Goal: Task Accomplishment & Management: Manage account settings

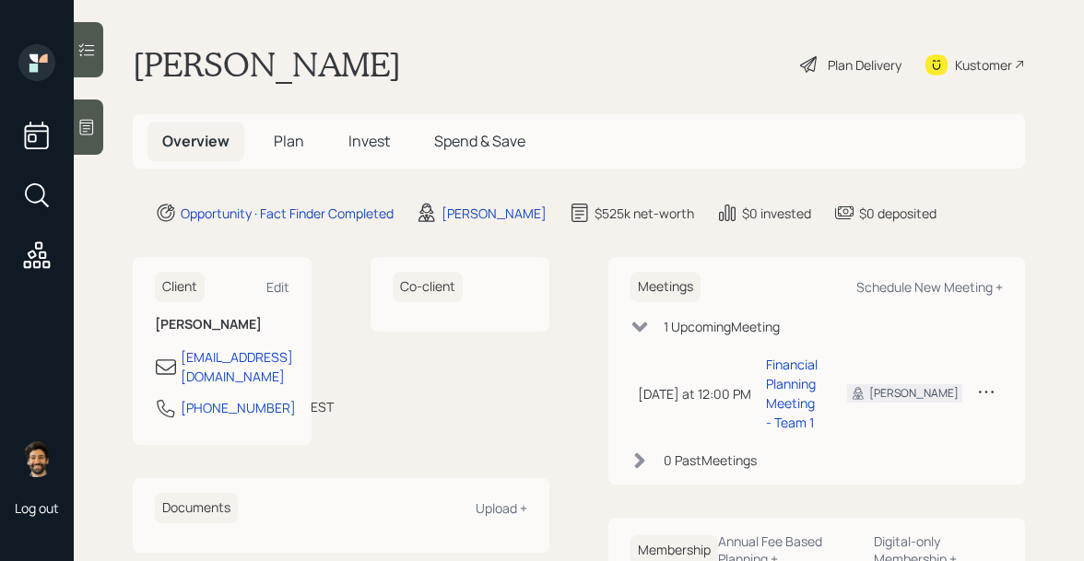
click at [287, 139] on span "Plan" at bounding box center [289, 141] width 30 height 20
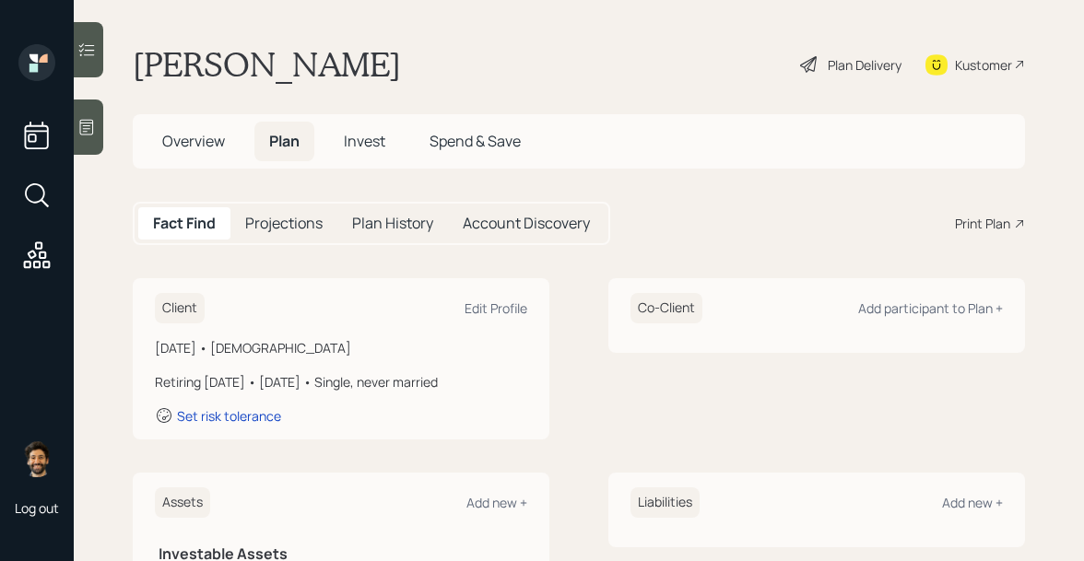
click at [198, 48] on h1 "[PERSON_NAME]" at bounding box center [267, 64] width 268 height 41
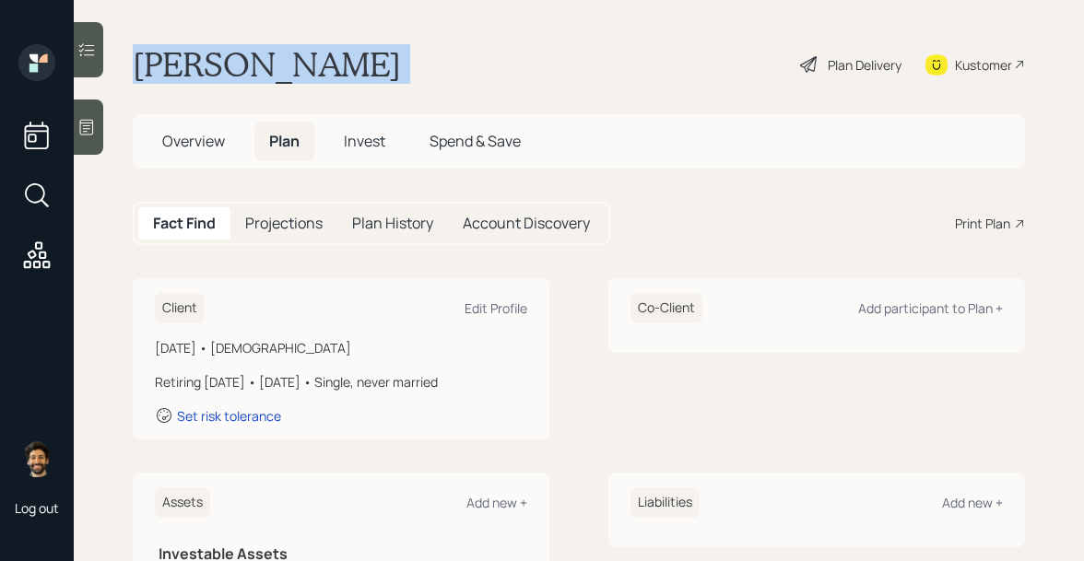
click at [198, 48] on h1 "[PERSON_NAME]" at bounding box center [267, 64] width 268 height 41
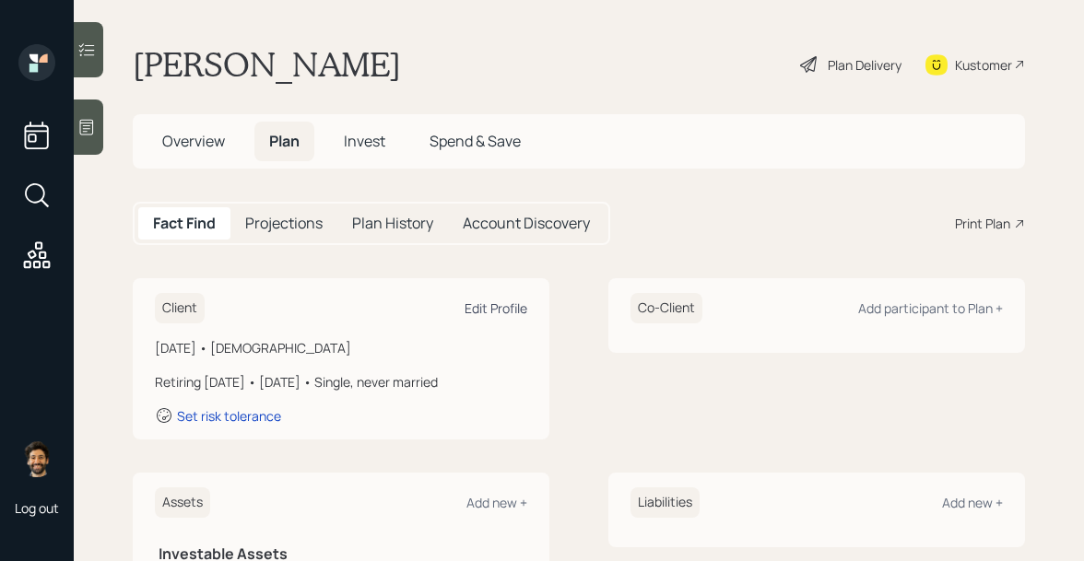
click at [495, 304] on div "Edit Profile" at bounding box center [496, 309] width 63 height 18
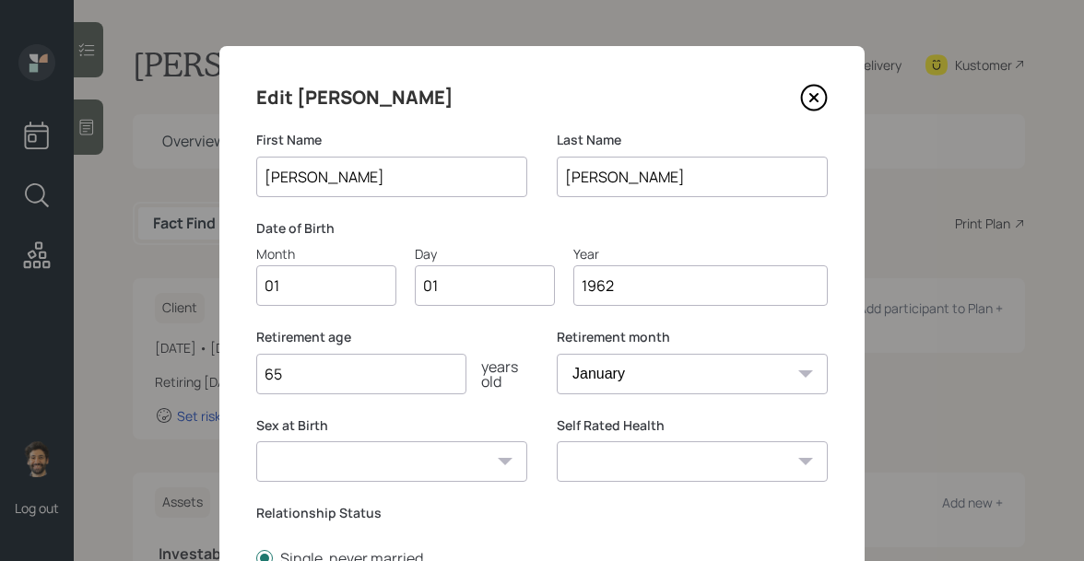
click at [303, 293] on input "01" at bounding box center [326, 285] width 140 height 41
type input "06"
type input "0"
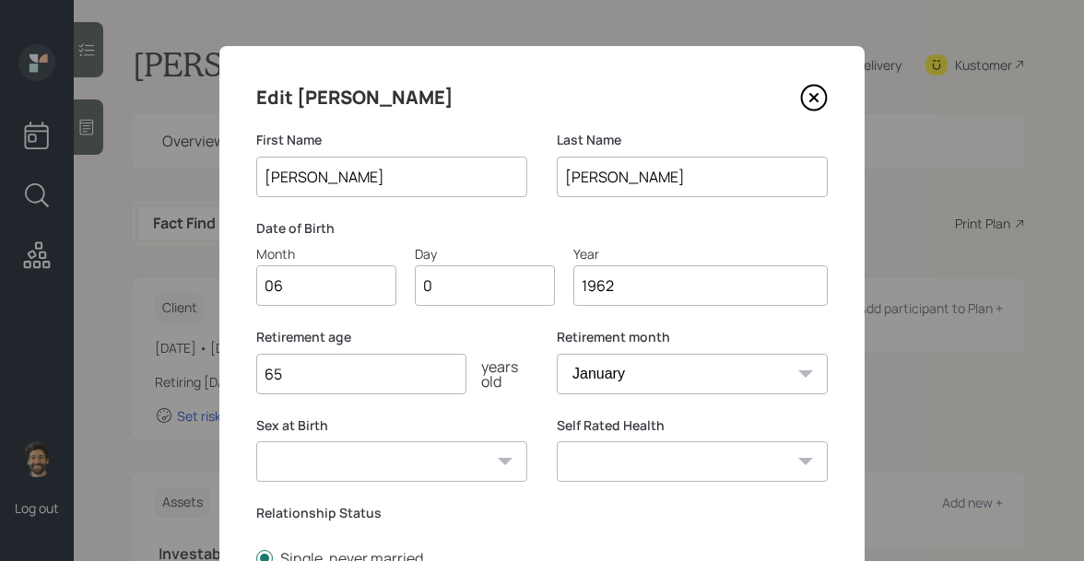
type input "02"
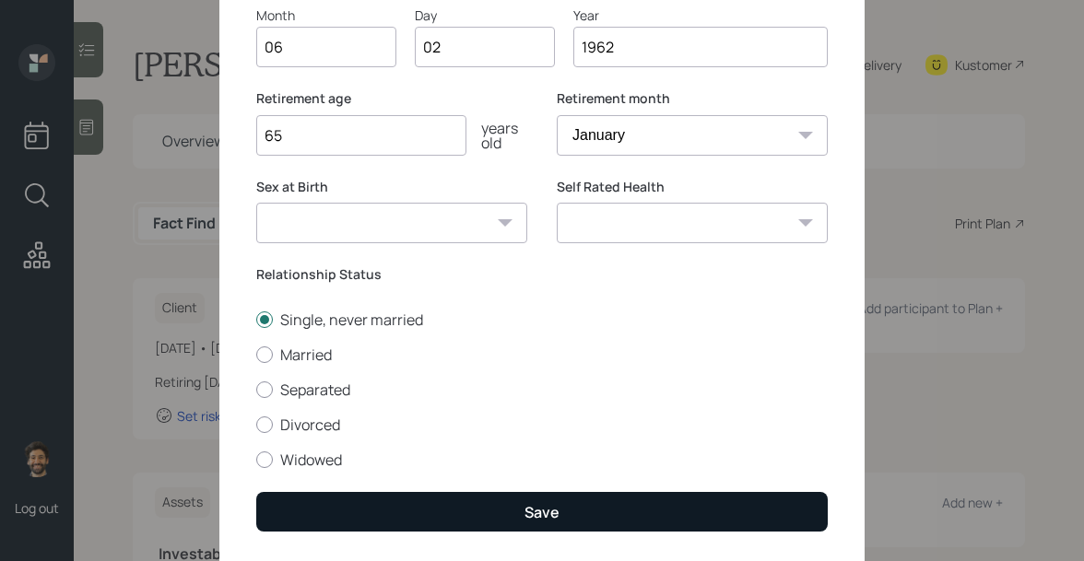
scroll to position [265, 0]
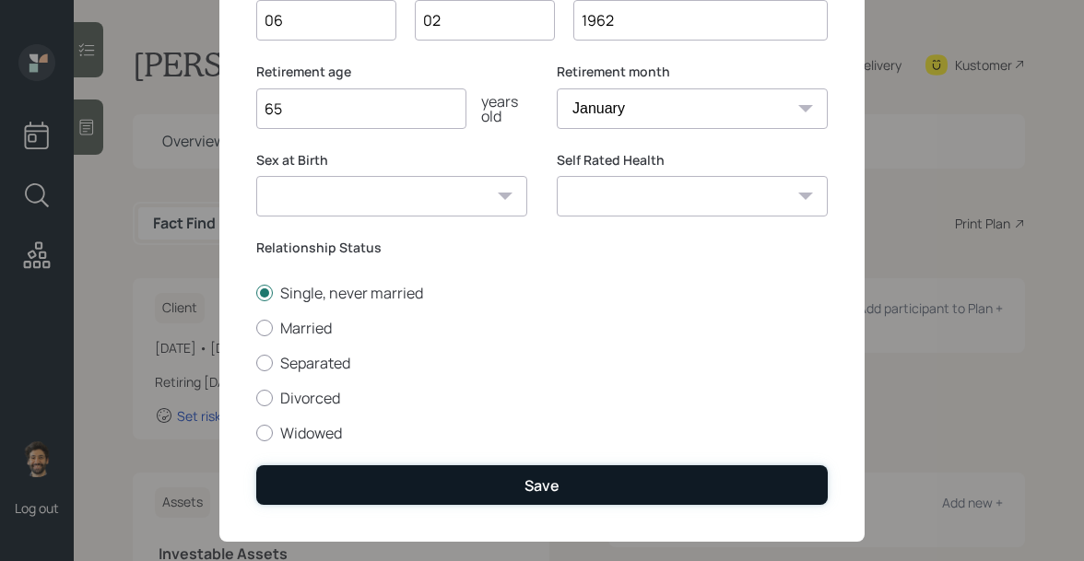
click at [322, 495] on button "Save" at bounding box center [541, 485] width 571 height 40
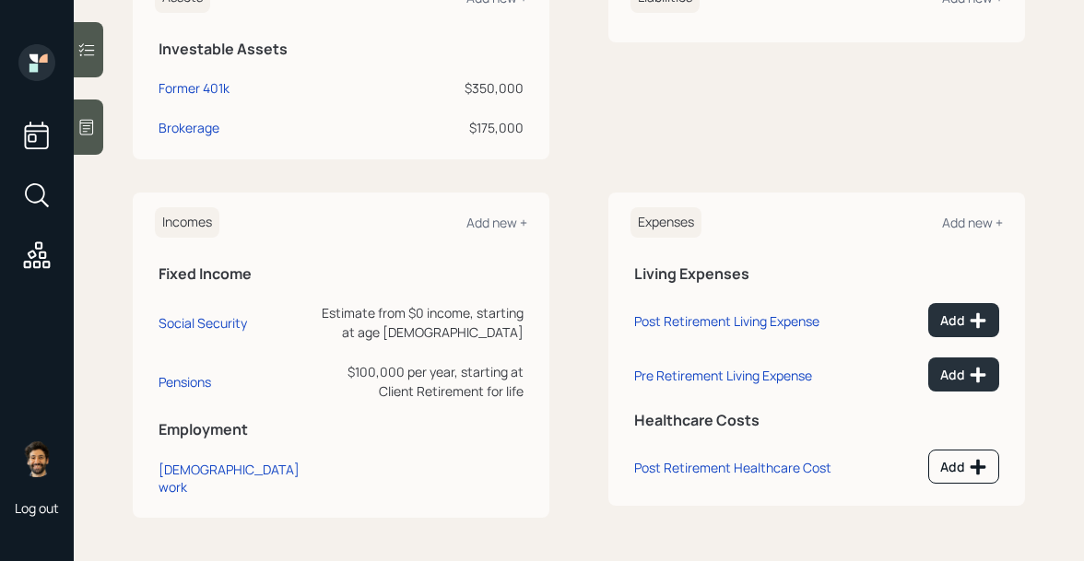
scroll to position [504, 0]
click at [506, 223] on div "Add new +" at bounding box center [496, 224] width 61 height 18
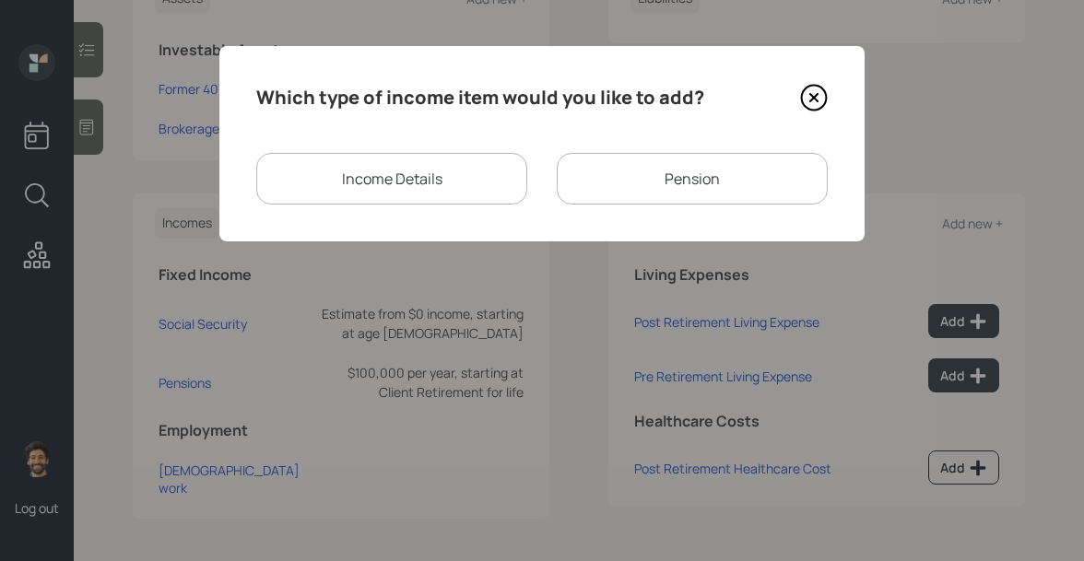
click at [464, 164] on div "Income Details" at bounding box center [391, 179] width 271 height 52
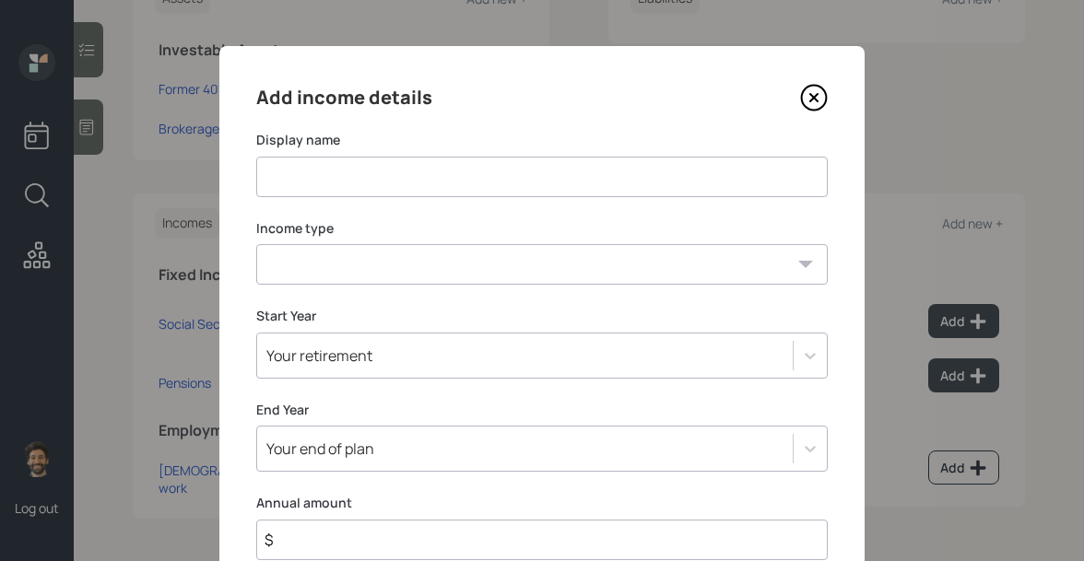
click at [369, 185] on input at bounding box center [541, 177] width 571 height 41
type input "Income Jan 2026 - Onward"
click at [355, 252] on select "Full-time work Part-time work Self employment Other" at bounding box center [541, 264] width 571 height 41
select select "other"
click at [256, 244] on select "Full-time work Part-time work Self employment Other" at bounding box center [541, 264] width 571 height 41
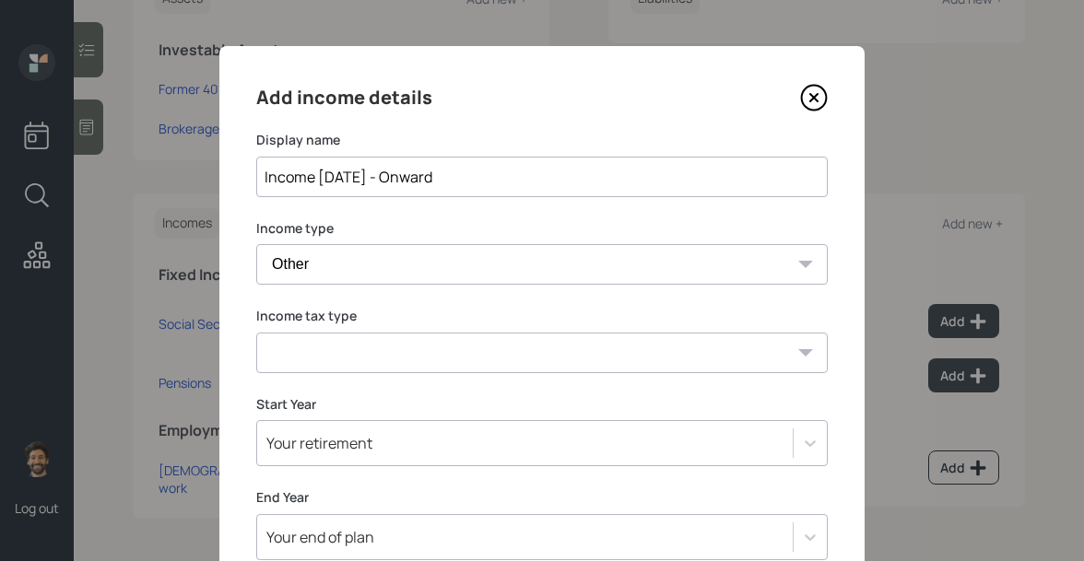
click at [296, 358] on select "Tax-free Earned Self Employment Alimony Royalties Pension / Annuity Interest Di…" at bounding box center [541, 353] width 571 height 41
select select "earned"
click at [256, 333] on select "Tax-free Earned Self Employment Alimony Royalties Pension / Annuity Interest Di…" at bounding box center [541, 353] width 571 height 41
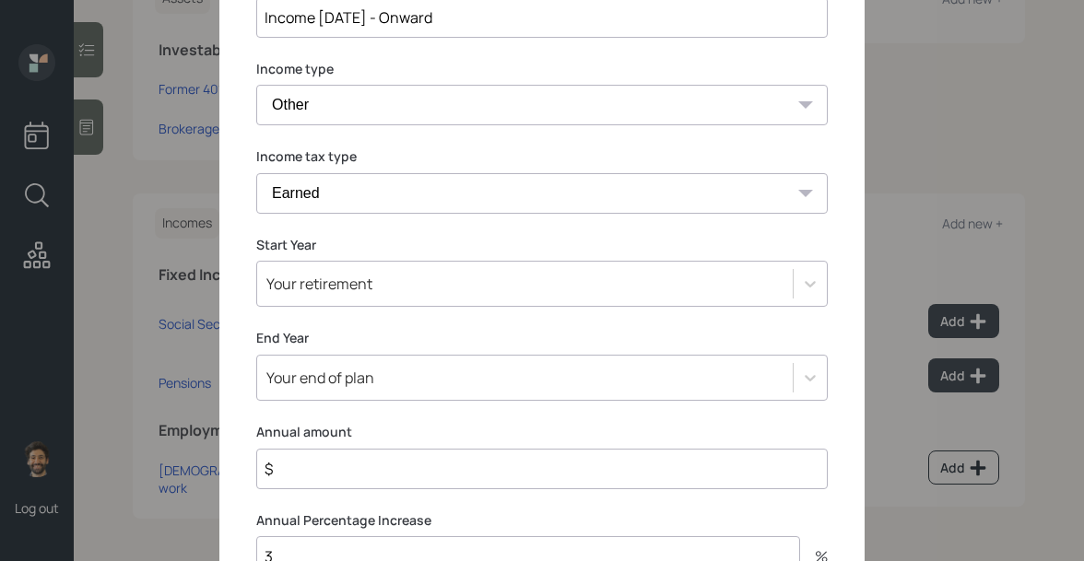
scroll to position [171, 0]
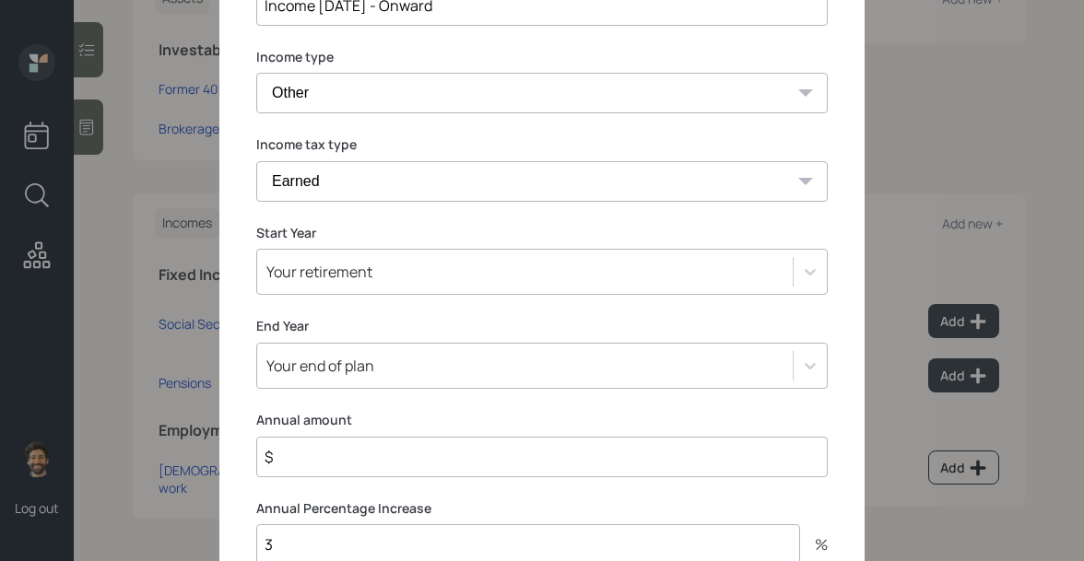
click at [324, 465] on input "$" at bounding box center [541, 457] width 571 height 41
type input "$ 200,000"
click at [324, 265] on div "Your retirement" at bounding box center [541, 272] width 571 height 46
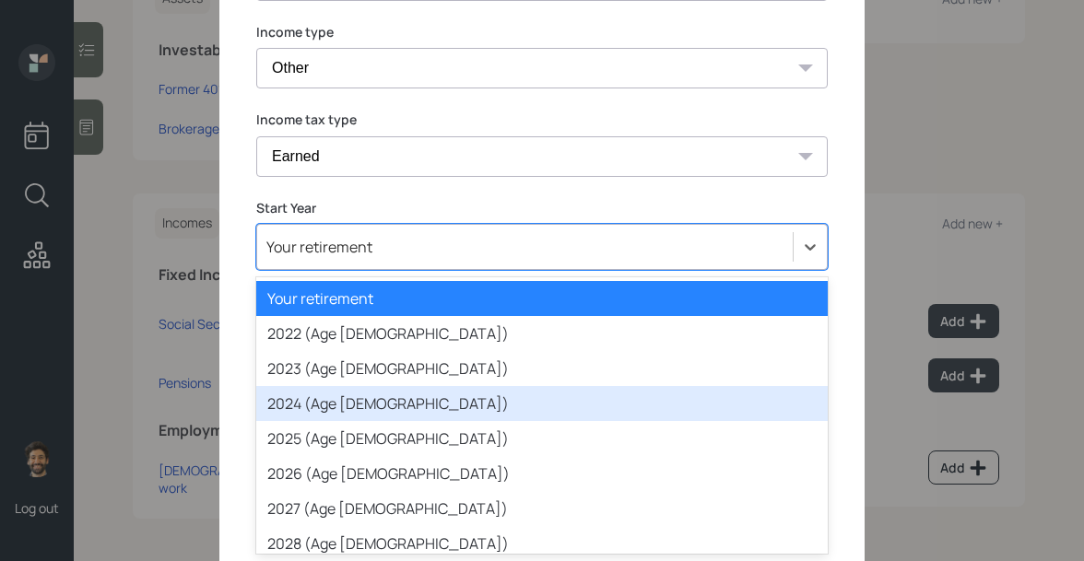
scroll to position [44, 0]
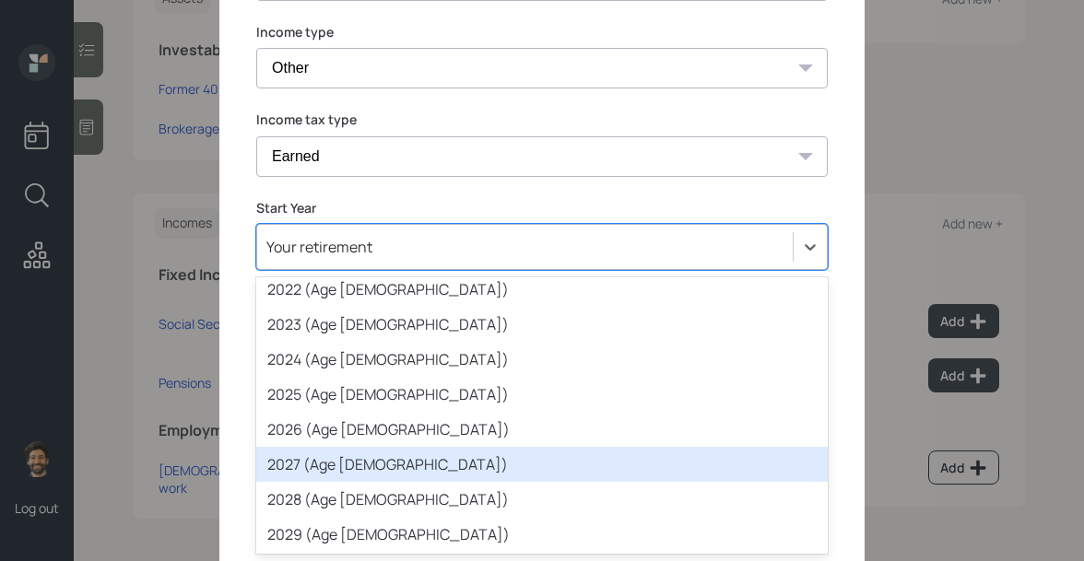
click at [328, 465] on div "2027 (Age 65)" at bounding box center [541, 464] width 571 height 35
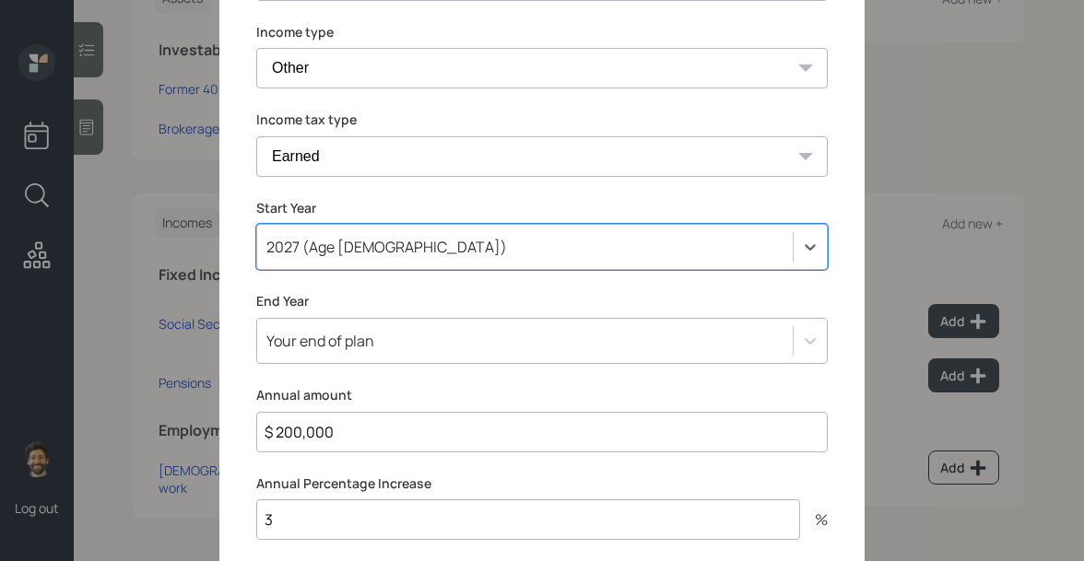
click at [326, 259] on div "2027 (Age 65)" at bounding box center [525, 246] width 536 height 31
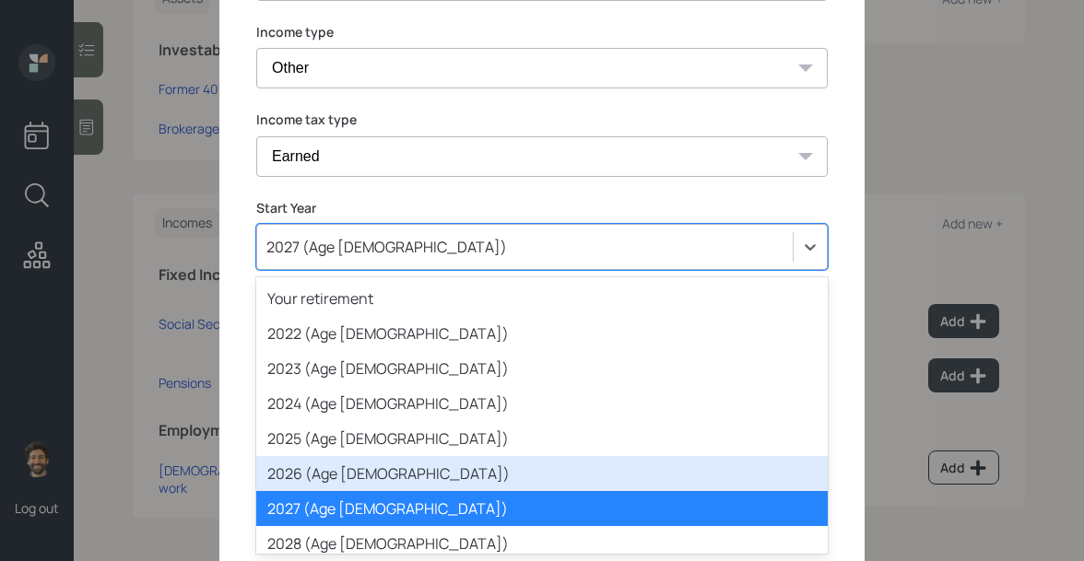
click at [324, 466] on div "2026 (Age 64)" at bounding box center [541, 473] width 571 height 35
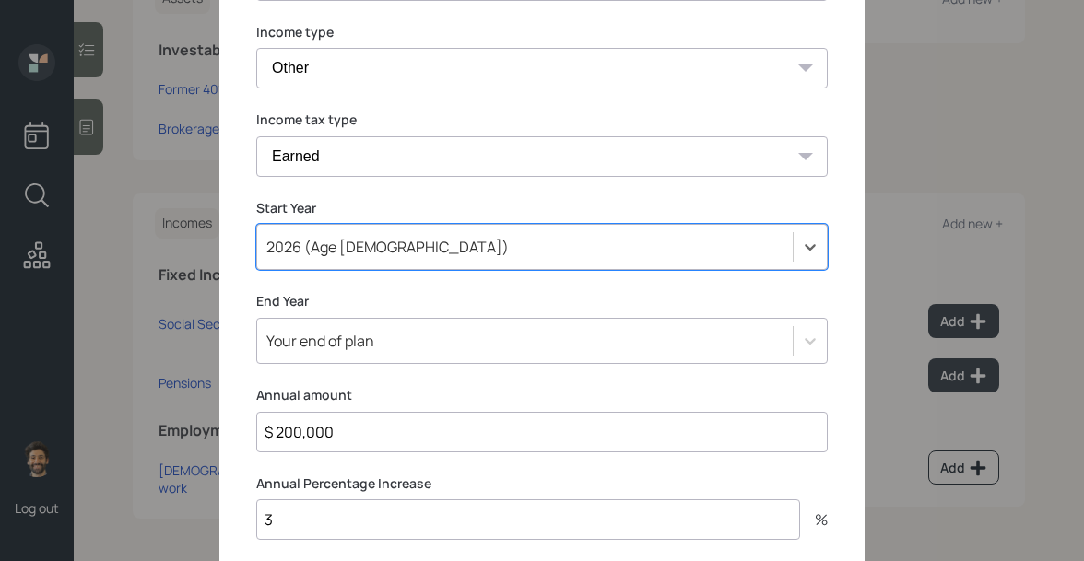
click at [319, 354] on div "Your end of plan" at bounding box center [541, 341] width 571 height 46
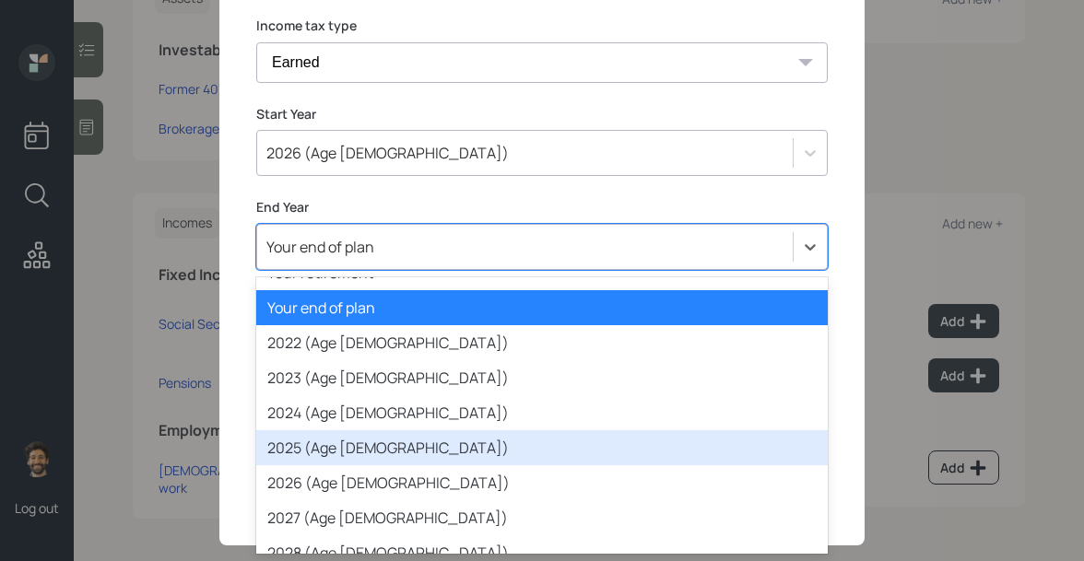
scroll to position [48, 0]
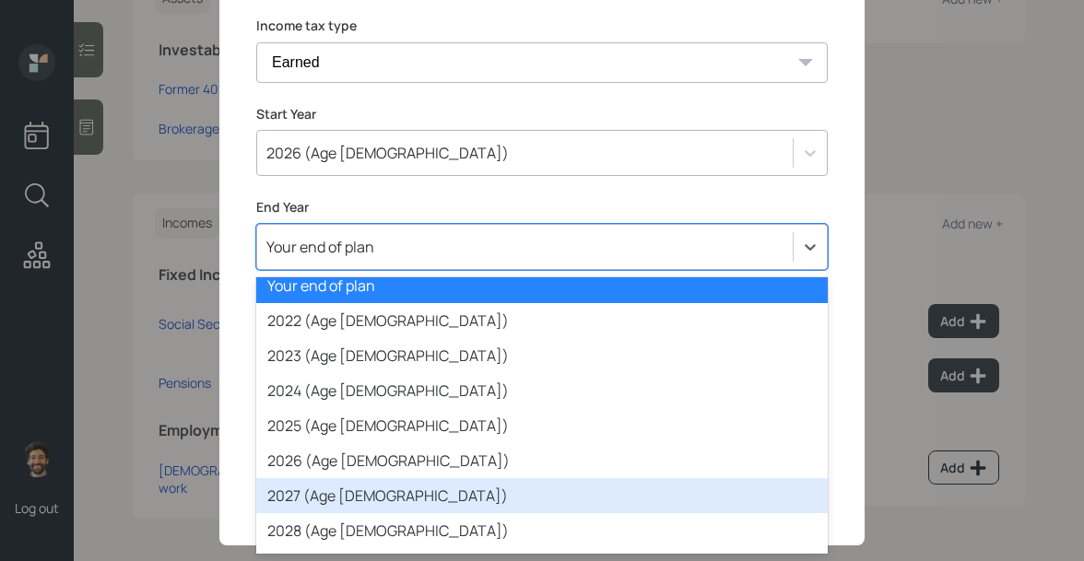
click at [313, 491] on div "2027 (Age 65)" at bounding box center [541, 495] width 571 height 35
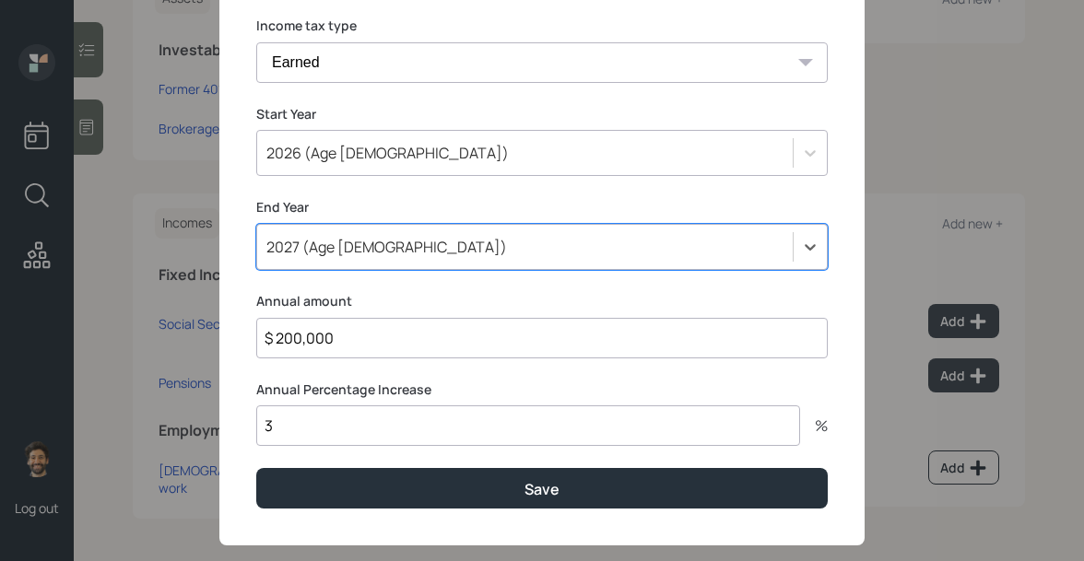
scroll to position [320, 0]
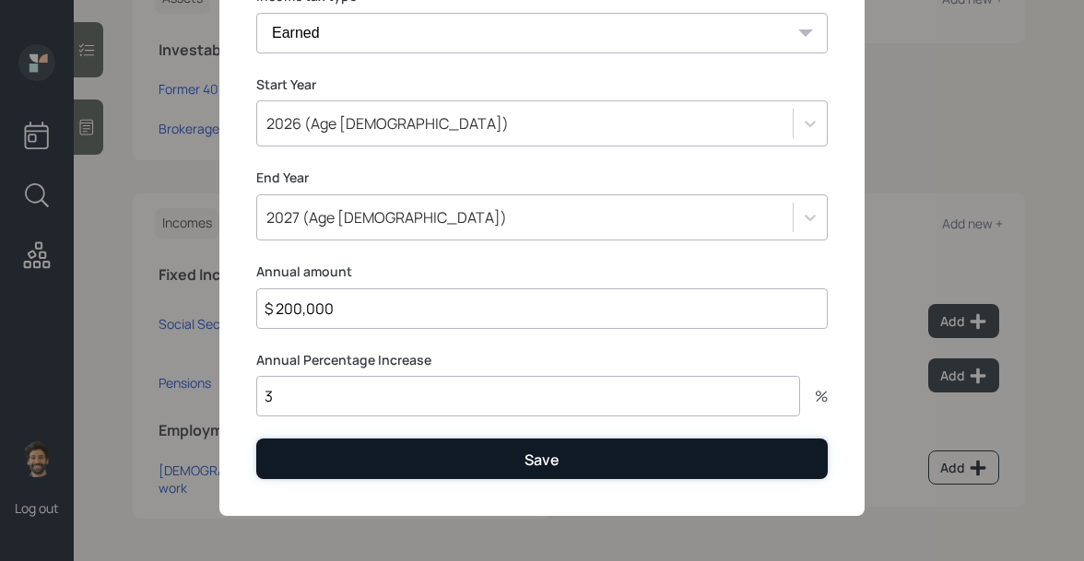
click at [300, 462] on button "Save" at bounding box center [541, 459] width 571 height 40
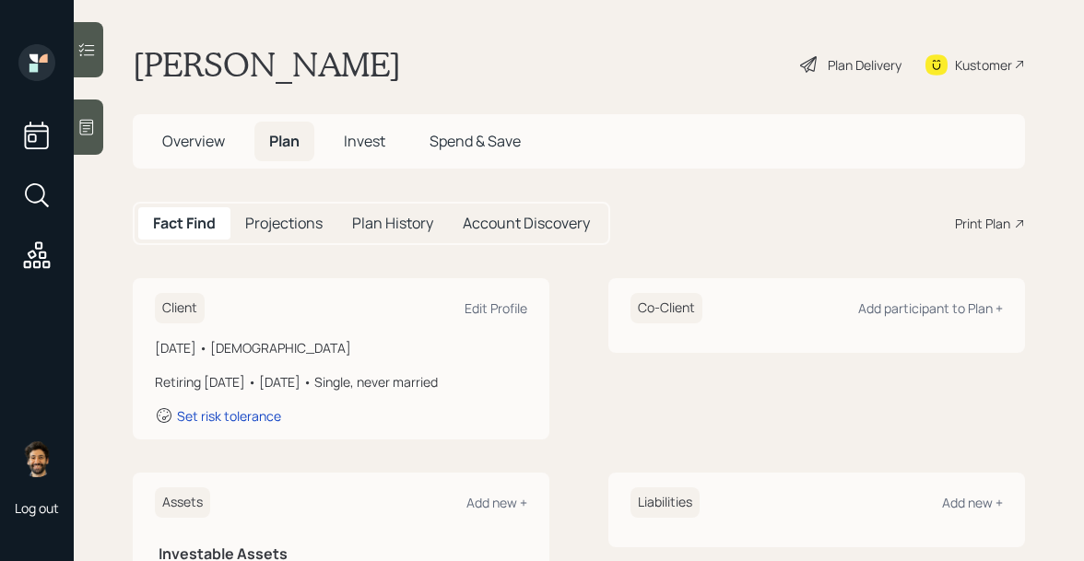
click at [281, 226] on h5 "Projections" at bounding box center [283, 224] width 77 height 18
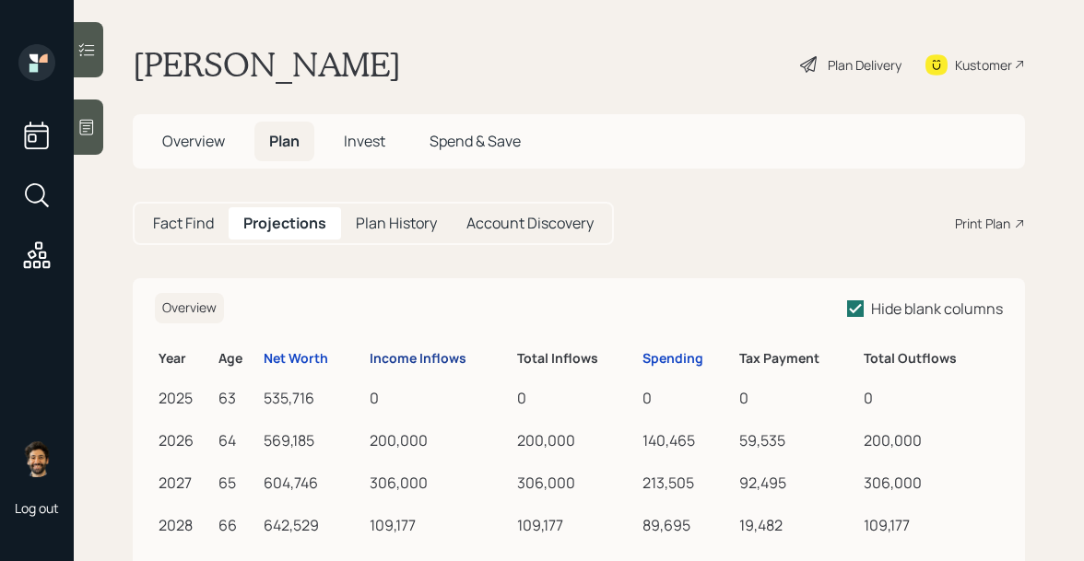
click at [382, 358] on div "Income Inflows" at bounding box center [418, 359] width 97 height 16
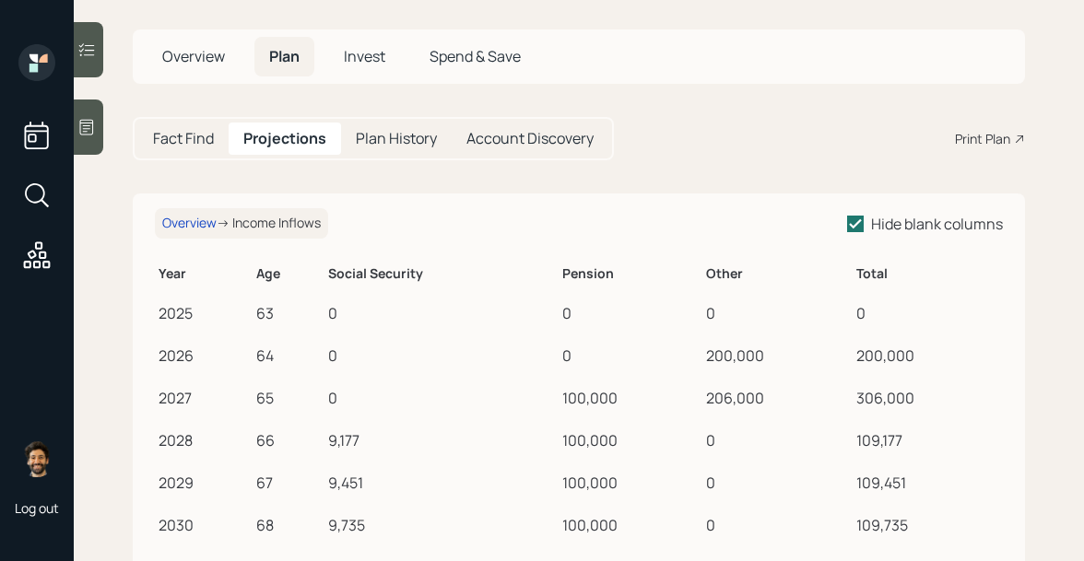
scroll to position [81, 0]
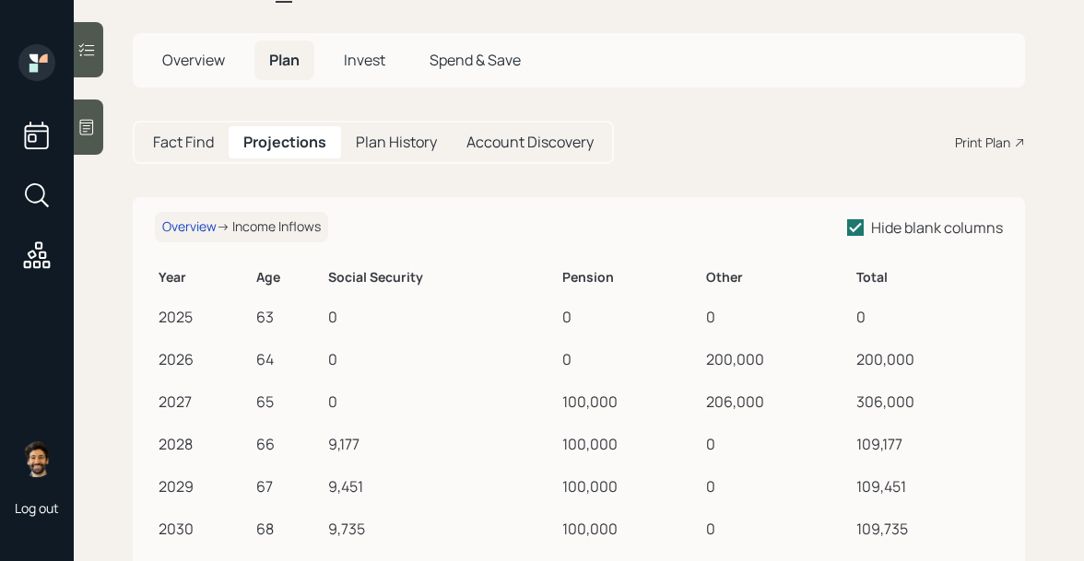
click at [187, 147] on h5 "Fact Find" at bounding box center [183, 143] width 61 height 18
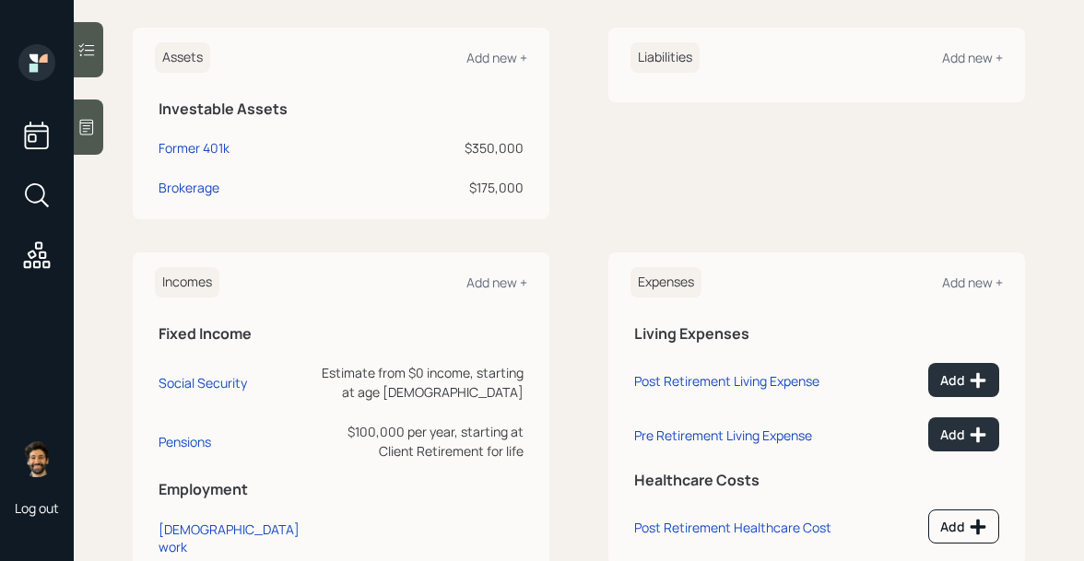
scroll to position [547, 0]
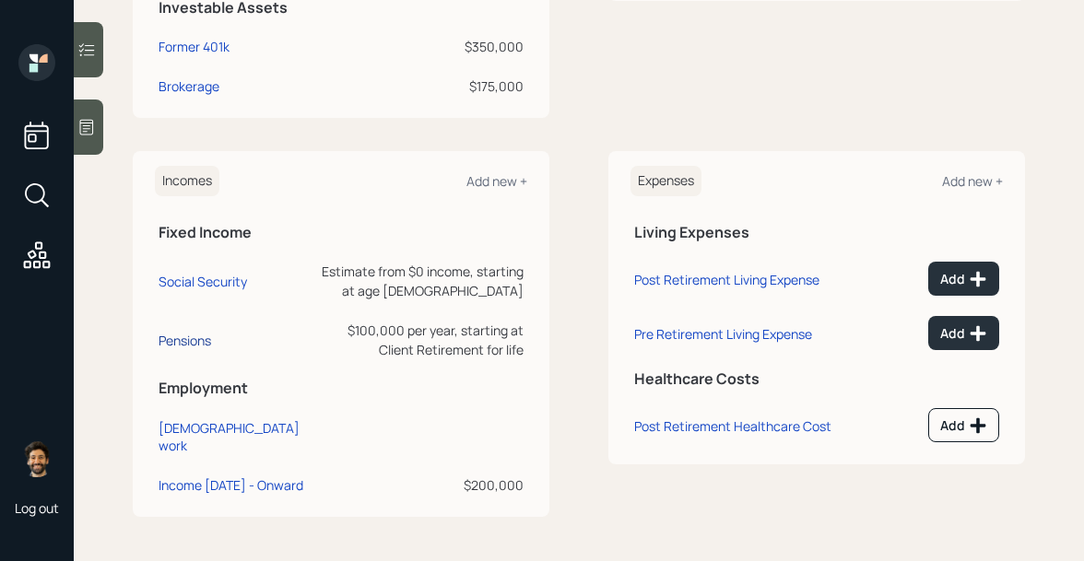
click at [190, 342] on div "Pensions" at bounding box center [185, 341] width 53 height 18
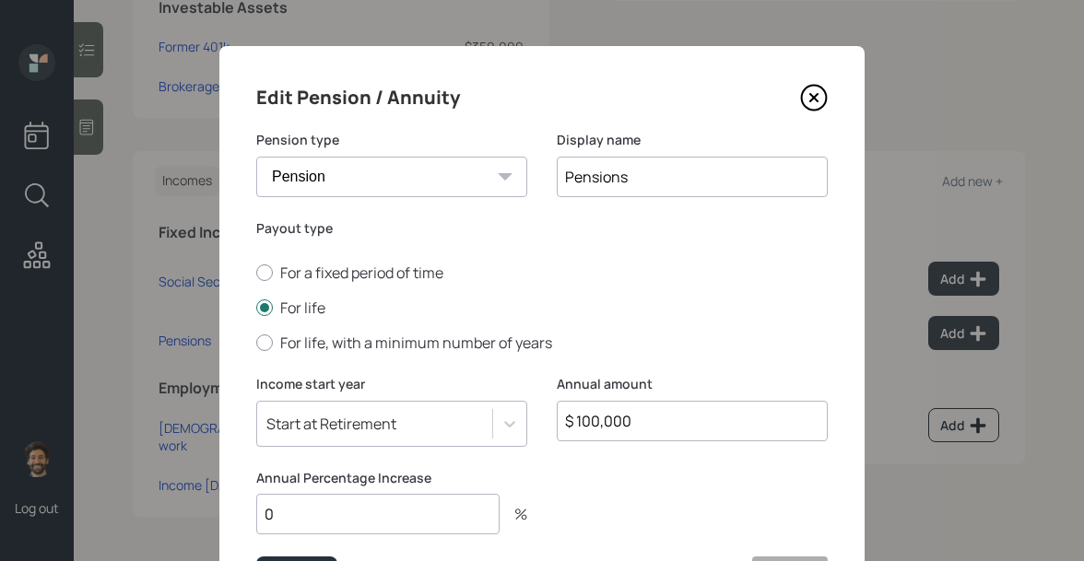
drag, startPoint x: 649, startPoint y: 427, endPoint x: 561, endPoint y: 426, distance: 87.6
click at [561, 426] on input "$ 100,000" at bounding box center [692, 421] width 271 height 41
type input "$ 106,000"
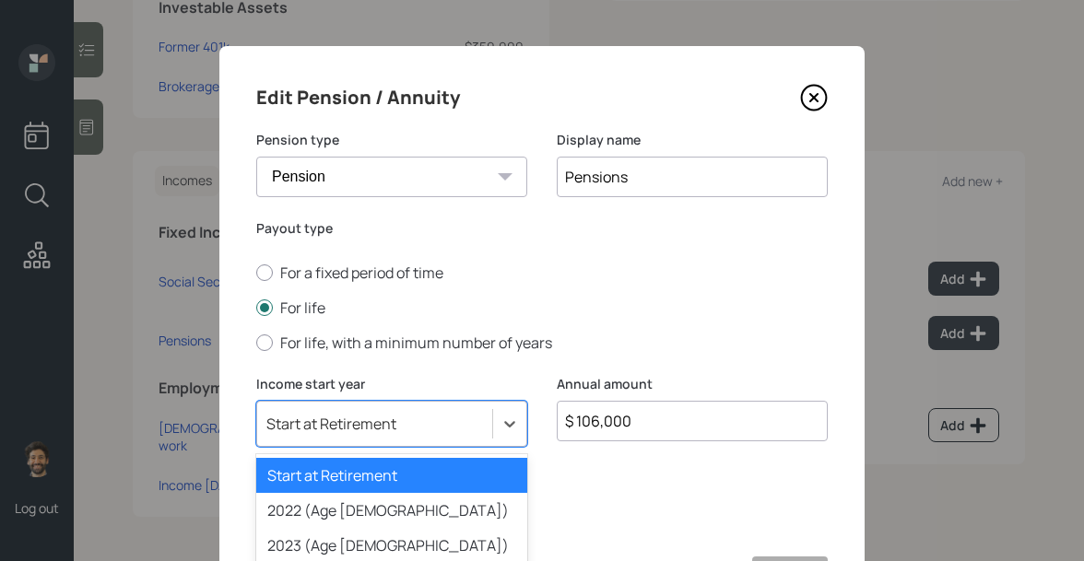
click at [312, 418] on div "option 2024 (Age 62) focused, 4 of 79. 79 results available. Use Up and Down to…" at bounding box center [391, 424] width 271 height 46
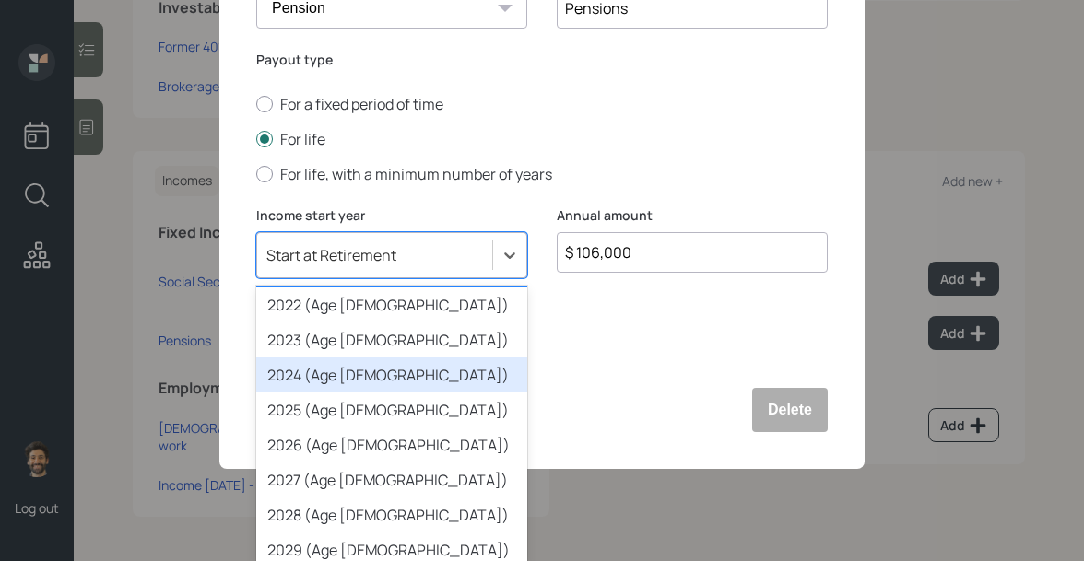
scroll to position [55, 0]
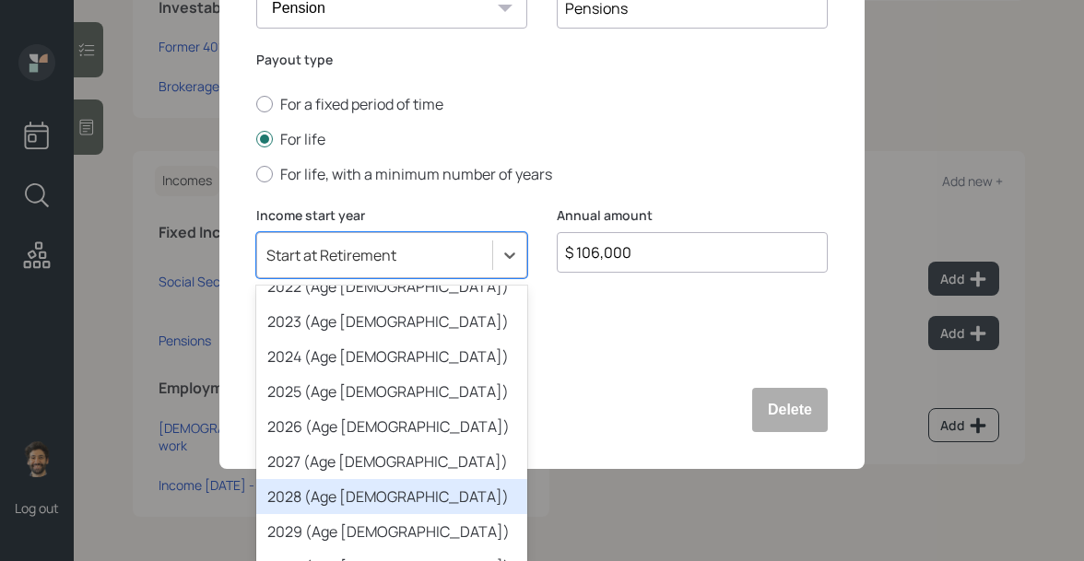
click at [307, 489] on div "2028 (Age 66)" at bounding box center [391, 496] width 271 height 35
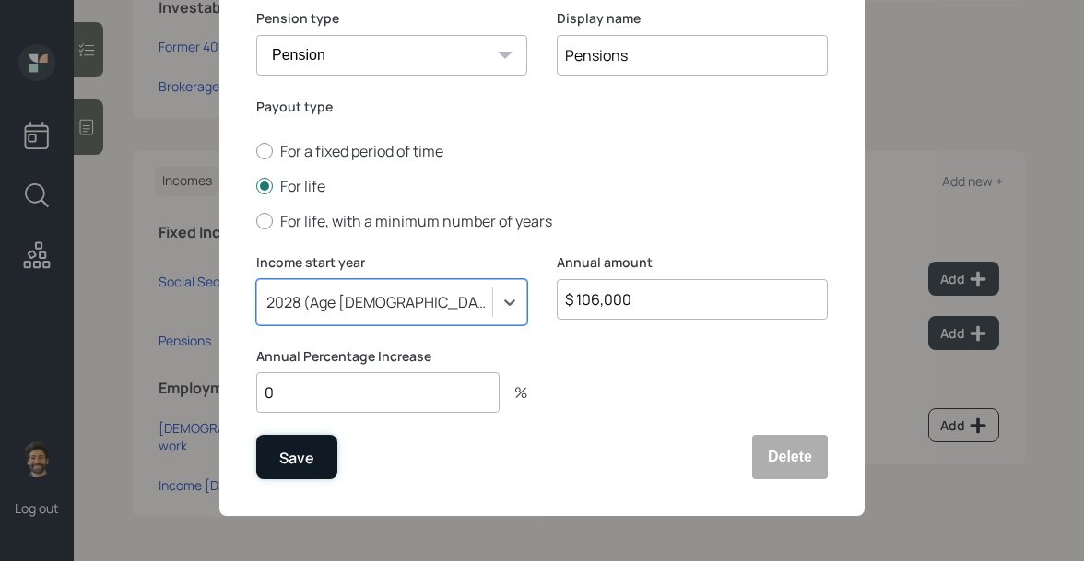
click at [314, 453] on button "Save" at bounding box center [296, 457] width 81 height 44
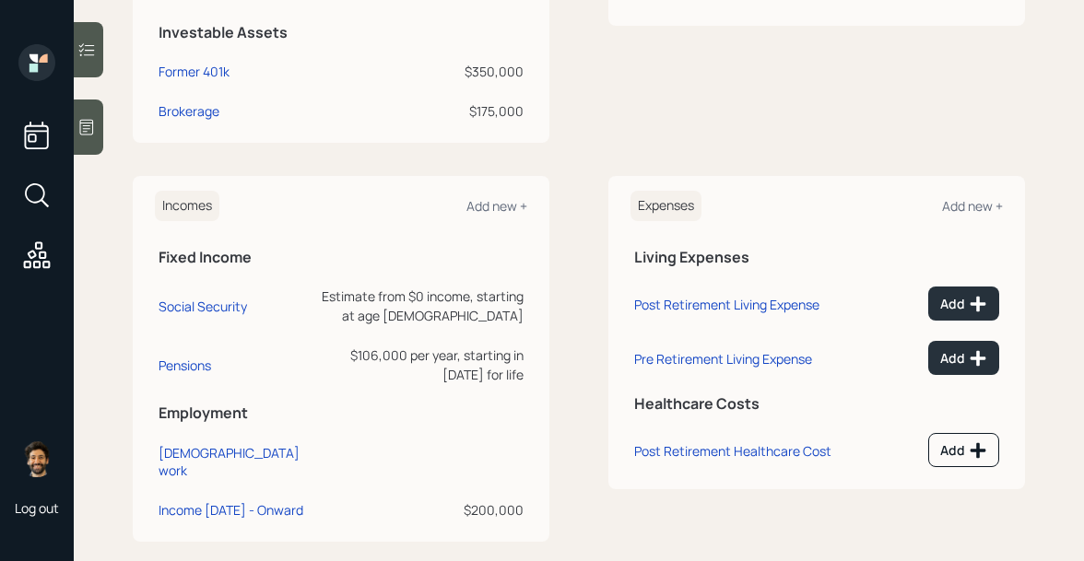
scroll to position [533, 0]
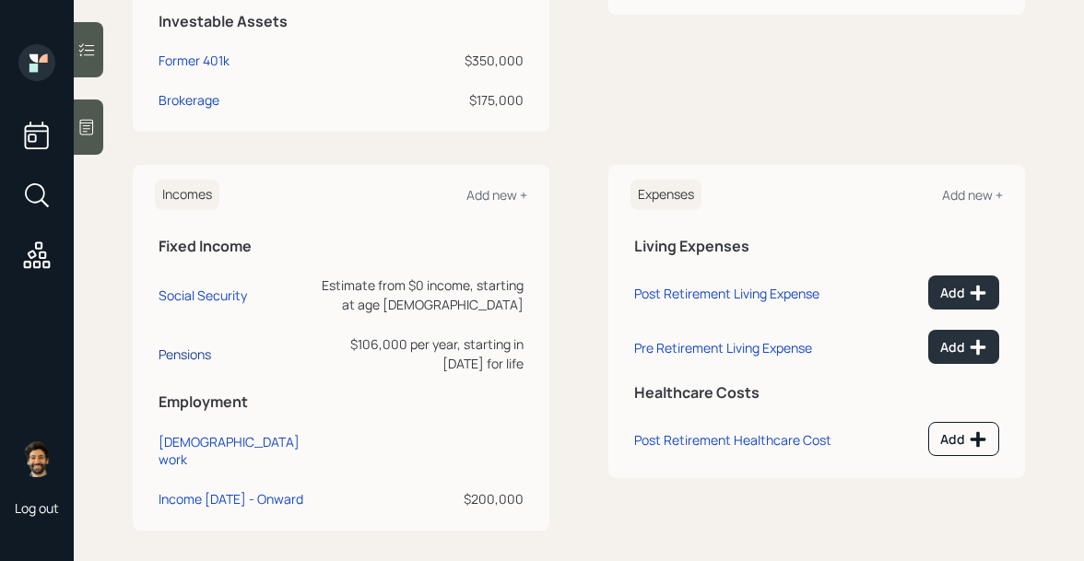
click at [187, 352] on div "Pensions" at bounding box center [185, 355] width 53 height 18
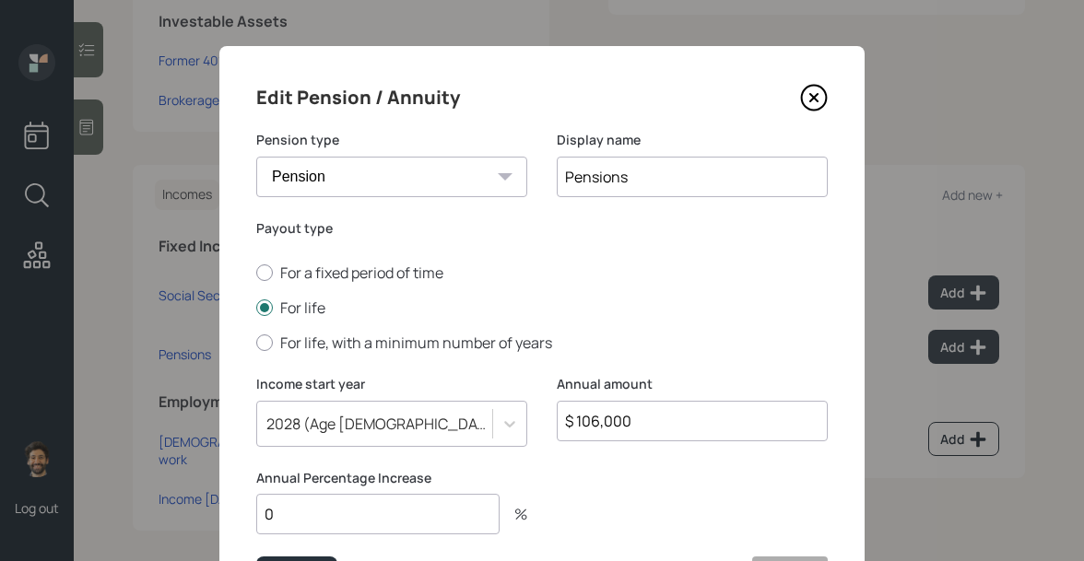
click at [637, 180] on input "Pensions" at bounding box center [692, 177] width 271 height 41
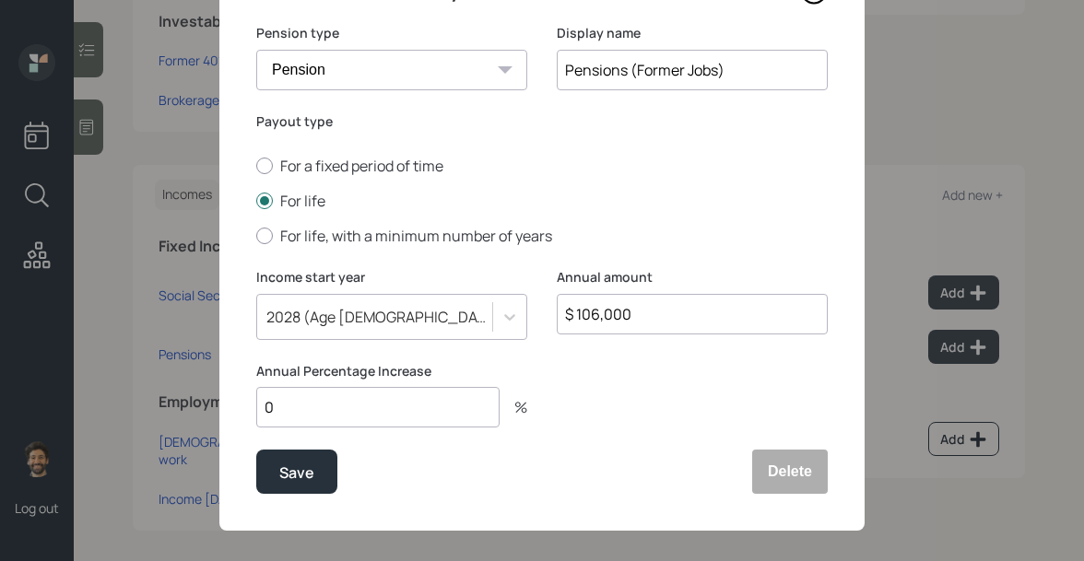
scroll to position [121, 0]
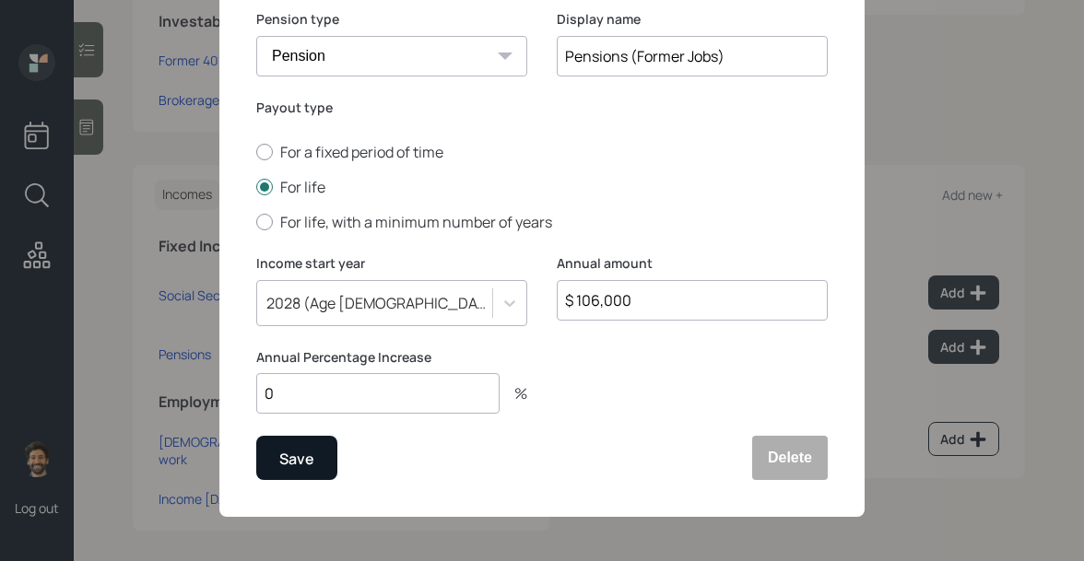
type input "Pensions (Former Jobs)"
click at [296, 463] on div "Save" at bounding box center [296, 459] width 35 height 25
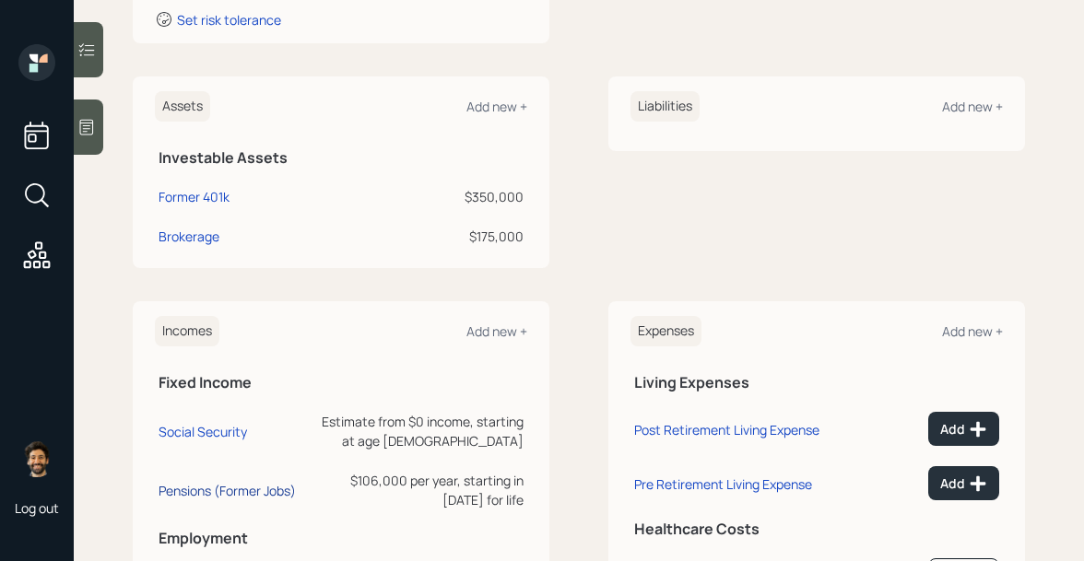
scroll to position [487, 0]
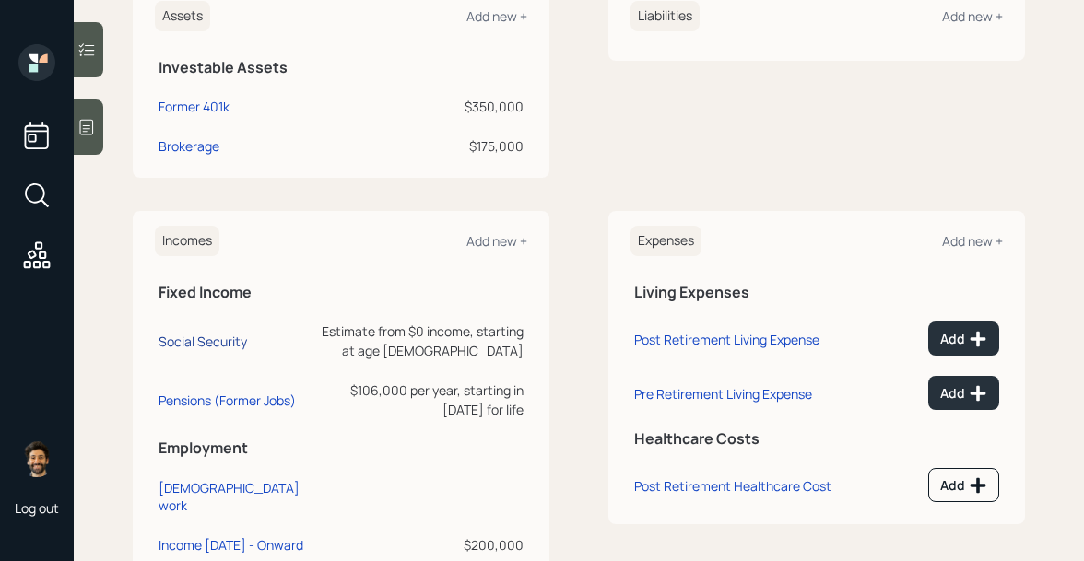
click at [206, 344] on div "Social Security" at bounding box center [203, 342] width 88 height 18
select select "12"
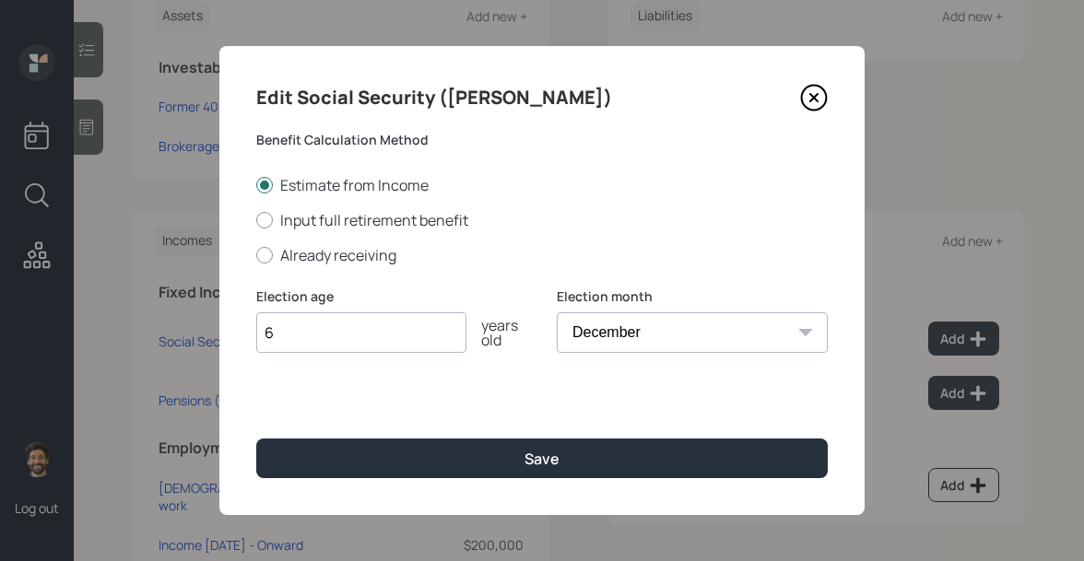
type input "65"
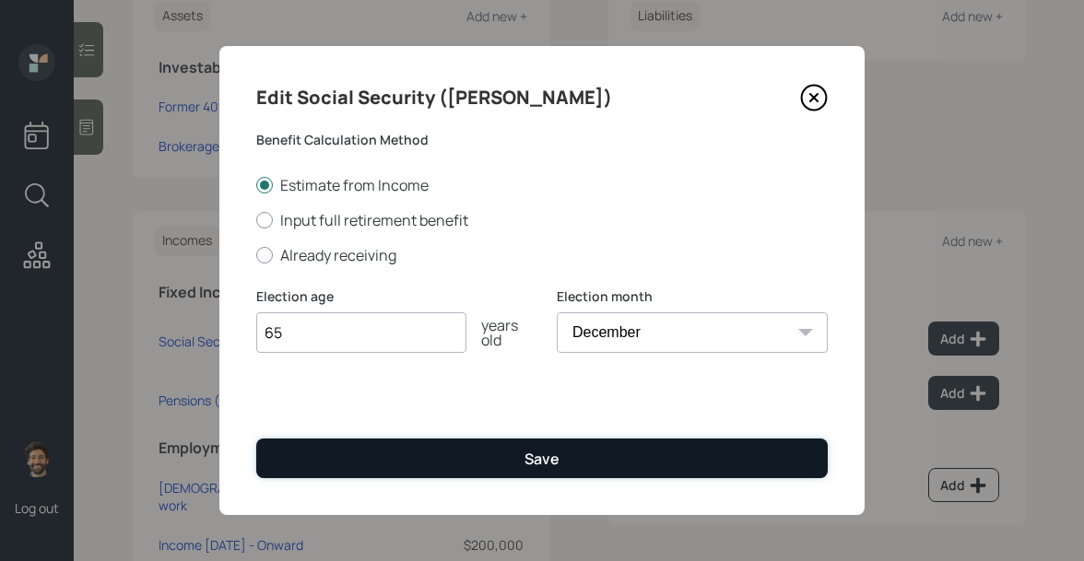
click at [366, 454] on button "Save" at bounding box center [541, 459] width 571 height 40
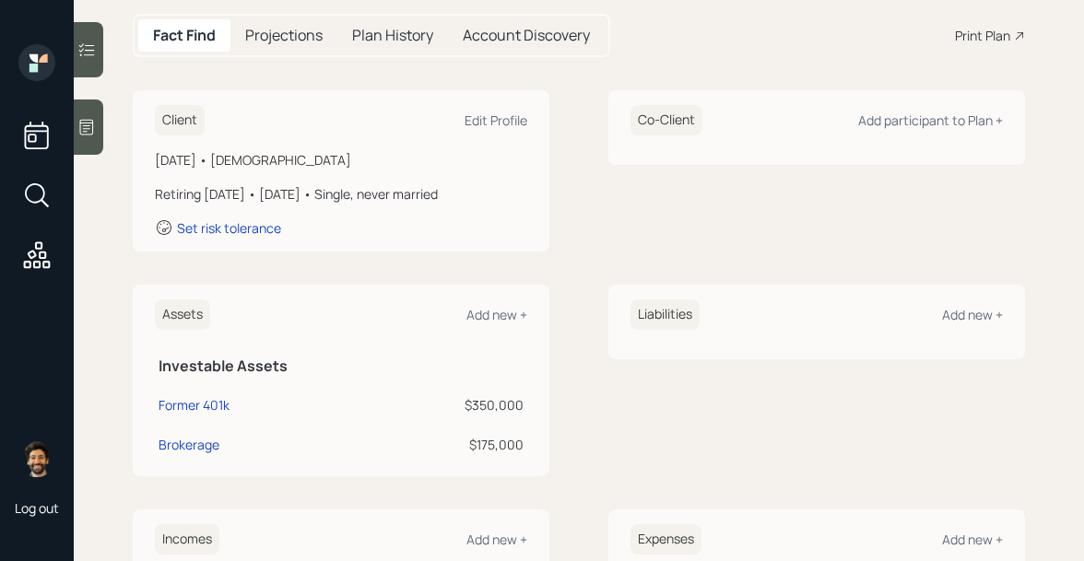
scroll to position [140, 0]
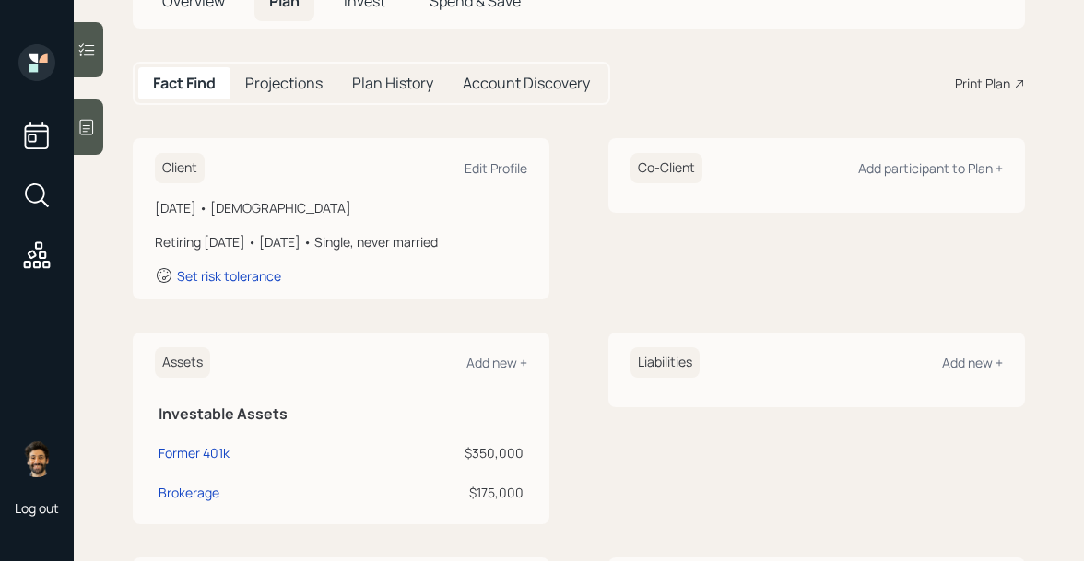
click at [272, 78] on h5 "Projections" at bounding box center [283, 84] width 77 height 18
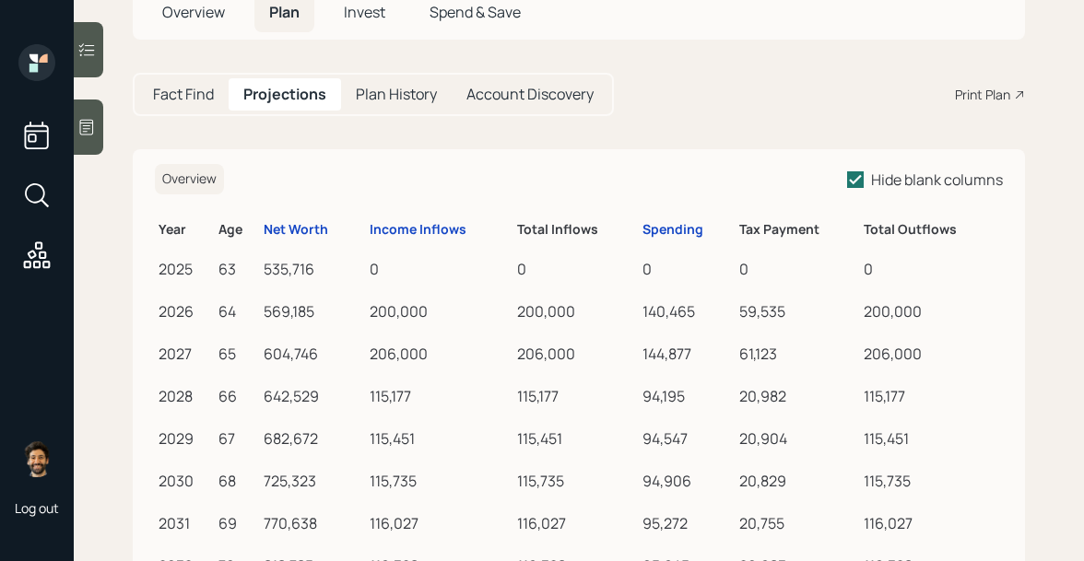
scroll to position [140, 0]
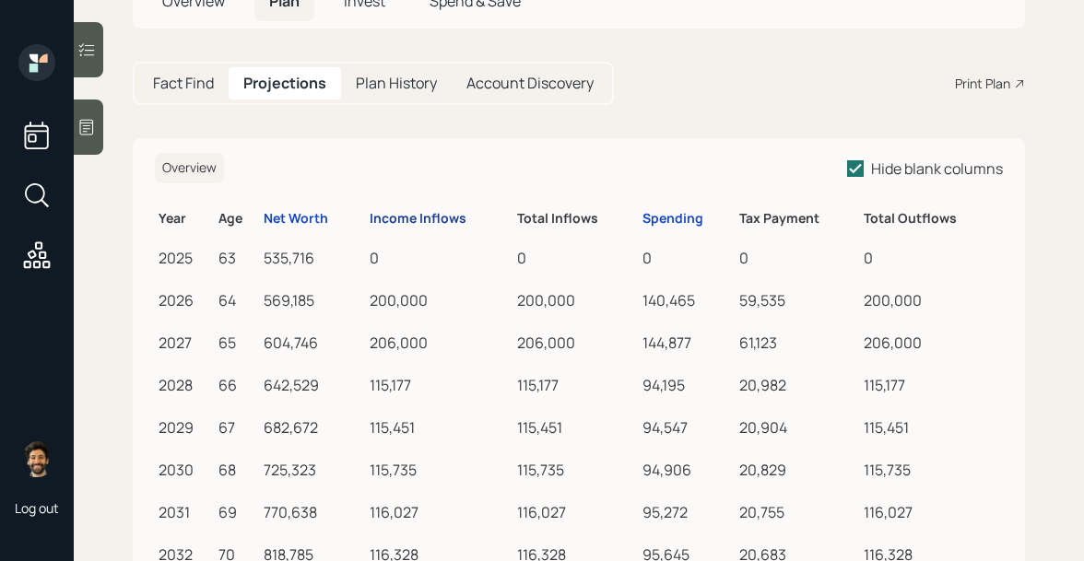
click at [430, 215] on div "Income Inflows" at bounding box center [418, 219] width 97 height 16
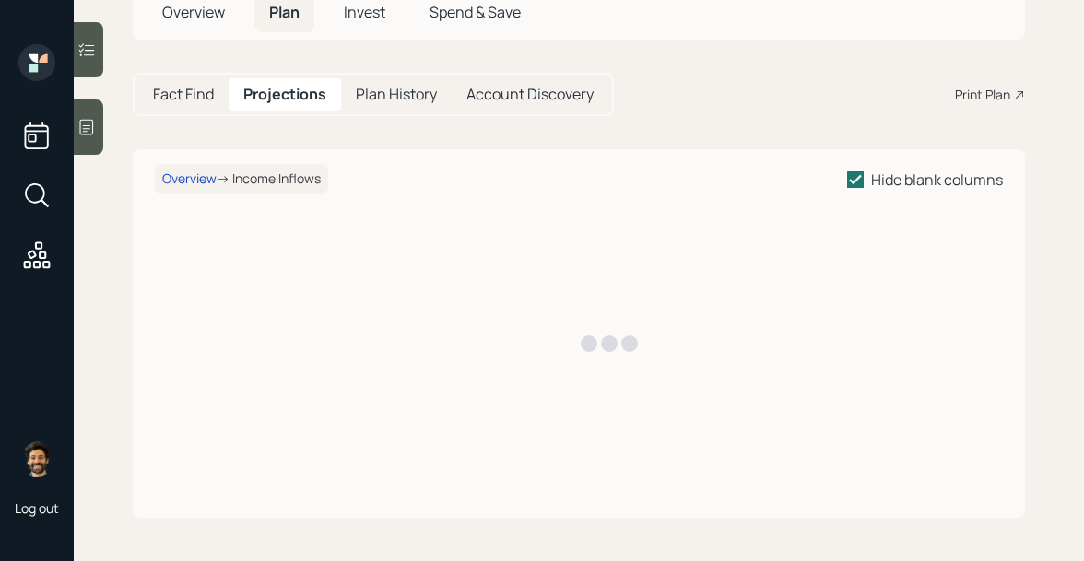
scroll to position [140, 0]
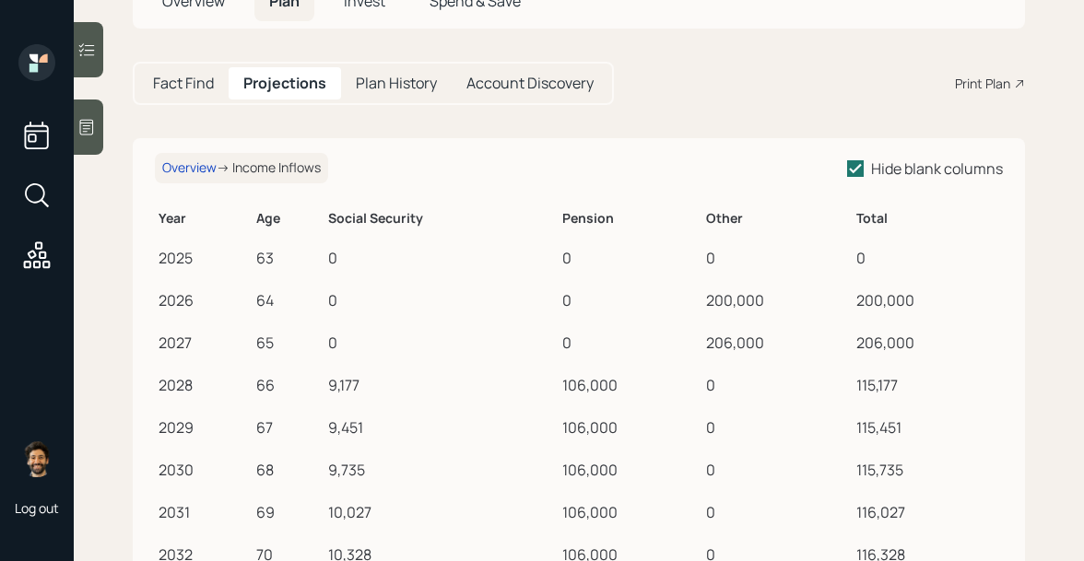
click at [175, 88] on h5 "Fact Find" at bounding box center [183, 84] width 61 height 18
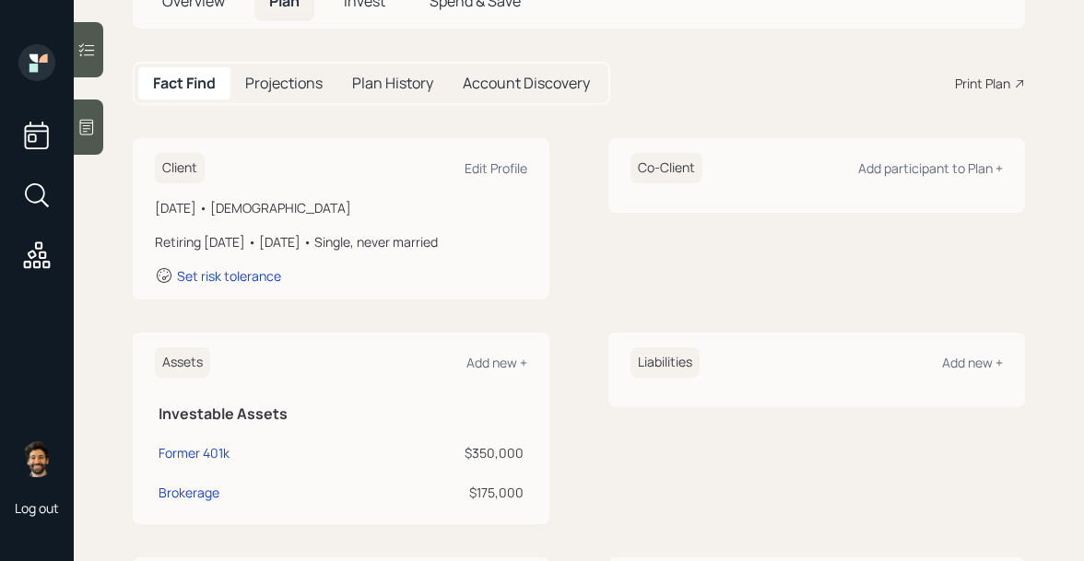
scroll to position [547, 0]
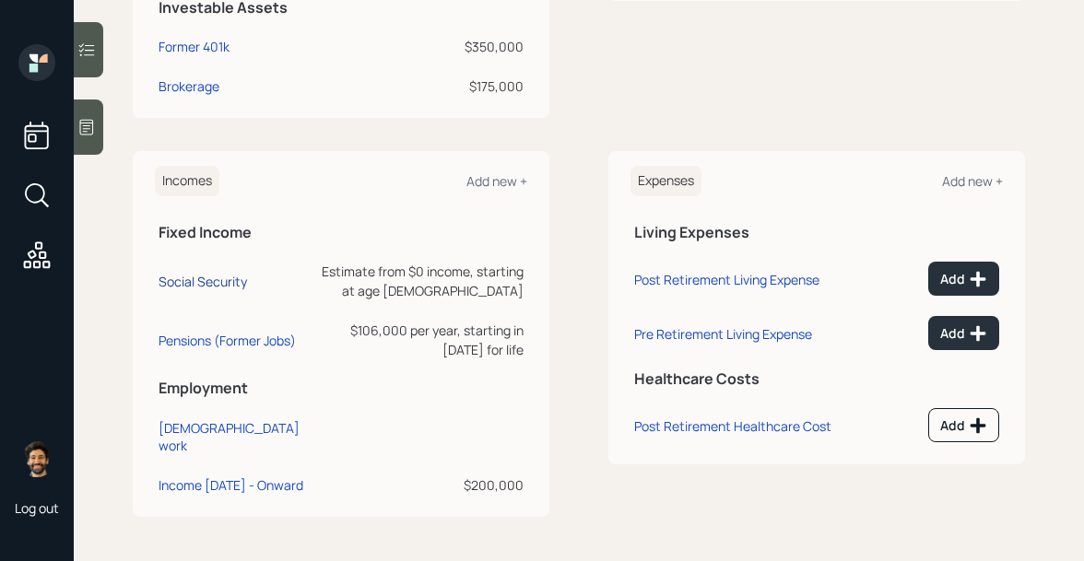
click at [172, 274] on div "Social Security" at bounding box center [203, 282] width 88 height 18
select select "12"
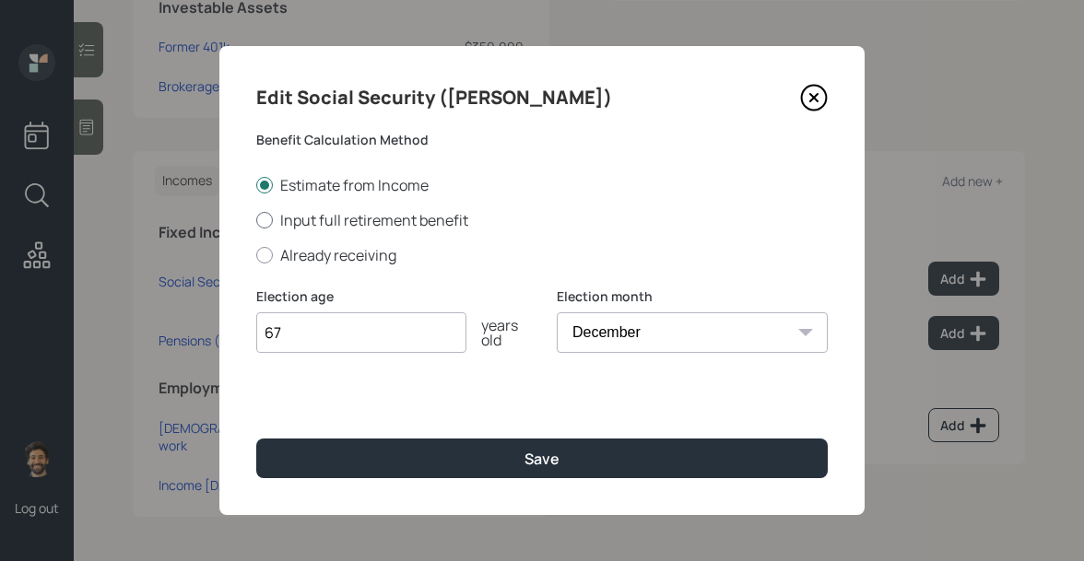
type input "67"
click at [282, 220] on label "Input full retirement benefit" at bounding box center [541, 220] width 571 height 20
click at [256, 220] on input "Input full retirement benefit" at bounding box center [255, 219] width 1 height 1
radio input "true"
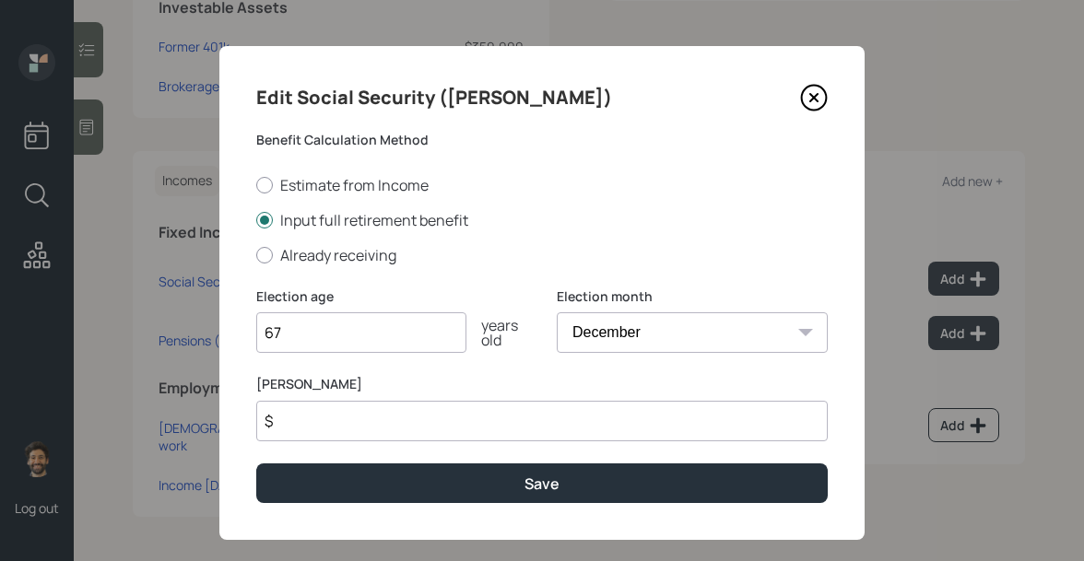
click at [304, 421] on input "$" at bounding box center [541, 421] width 571 height 41
type input "$ 3,350"
click at [309, 335] on input "67" at bounding box center [361, 332] width 210 height 41
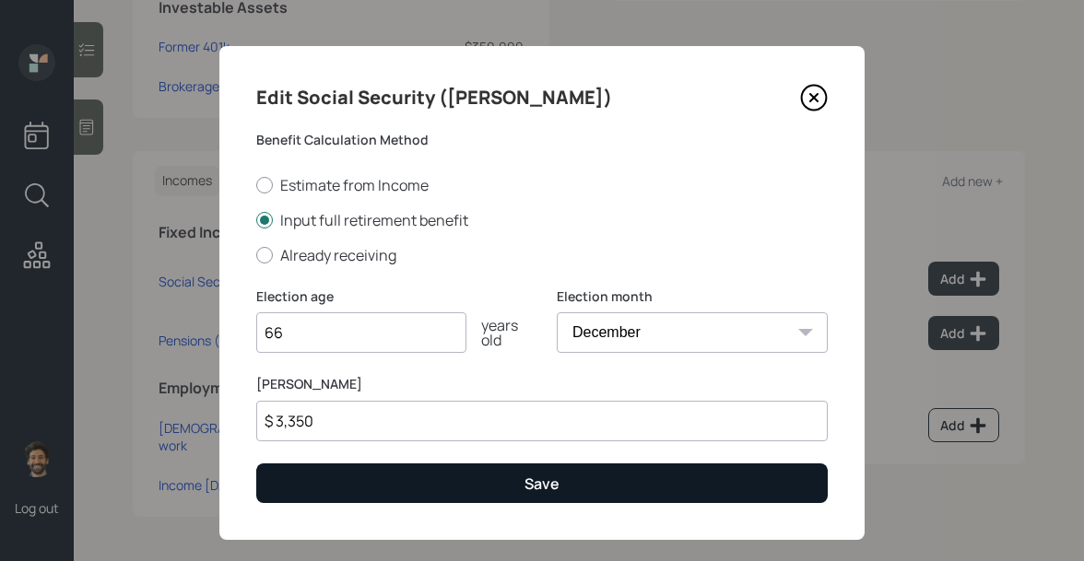
type input "66"
click at [315, 484] on button "Save" at bounding box center [541, 484] width 571 height 40
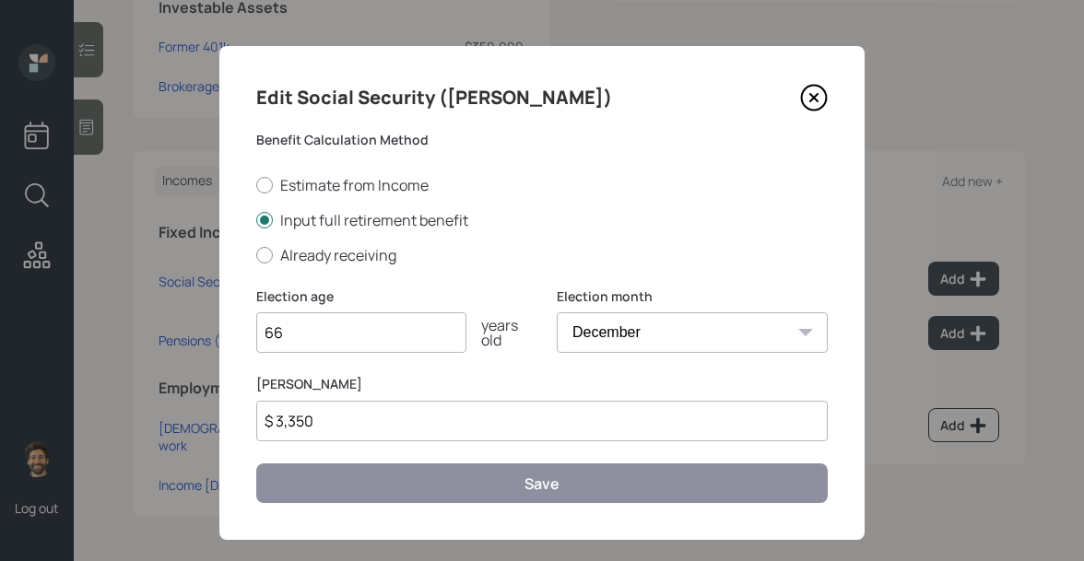
scroll to position [528, 0]
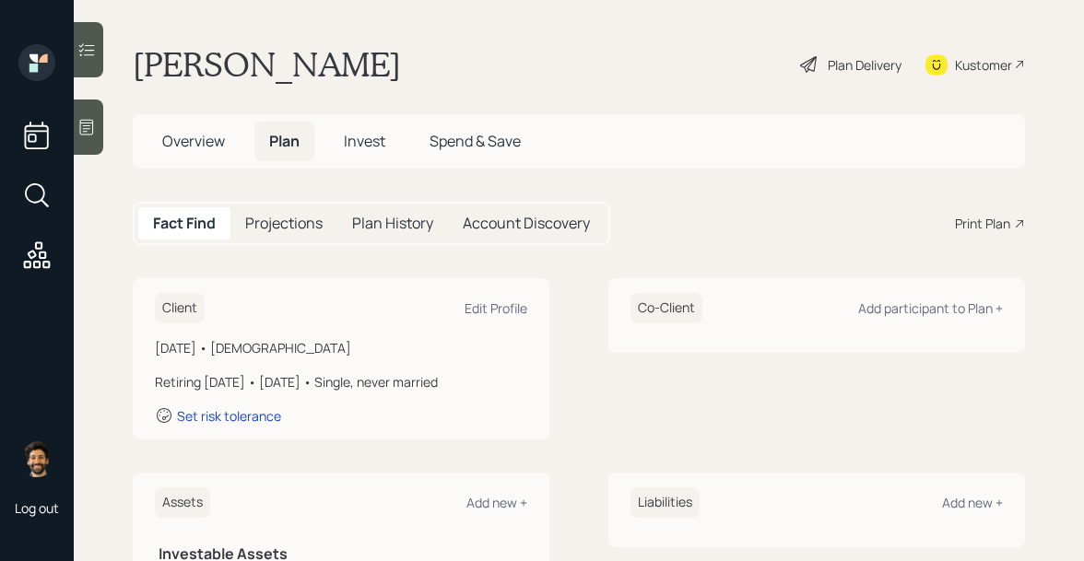
click at [284, 215] on h5 "Projections" at bounding box center [283, 224] width 77 height 18
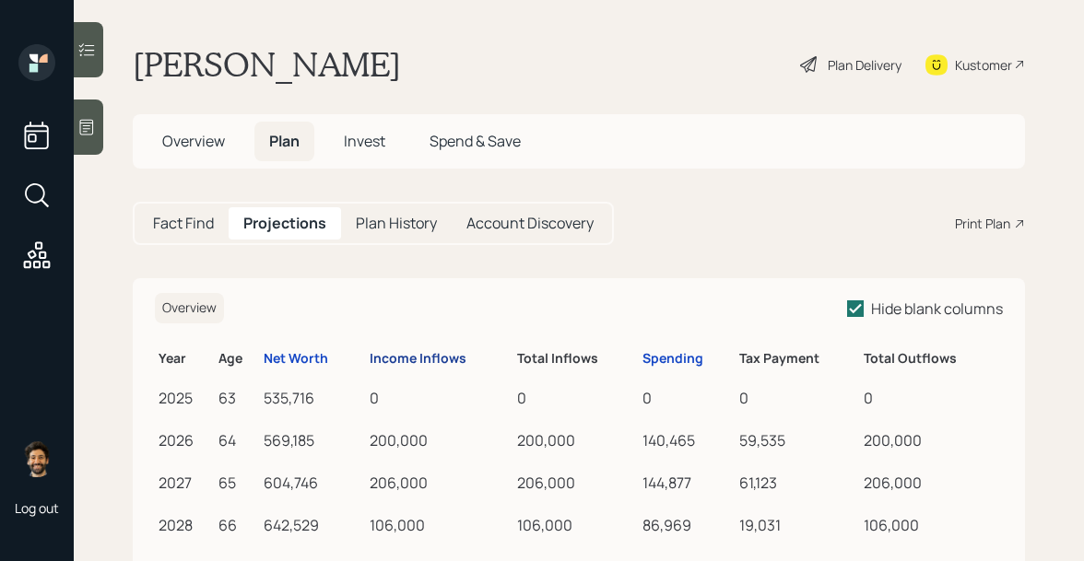
click at [404, 354] on div "Income Inflows" at bounding box center [418, 359] width 97 height 16
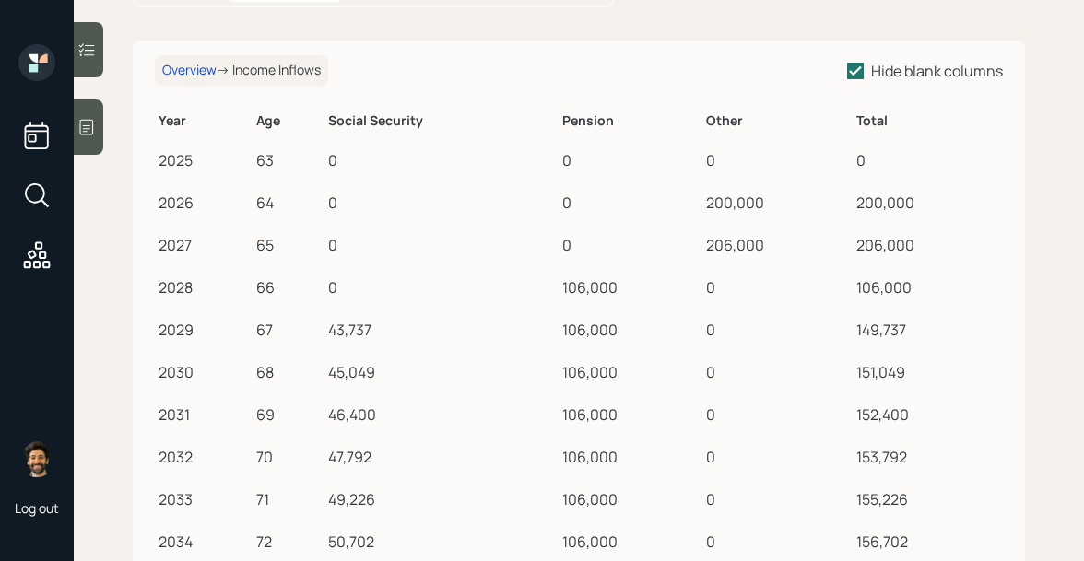
scroll to position [252, 0]
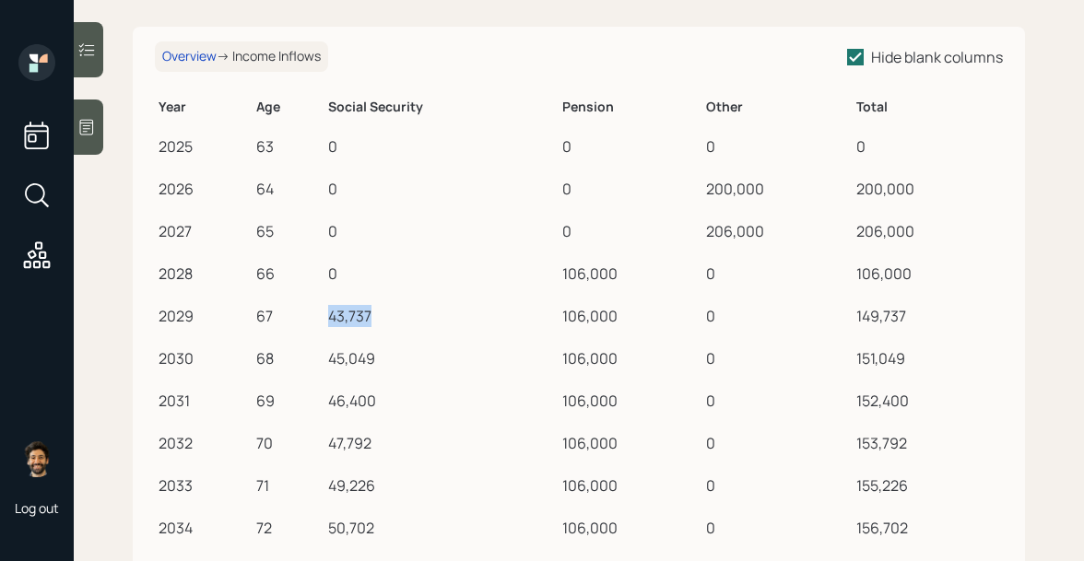
drag, startPoint x: 333, startPoint y: 318, endPoint x: 394, endPoint y: 317, distance: 61.8
click at [394, 317] on div "43,737" at bounding box center [442, 316] width 228 height 22
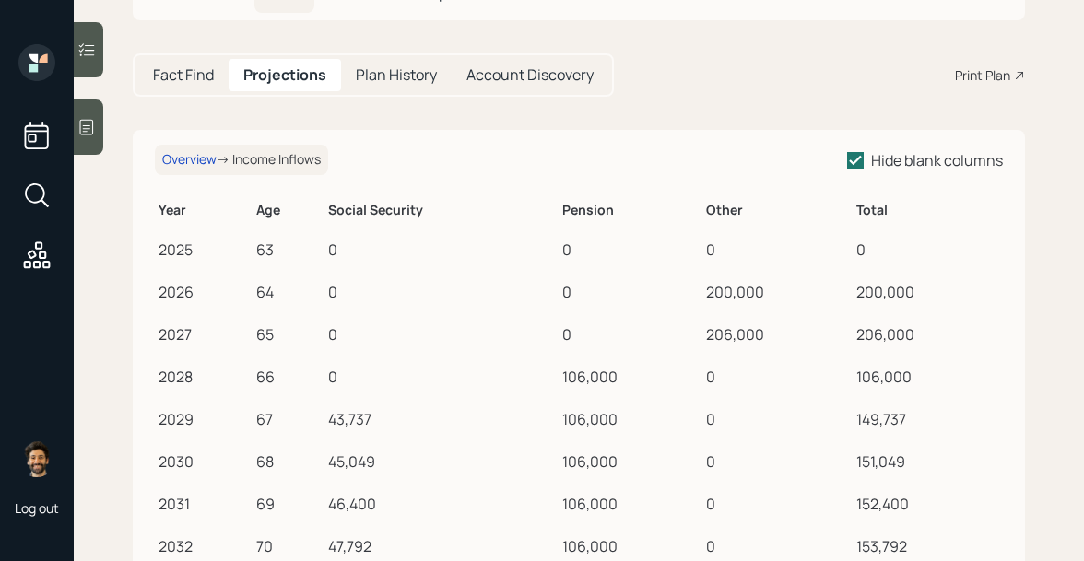
click at [188, 67] on h5 "Fact Find" at bounding box center [183, 75] width 61 height 18
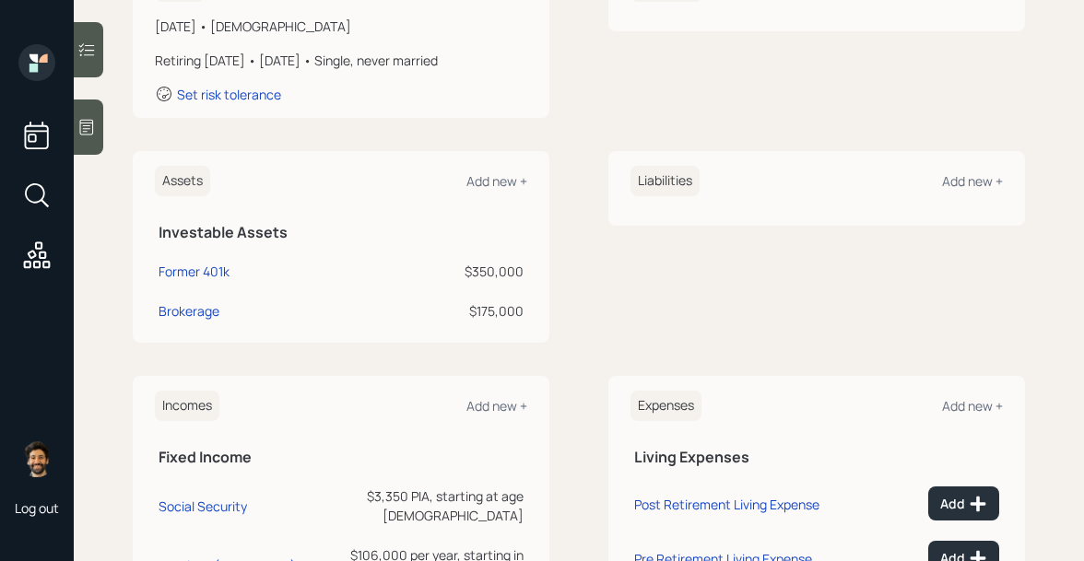
scroll to position [528, 0]
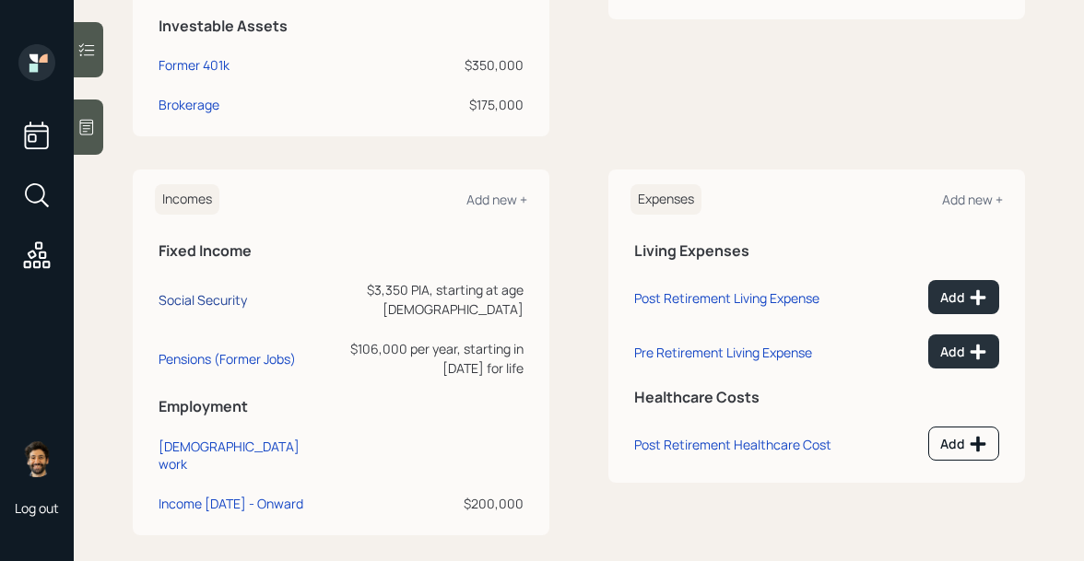
click at [189, 293] on div "Social Security" at bounding box center [203, 300] width 88 height 18
select select "12"
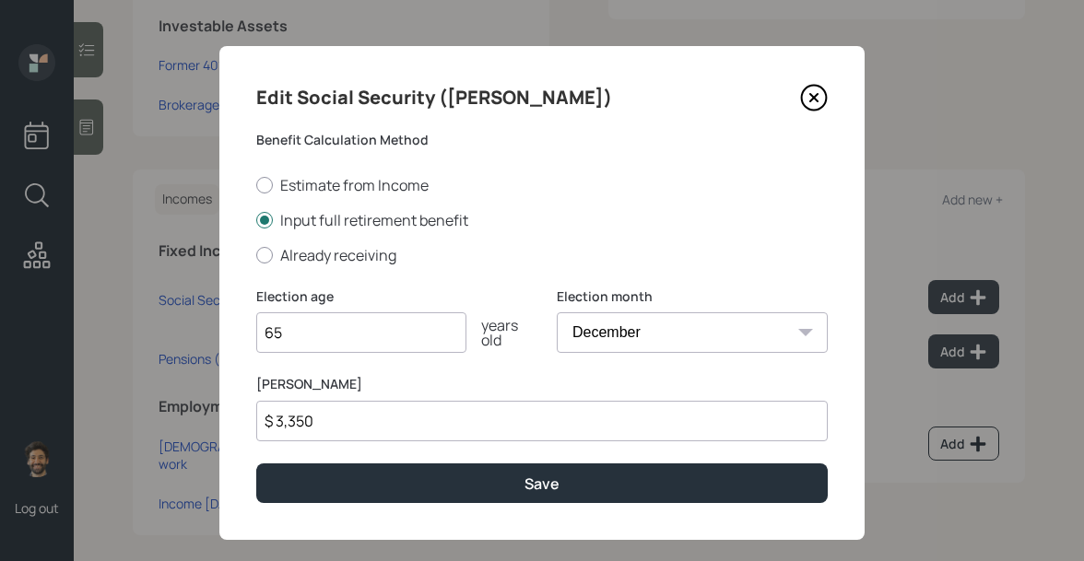
scroll to position [25, 0]
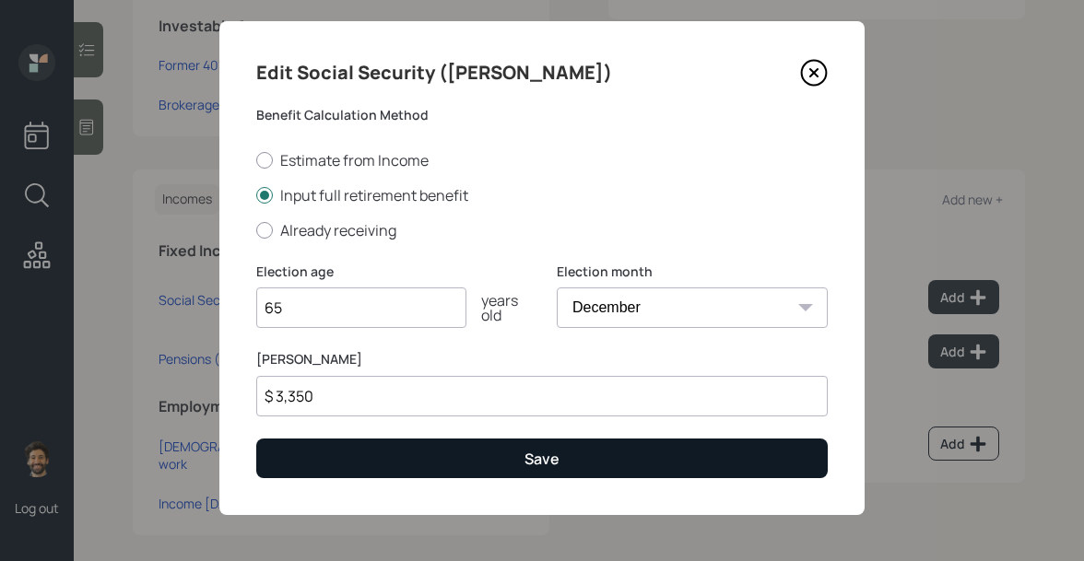
type input "65"
click at [285, 448] on button "Save" at bounding box center [541, 459] width 571 height 40
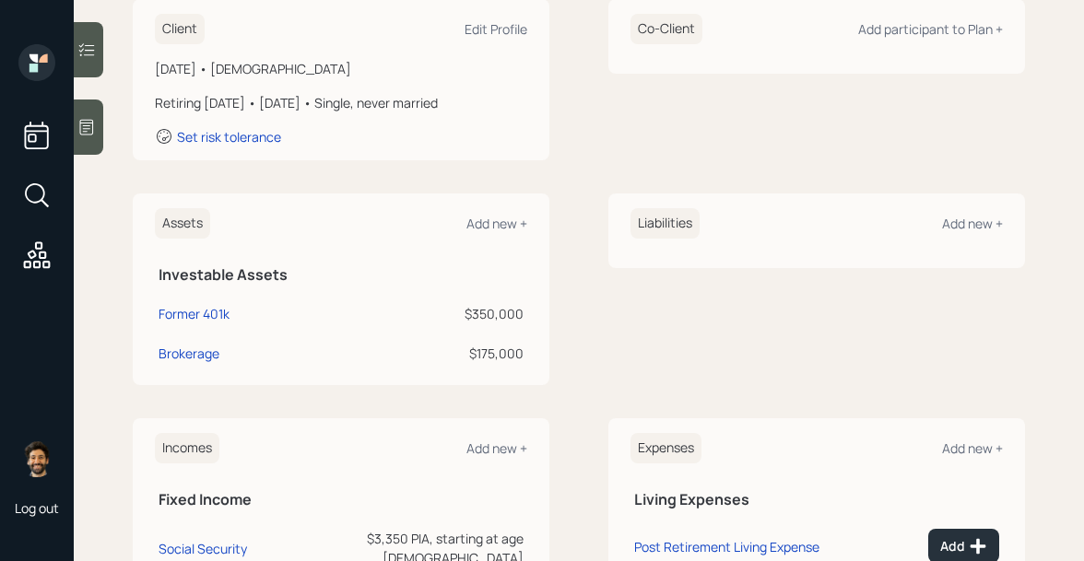
scroll to position [181, 0]
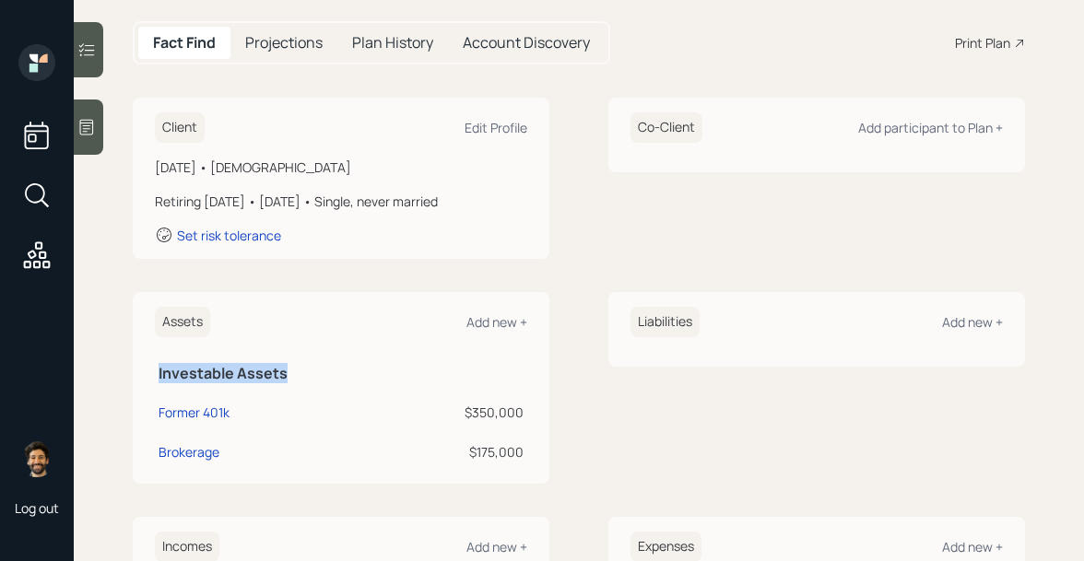
drag, startPoint x: 156, startPoint y: 375, endPoint x: 288, endPoint y: 371, distance: 132.8
click at [288, 371] on th "Investable Assets" at bounding box center [341, 371] width 372 height 38
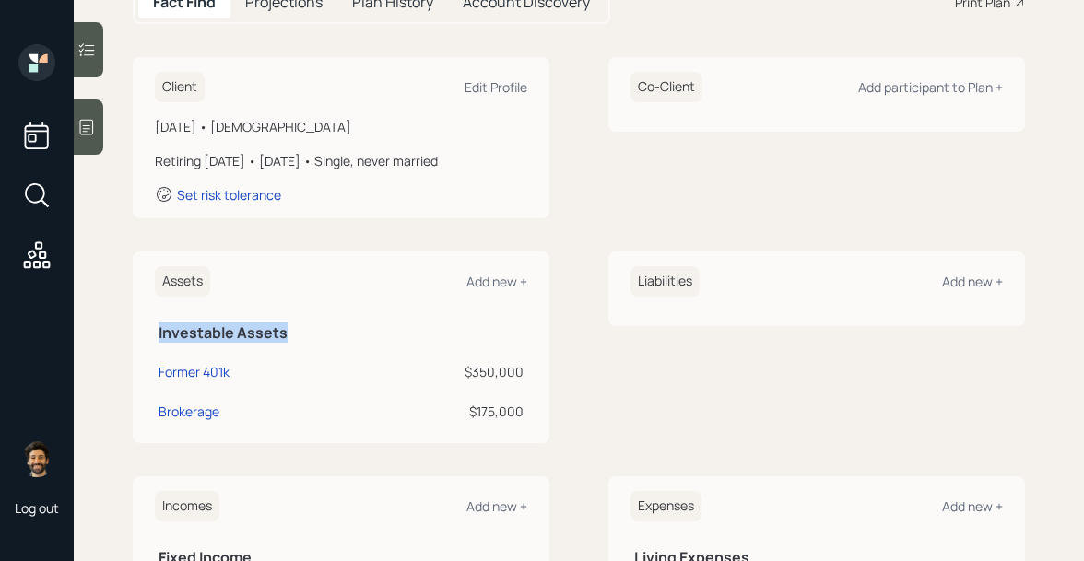
scroll to position [227, 0]
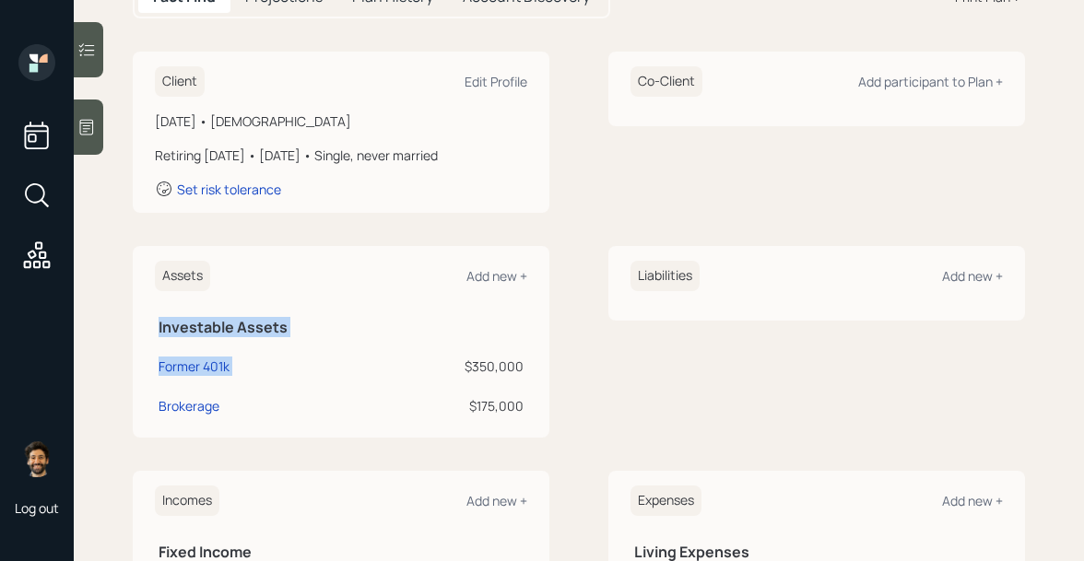
drag, startPoint x: 466, startPoint y: 359, endPoint x: 539, endPoint y: 360, distance: 72.8
click at [539, 360] on div "Assets Add new + Investable Assets Former 401k $350,000 Brokerage $175,000" at bounding box center [341, 342] width 417 height 192
click at [192, 365] on div "Former 401k" at bounding box center [194, 366] width 71 height 19
select select "company_sponsored"
select select "balanced"
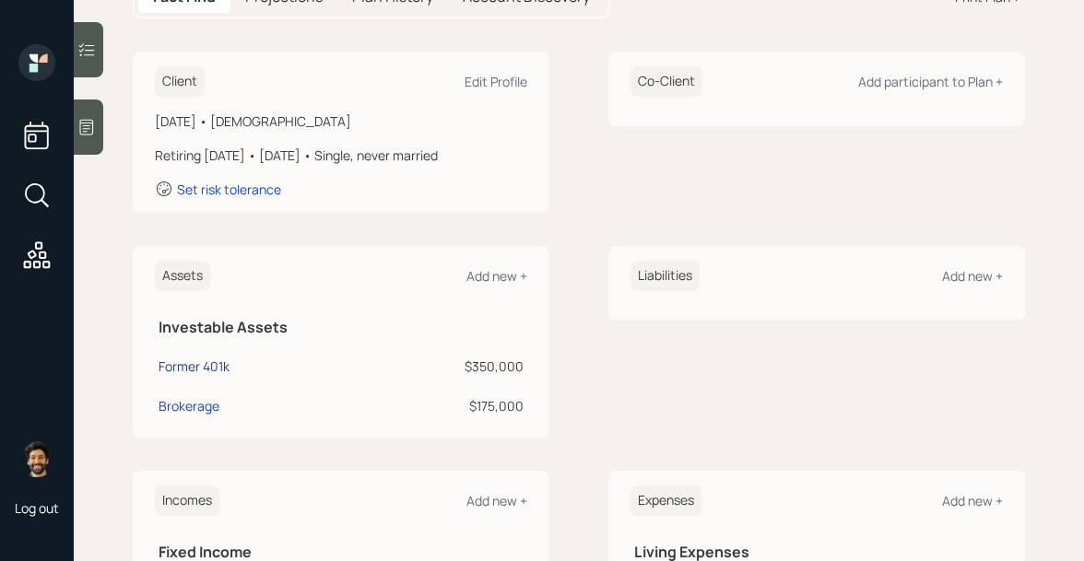
click at [207, 362] on div "Former 401k" at bounding box center [194, 366] width 71 height 19
select select "company_sponsored"
select select "balanced"
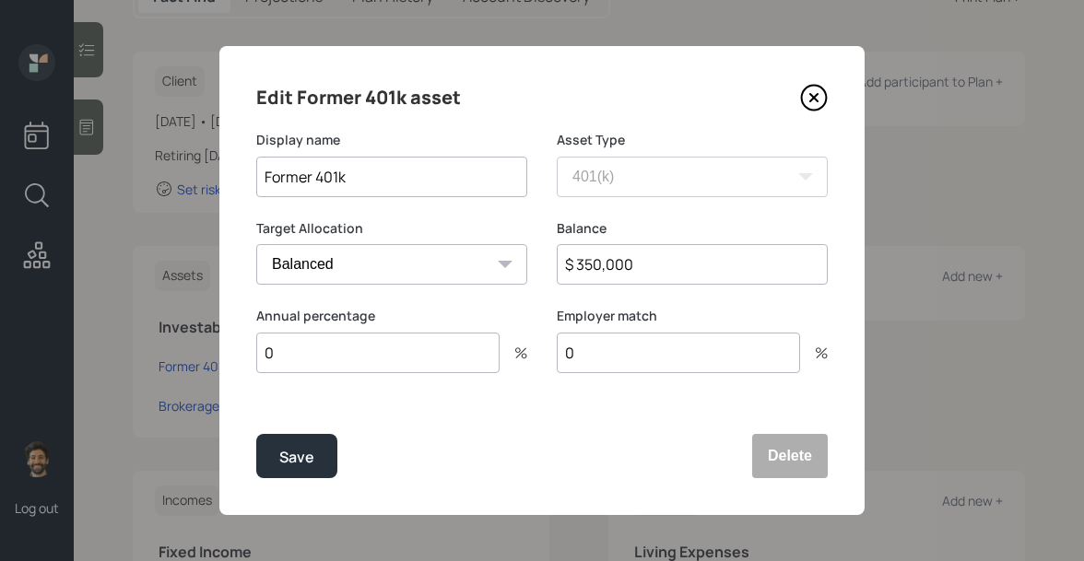
click at [627, 257] on input "$ 350,000" at bounding box center [692, 264] width 271 height 41
type input "$ 356,000"
click at [272, 463] on button "Save" at bounding box center [296, 456] width 81 height 44
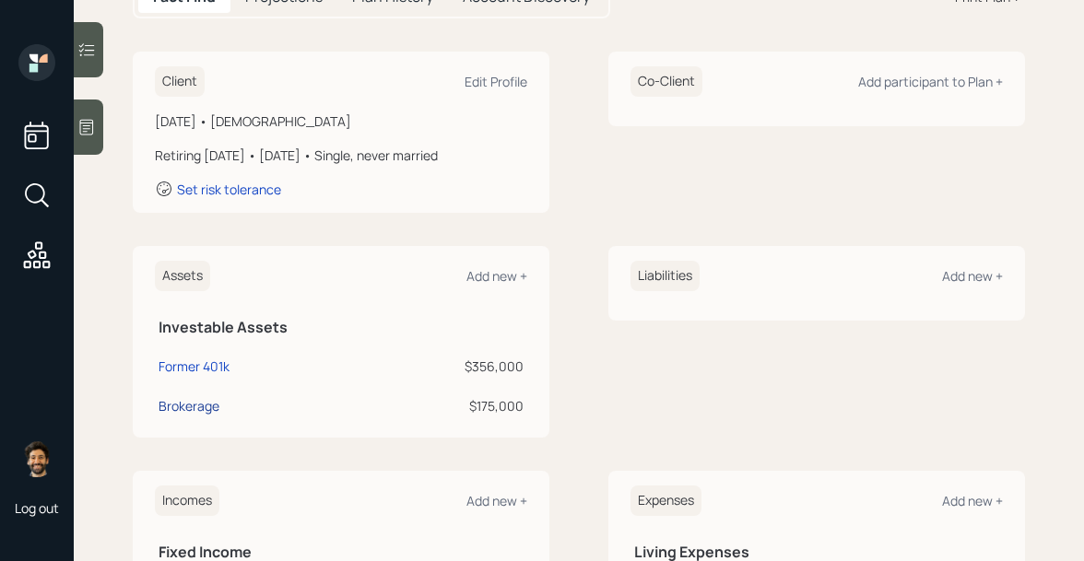
click at [206, 399] on div "Brokerage" at bounding box center [189, 405] width 61 height 19
select select "taxable"
select select "balanced"
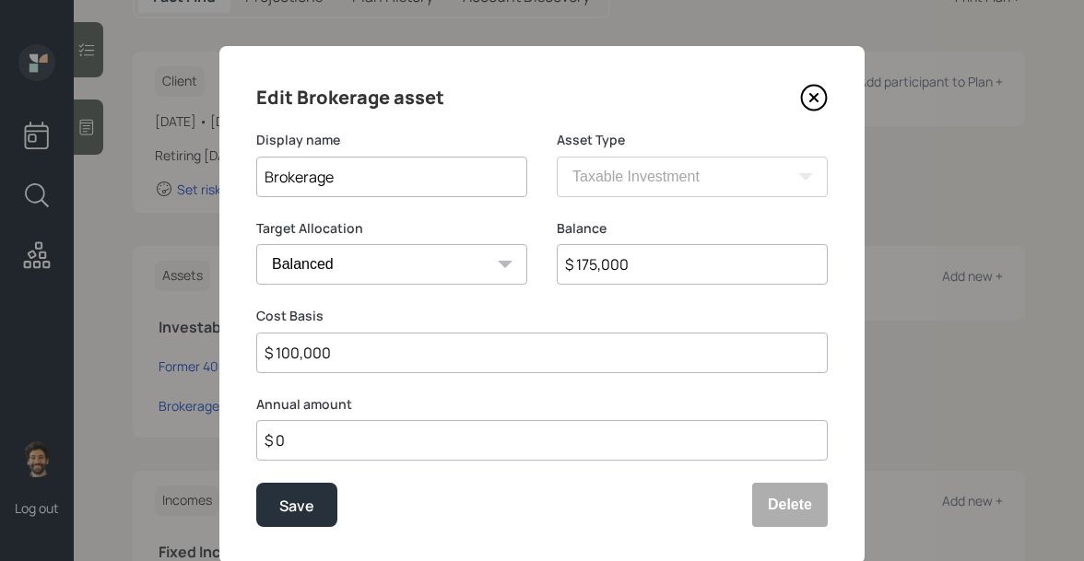
click at [611, 266] on input "$ 175,000" at bounding box center [692, 264] width 271 height 41
type input "$ 180,984"
click at [272, 514] on button "Save" at bounding box center [296, 505] width 81 height 44
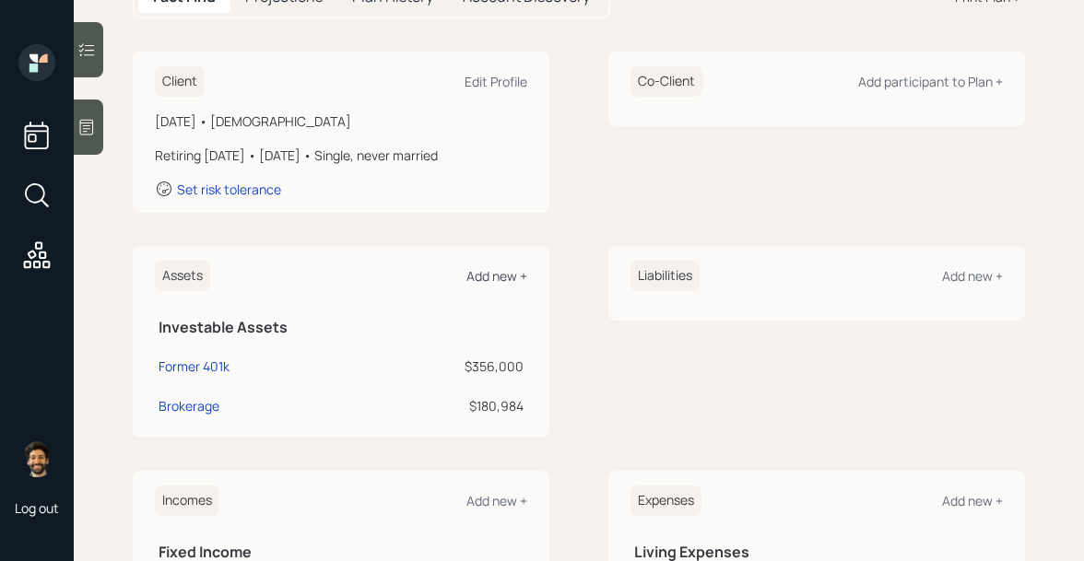
click at [508, 278] on div "Add new +" at bounding box center [496, 276] width 61 height 18
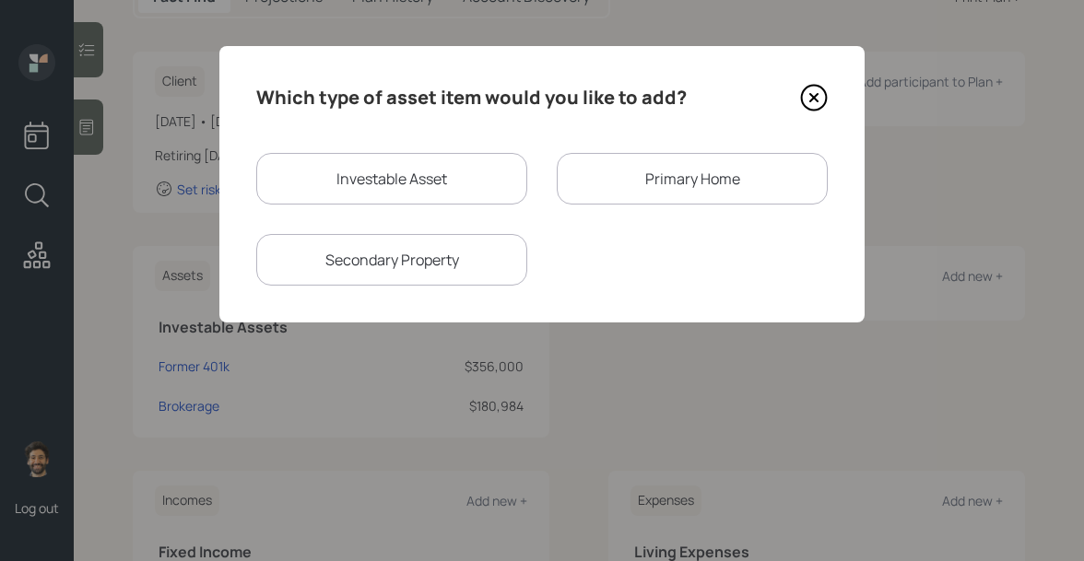
click at [403, 168] on div "Investable Asset" at bounding box center [391, 179] width 271 height 52
select select "taxable"
select select "balanced"
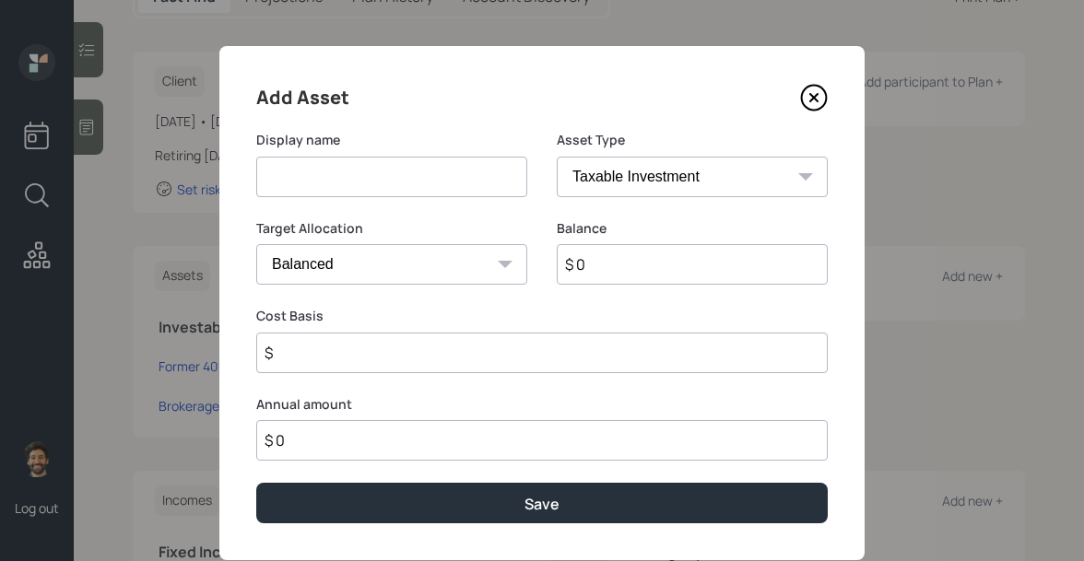
click at [339, 188] on input at bounding box center [391, 177] width 271 height 41
type input "Checking / Savings"
click at [611, 281] on input "$ 0" at bounding box center [692, 264] width 271 height 41
type input "$ 20,000"
click at [600, 190] on select "SEP IRA IRA Roth IRA 401(k) Roth 401(k) 403(b) Roth 403(b) 457(b) Roth 457(b) H…" at bounding box center [692, 177] width 271 height 41
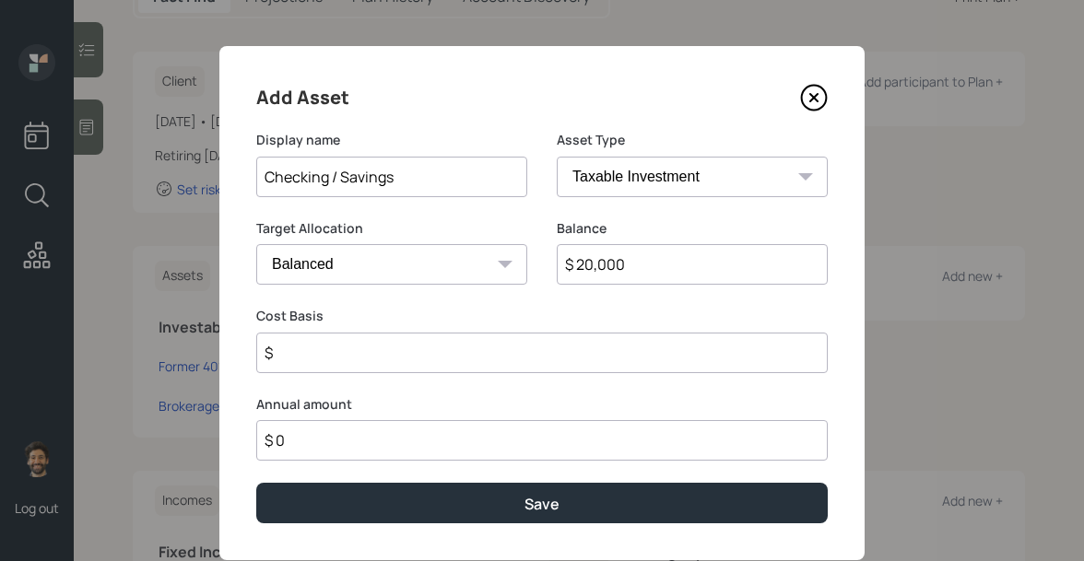
select select "emergency_fund"
click at [557, 157] on select "SEP IRA IRA Roth IRA 401(k) Roth 401(k) 403(b) Roth 403(b) 457(b) Roth 457(b) H…" at bounding box center [692, 177] width 271 height 41
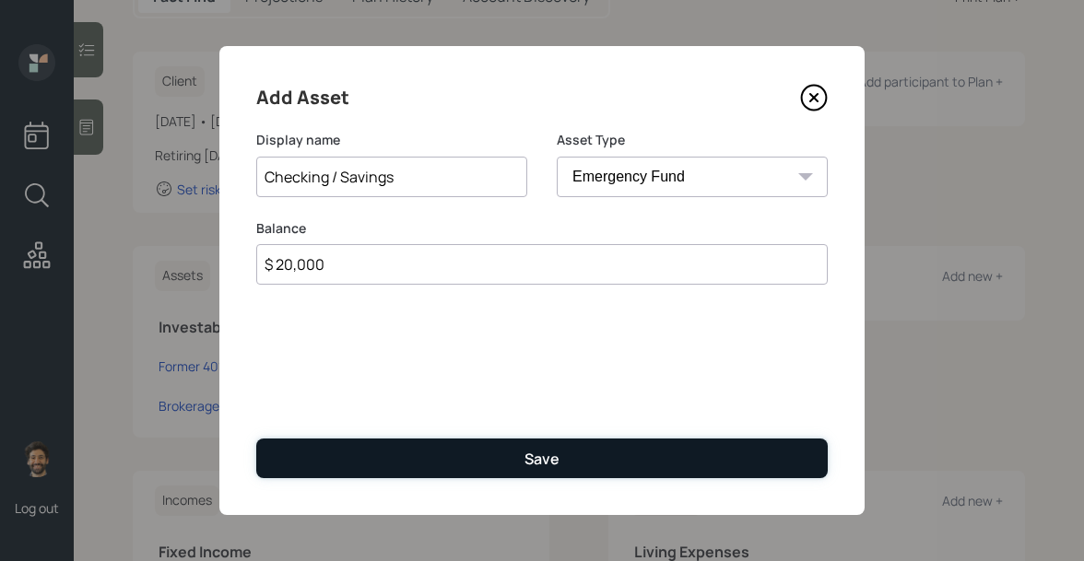
click at [310, 470] on button "Save" at bounding box center [541, 459] width 571 height 40
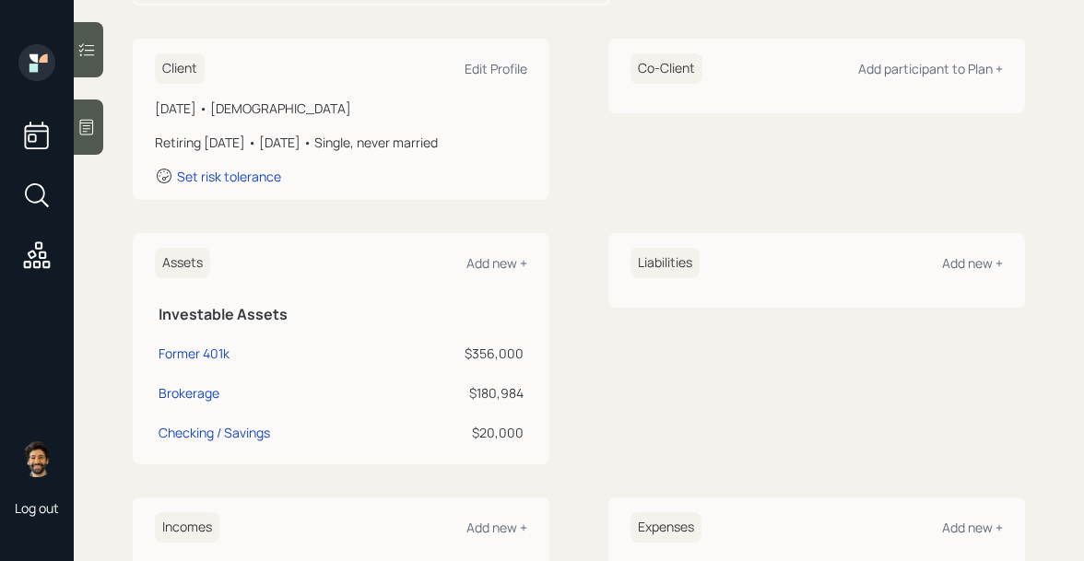
scroll to position [236, 0]
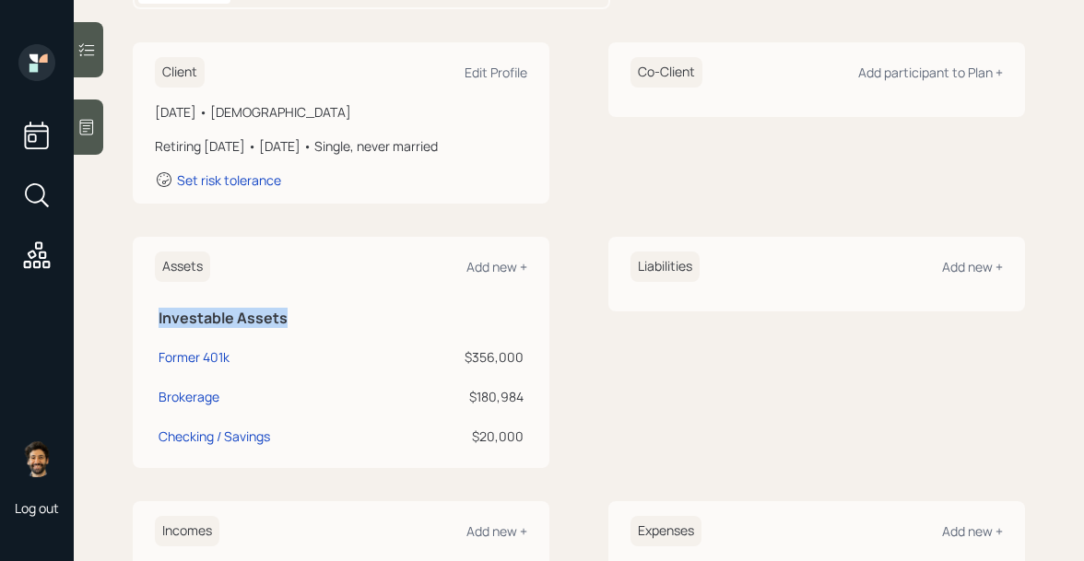
drag, startPoint x: 290, startPoint y: 318, endPoint x: 159, endPoint y: 318, distance: 130.9
click at [159, 319] on h5 "Investable Assets" at bounding box center [341, 319] width 365 height 18
click at [494, 266] on div "Add new +" at bounding box center [496, 267] width 61 height 18
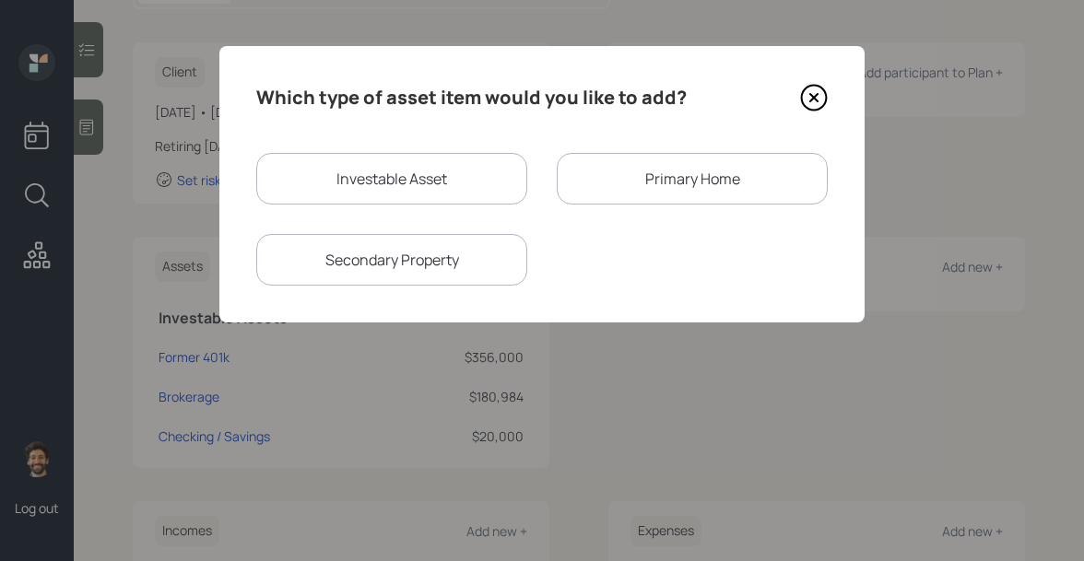
click at [406, 191] on div "Investable Asset" at bounding box center [391, 179] width 271 height 52
select select "taxable"
select select "balanced"
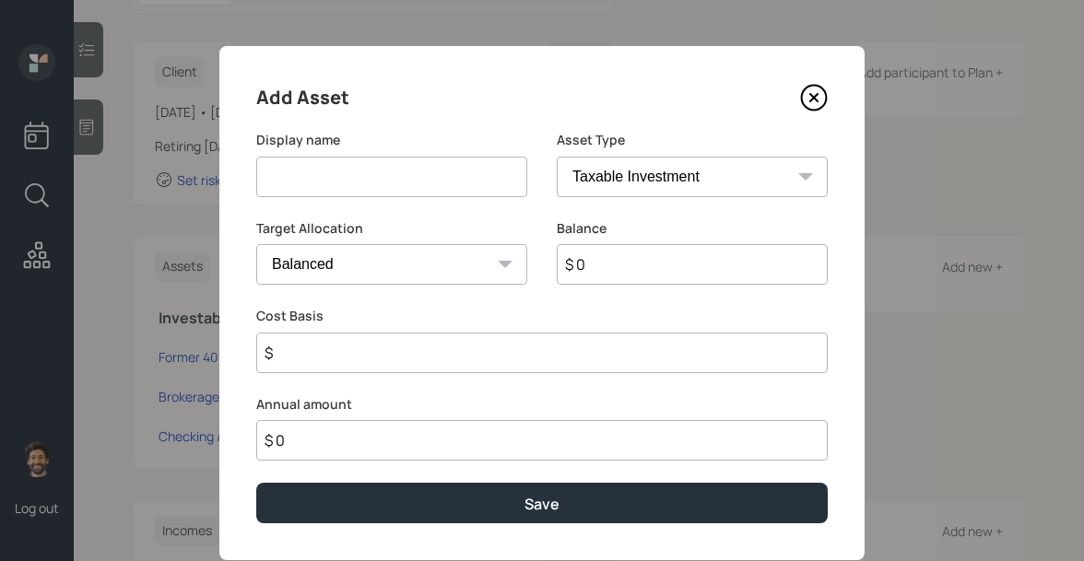
click at [359, 183] on input at bounding box center [391, 177] width 271 height 41
type input "[PERSON_NAME]"
click at [615, 265] on input "$ 0" at bounding box center [692, 264] width 271 height 41
type input "$ 9,474"
click at [606, 179] on select "SEP IRA IRA Roth IRA 401(k) Roth 401(k) 403(b) Roth 403(b) 457(b) Roth 457(b) H…" at bounding box center [692, 177] width 271 height 41
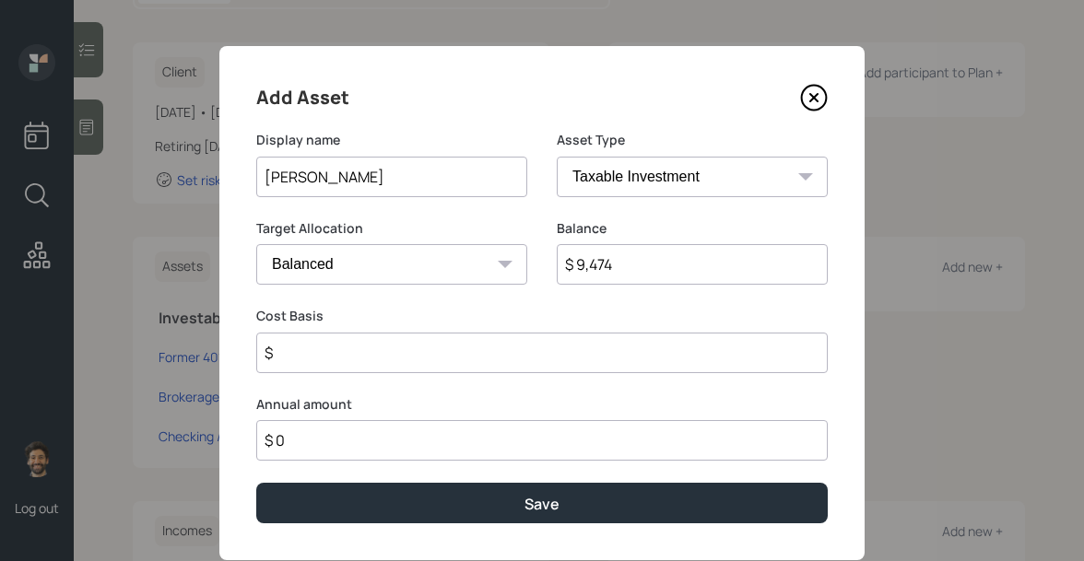
select select "roth_ira"
click at [557, 157] on select "SEP IRA IRA Roth IRA 401(k) Roth 401(k) 403(b) Roth 403(b) 457(b) Roth 457(b) H…" at bounding box center [692, 177] width 271 height 41
type input "$"
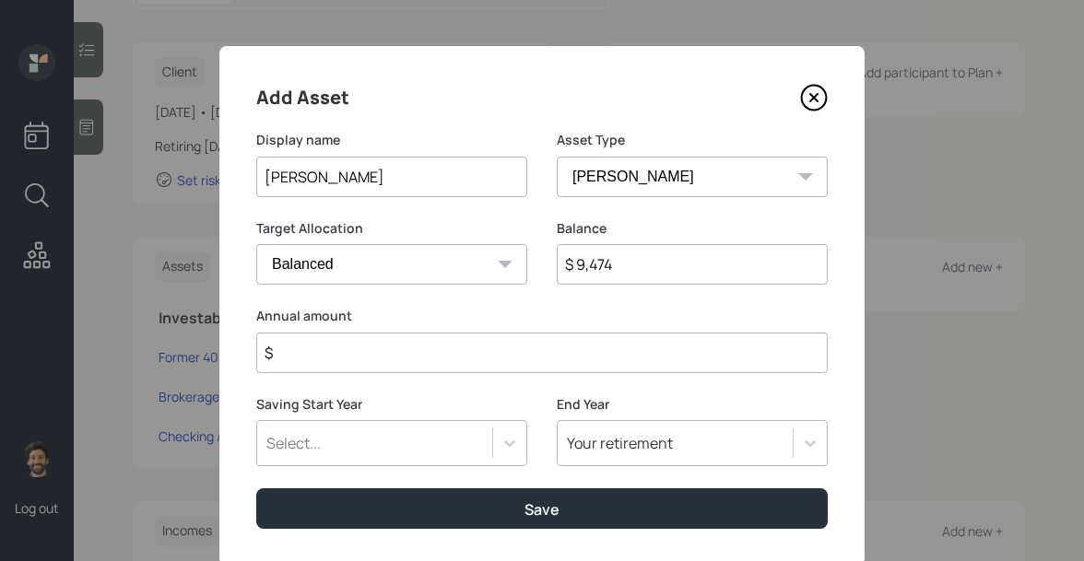
click at [380, 169] on input "[PERSON_NAME]" at bounding box center [391, 177] width 271 height 41
type input "[PERSON_NAME]"
click at [309, 350] on input "$" at bounding box center [541, 353] width 571 height 41
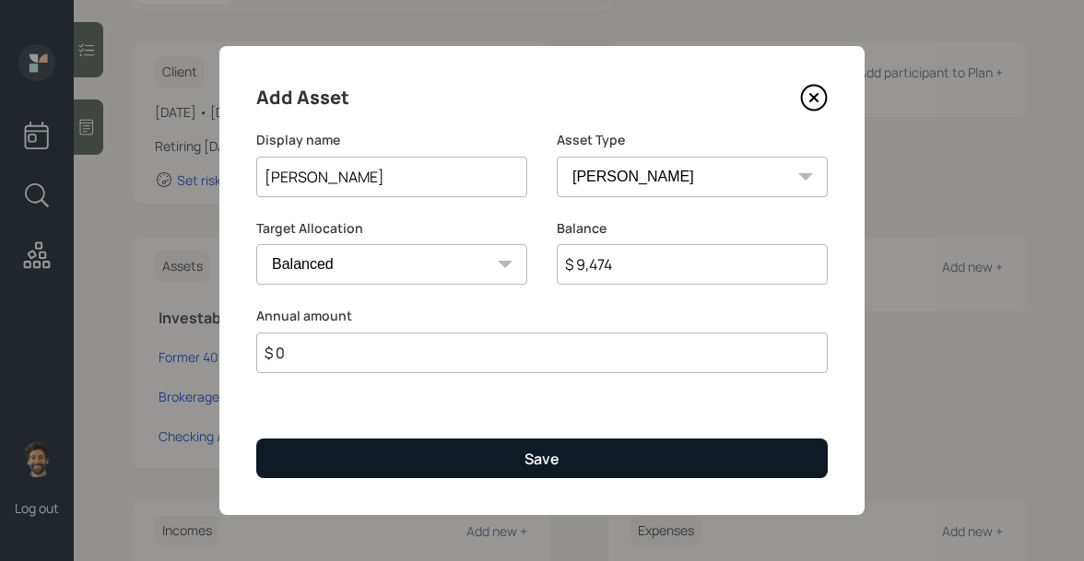
type input "$ 0"
click at [286, 477] on button "Save" at bounding box center [541, 459] width 571 height 40
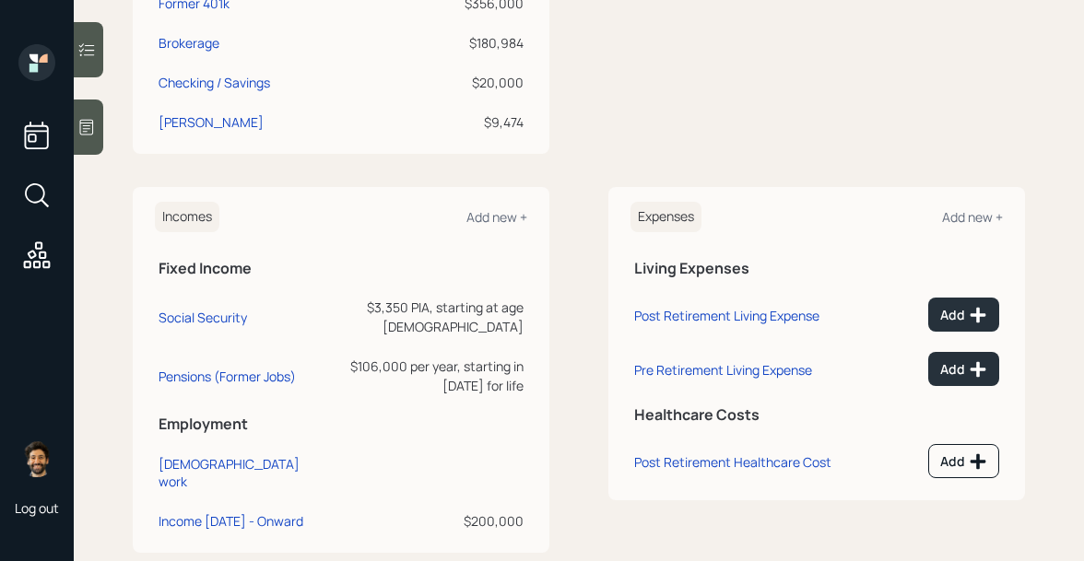
scroll to position [607, 0]
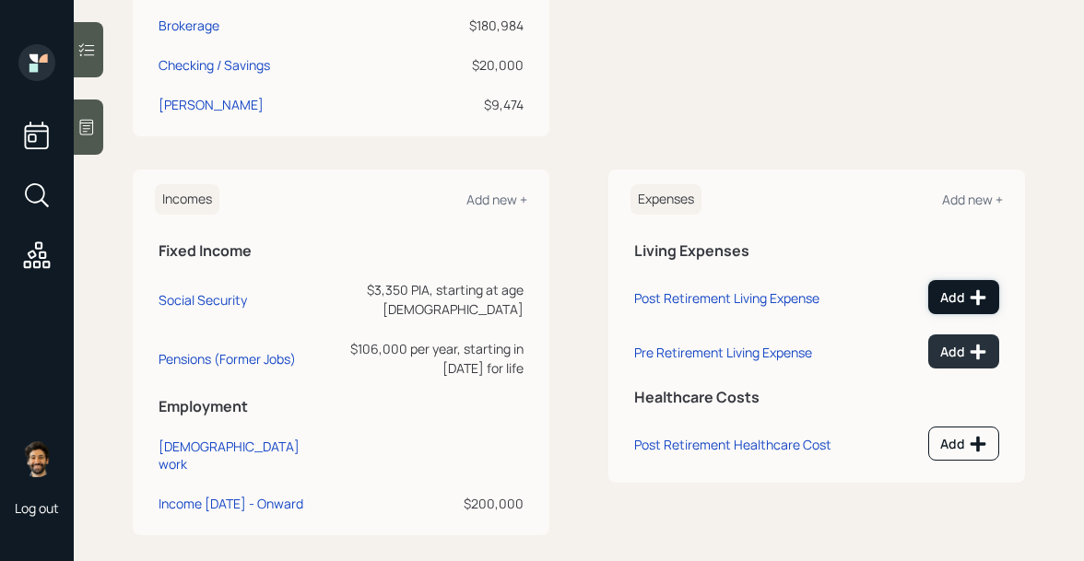
click at [959, 306] on button "Add" at bounding box center [963, 297] width 71 height 34
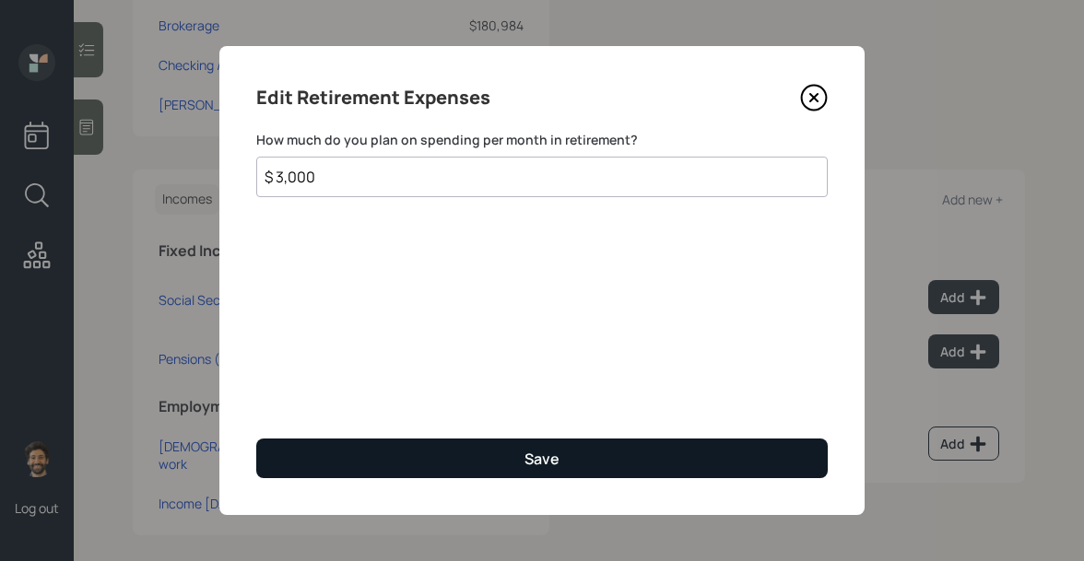
type input "$ 3,000"
click at [333, 444] on button "Save" at bounding box center [541, 459] width 571 height 40
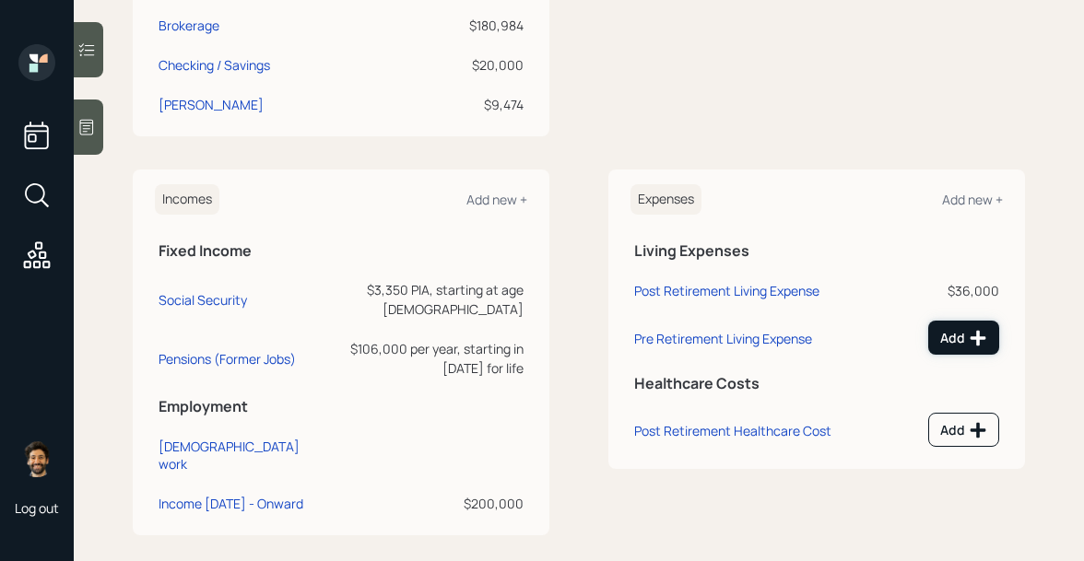
click at [972, 334] on icon at bounding box center [978, 338] width 18 height 18
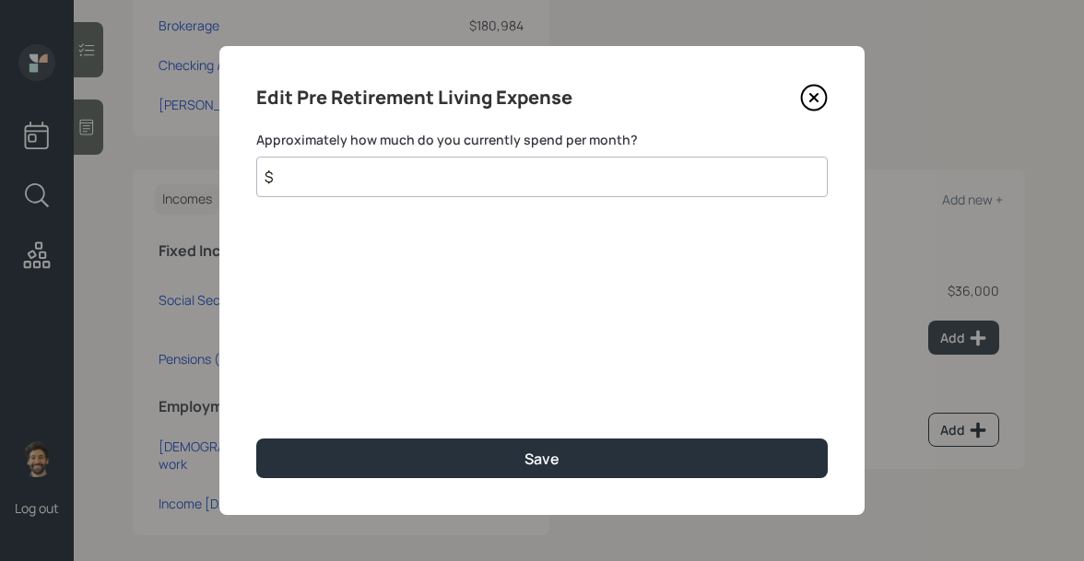
click at [450, 171] on input "$" at bounding box center [541, 177] width 571 height 41
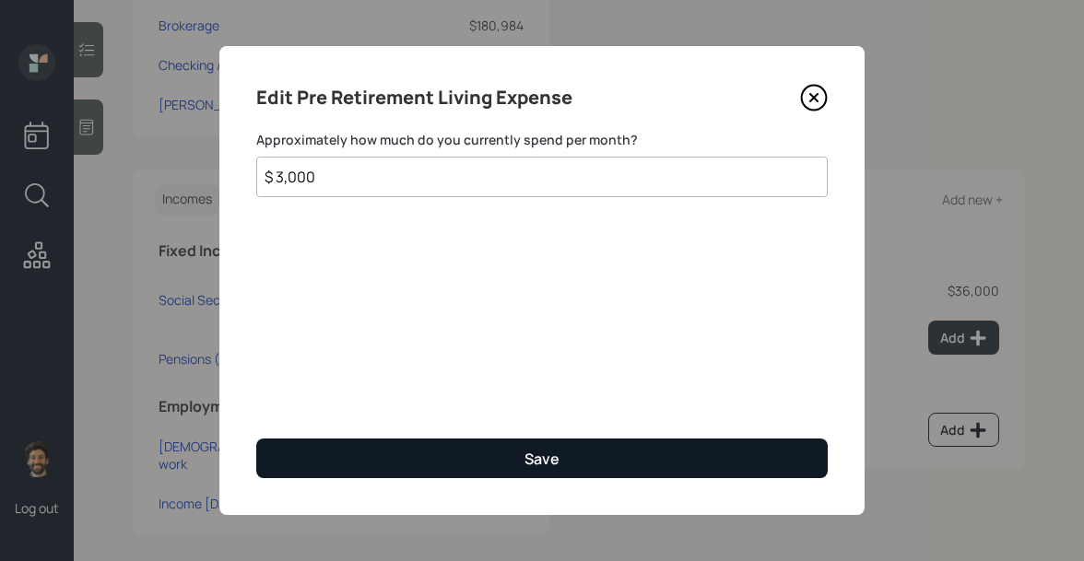
type input "$ 3,000"
click at [295, 456] on button "Save" at bounding box center [541, 459] width 571 height 40
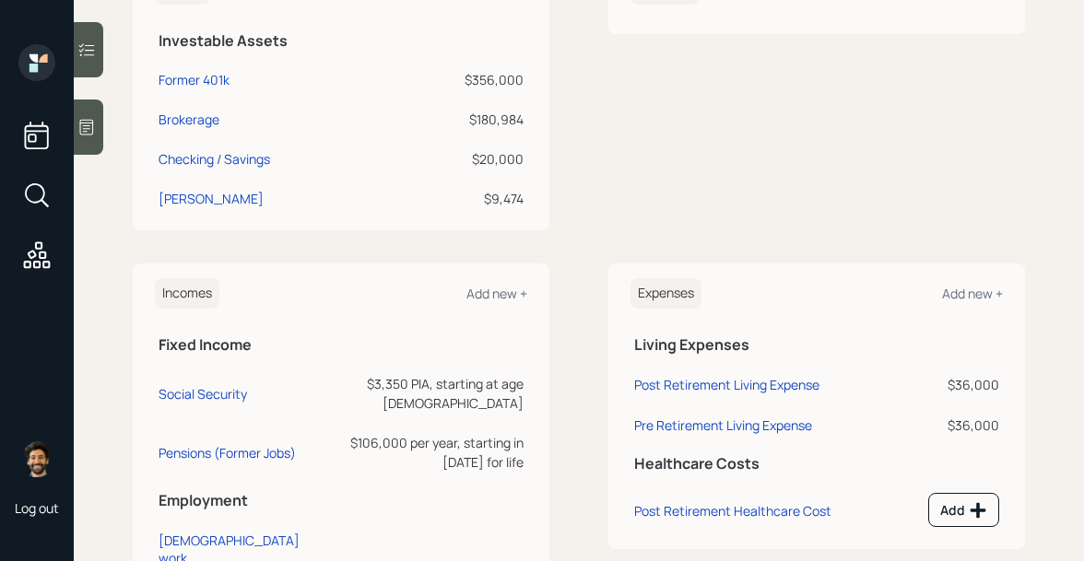
scroll to position [481, 0]
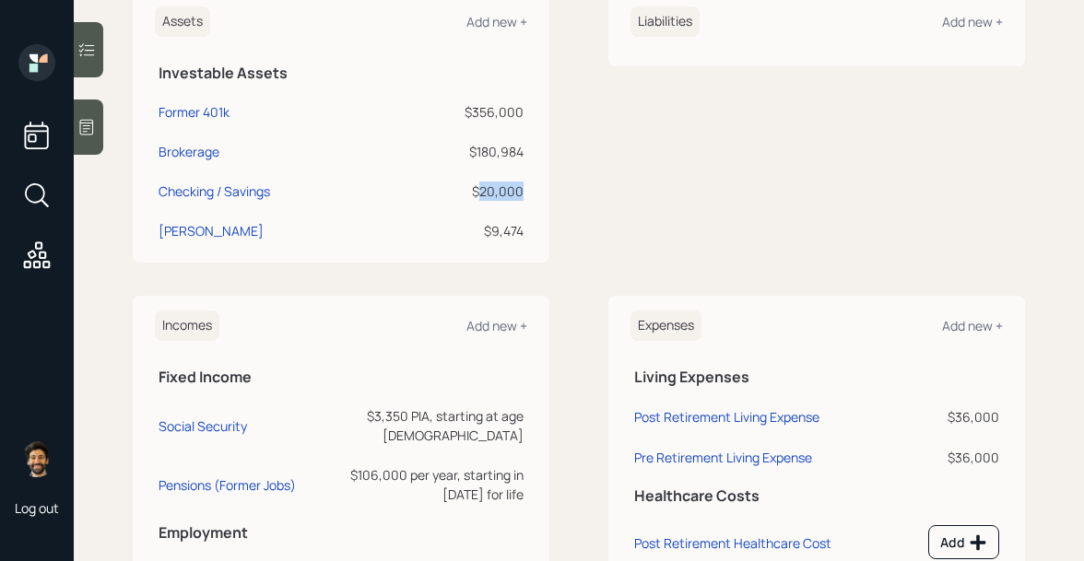
drag, startPoint x: 521, startPoint y: 184, endPoint x: 478, endPoint y: 189, distance: 42.6
click at [478, 189] on div "$20,000" at bounding box center [460, 191] width 126 height 19
drag, startPoint x: 522, startPoint y: 152, endPoint x: 472, endPoint y: 150, distance: 49.8
click at [472, 150] on div "$180,984" at bounding box center [460, 151] width 126 height 19
click at [975, 324] on div "Add new +" at bounding box center [972, 326] width 61 height 18
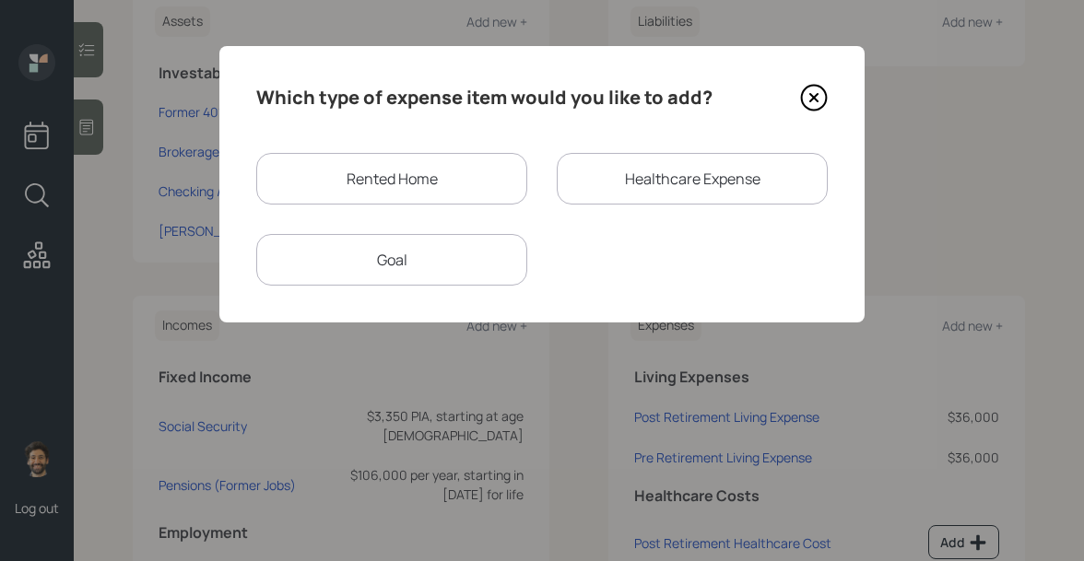
click at [413, 246] on div "Goal" at bounding box center [391, 260] width 271 height 52
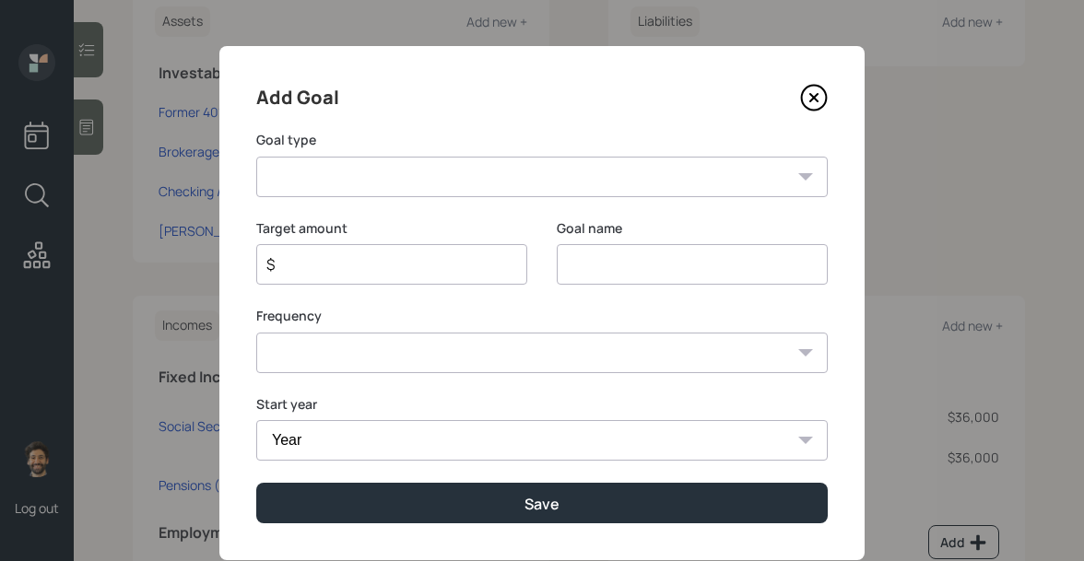
click at [348, 176] on select "Create an emergency fund Donate to charity Purchase a home Make a purchase Supp…" at bounding box center [541, 177] width 571 height 41
select select "other"
click at [256, 157] on select "Create an emergency fund Donate to charity Purchase a home Make a purchase Supp…" at bounding box center [541, 177] width 571 height 41
click at [586, 277] on input "Other" at bounding box center [692, 264] width 271 height 41
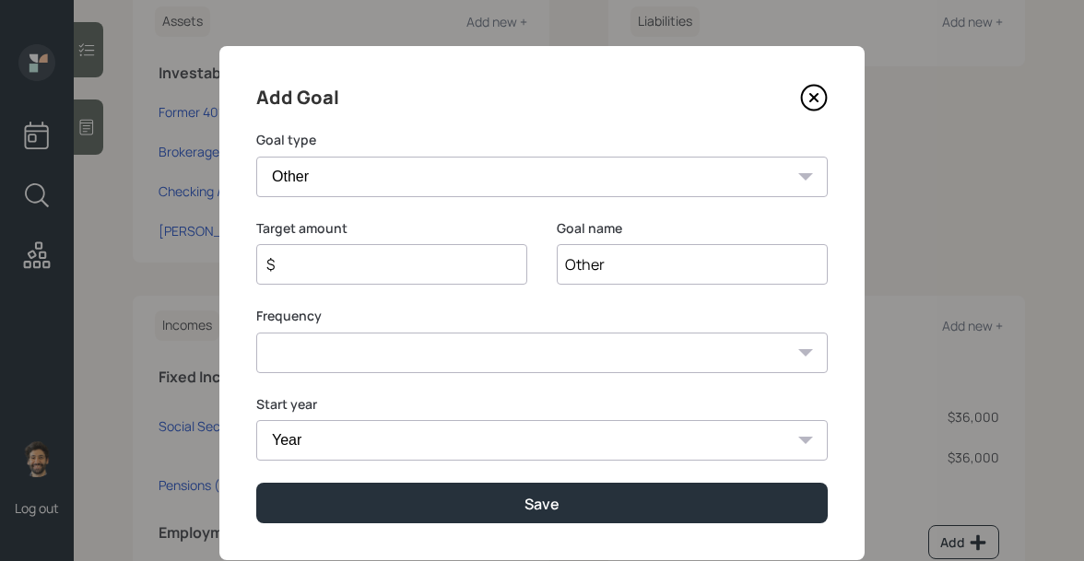
click at [586, 277] on input "Other" at bounding box center [692, 264] width 271 height 41
type input "Travel"
click at [383, 272] on input "$" at bounding box center [385, 264] width 240 height 22
type input "$ 12,000"
click at [357, 359] on select "One time Every 1 year Every 2 years Every 3 years Every 4 years Every 5 years E…" at bounding box center [541, 353] width 571 height 41
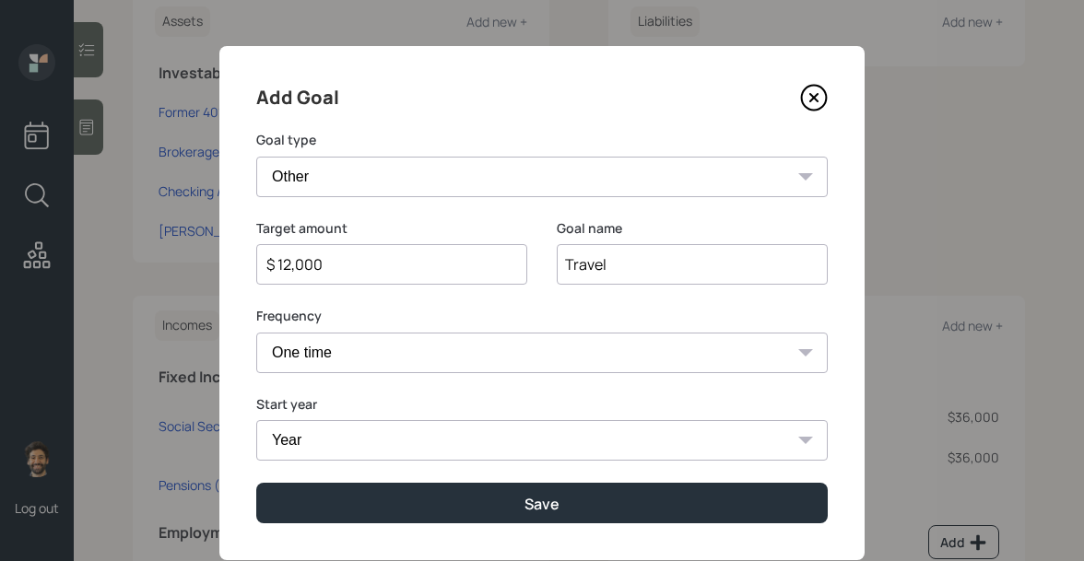
click at [256, 333] on select "One time Every 1 year Every 2 years Every 3 years Every 4 years Every 5 years E…" at bounding box center [541, 353] width 571 height 41
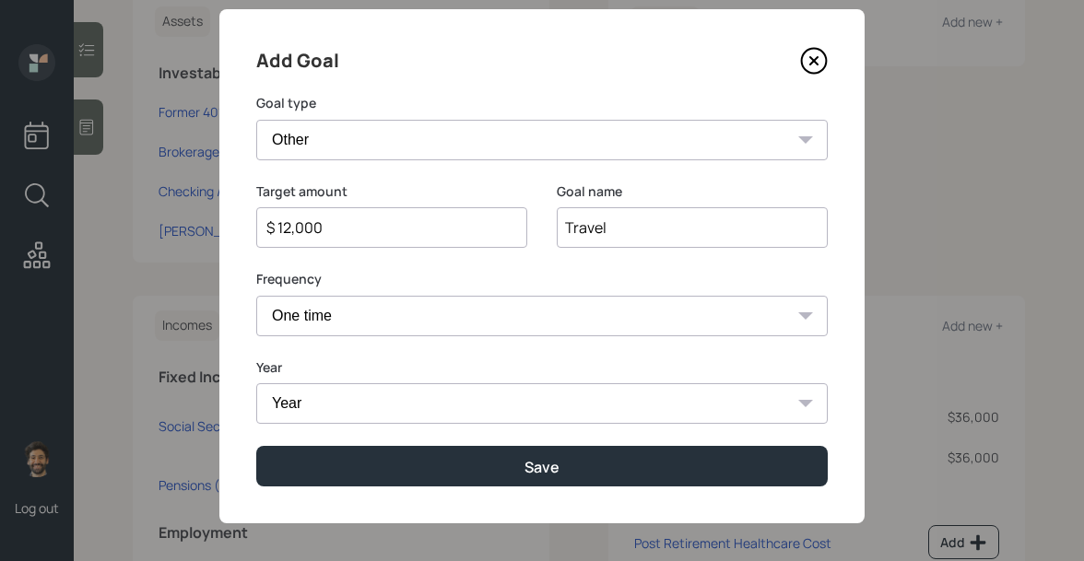
scroll to position [44, 0]
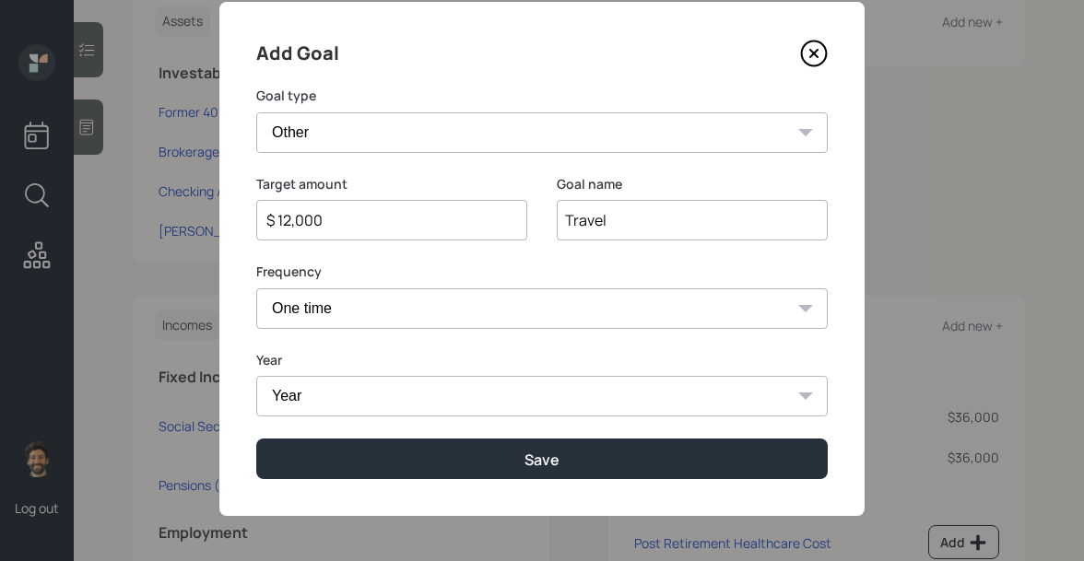
click at [302, 386] on select "Year 2025 2026 2027 2028 2029 2030 2031 2032 2033 2034 2035 2036 2037 2038 2039…" at bounding box center [541, 396] width 571 height 41
click at [302, 299] on select "One time Every 1 year Every 2 years Every 3 years Every 4 years Every 5 years E…" at bounding box center [541, 308] width 571 height 41
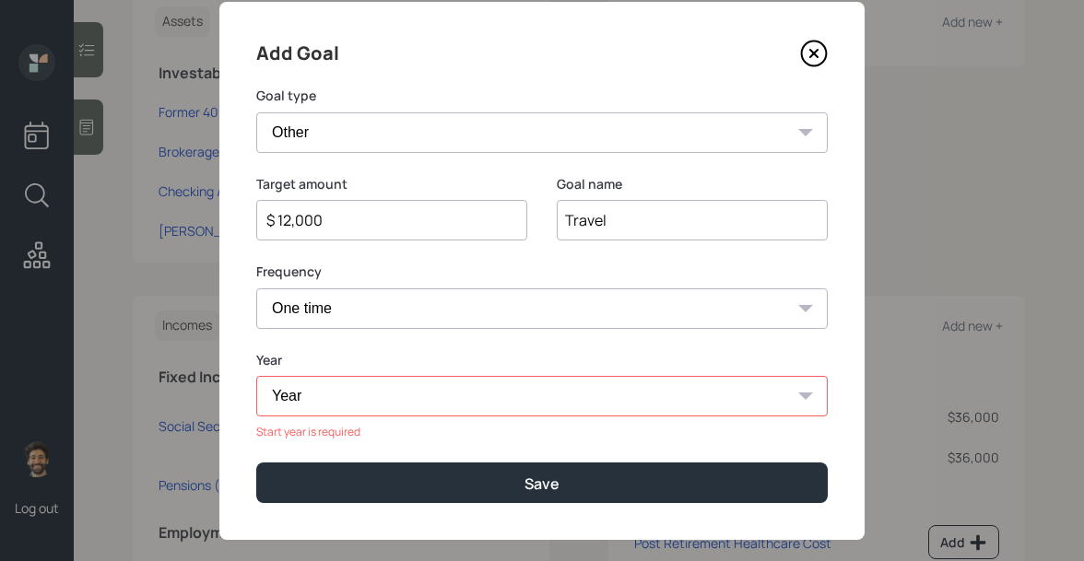
select select "1"
click at [256, 288] on select "One time Every 1 year Every 2 years Every 3 years Every 4 years Every 5 years E…" at bounding box center [541, 308] width 571 height 41
click at [296, 399] on select "Year 2025 2026 2027 2028 2029 2030 2031 2032 2033 2034 2035 2036 2037 2038 2039…" at bounding box center [391, 396] width 271 height 41
select select "2026"
click at [256, 376] on select "Year 2025 2026 2027 2028 2029 2030 2031 2032 2033 2034 2035 2036 2037 2038 2039…" at bounding box center [391, 396] width 271 height 41
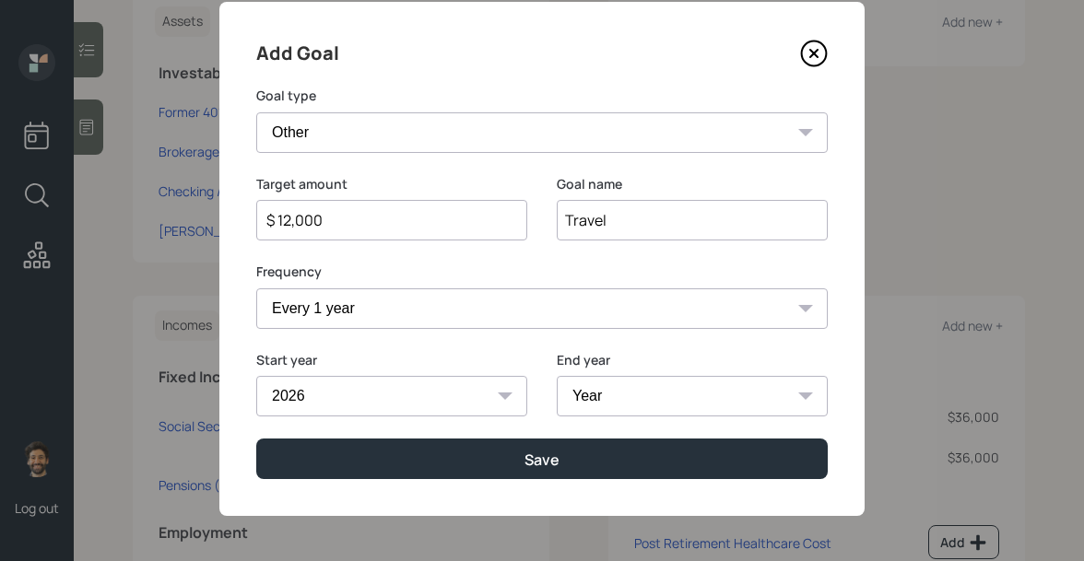
click at [615, 392] on select "Year 2026 2027 2028 2029 2030 2031 2032 2033 2034 2035 2036 2037 2038 2039 2040…" at bounding box center [692, 396] width 271 height 41
select select "2035"
click at [557, 376] on select "Year 2026 2027 2028 2029 2030 2031 2032 2033 2034 2035 2036 2037 2038 2039 2040…" at bounding box center [692, 396] width 271 height 41
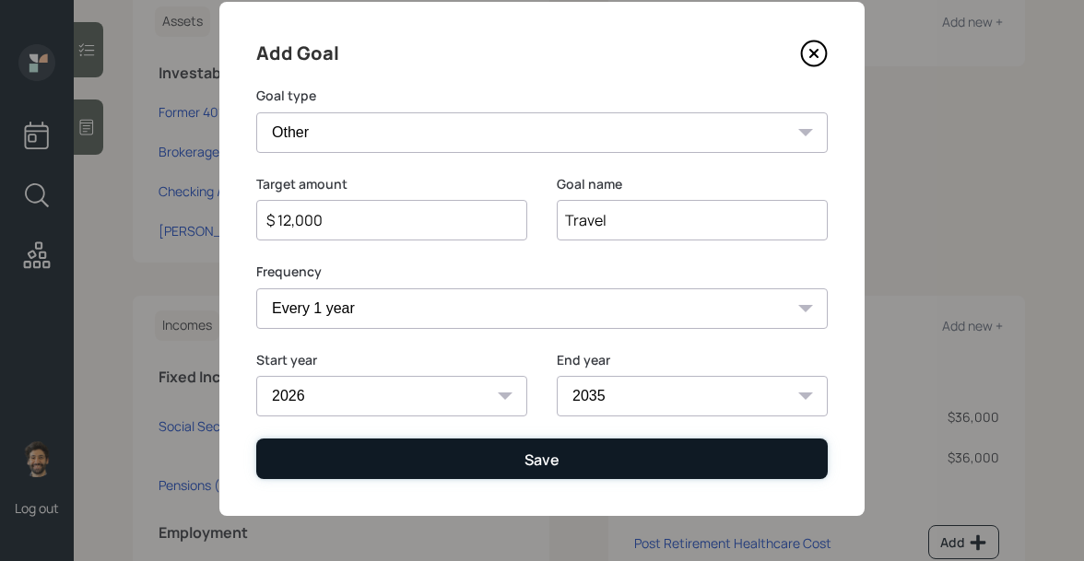
click at [465, 465] on button "Save" at bounding box center [541, 459] width 571 height 40
type input "$"
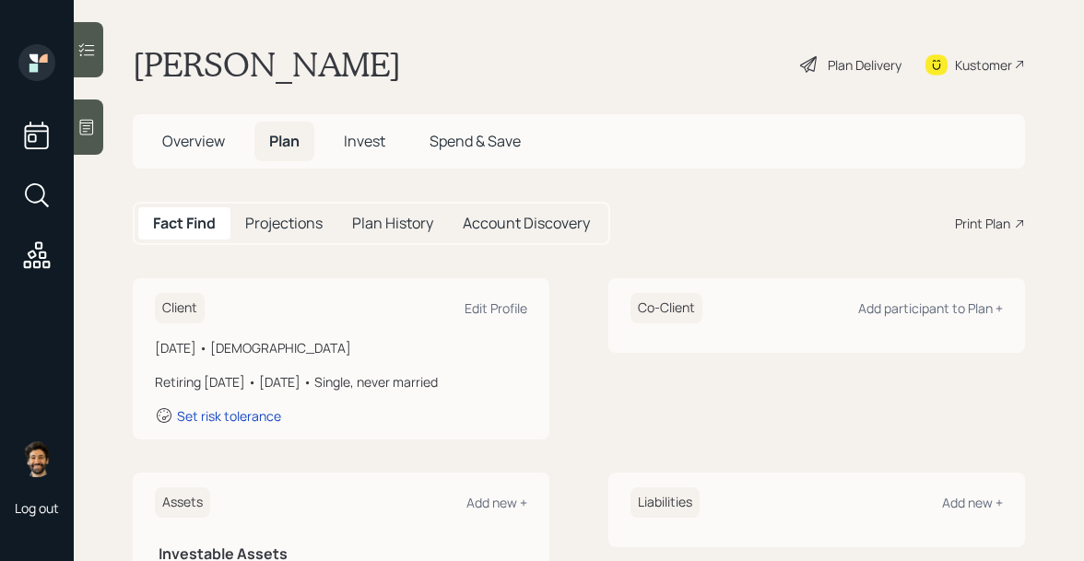
click at [875, 69] on div "Plan Delivery" at bounding box center [865, 64] width 74 height 19
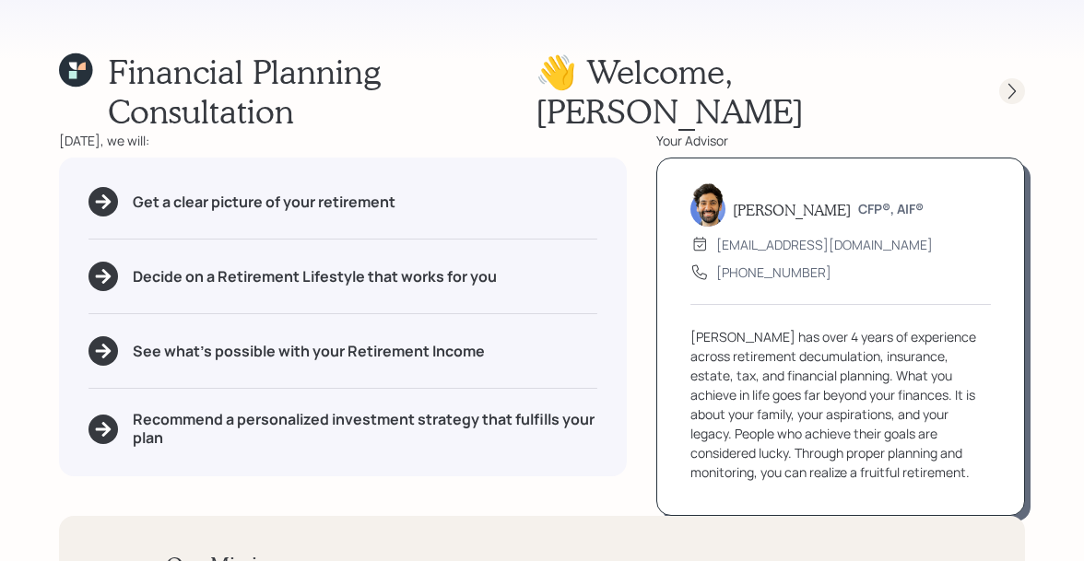
click at [1011, 82] on icon at bounding box center [1012, 91] width 18 height 18
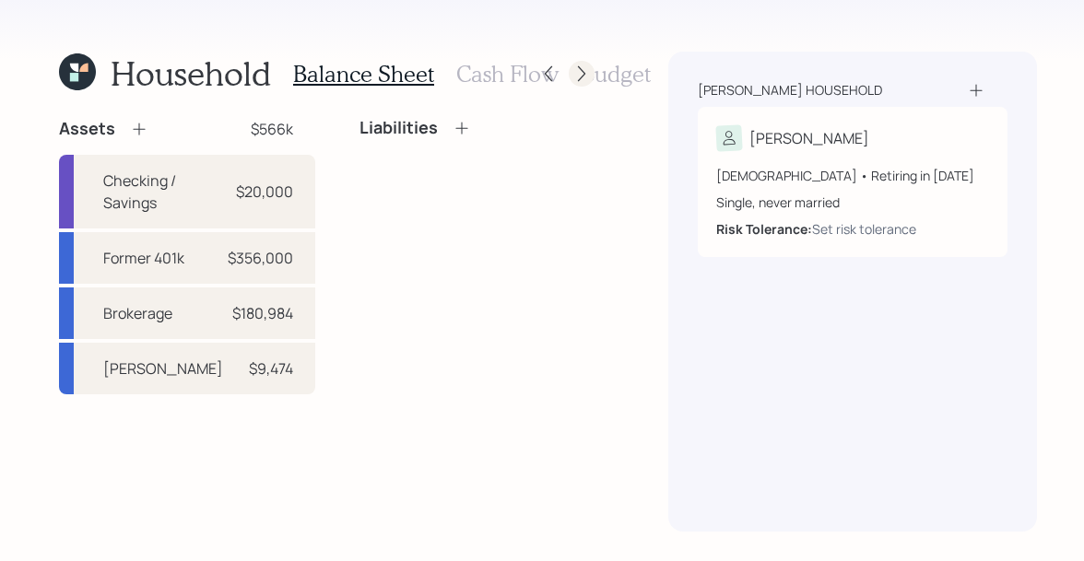
click at [579, 70] on icon at bounding box center [581, 74] width 7 height 16
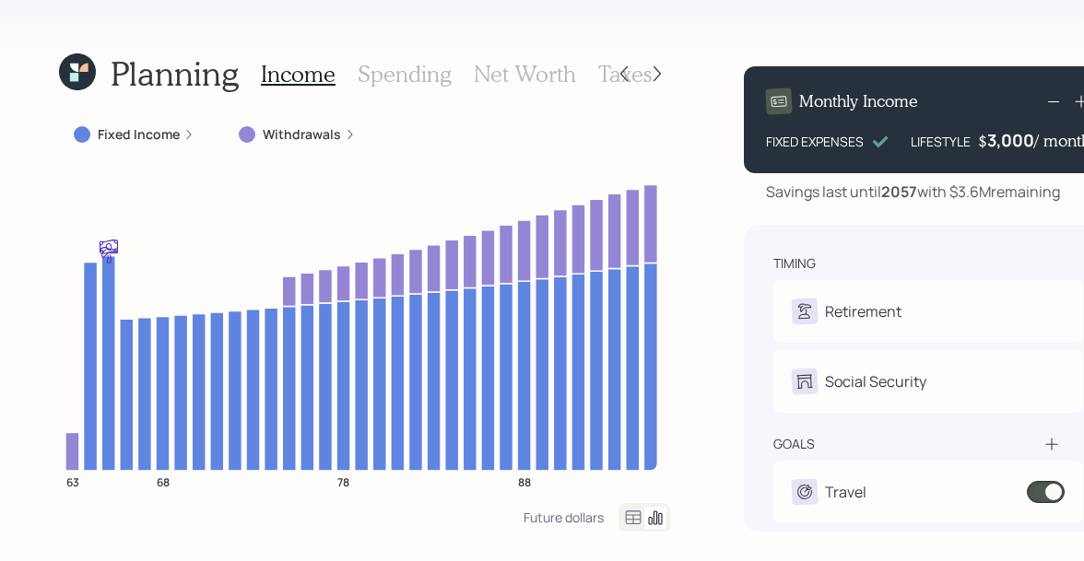
click at [629, 522] on icon at bounding box center [633, 518] width 22 height 22
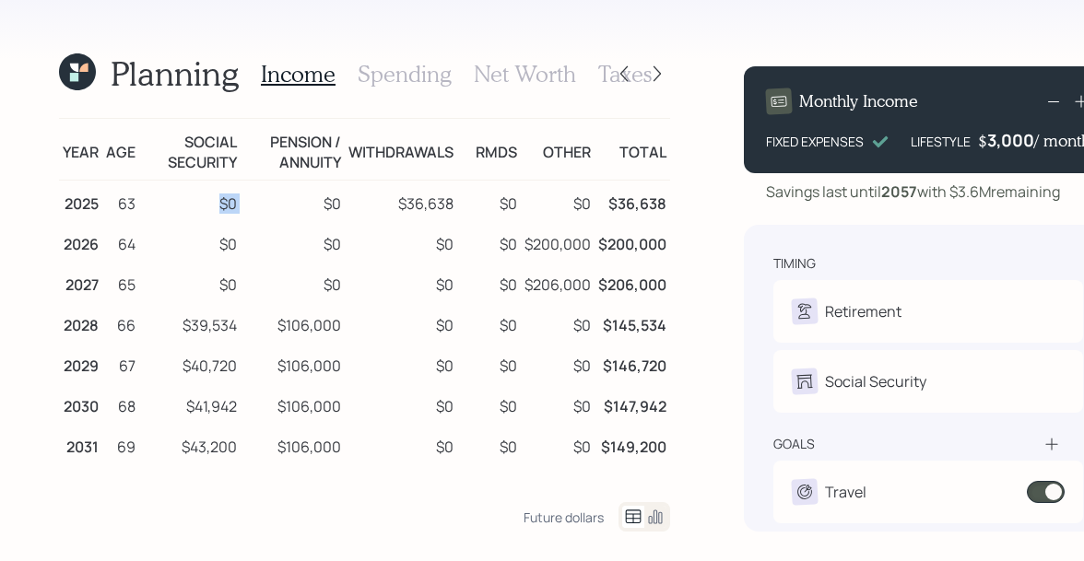
drag, startPoint x: 212, startPoint y: 202, endPoint x: 248, endPoint y: 203, distance: 36.0
click at [248, 203] on tr "2025 63 $0 $0 $36,638 $0 $0 $36,638" at bounding box center [364, 201] width 611 height 41
drag, startPoint x: 183, startPoint y: 324, endPoint x: 236, endPoint y: 324, distance: 53.5
click at [236, 324] on td "$39,534" at bounding box center [189, 322] width 101 height 41
drag, startPoint x: 277, startPoint y: 320, endPoint x: 340, endPoint y: 320, distance: 62.7
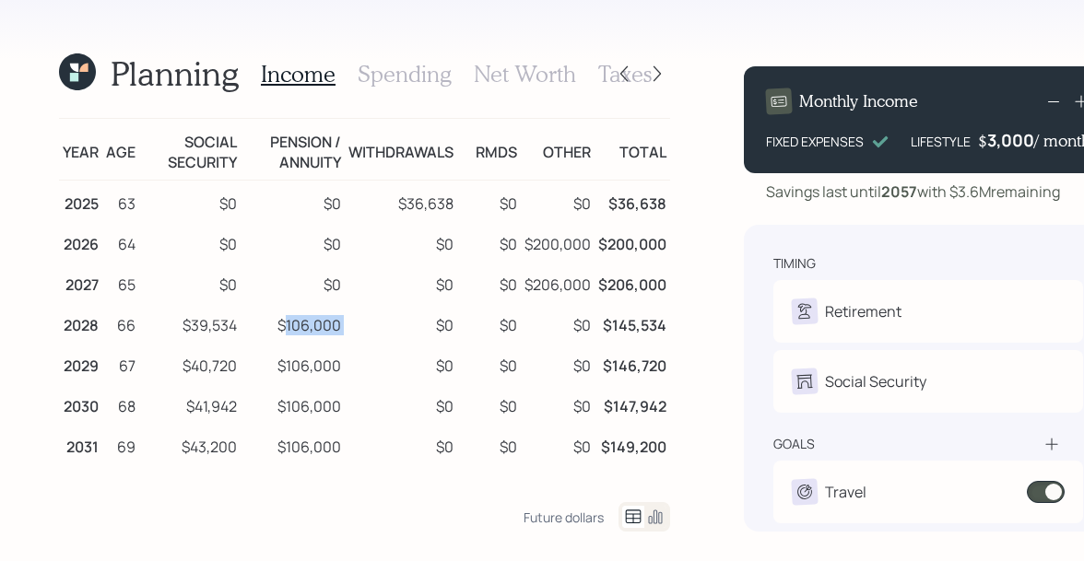
click at [340, 320] on tr "2028 66 $39,534 $106,000 $0 $0 $0 $145,534" at bounding box center [364, 322] width 611 height 41
drag, startPoint x: 392, startPoint y: 198, endPoint x: 463, endPoint y: 198, distance: 71.0
click at [463, 198] on tr "2025 63 $0 $0 $36,638 $0 $0 $36,638" at bounding box center [364, 201] width 611 height 41
click at [465, 217] on td "$0" at bounding box center [489, 201] width 64 height 41
drag, startPoint x: 538, startPoint y: 150, endPoint x: 586, endPoint y: 150, distance: 47.9
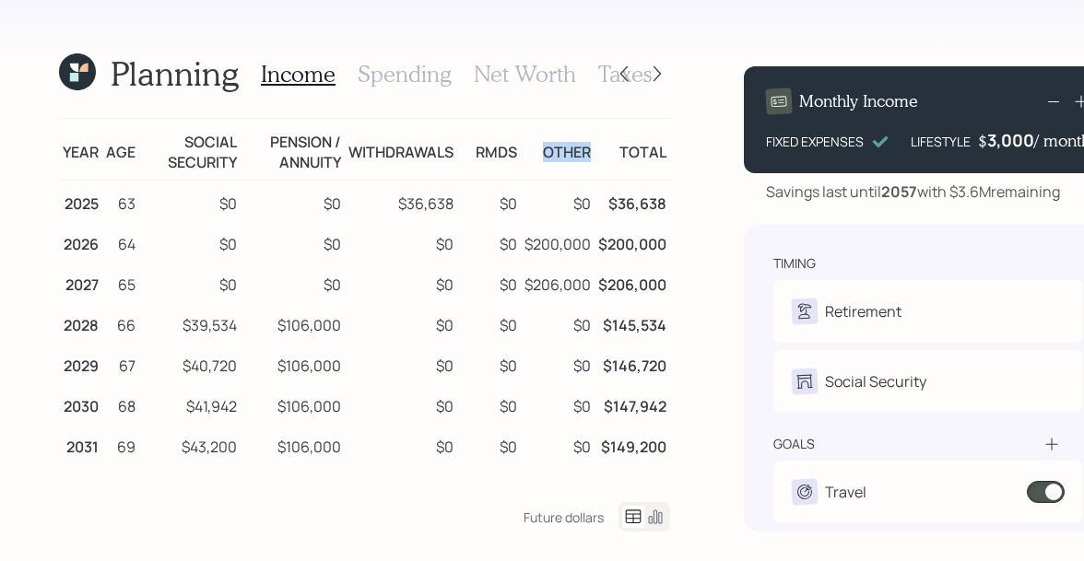
click at [586, 150] on td "Other" at bounding box center [558, 150] width 74 height 62
drag, startPoint x: 519, startPoint y: 241, endPoint x: 580, endPoint y: 240, distance: 60.8
click at [580, 240] on td "$200,000" at bounding box center [558, 241] width 74 height 41
drag, startPoint x: 520, startPoint y: 284, endPoint x: 588, endPoint y: 286, distance: 68.2
click at [588, 286] on tr "2027 65 $0 $0 $0 $0 $206,000 $206,000" at bounding box center [364, 282] width 611 height 41
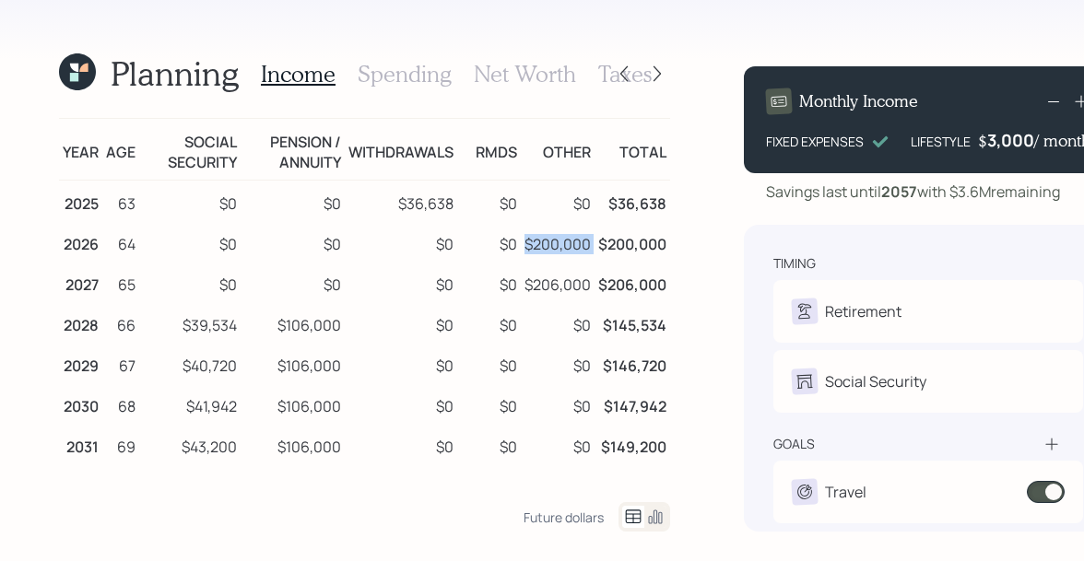
drag, startPoint x: 522, startPoint y: 244, endPoint x: 593, endPoint y: 239, distance: 71.2
click at [593, 239] on tr "2026 64 $0 $0 $0 $0 $200,000 $200,000" at bounding box center [364, 241] width 611 height 41
click at [423, 76] on h3 "Spending" at bounding box center [405, 74] width 94 height 27
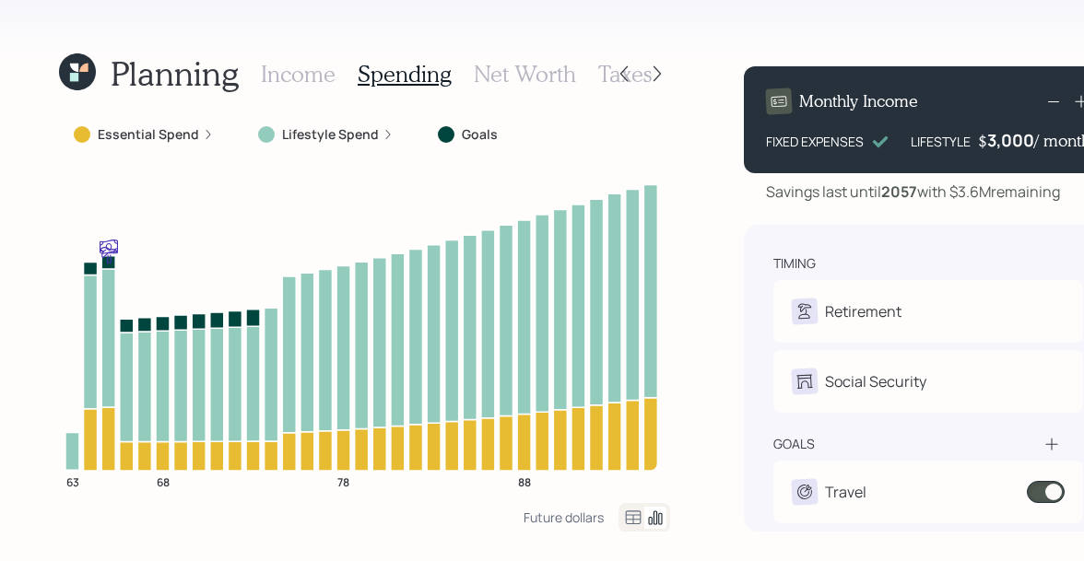
click at [624, 518] on icon at bounding box center [633, 518] width 22 height 22
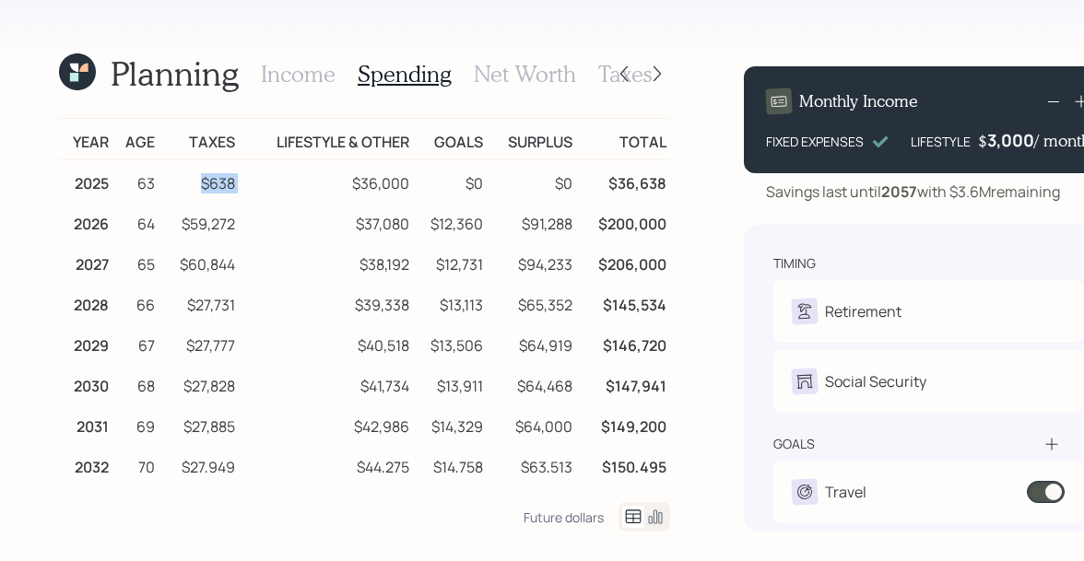
drag, startPoint x: 193, startPoint y: 183, endPoint x: 243, endPoint y: 183, distance: 50.7
click at [243, 183] on tr "2025 63 $638 $36,000 $0 $0 $36,638" at bounding box center [364, 180] width 611 height 41
drag, startPoint x: 178, startPoint y: 222, endPoint x: 238, endPoint y: 222, distance: 59.9
click at [238, 222] on tr "2026 64 $59,272 $37,080 $12,360 $91,288 $200,000" at bounding box center [364, 221] width 611 height 41
drag, startPoint x: 182, startPoint y: 304, endPoint x: 245, endPoint y: 304, distance: 63.6
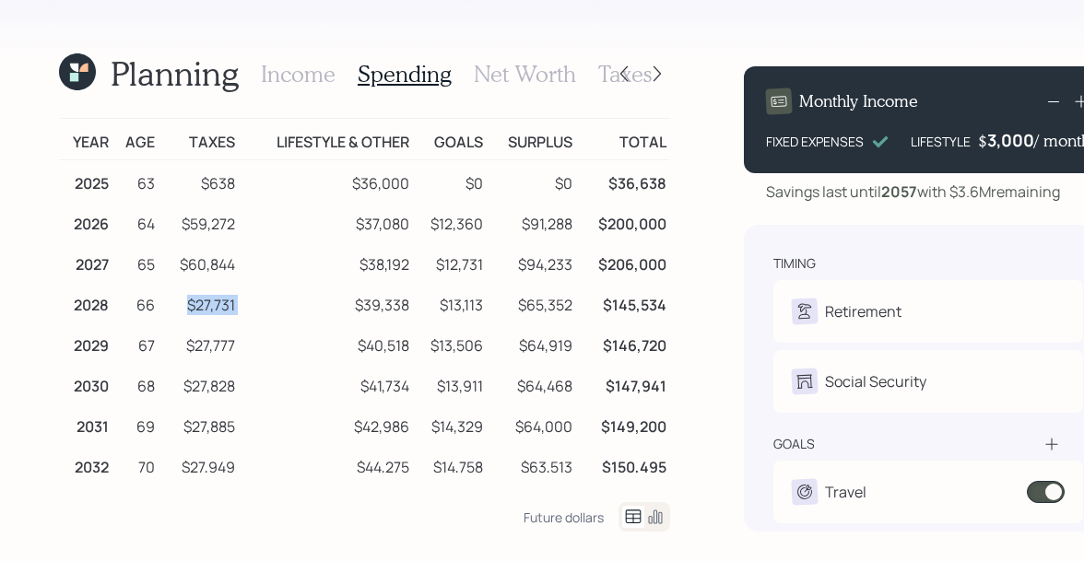
click at [245, 304] on tr "2028 66 $27,731 $39,338 $13,113 $65,352 $145,534" at bounding box center [364, 302] width 611 height 41
drag, startPoint x: 351, startPoint y: 221, endPoint x: 394, endPoint y: 221, distance: 43.3
click at [394, 221] on td "$37,080" at bounding box center [326, 221] width 174 height 41
drag, startPoint x: 353, startPoint y: 183, endPoint x: 423, endPoint y: 185, distance: 70.1
click at [423, 185] on tr "2025 63 $638 $36,000 $0 $0 $36,638" at bounding box center [364, 180] width 611 height 41
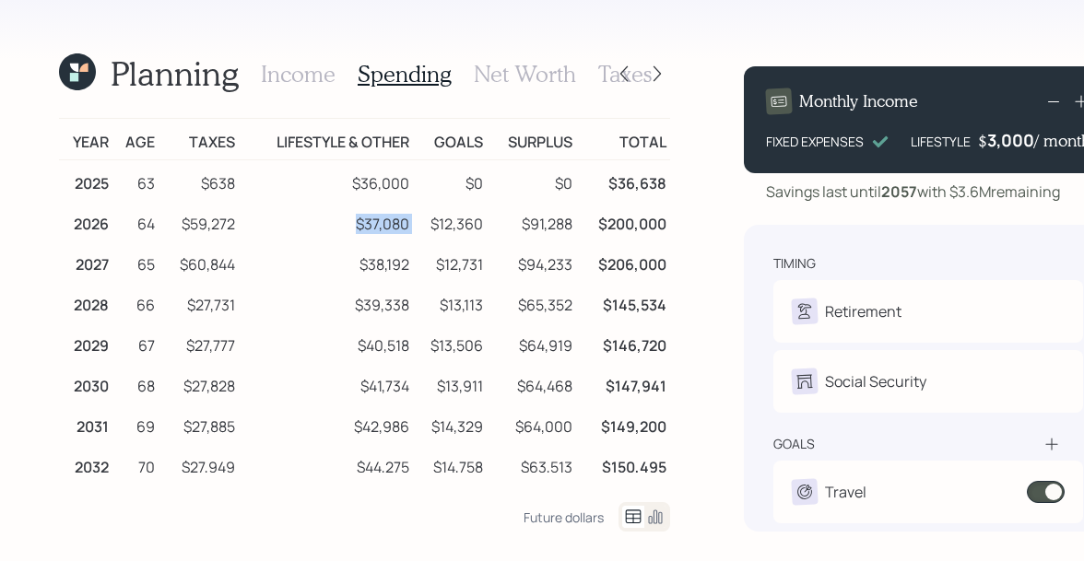
drag, startPoint x: 354, startPoint y: 224, endPoint x: 413, endPoint y: 224, distance: 59.0
click at [413, 224] on tr "2026 64 $59,272 $37,080 $12,360 $91,288 $200,000" at bounding box center [364, 221] width 611 height 41
drag, startPoint x: 360, startPoint y: 262, endPoint x: 417, endPoint y: 263, distance: 56.2
click at [417, 263] on tr "2027 65 $60,844 $38,192 $12,731 $94,233 $206,000" at bounding box center [364, 261] width 611 height 41
drag, startPoint x: 355, startPoint y: 300, endPoint x: 415, endPoint y: 298, distance: 59.9
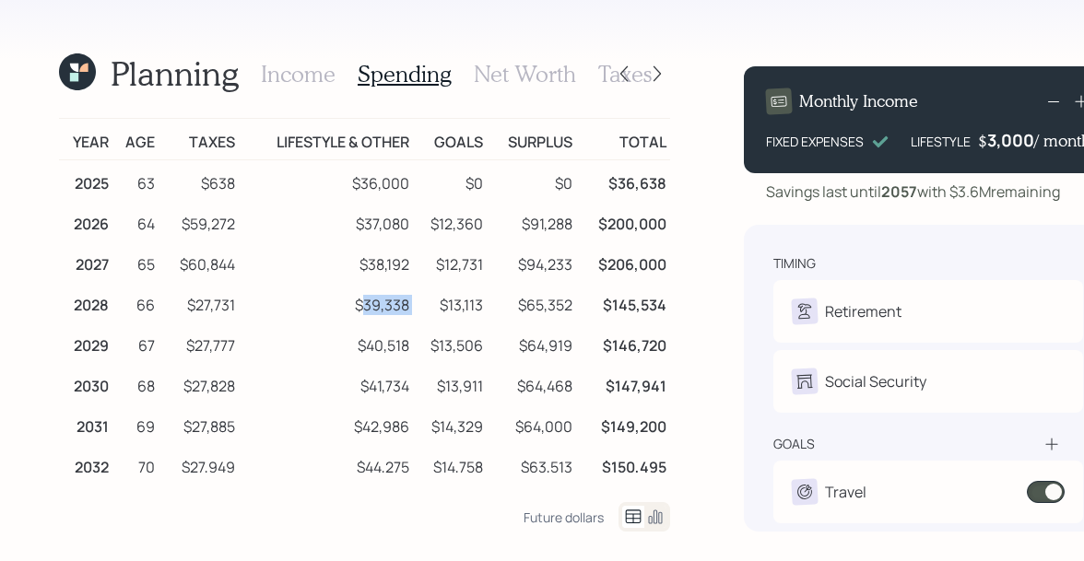
click at [415, 298] on tr "2028 66 $27,731 $39,338 $13,113 $65,352 $145,534" at bounding box center [364, 302] width 611 height 41
drag, startPoint x: 481, startPoint y: 177, endPoint x: 451, endPoint y: 178, distance: 30.4
click at [451, 178] on td "$0" at bounding box center [450, 180] width 75 height 41
drag, startPoint x: 476, startPoint y: 218, endPoint x: 424, endPoint y: 226, distance: 52.3
click at [424, 226] on td "$12,360" at bounding box center [450, 221] width 75 height 41
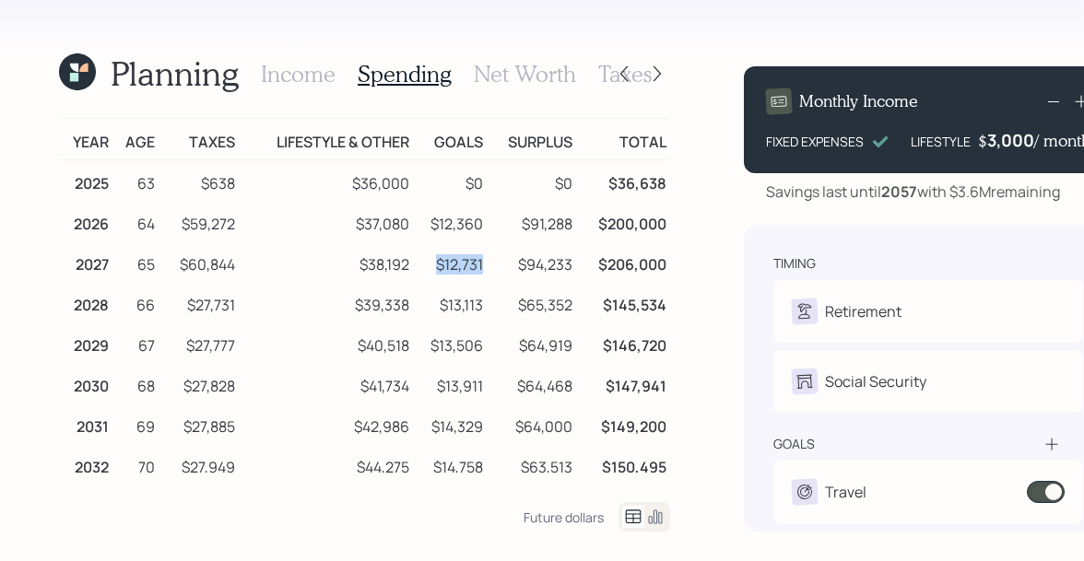
drag, startPoint x: 478, startPoint y: 272, endPoint x: 427, endPoint y: 270, distance: 51.6
click at [427, 270] on td "$12,731" at bounding box center [450, 261] width 75 height 41
drag, startPoint x: 474, startPoint y: 306, endPoint x: 418, endPoint y: 306, distance: 55.3
click at [418, 306] on td "$13,113" at bounding box center [450, 302] width 75 height 41
drag, startPoint x: 517, startPoint y: 223, endPoint x: 584, endPoint y: 223, distance: 67.3
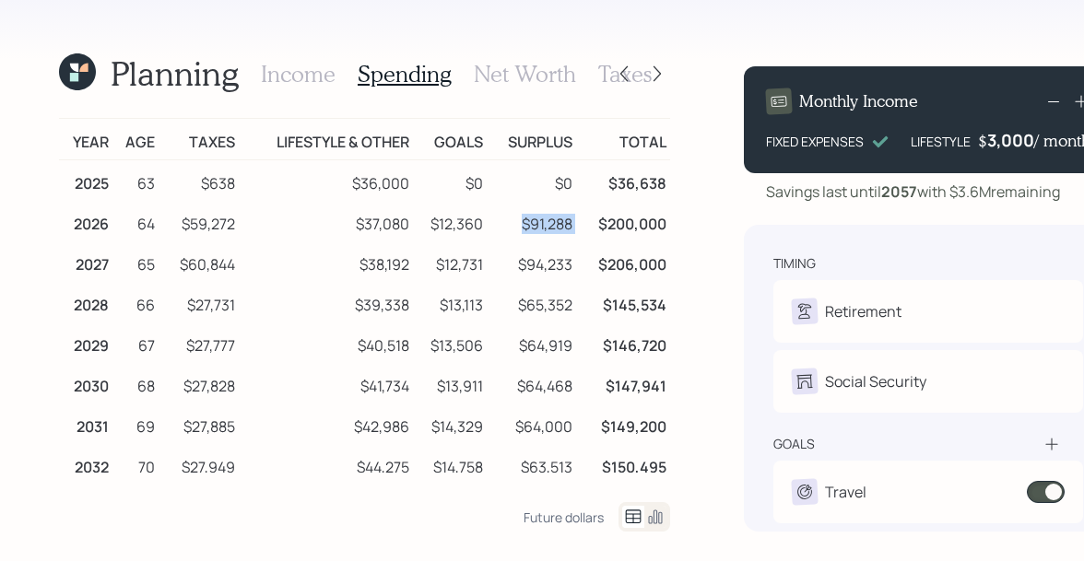
click at [584, 223] on tr "2026 64 $59,272 $37,080 $12,360 $91,288 $200,000" at bounding box center [364, 221] width 611 height 41
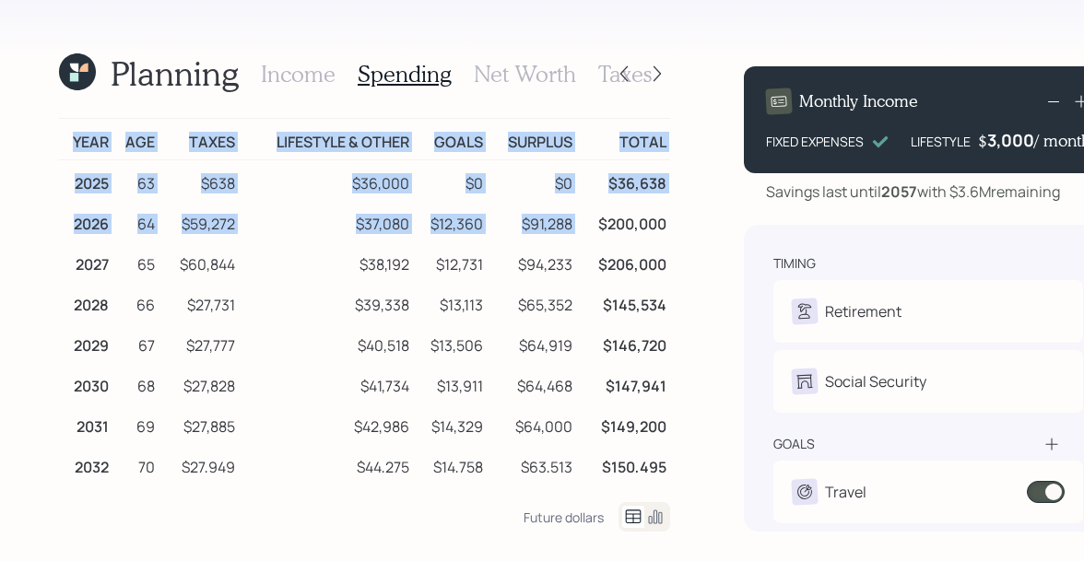
drag, startPoint x: 595, startPoint y: 218, endPoint x: 701, endPoint y: 223, distance: 107.0
click at [701, 223] on div "Planning Income Spending Net Worth Taxes Year Age Taxes Lifestyle & Other Goals…" at bounding box center [542, 280] width 1084 height 561
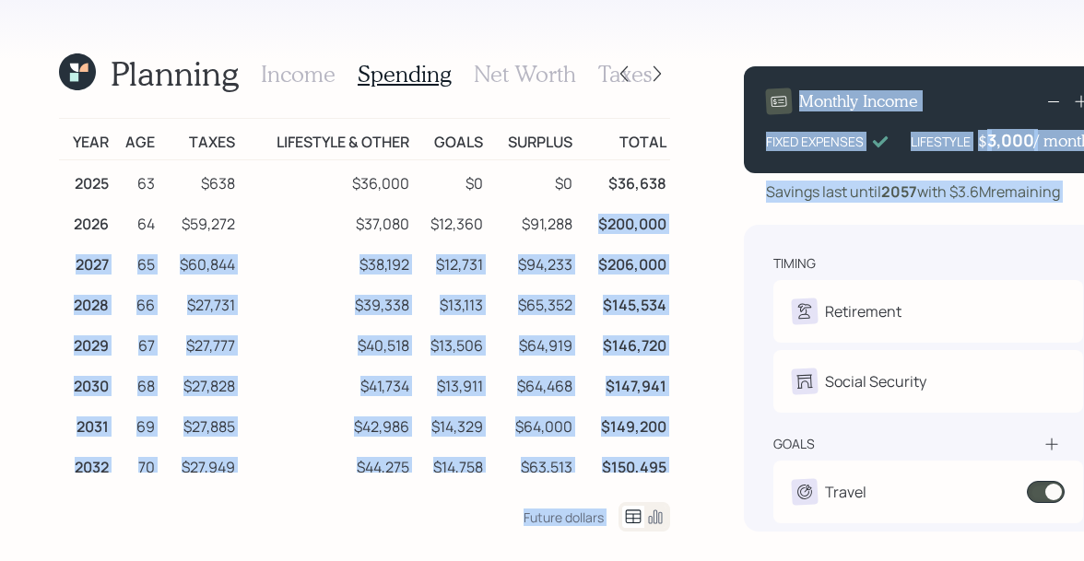
click at [609, 212] on td "$200,000" at bounding box center [623, 221] width 94 height 41
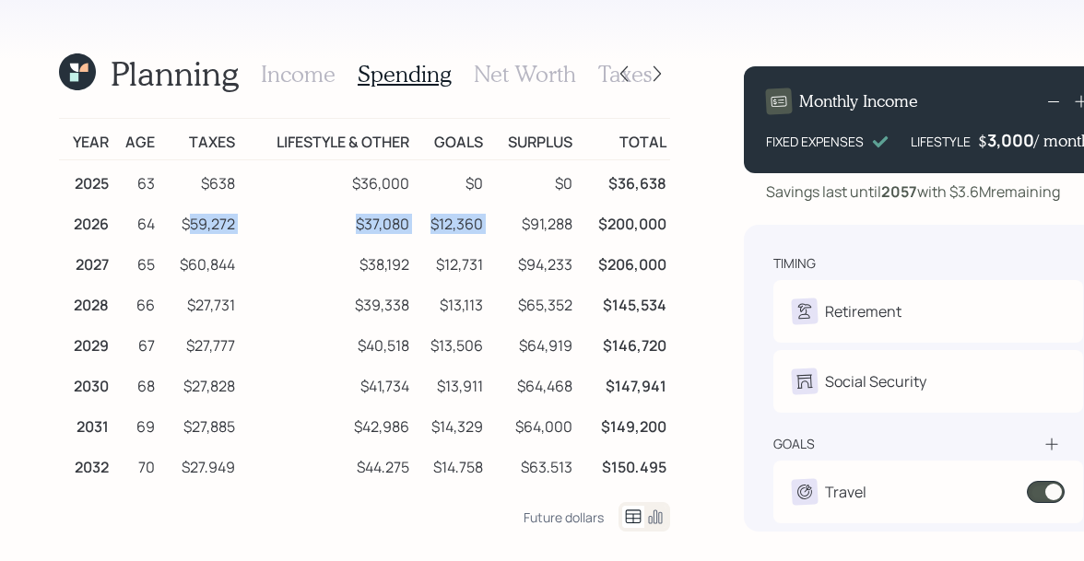
drag, startPoint x: 482, startPoint y: 218, endPoint x: 183, endPoint y: 219, distance: 298.6
click at [183, 219] on tr "2026 64 $59,272 $37,080 $12,360 $91,288 $200,000" at bounding box center [364, 221] width 611 height 41
drag, startPoint x: 520, startPoint y: 222, endPoint x: 559, endPoint y: 222, distance: 38.7
click at [559, 222] on td "$91,288" at bounding box center [531, 221] width 89 height 41
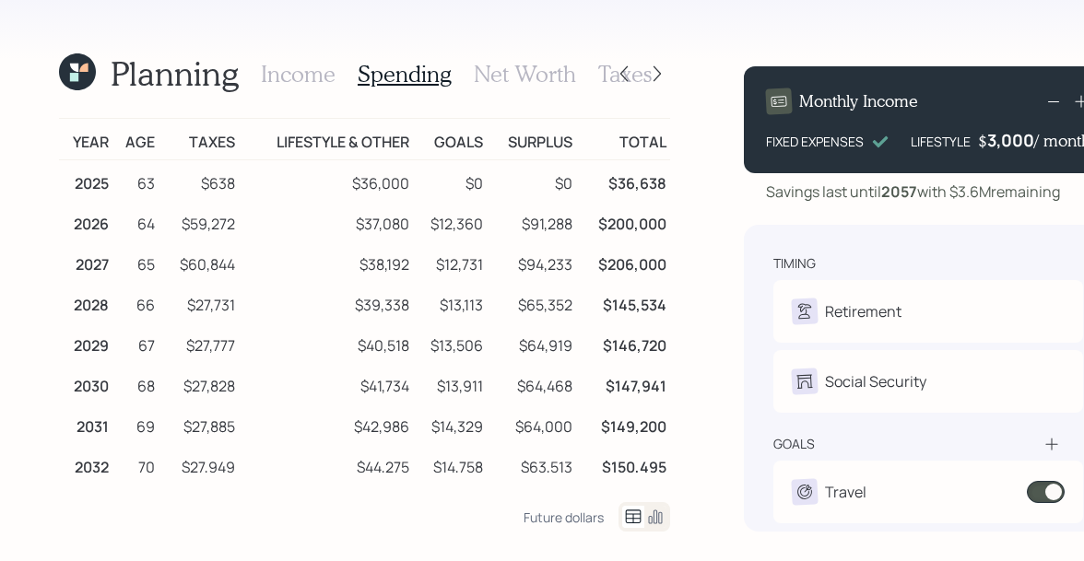
click at [86, 77] on icon at bounding box center [77, 71] width 37 height 37
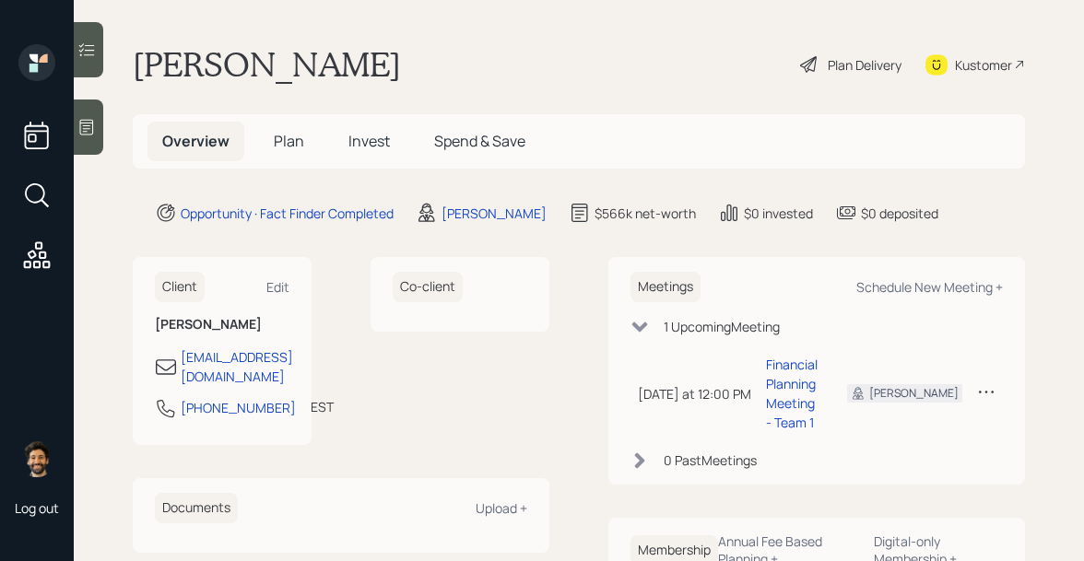
click at [279, 137] on span "Plan" at bounding box center [289, 141] width 30 height 20
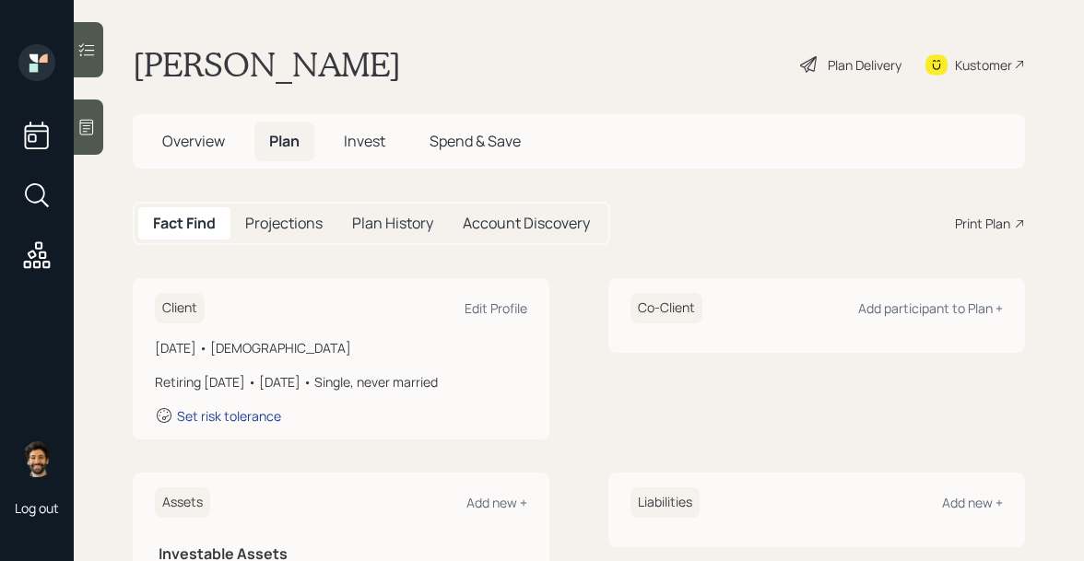
click at [256, 418] on div "Set risk tolerance" at bounding box center [229, 416] width 104 height 18
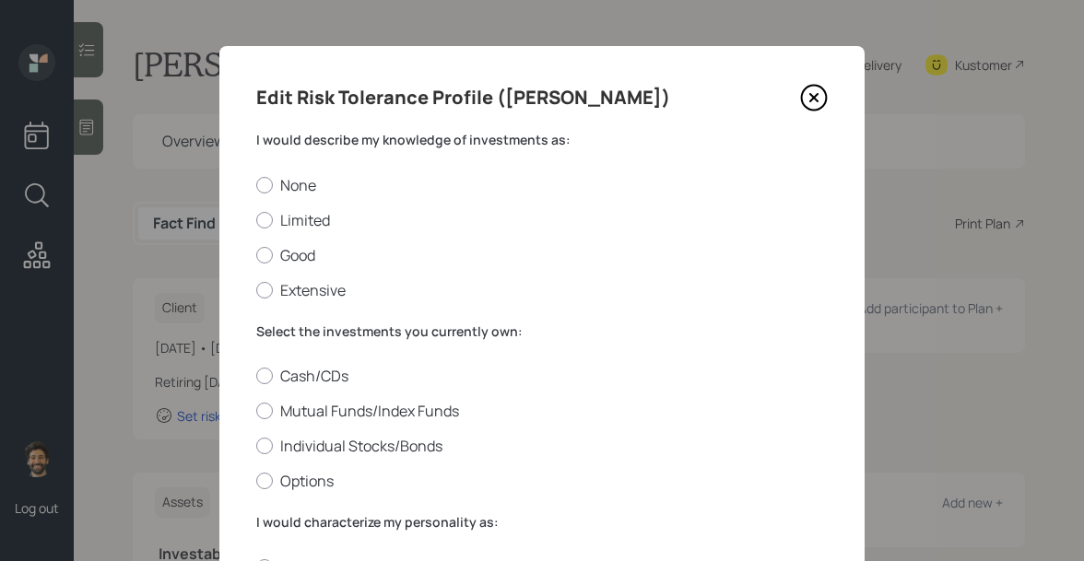
click at [348, 143] on label "I would describe my knowledge of investments as:" at bounding box center [541, 140] width 571 height 18
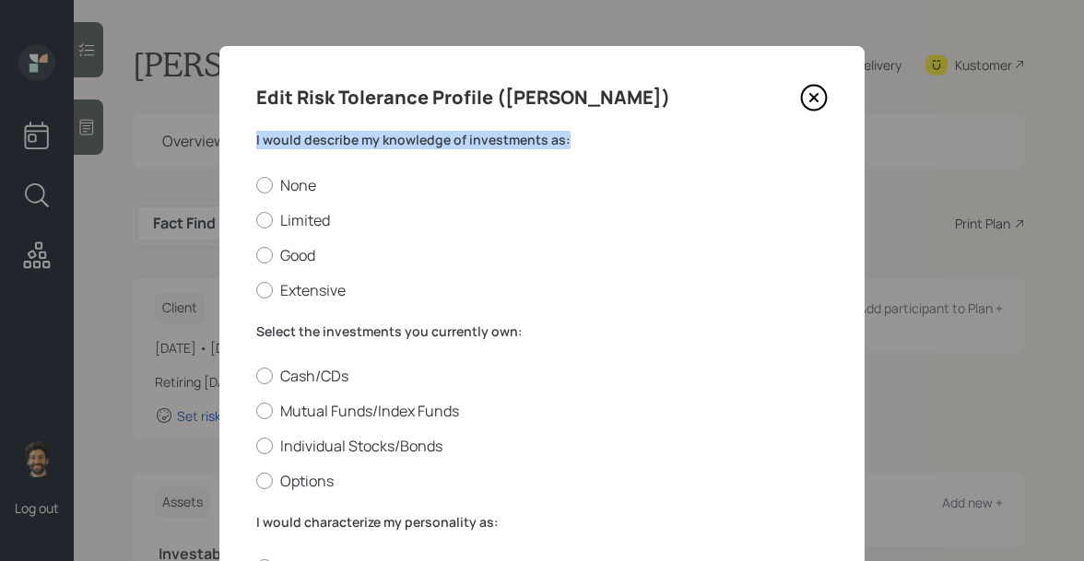
click at [348, 143] on label "I would describe my knowledge of investments as:" at bounding box center [541, 140] width 571 height 18
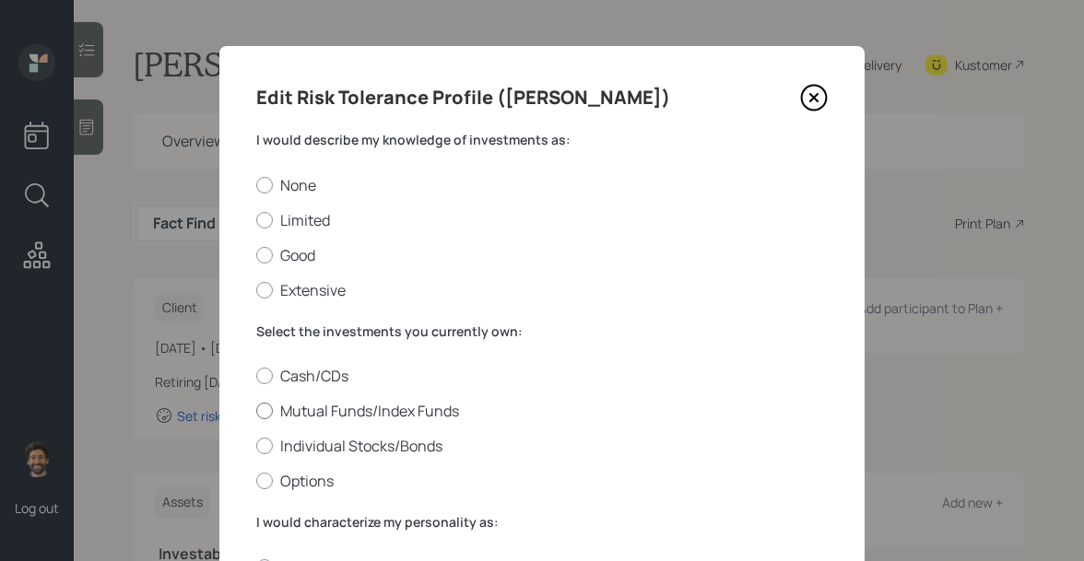
click at [269, 402] on label "Mutual Funds/Index Funds" at bounding box center [541, 411] width 571 height 20
click at [256, 411] on input "Mutual Funds/Index Funds" at bounding box center [255, 411] width 1 height 1
radio input "true"
click at [272, 258] on label "Good" at bounding box center [541, 255] width 571 height 20
click at [256, 255] on input "Good" at bounding box center [255, 254] width 1 height 1
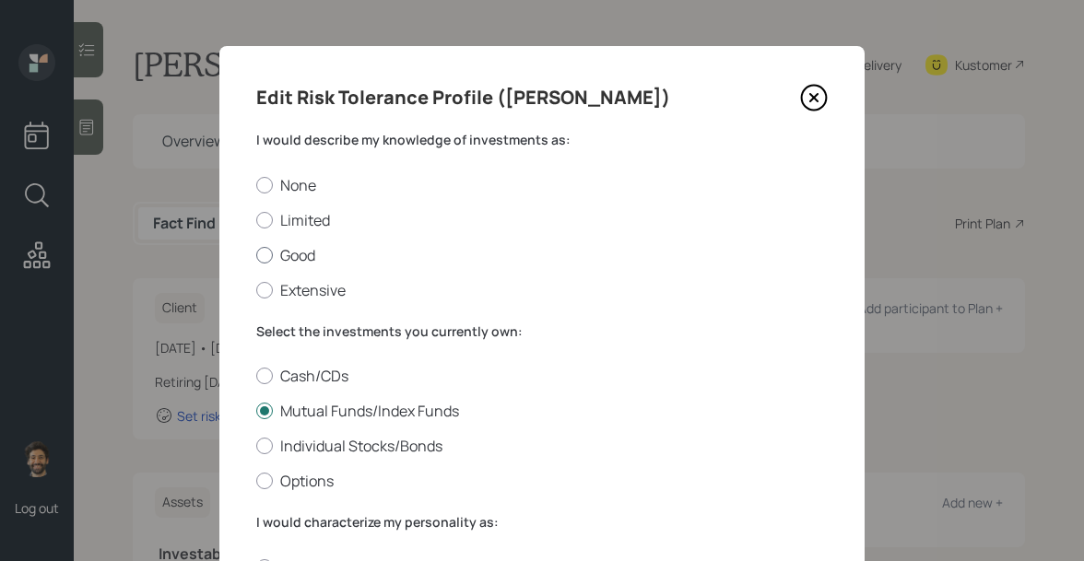
radio input "true"
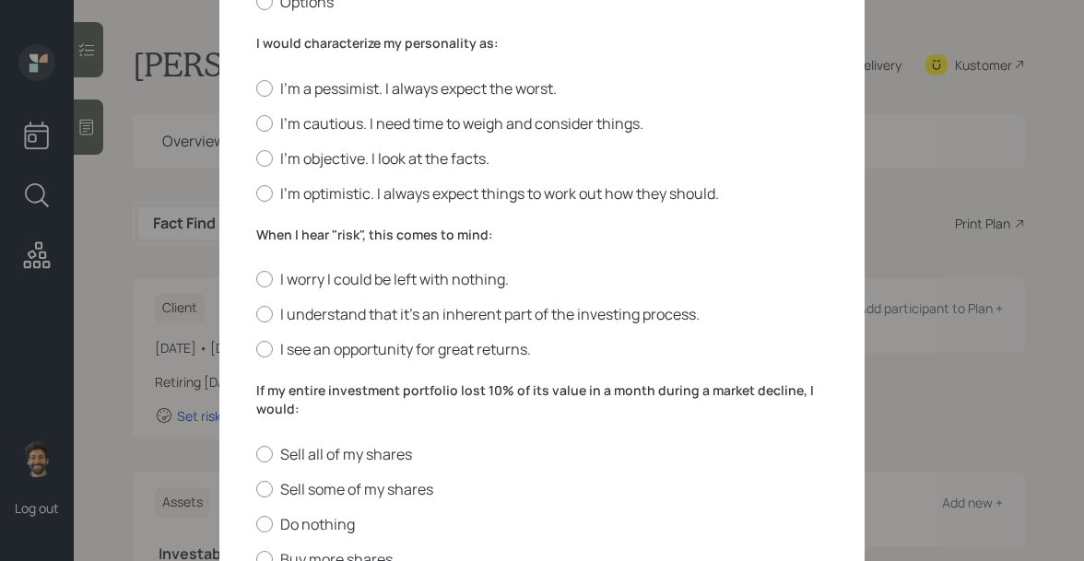
scroll to position [490, 0]
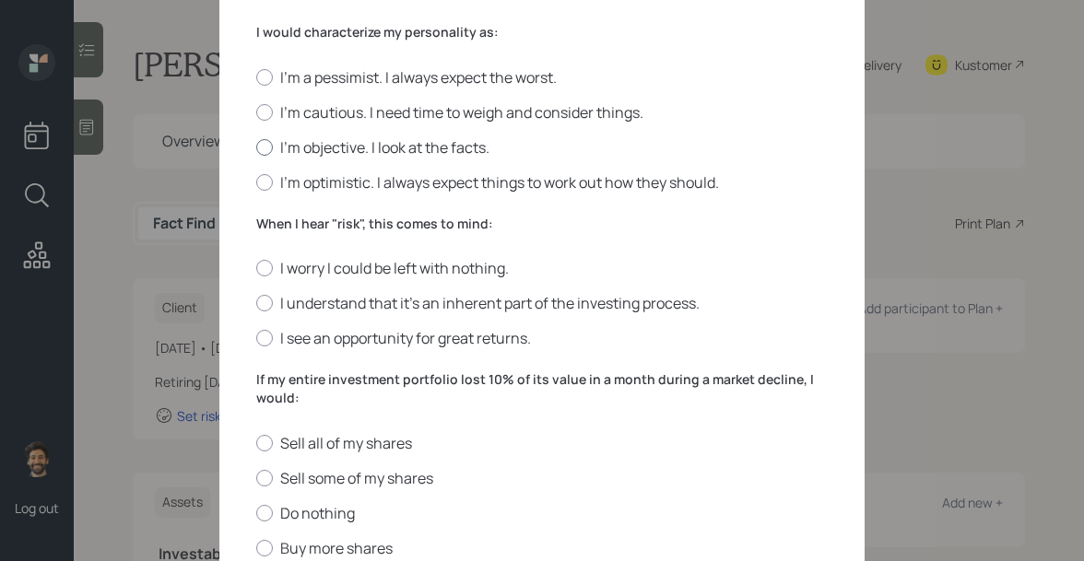
click at [289, 147] on label "I'm objective. I look at the facts." at bounding box center [541, 147] width 571 height 20
click at [256, 147] on input "I'm objective. I look at the facts." at bounding box center [255, 147] width 1 height 1
radio input "true"
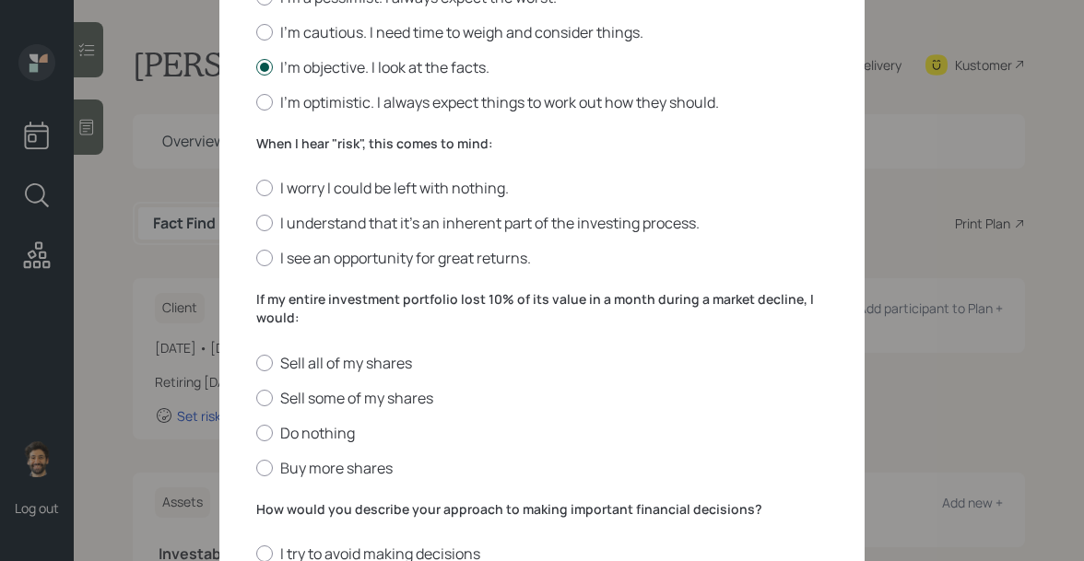
scroll to position [575, 0]
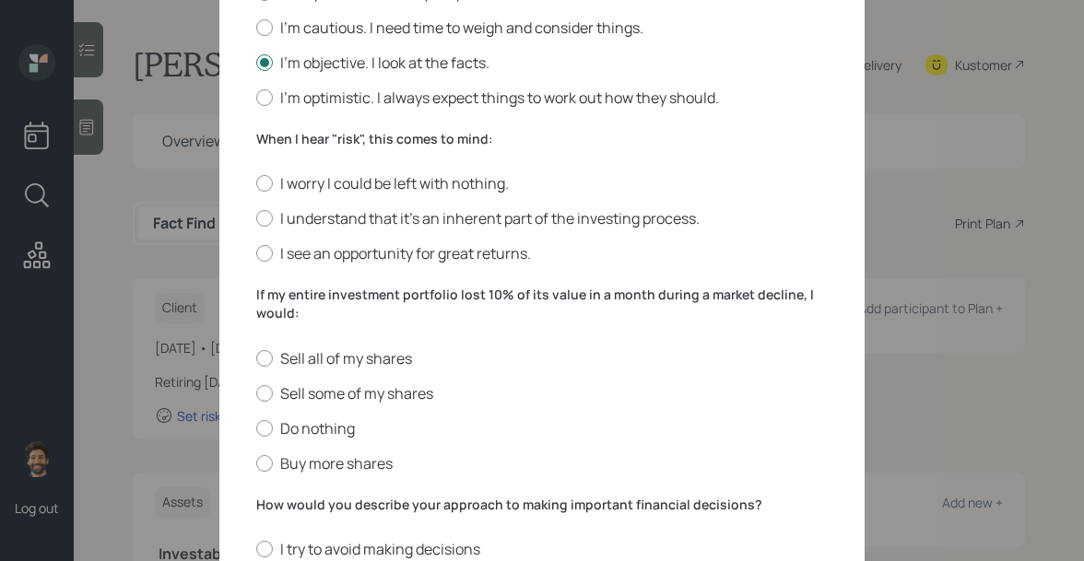
click at [285, 140] on label "When I hear "risk", this comes to mind:" at bounding box center [541, 139] width 571 height 18
click at [287, 223] on label "I understand that it’s an inherent part of the investing process." at bounding box center [541, 218] width 571 height 20
click at [256, 219] on input "I understand that it’s an inherent part of the investing process." at bounding box center [255, 218] width 1 height 1
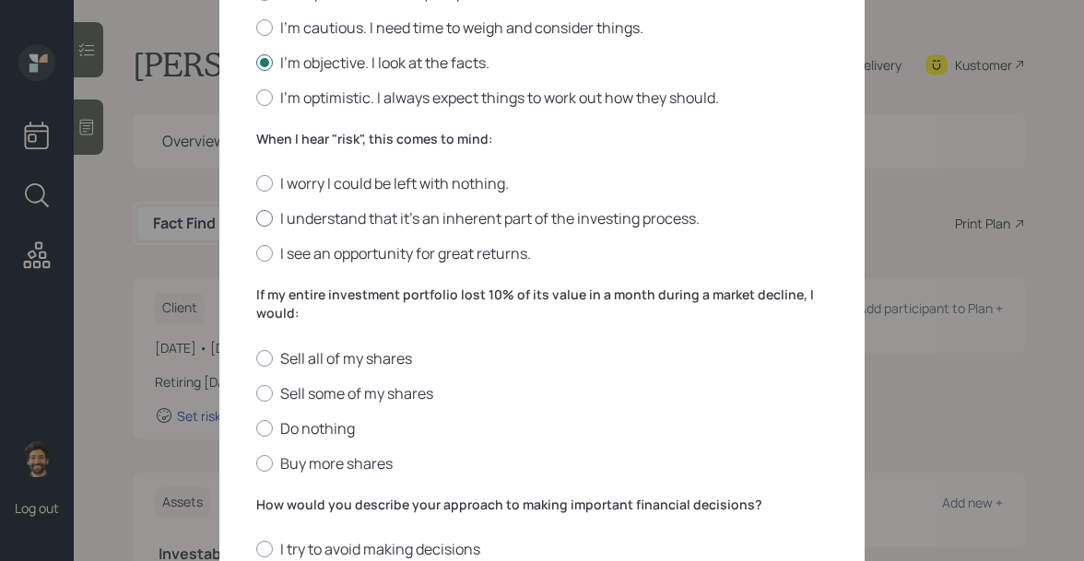
radio input "true"
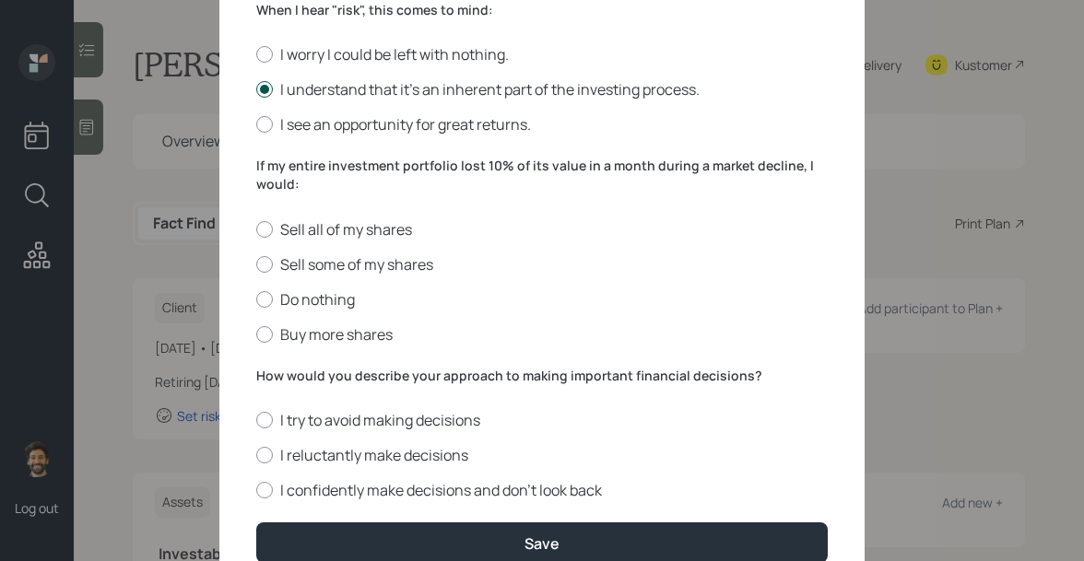
scroll to position [738, 0]
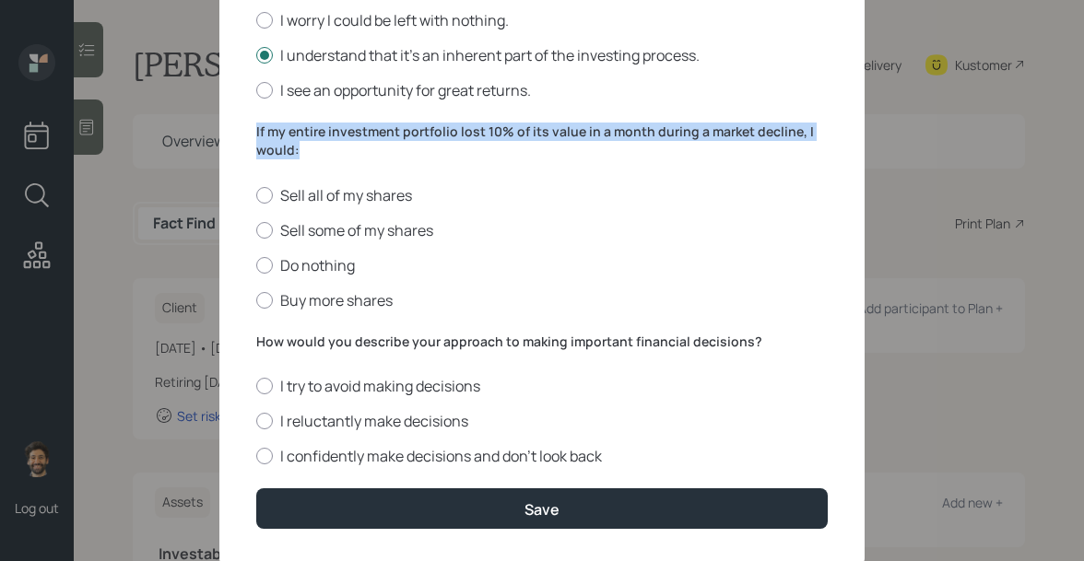
drag, startPoint x: 298, startPoint y: 151, endPoint x: 253, endPoint y: 127, distance: 51.1
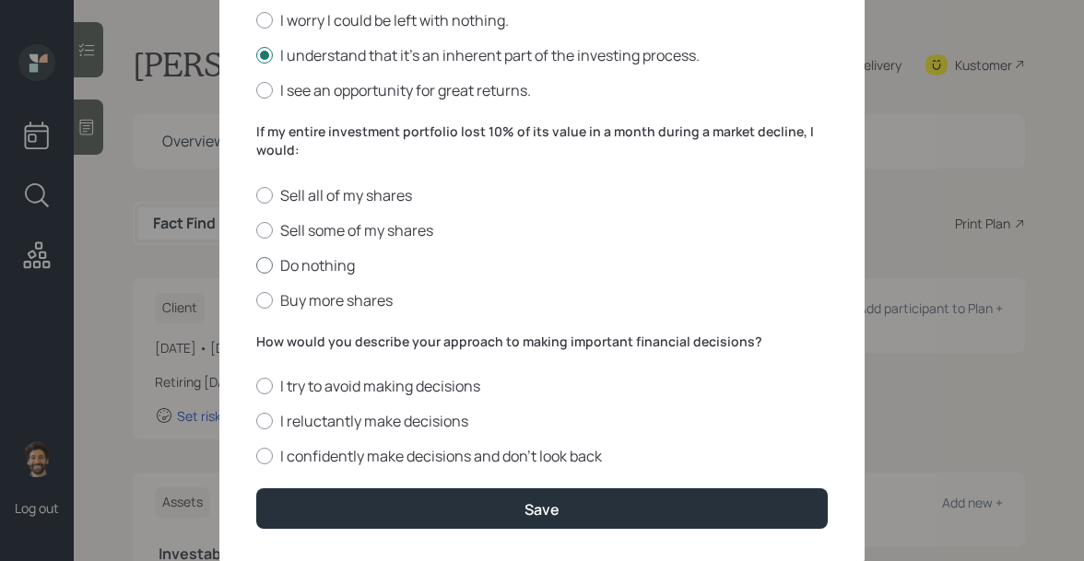
click at [266, 271] on div at bounding box center [264, 265] width 17 height 17
click at [256, 265] on input "Do nothing" at bounding box center [255, 265] width 1 height 1
radio input "true"
click at [295, 336] on label "How would you describe your approach to making important financial decisions?" at bounding box center [541, 342] width 571 height 18
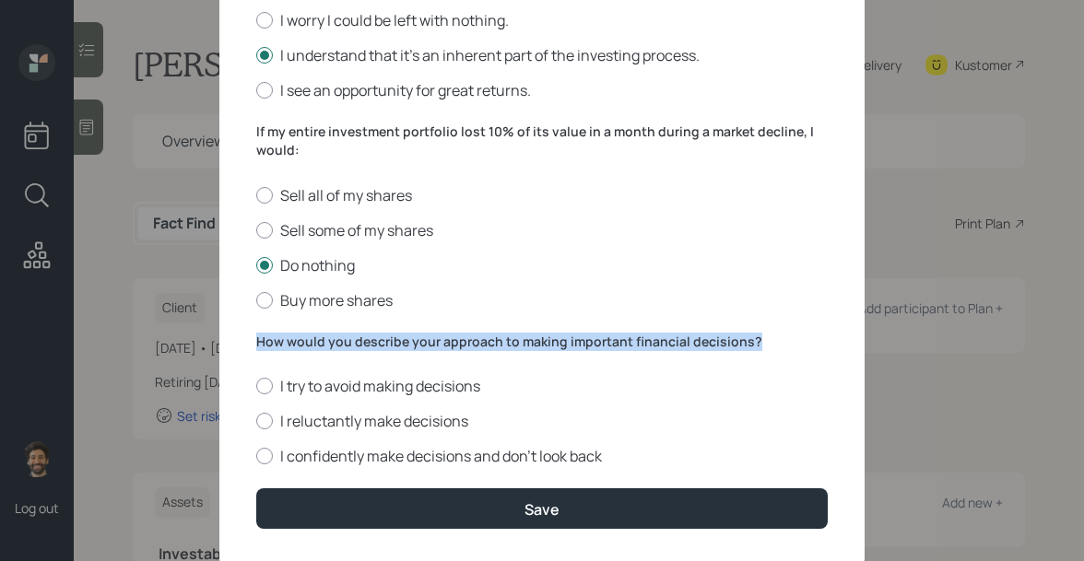
click at [295, 336] on label "How would you describe your approach to making important financial decisions?" at bounding box center [541, 342] width 571 height 18
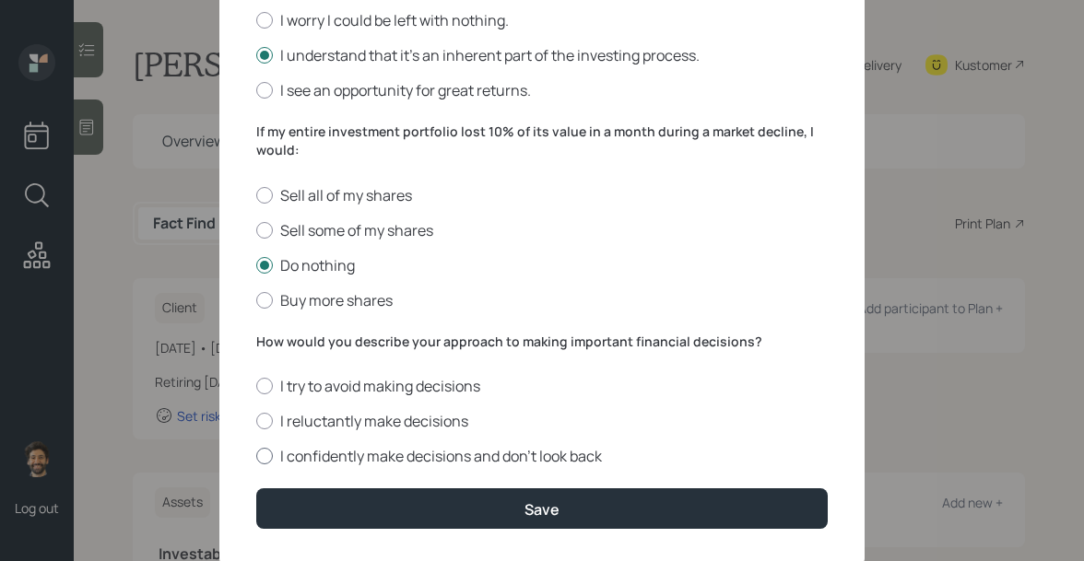
click at [272, 454] on div at bounding box center [264, 456] width 17 height 17
click at [256, 456] on input "I confidently make decisions and don’t look back" at bounding box center [255, 456] width 1 height 1
radio input "true"
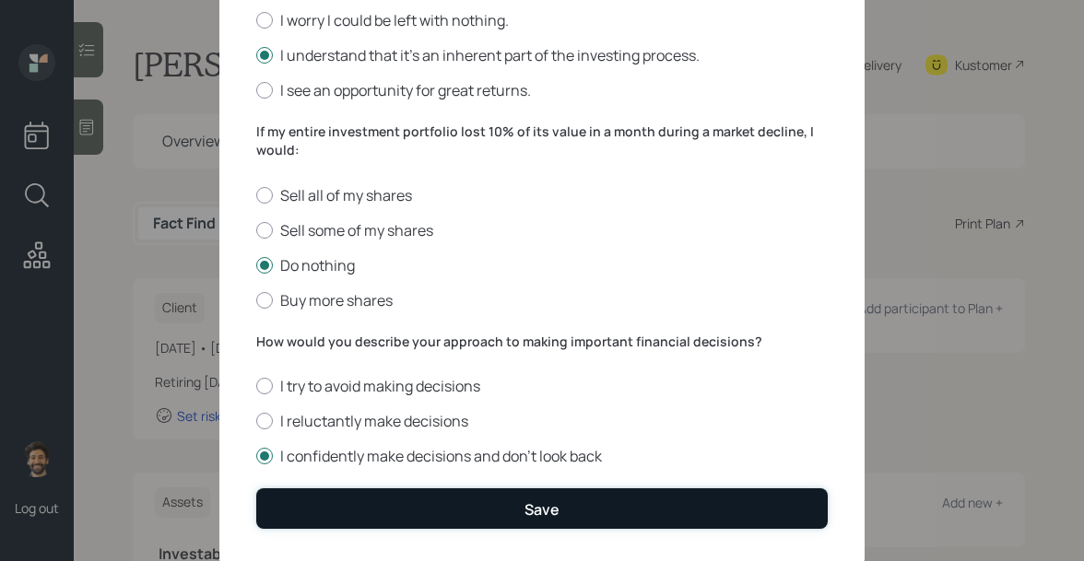
click at [304, 498] on button "Save" at bounding box center [541, 509] width 571 height 40
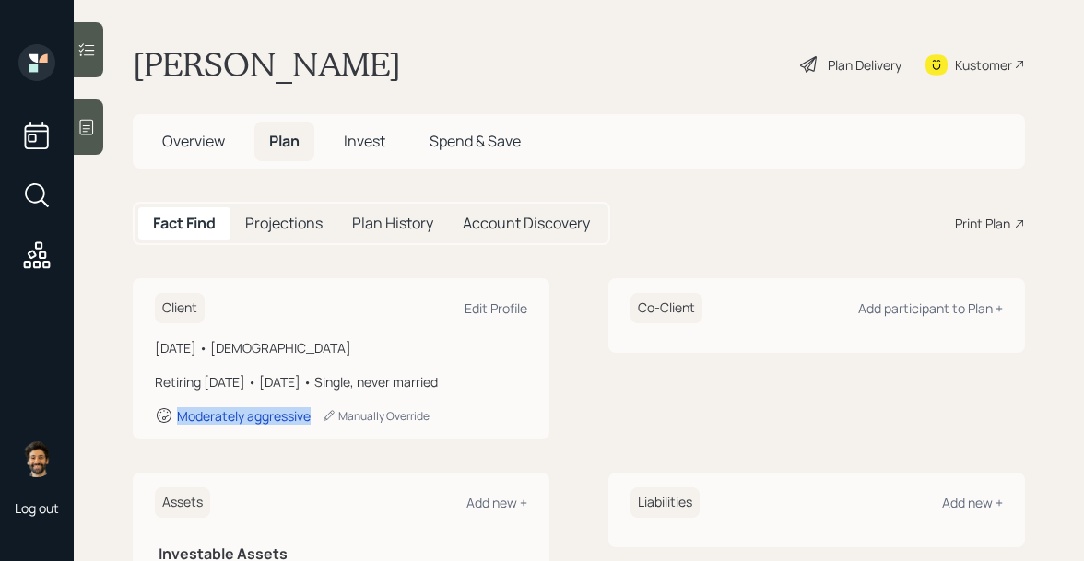
drag, startPoint x: 317, startPoint y: 420, endPoint x: 170, endPoint y: 416, distance: 147.5
click at [170, 416] on div "Moderately aggressive Manually Override" at bounding box center [341, 415] width 372 height 18
click at [359, 137] on span "Invest" at bounding box center [364, 141] width 41 height 20
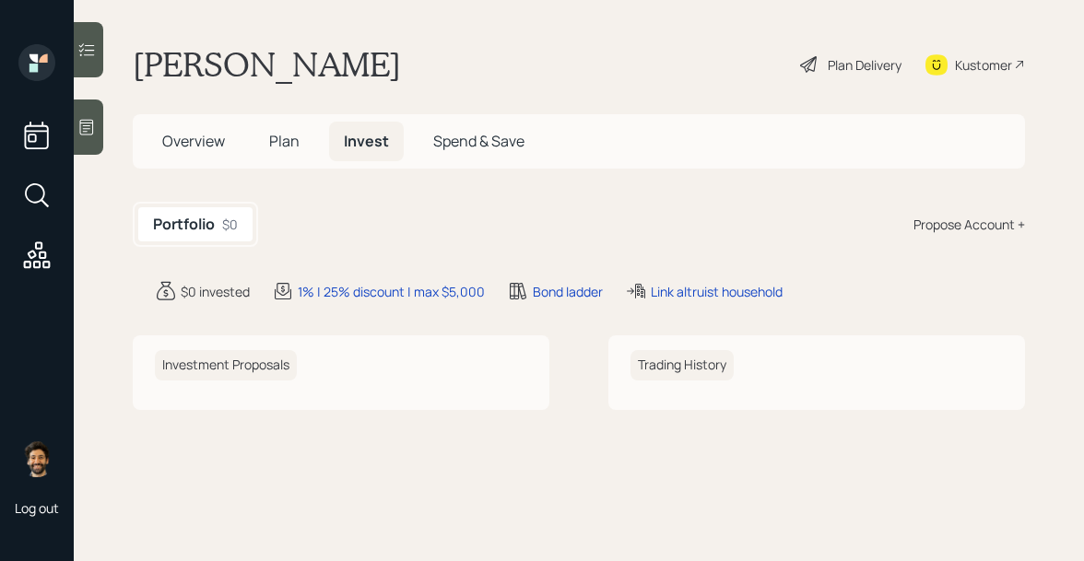
click at [955, 223] on div "Propose Account +" at bounding box center [969, 224] width 112 height 19
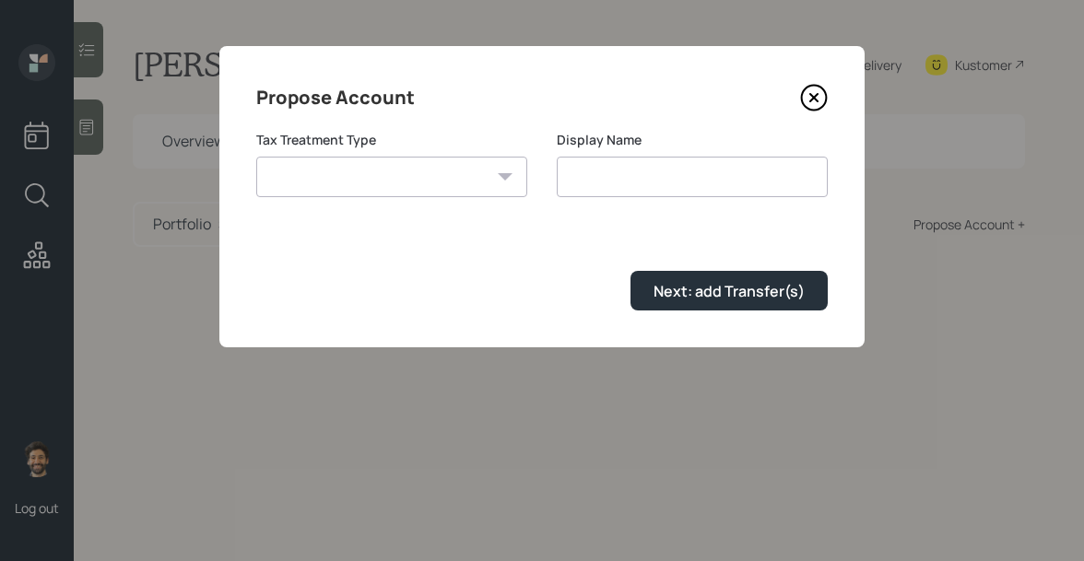
click at [406, 177] on select "Roth Taxable Traditional" at bounding box center [391, 177] width 271 height 41
select select "traditional"
click at [256, 157] on select "Roth Taxable Traditional" at bounding box center [391, 177] width 271 height 41
type input "Traditional"
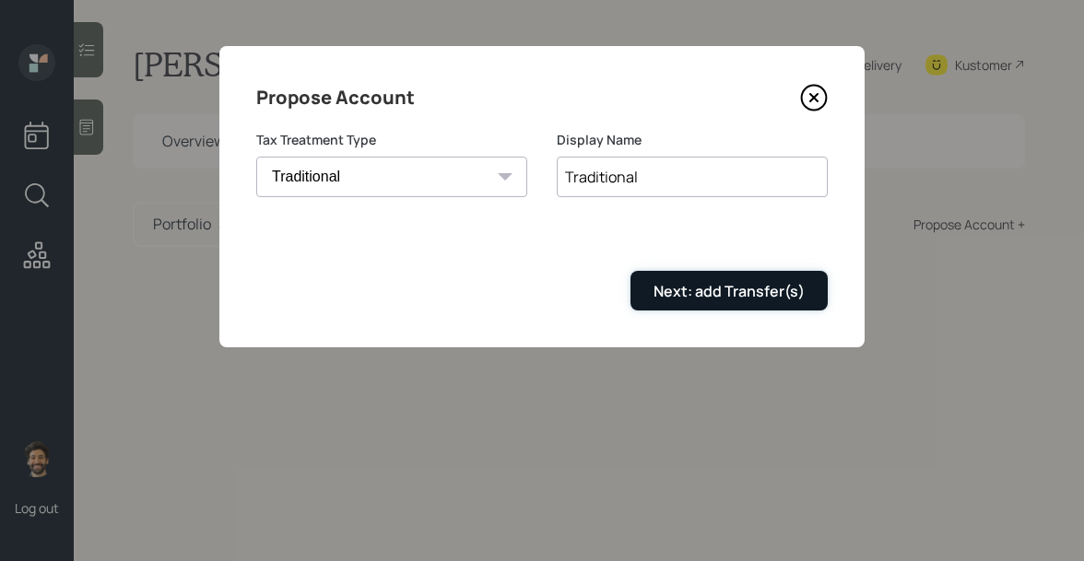
click at [677, 289] on div "Next: add Transfer(s)" at bounding box center [728, 291] width 151 height 20
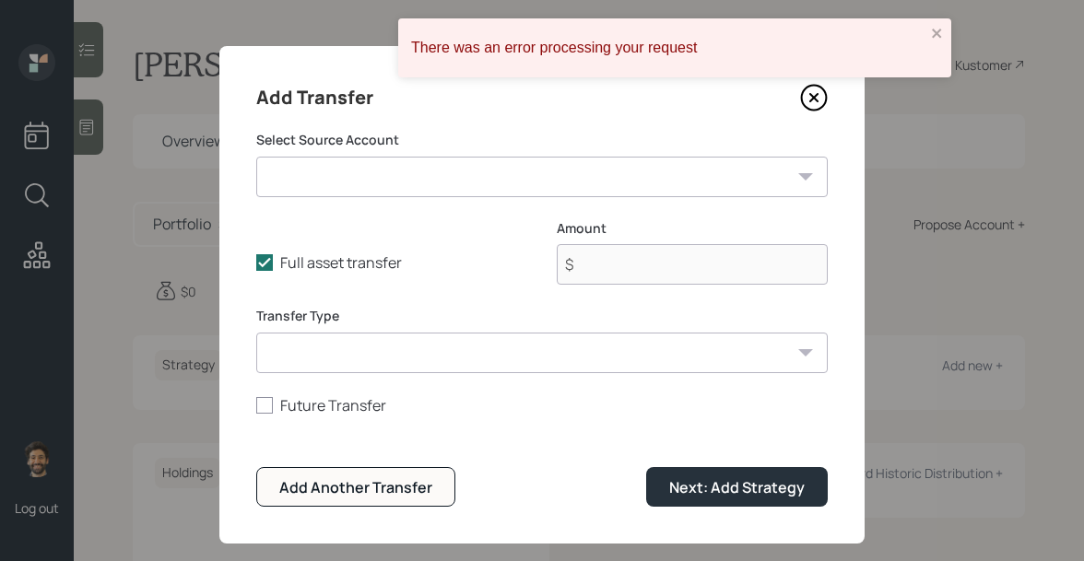
click at [366, 175] on select "Former 401k ($356,000 | 401(k)) Brokerage ($180,984 | Taxable Investment) Check…" at bounding box center [541, 177] width 571 height 41
select select "fd7c61e9-a8e5-4edd-a5fb-e823b65a1539"
click at [256, 157] on select "Former 401k ($356,000 | 401(k)) Brokerage ($180,984 | Taxable Investment) Check…" at bounding box center [541, 177] width 571 height 41
type input "$ 356,000"
click at [326, 365] on select "ACAT Transfer Non ACAT Transfer Capitalize Rollover Rollover Deposit" at bounding box center [541, 353] width 571 height 41
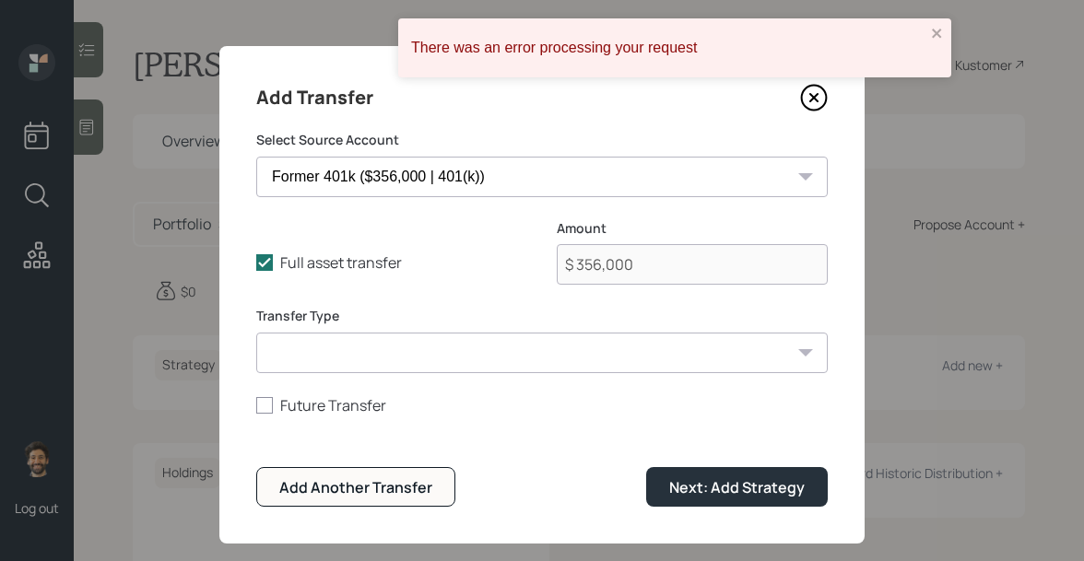
select select "acat_transfer"
click at [256, 333] on select "ACAT Transfer Non ACAT Transfer Capitalize Rollover Rollover Deposit" at bounding box center [541, 353] width 571 height 41
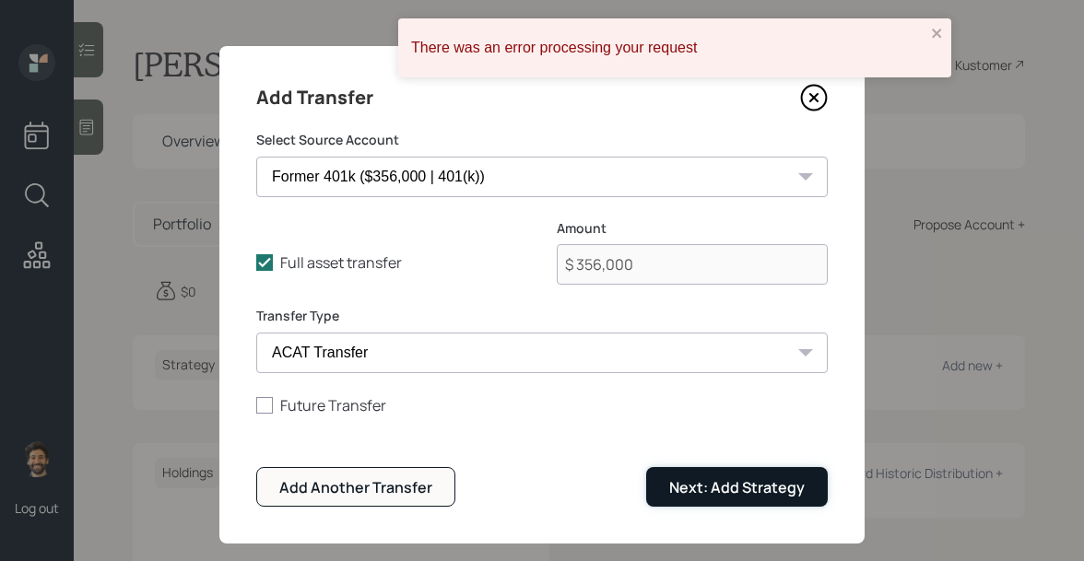
click at [687, 483] on div "Next: Add Strategy" at bounding box center [736, 487] width 135 height 20
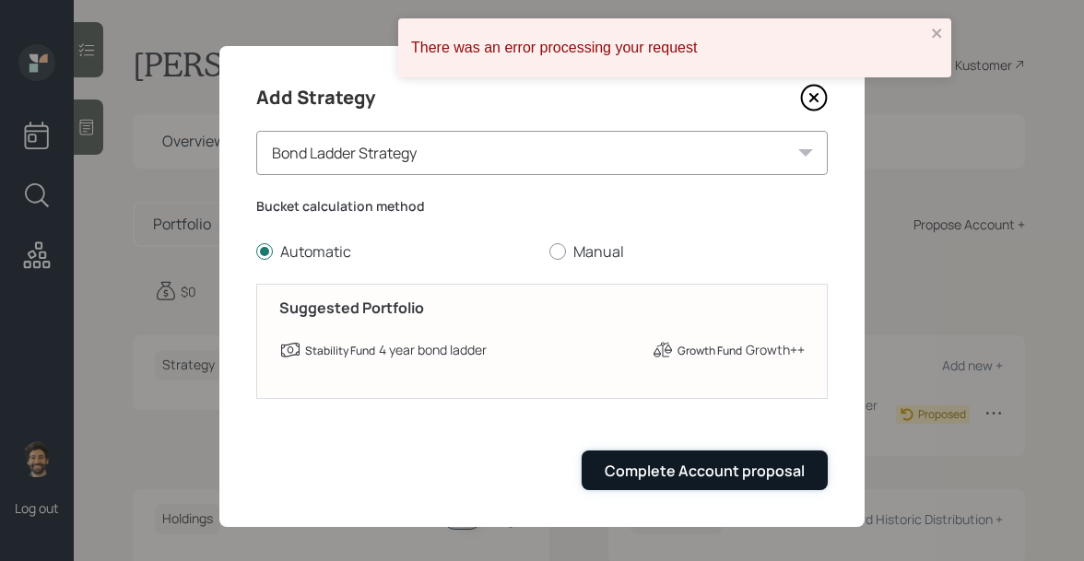
click at [657, 489] on button "Complete Account proposal" at bounding box center [705, 471] width 246 height 40
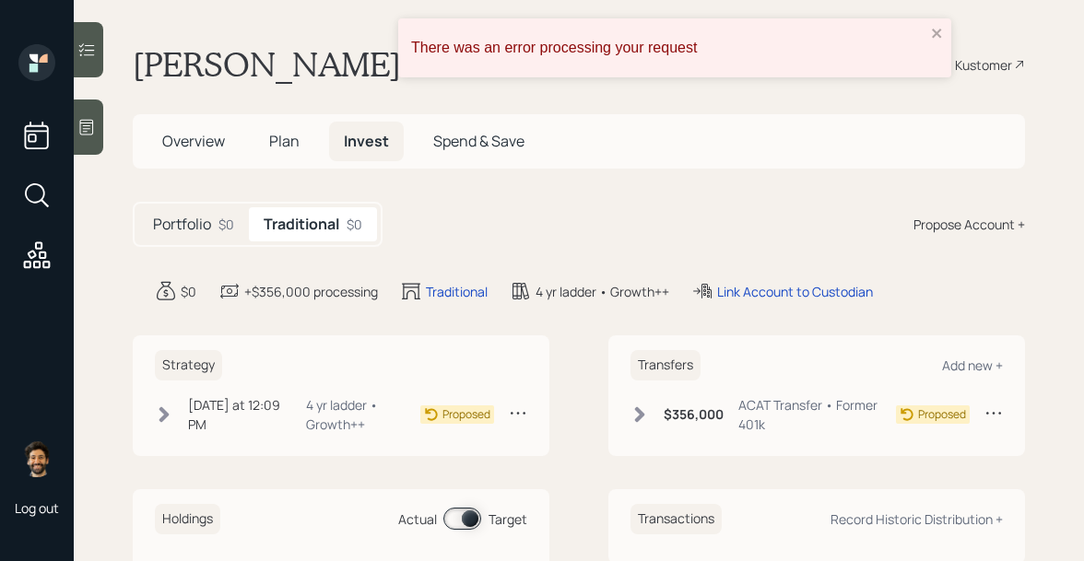
click at [280, 137] on span "Plan" at bounding box center [284, 141] width 30 height 20
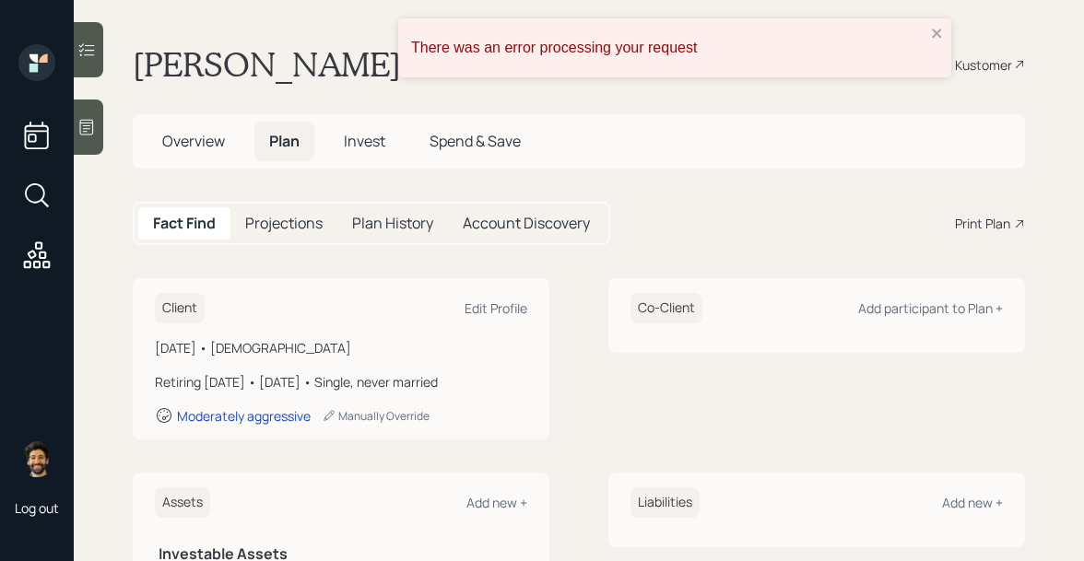
click at [369, 137] on span "Invest" at bounding box center [364, 141] width 41 height 20
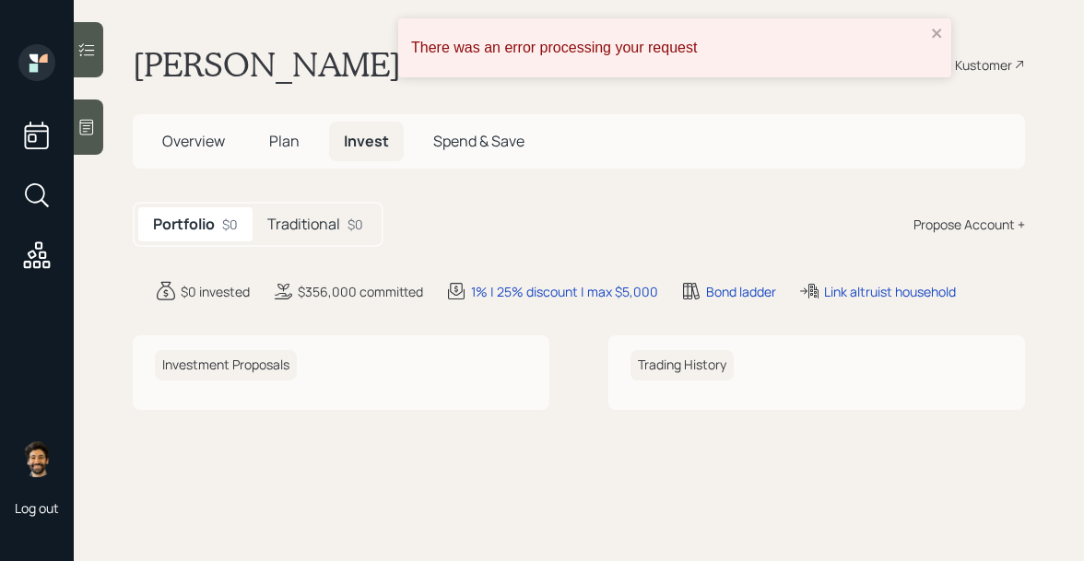
click at [325, 212] on div "Traditional $0" at bounding box center [315, 224] width 125 height 34
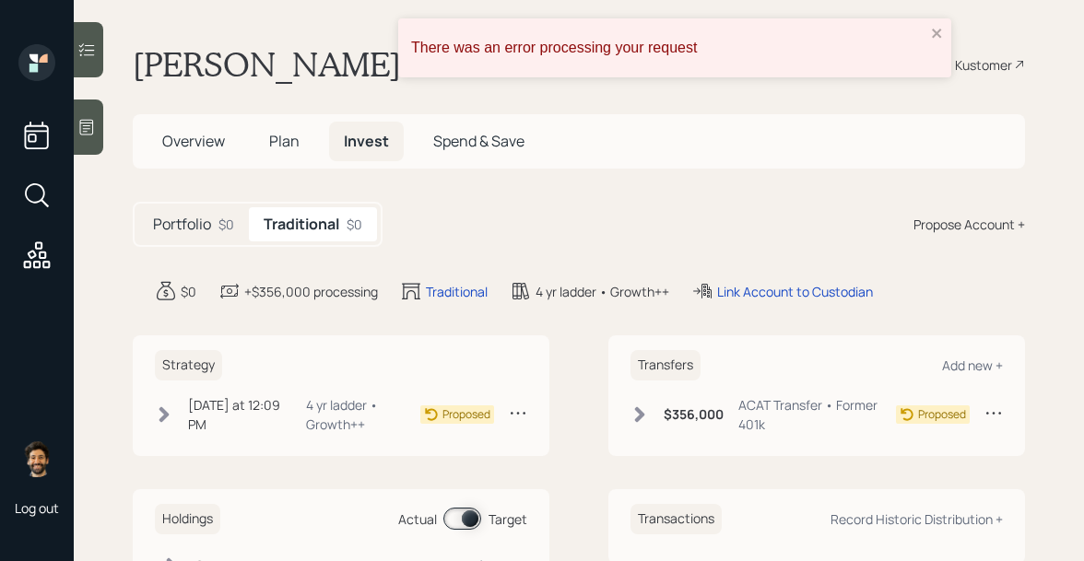
click at [290, 147] on span "Plan" at bounding box center [284, 141] width 30 height 20
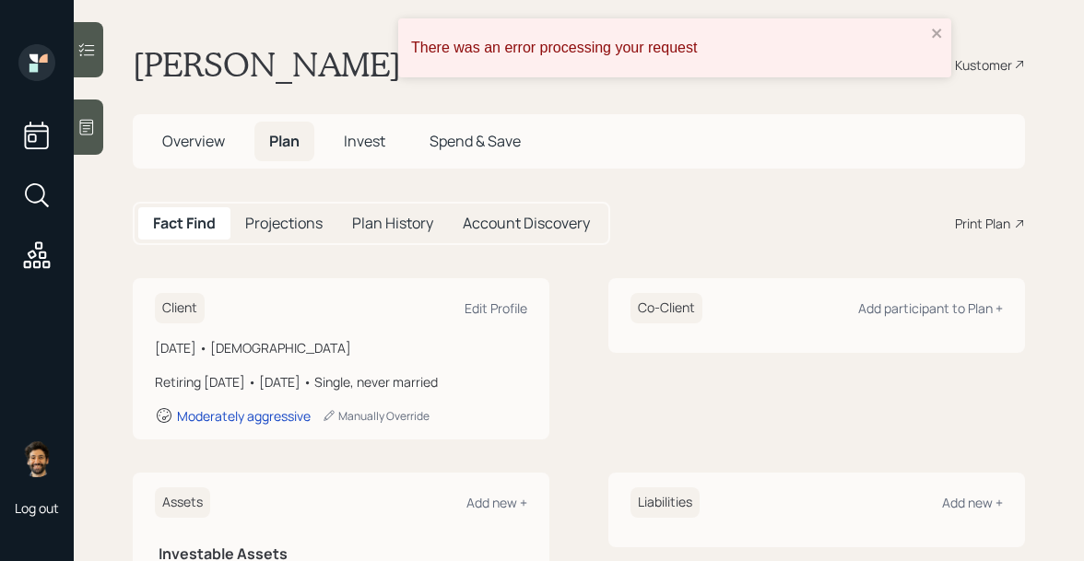
click at [307, 217] on h5 "Projections" at bounding box center [283, 224] width 77 height 18
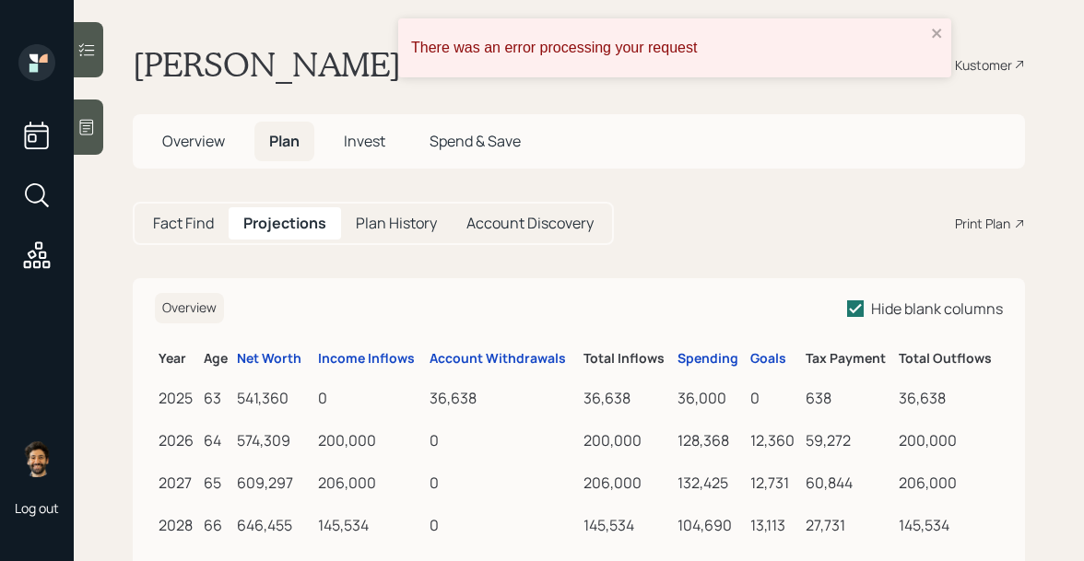
click at [218, 219] on div "Fact Find" at bounding box center [183, 223] width 90 height 32
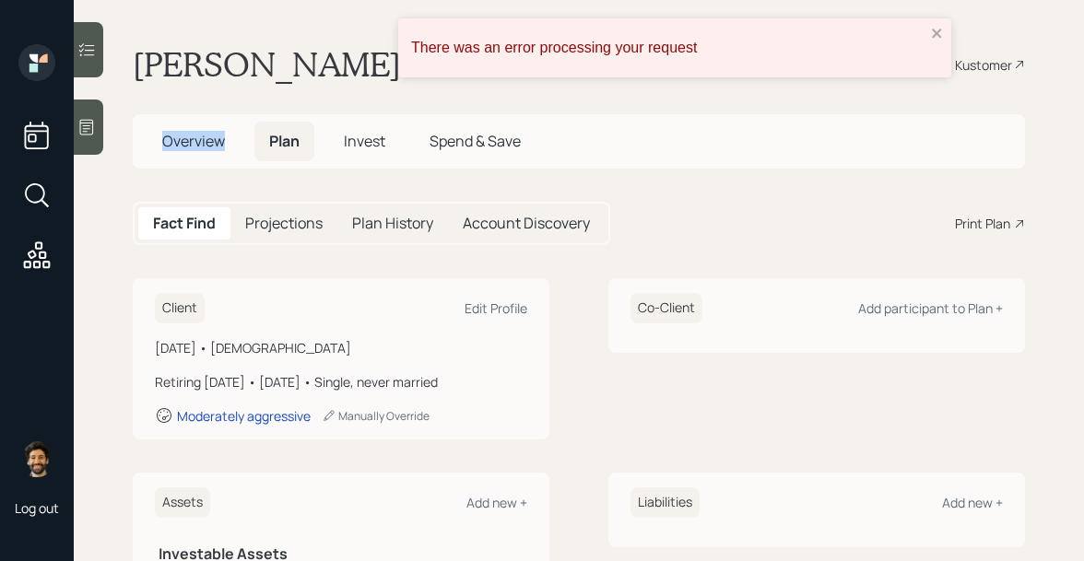
click at [194, 148] on span "Overview" at bounding box center [193, 141] width 63 height 20
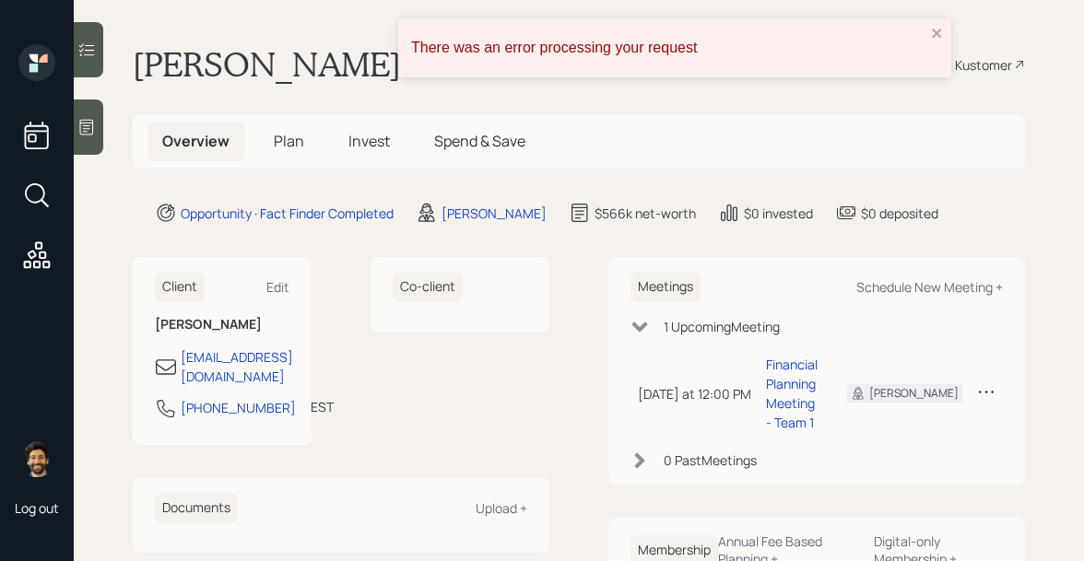
click at [366, 136] on span "Invest" at bounding box center [368, 141] width 41 height 20
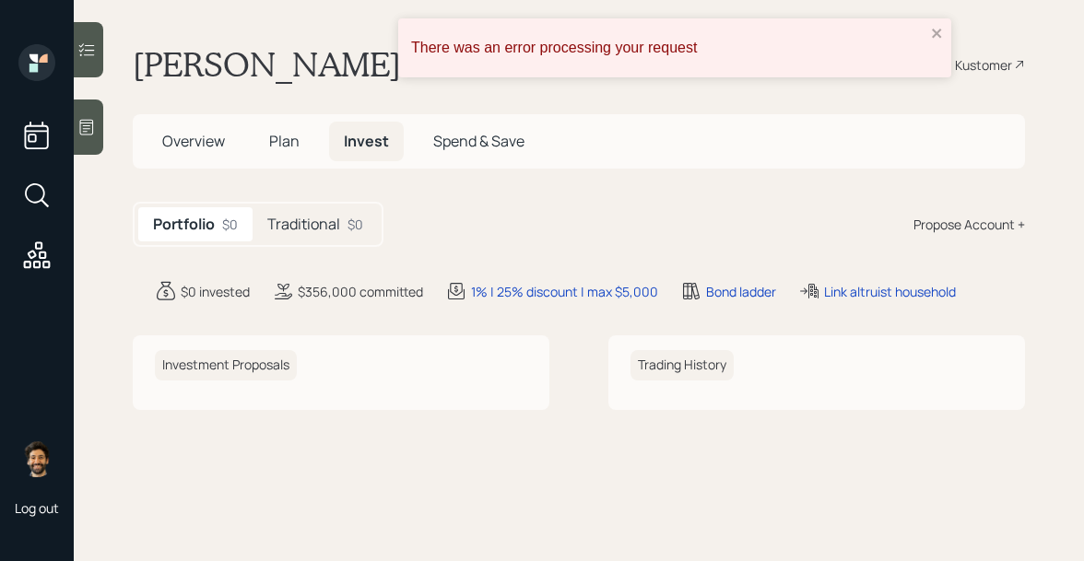
click at [315, 226] on h5 "Traditional" at bounding box center [303, 225] width 73 height 18
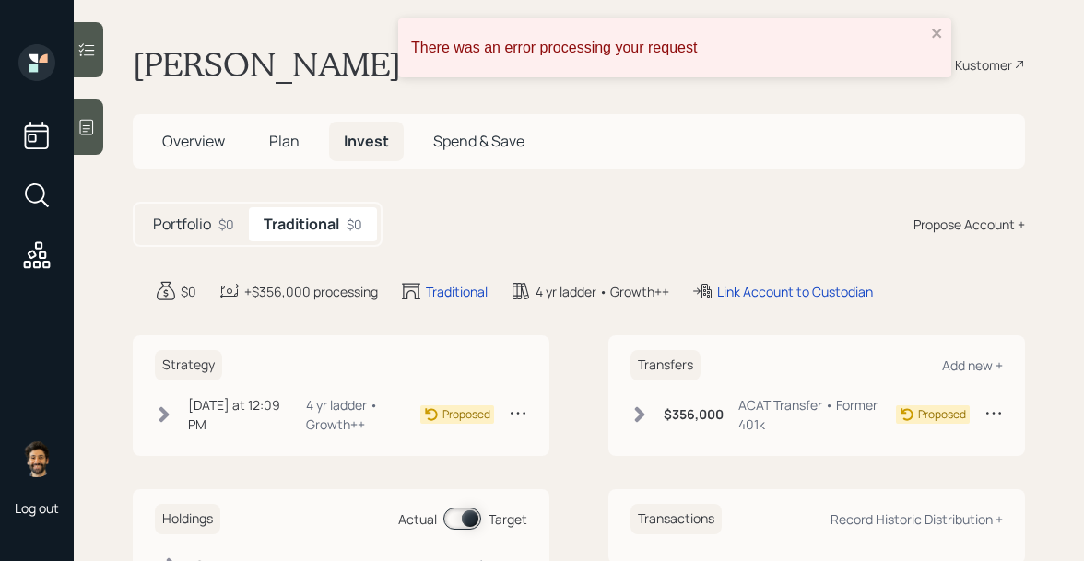
click at [959, 232] on div "Propose Account +" at bounding box center [969, 224] width 112 height 19
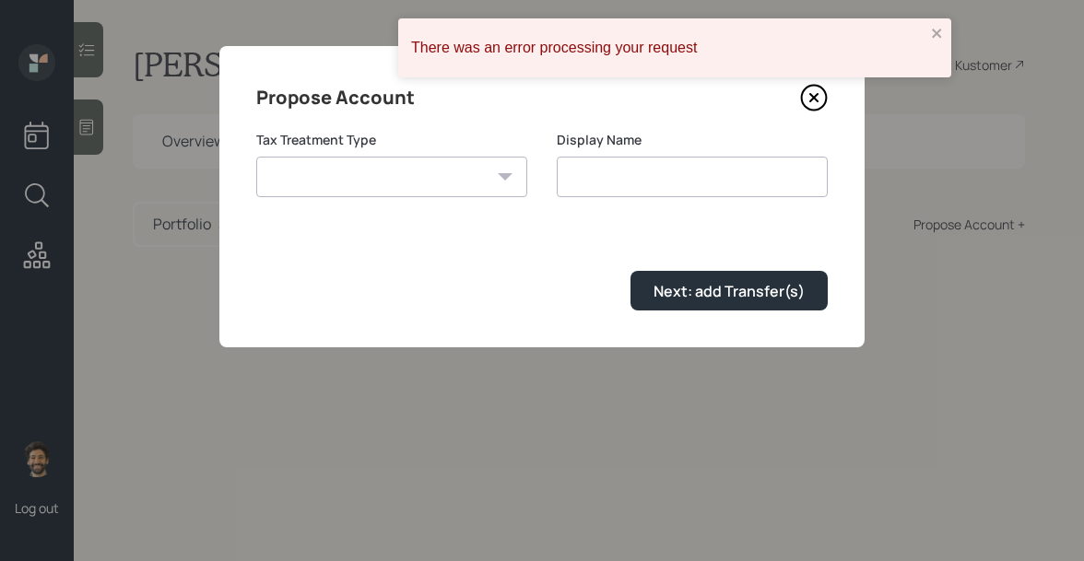
click at [475, 191] on select "Roth Taxable Traditional" at bounding box center [391, 177] width 271 height 41
select select "roth"
click at [256, 157] on select "Roth Taxable Traditional" at bounding box center [391, 177] width 271 height 41
type input "[PERSON_NAME]"
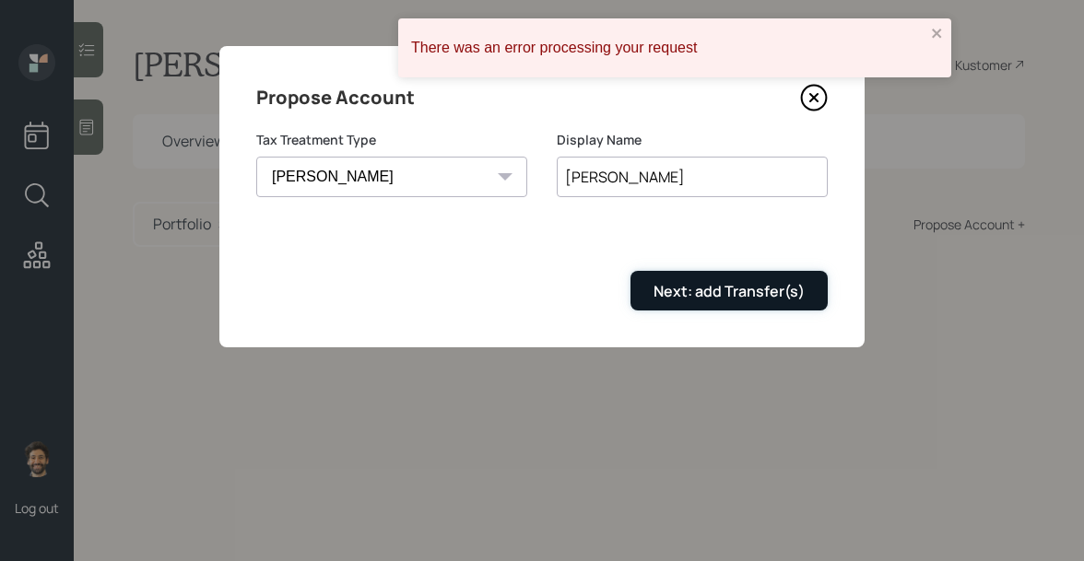
click at [642, 281] on button "Next: add Transfer(s)" at bounding box center [728, 291] width 197 height 40
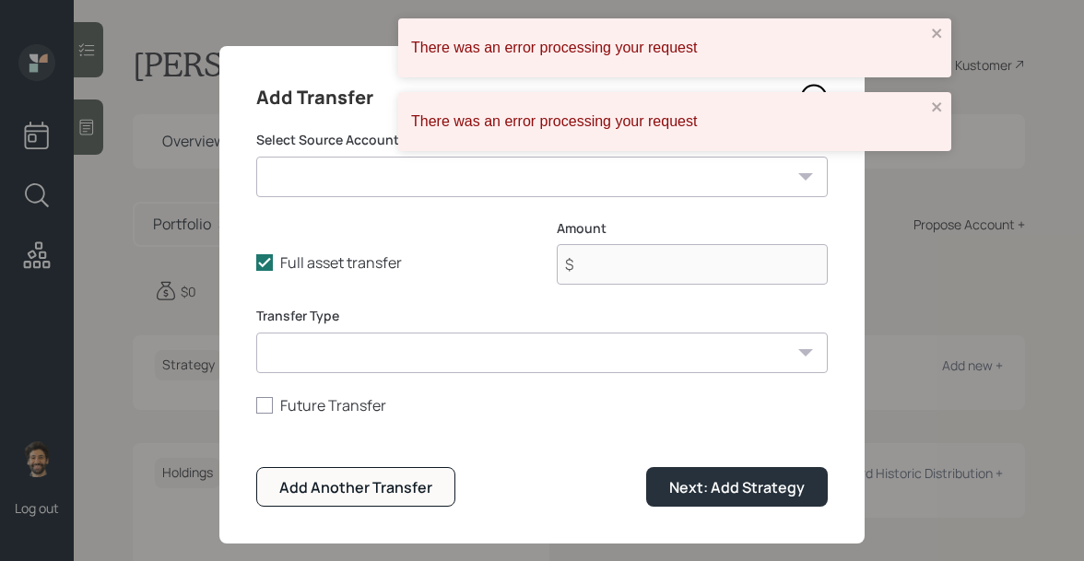
click at [366, 169] on select "Former 401k ($356,000 | 401(k)) Brokerage ($180,984 | Taxable Investment) Check…" at bounding box center [541, 177] width 571 height 41
select select "5c3c1606-e645-442f-adb1-9ef1ba036845"
click at [256, 157] on select "Former 401k ($356,000 | 401(k)) Brokerage ($180,984 | Taxable Investment) Check…" at bounding box center [541, 177] width 571 height 41
type input "$ 9,474"
click at [326, 362] on select "ACAT Transfer Non ACAT Transfer Capitalize Rollover Rollover Deposit" at bounding box center [541, 353] width 571 height 41
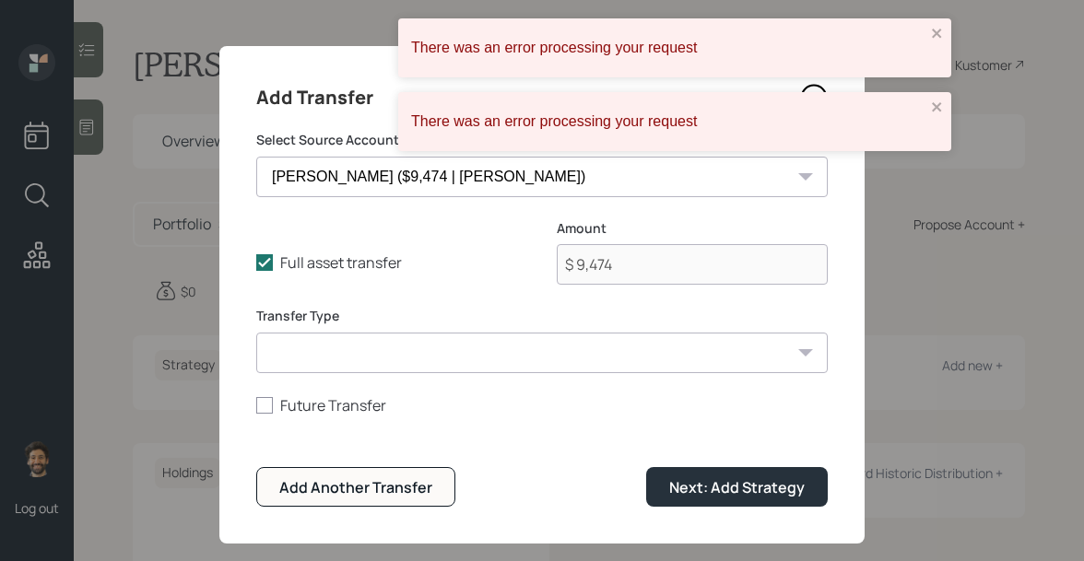
select select "acat_transfer"
click at [256, 333] on select "ACAT Transfer Non ACAT Transfer Capitalize Rollover Rollover Deposit" at bounding box center [541, 353] width 571 height 41
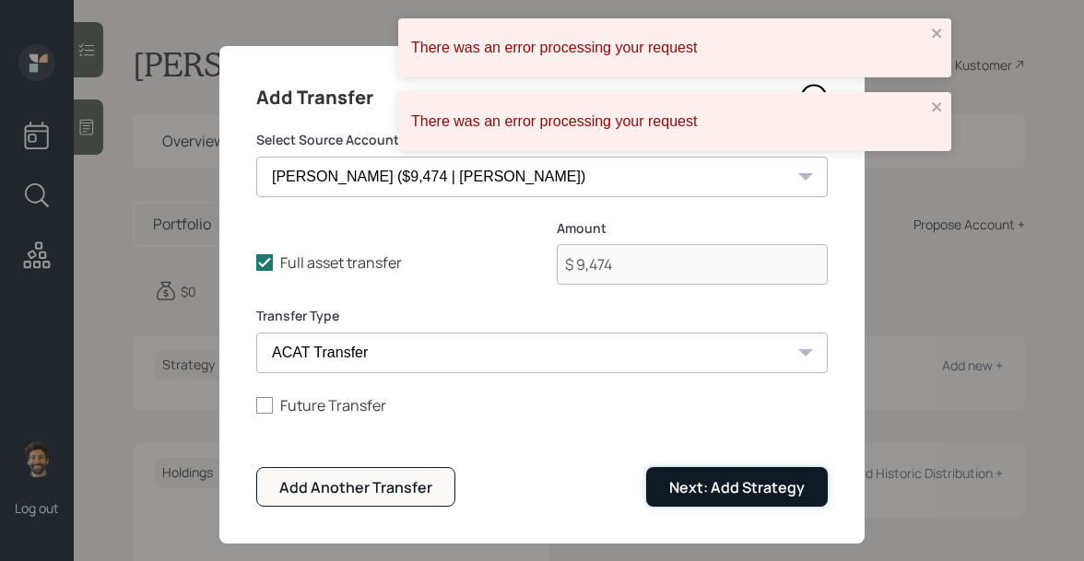
click at [723, 486] on div "Next: Add Strategy" at bounding box center [736, 487] width 135 height 20
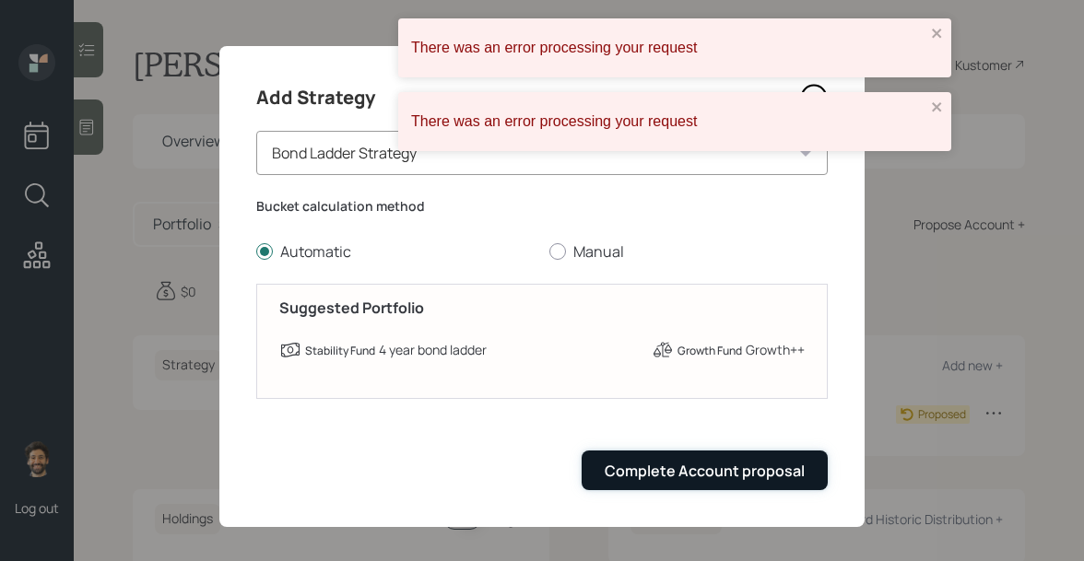
click at [728, 477] on div "Complete Account proposal" at bounding box center [705, 471] width 200 height 20
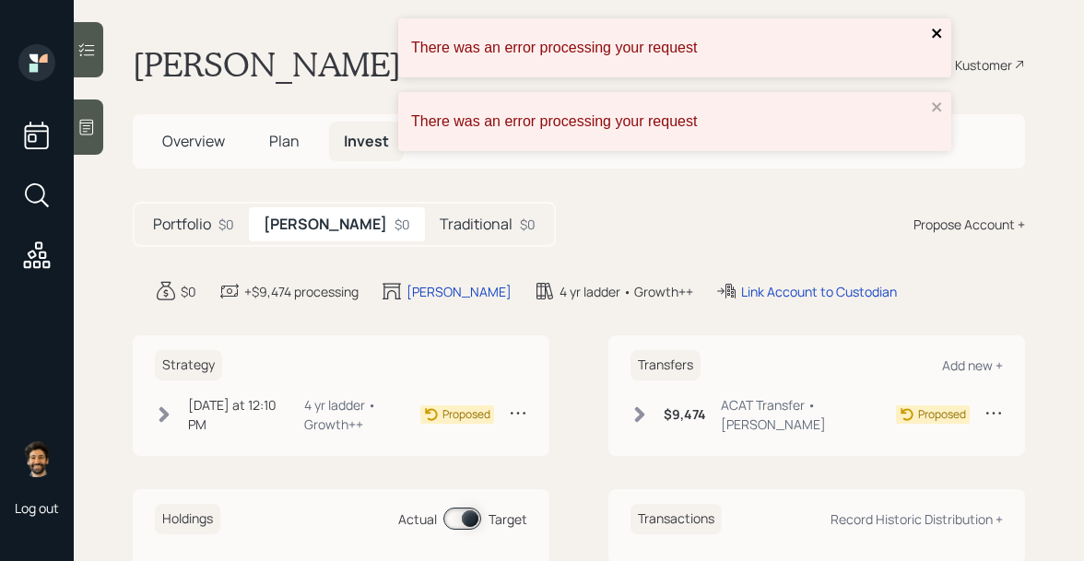
click at [943, 35] on icon "close" at bounding box center [937, 33] width 13 height 15
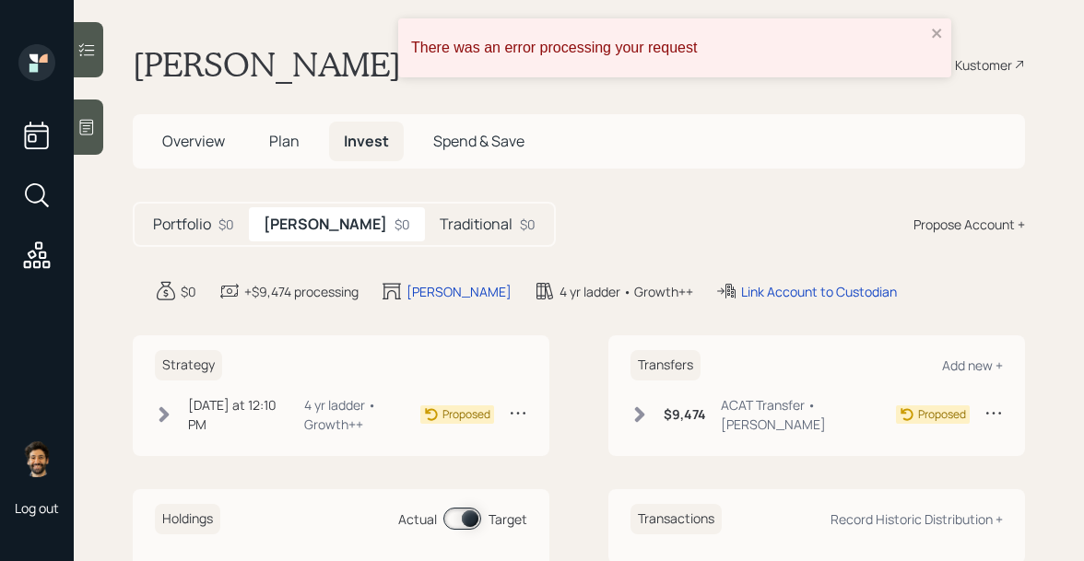
click at [934, 103] on main "James Plummer Plan Delivery Kustomer Overview Plan Invest Spend & Save Portfoli…" at bounding box center [579, 280] width 1010 height 561
click at [931, 34] on icon "close" at bounding box center [937, 33] width 13 height 15
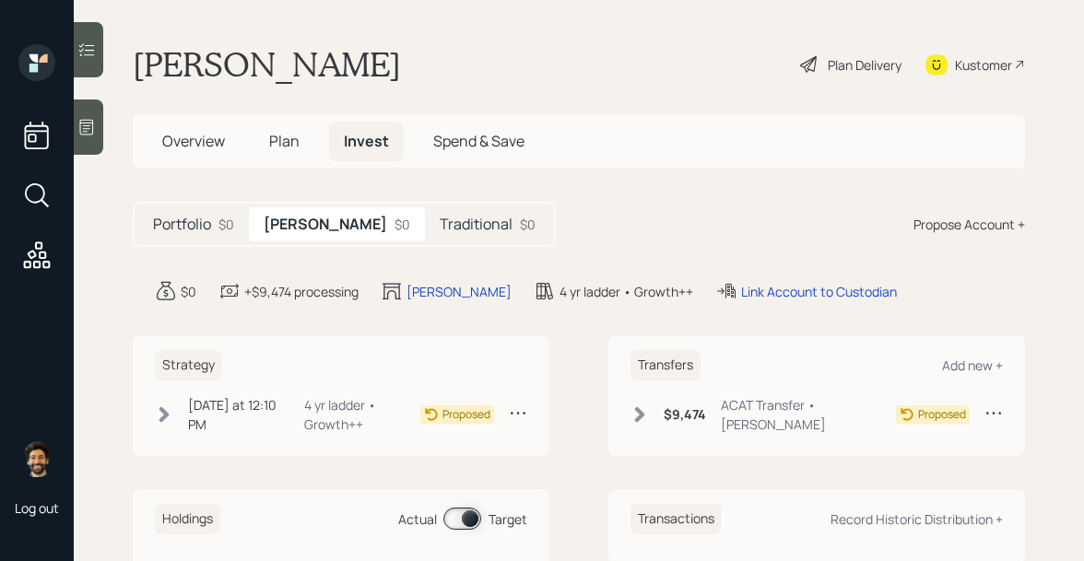
click at [282, 137] on span "Plan" at bounding box center [284, 141] width 30 height 20
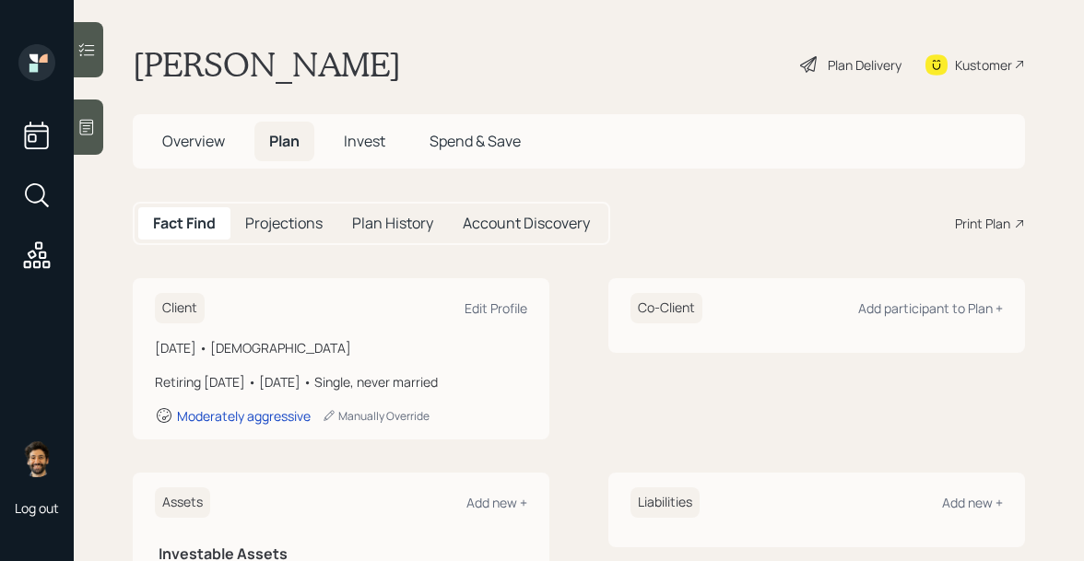
click at [854, 65] on div "Plan Delivery" at bounding box center [865, 64] width 74 height 19
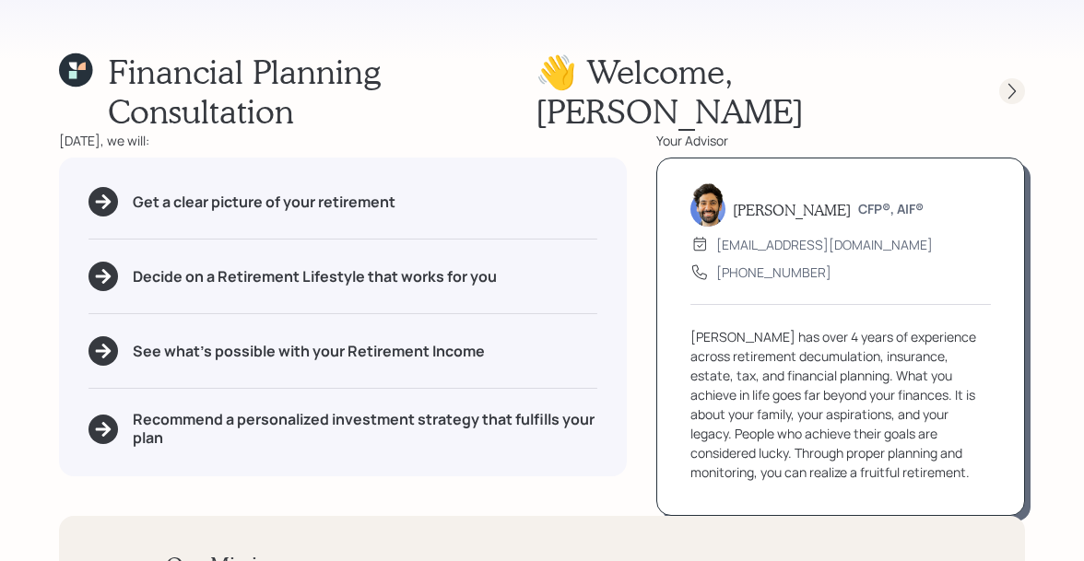
click at [1009, 82] on icon at bounding box center [1012, 91] width 18 height 18
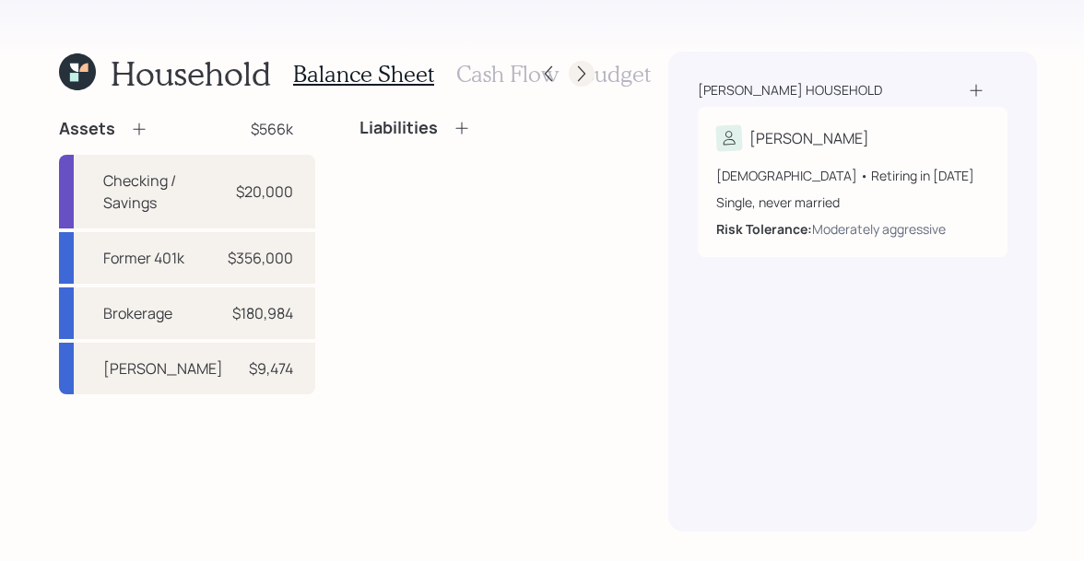
click at [576, 71] on icon at bounding box center [581, 74] width 18 height 18
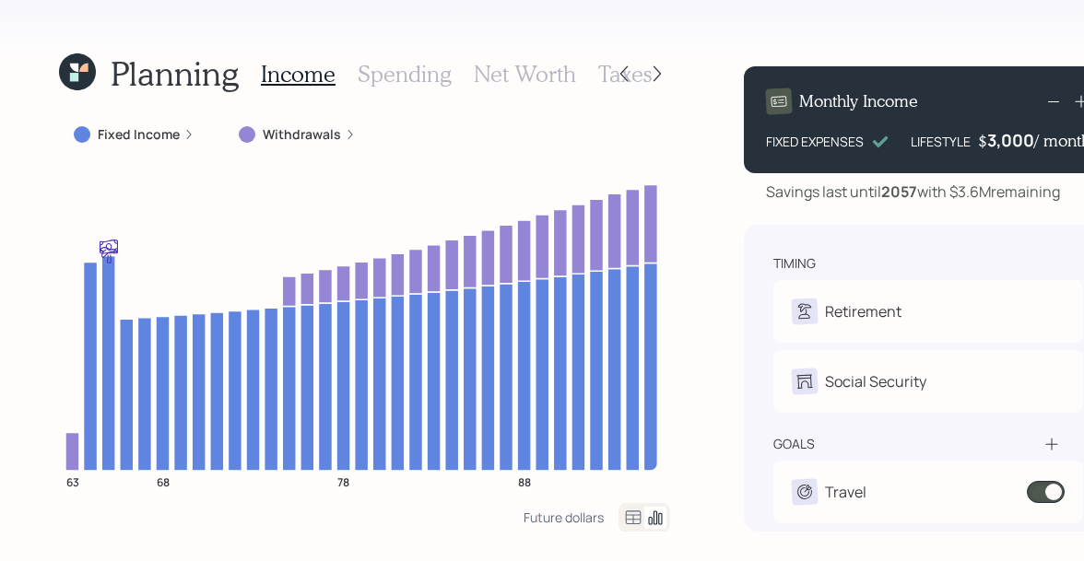
click at [423, 73] on h3 "Spending" at bounding box center [405, 74] width 94 height 27
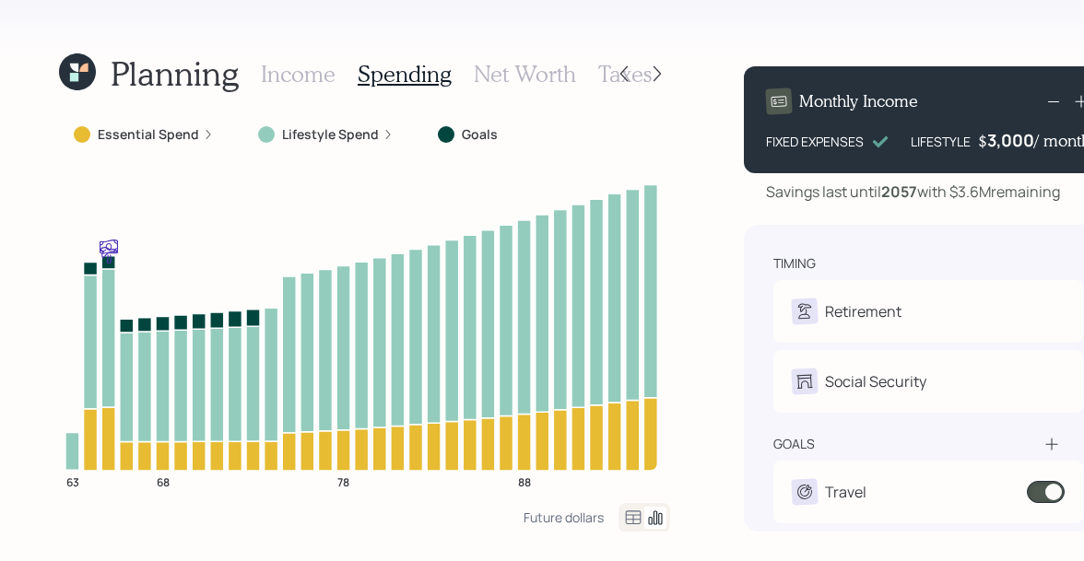
click at [288, 78] on h3 "Income" at bounding box center [298, 74] width 75 height 27
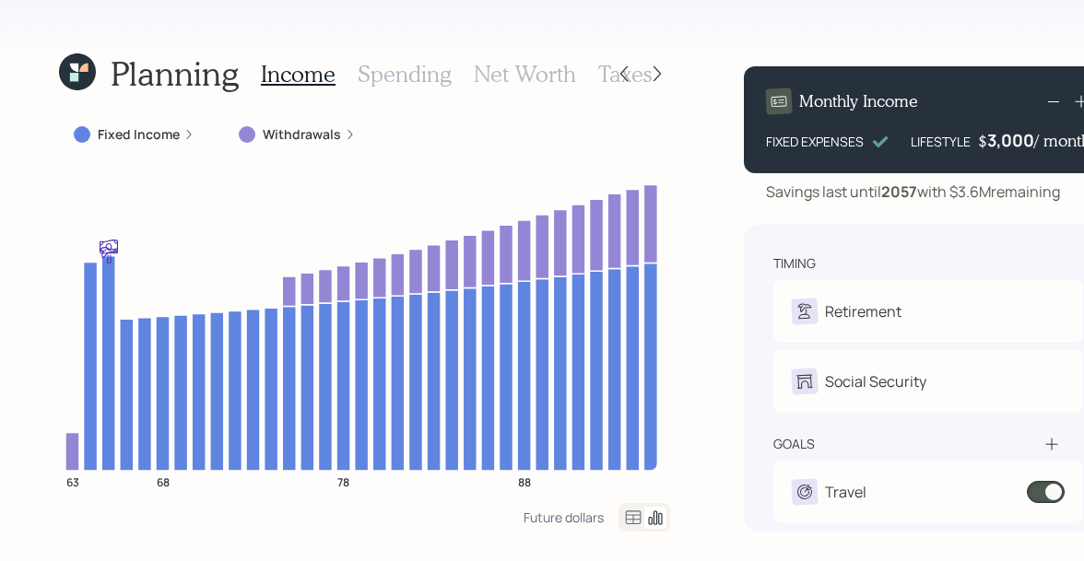
click at [423, 72] on h3 "Spending" at bounding box center [405, 74] width 94 height 27
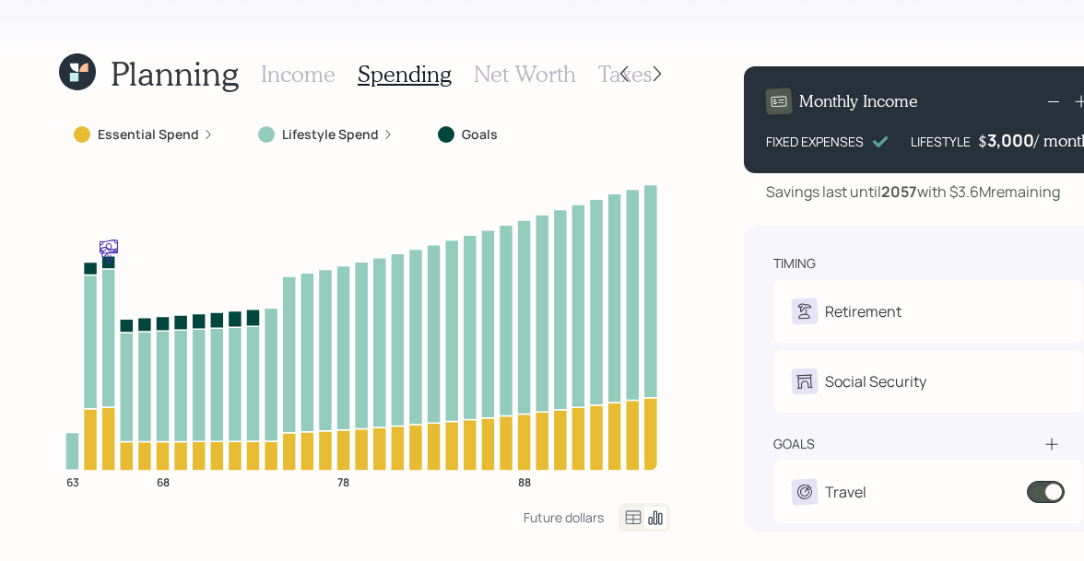
click at [288, 79] on h3 "Income" at bounding box center [298, 74] width 75 height 27
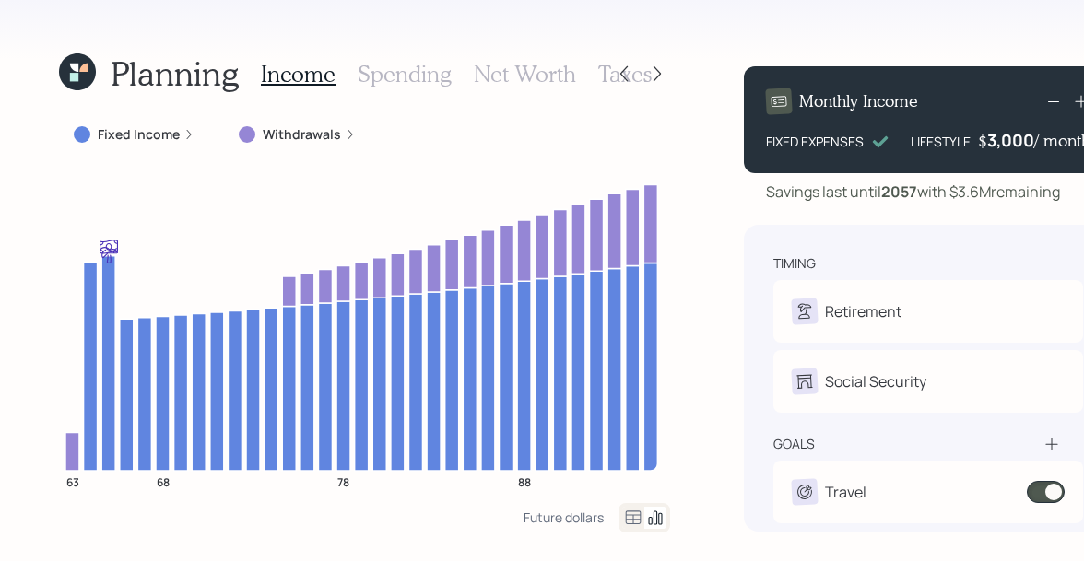
click at [147, 83] on h1 "Planning" at bounding box center [175, 73] width 128 height 40
click at [65, 66] on icon at bounding box center [77, 71] width 37 height 37
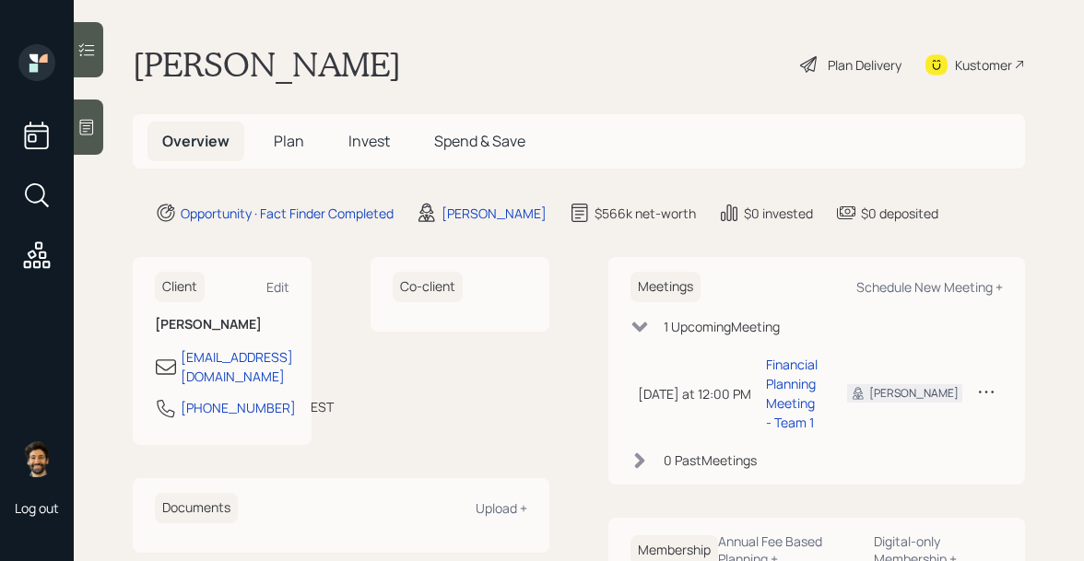
click at [281, 142] on span "Plan" at bounding box center [289, 141] width 30 height 20
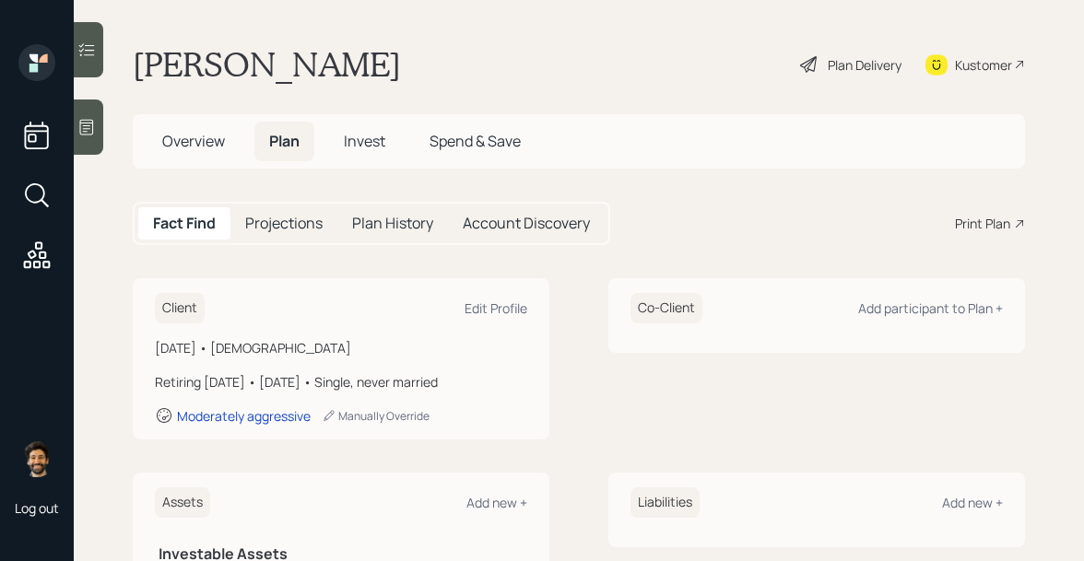
scroll to position [12, 0]
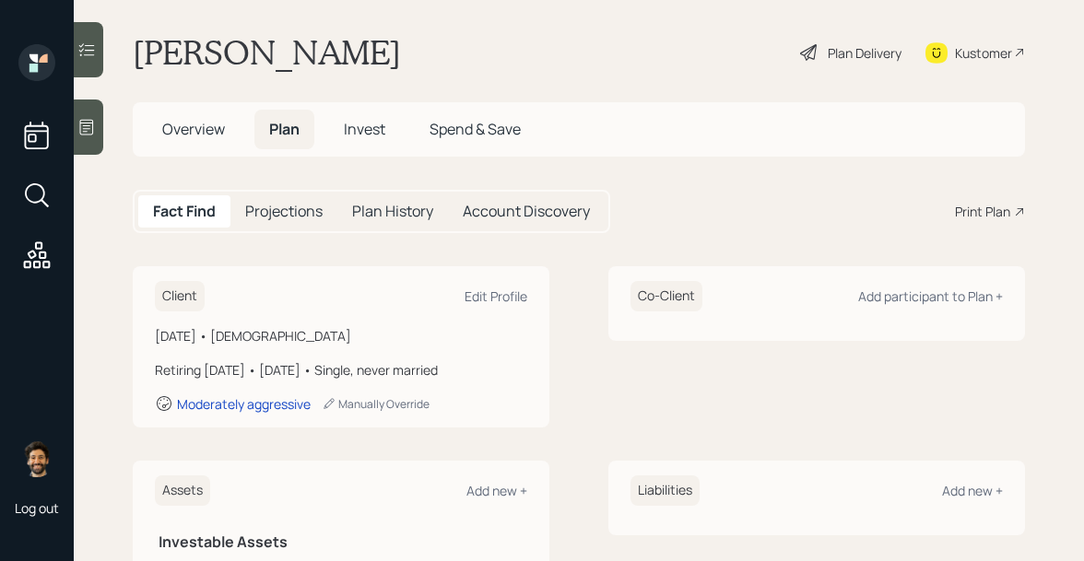
click at [88, 120] on icon at bounding box center [87, 128] width 14 height 16
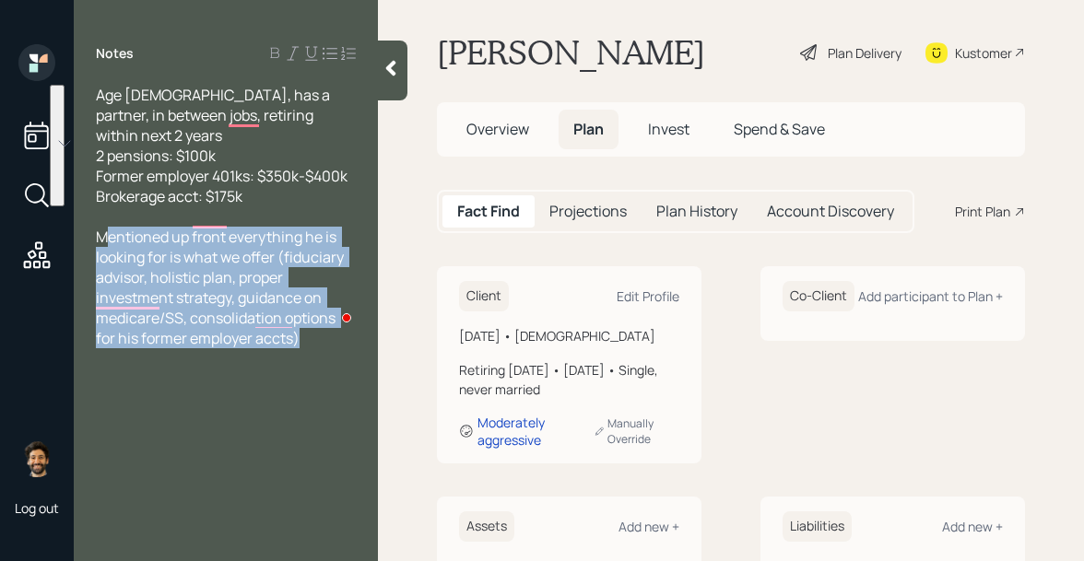
drag, startPoint x: 301, startPoint y: 312, endPoint x: 107, endPoint y: 223, distance: 214.0
click at [107, 227] on div "Mentioned up front everything he is looking for is what we offer (fiduciary adv…" at bounding box center [226, 288] width 260 height 122
click at [107, 227] on span "Mentioned up front everything he is looking for is what we offer (fiduciary adv…" at bounding box center [221, 288] width 251 height 122
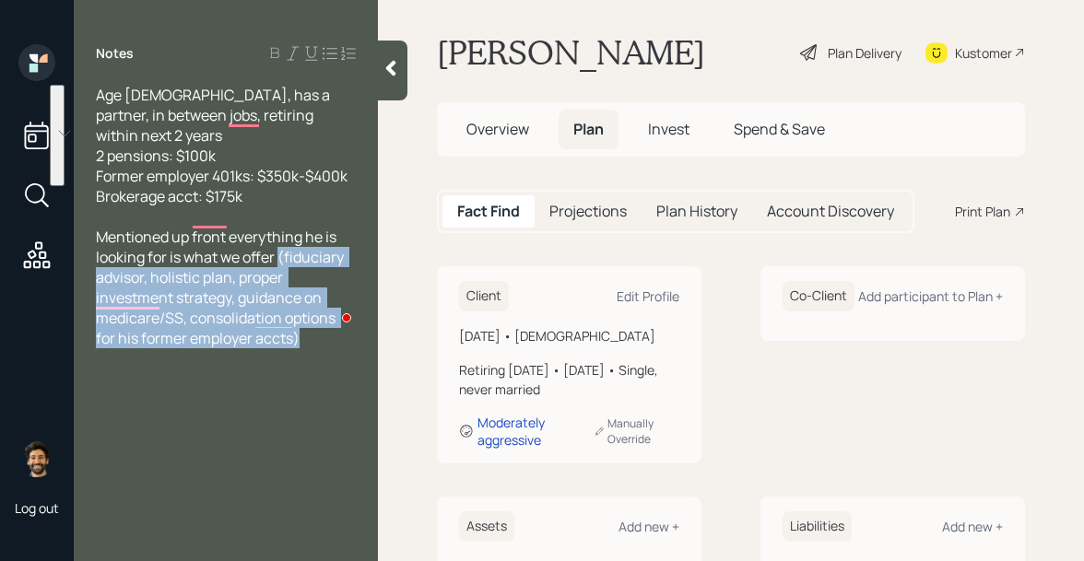
drag, startPoint x: 300, startPoint y: 324, endPoint x: 279, endPoint y: 236, distance: 90.1
click at [279, 236] on div "Mentioned up front everything he is looking for is what we offer (fiduciary adv…" at bounding box center [226, 288] width 260 height 122
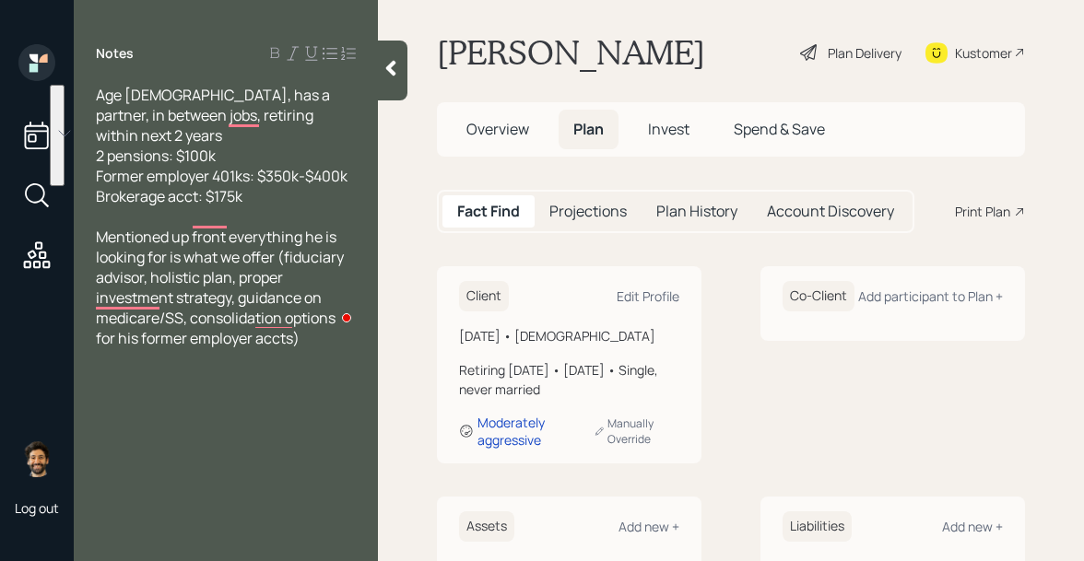
click at [398, 78] on div at bounding box center [392, 71] width 29 height 60
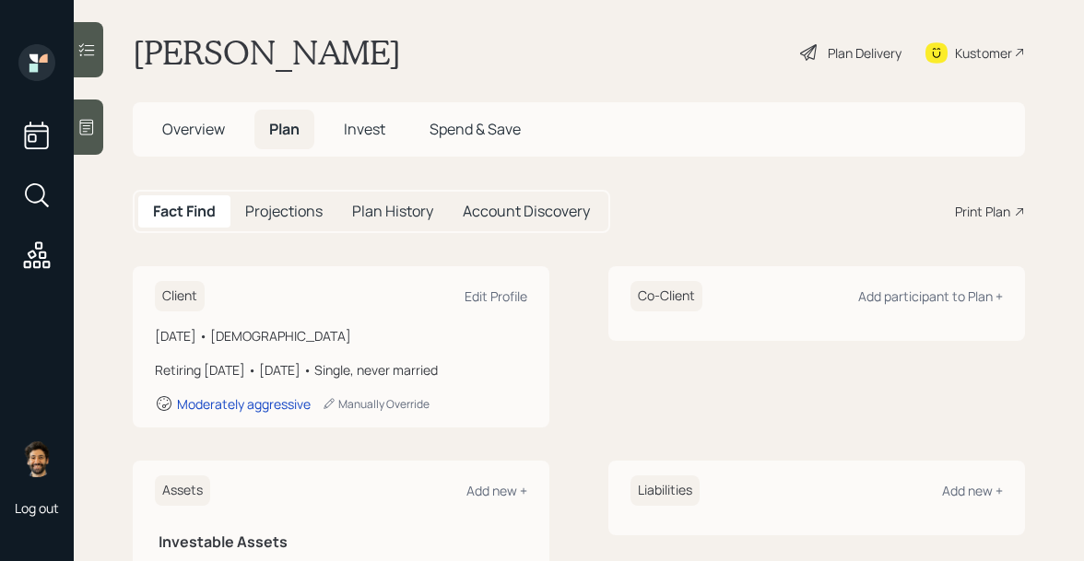
click at [877, 47] on div "Plan Delivery" at bounding box center [865, 52] width 74 height 19
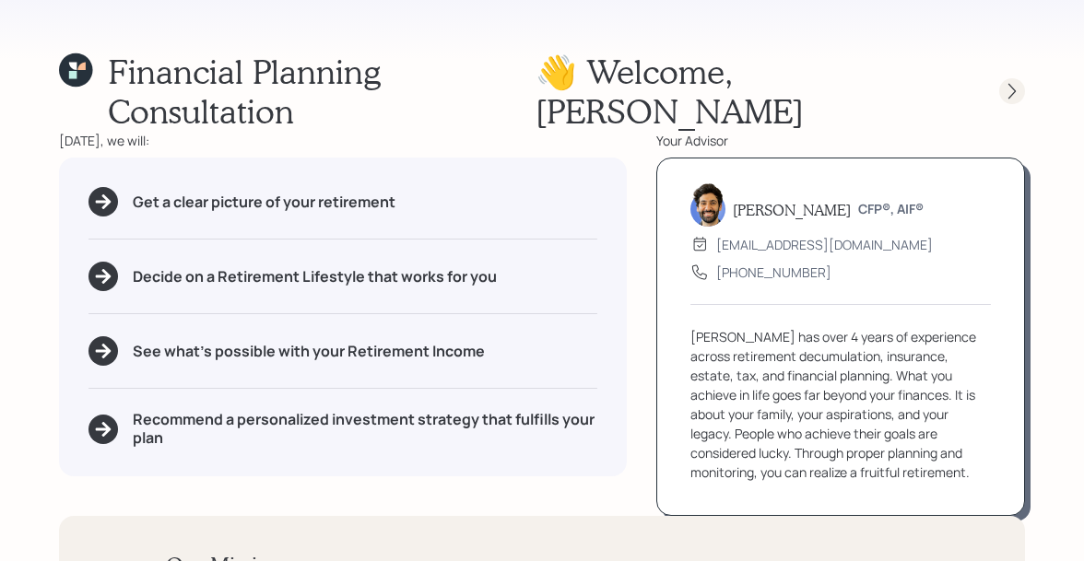
click at [1011, 82] on icon at bounding box center [1012, 91] width 18 height 18
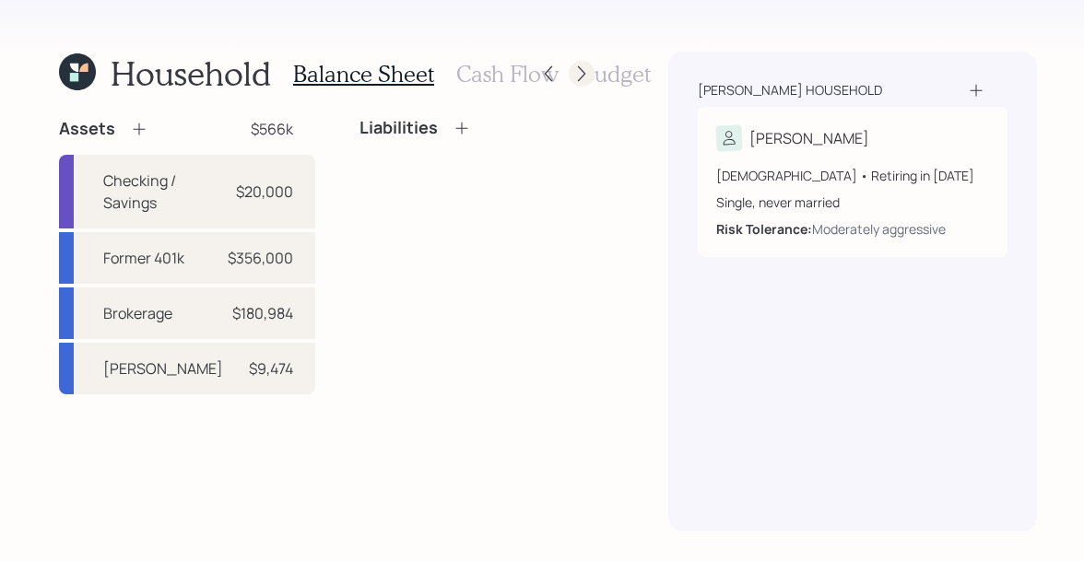
click at [575, 68] on icon at bounding box center [581, 74] width 18 height 18
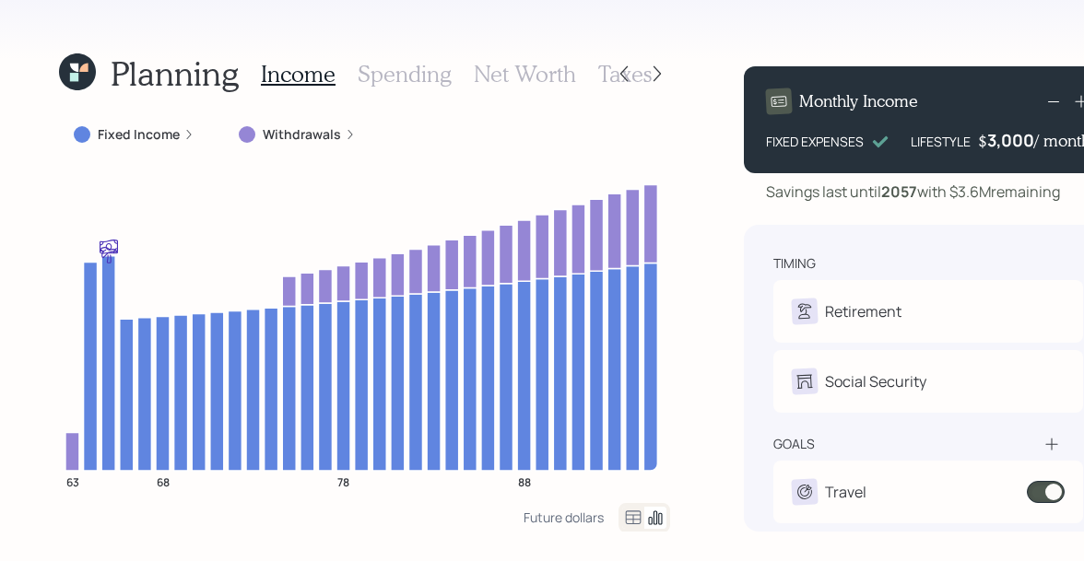
click at [71, 65] on icon at bounding box center [74, 68] width 8 height 8
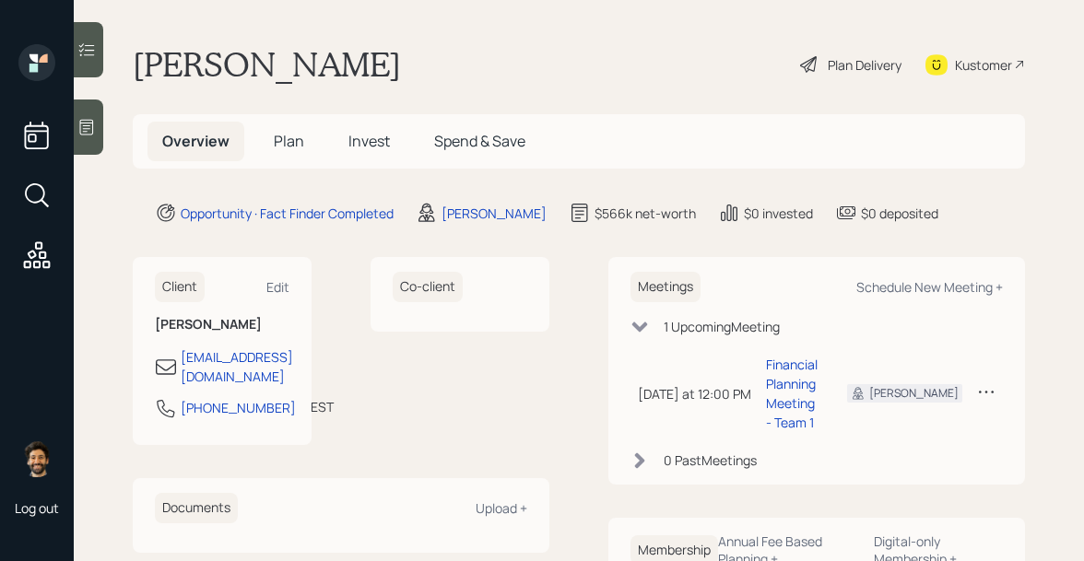
click at [90, 132] on icon at bounding box center [86, 127] width 18 height 18
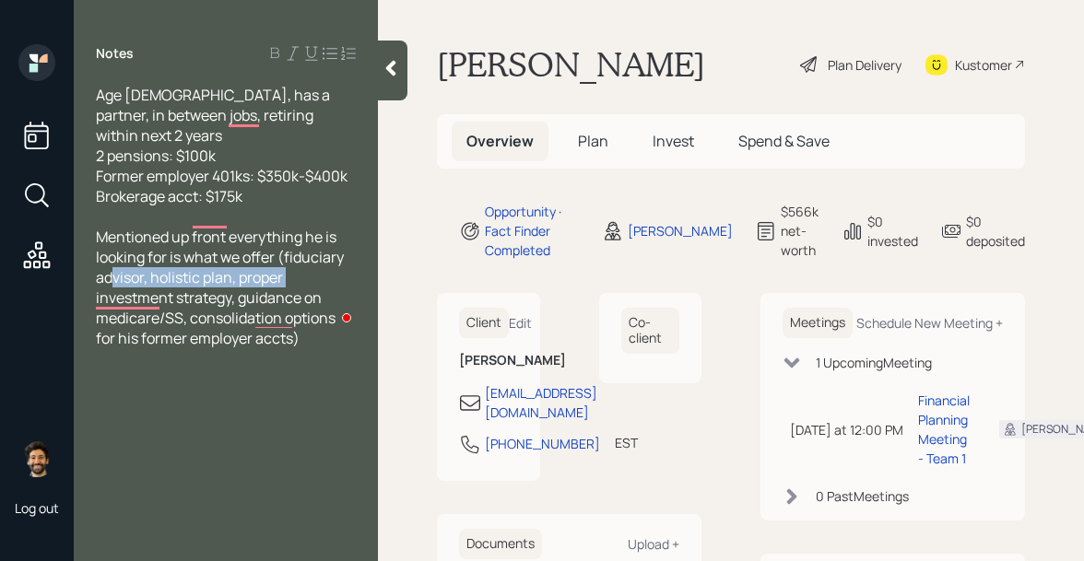
drag, startPoint x: 302, startPoint y: 261, endPoint x: 109, endPoint y: 246, distance: 194.1
click at [109, 246] on div "Mentioned up front everything he is looking for is what we offer (fiduciary adv…" at bounding box center [226, 288] width 260 height 122
click at [392, 50] on div at bounding box center [392, 71] width 29 height 60
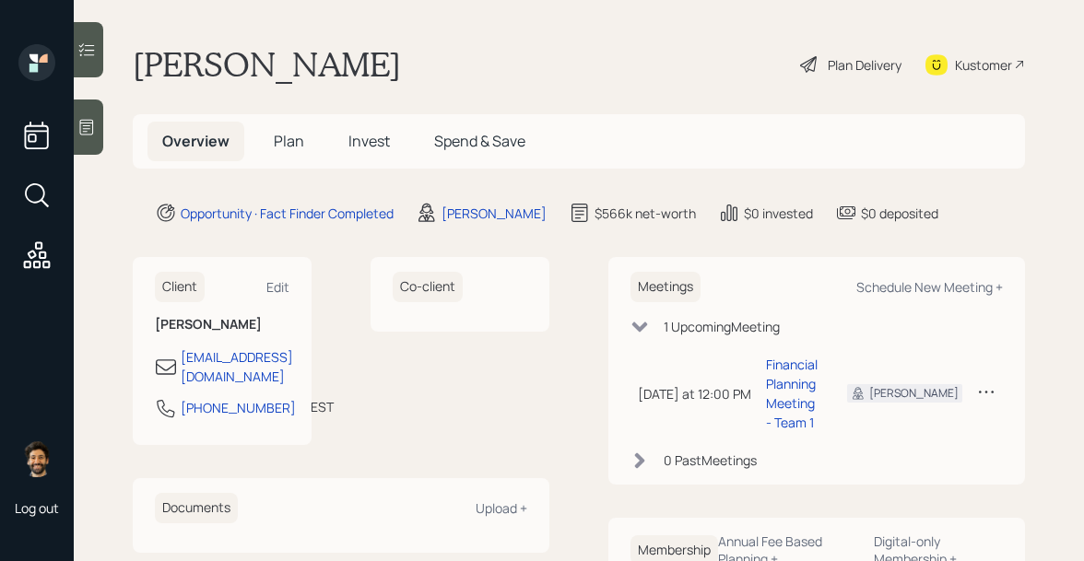
click at [853, 65] on div "Plan Delivery" at bounding box center [865, 64] width 74 height 19
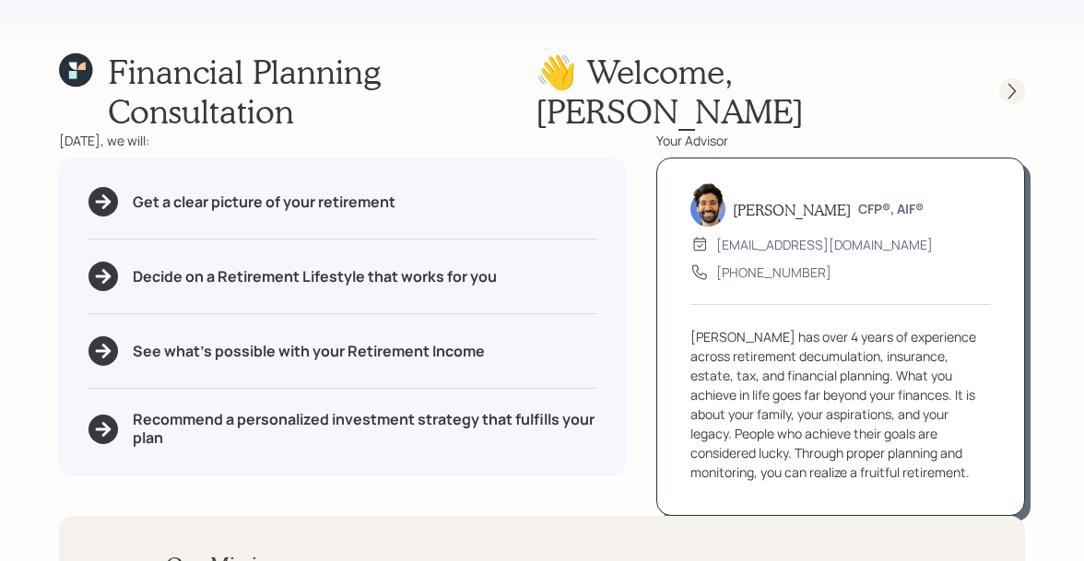
click at [1016, 82] on icon at bounding box center [1012, 91] width 18 height 18
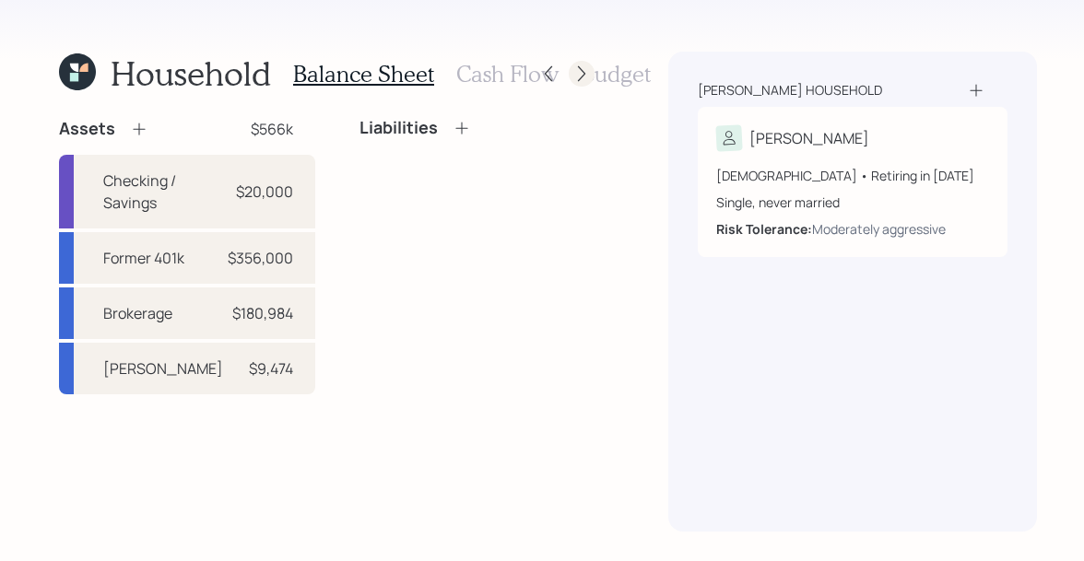
click at [582, 68] on icon at bounding box center [581, 74] width 18 height 18
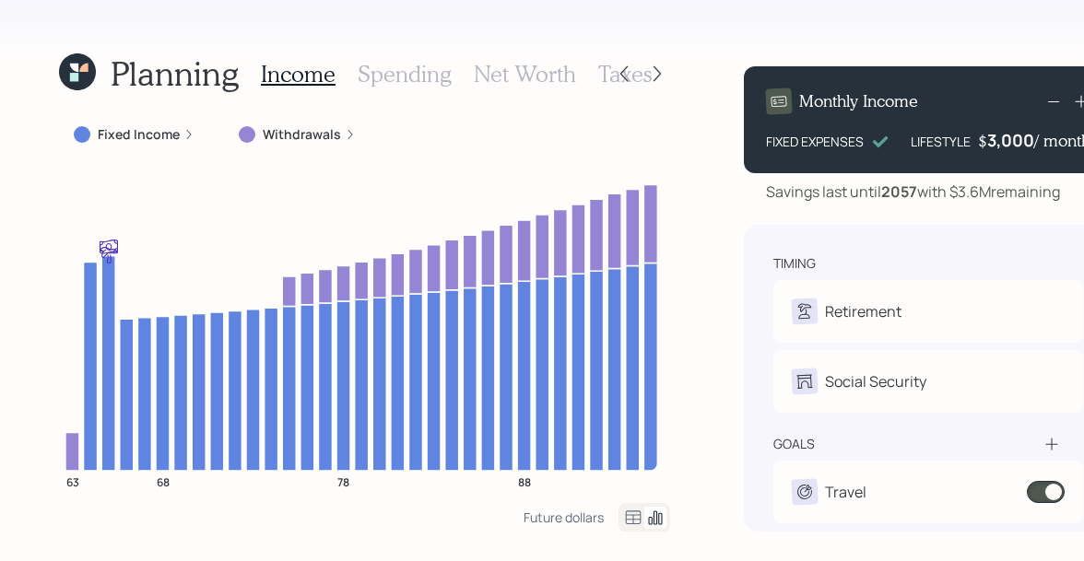
click at [379, 71] on h3 "Spending" at bounding box center [405, 74] width 94 height 27
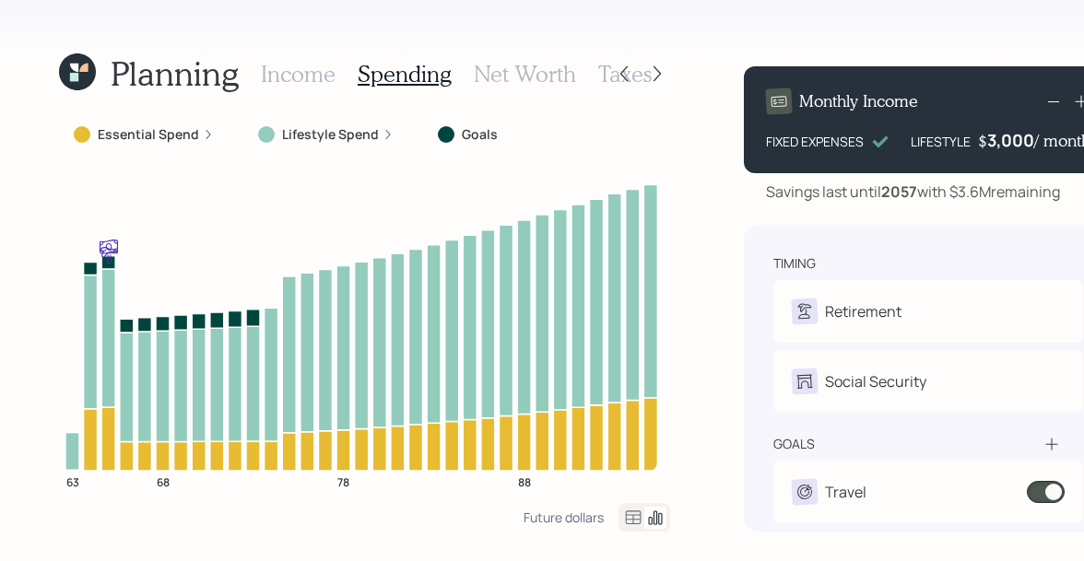
click at [486, 72] on h3 "Net Worth" at bounding box center [525, 74] width 102 height 27
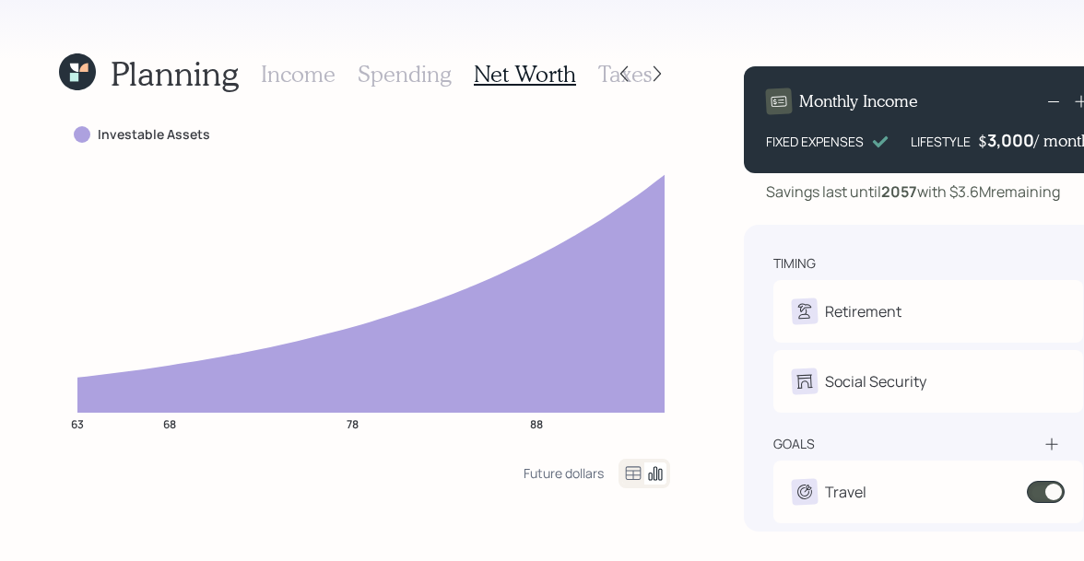
click at [598, 77] on h3 "Taxes" at bounding box center [624, 74] width 53 height 27
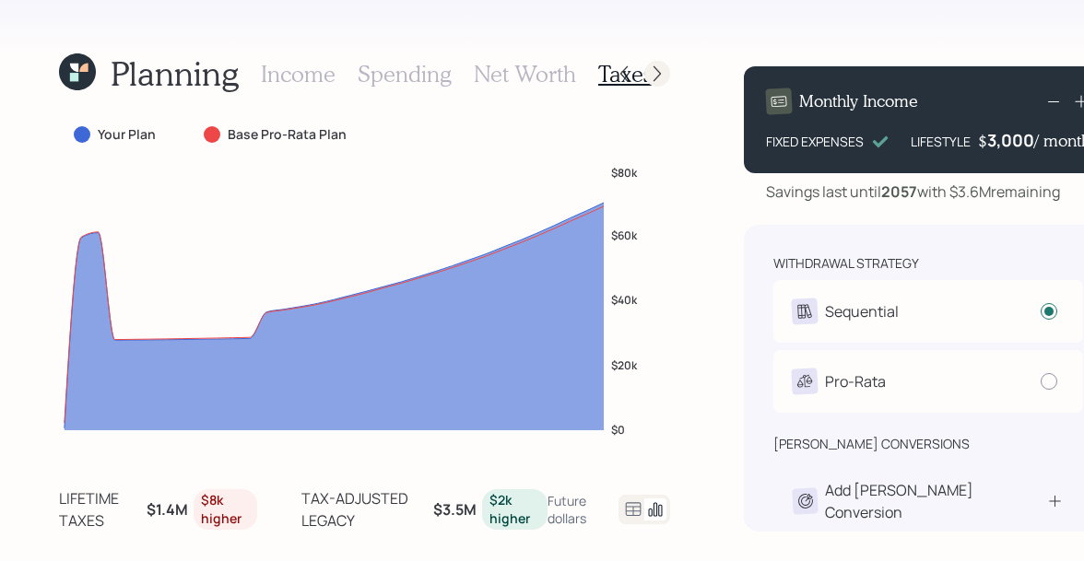
click at [653, 78] on icon at bounding box center [656, 74] width 7 height 16
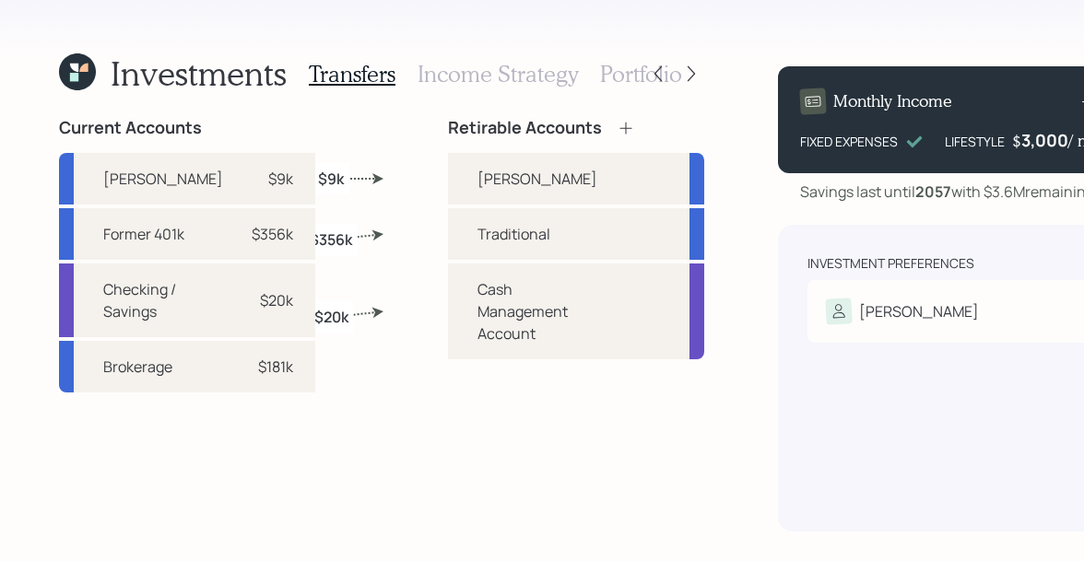
click at [520, 73] on h3 "Income Strategy" at bounding box center [498, 74] width 160 height 27
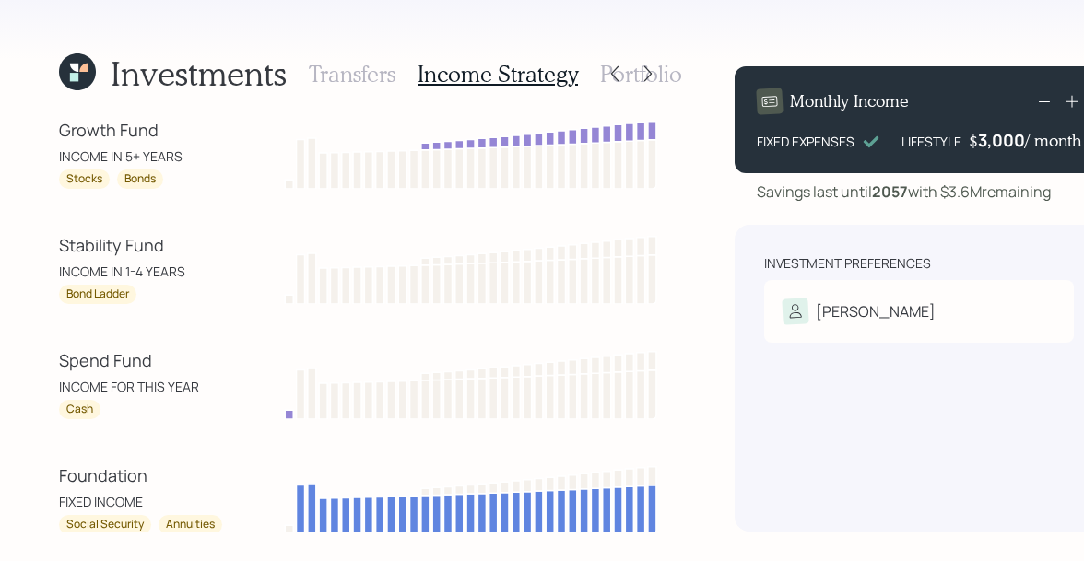
click at [364, 74] on h3 "Transfers" at bounding box center [352, 74] width 87 height 27
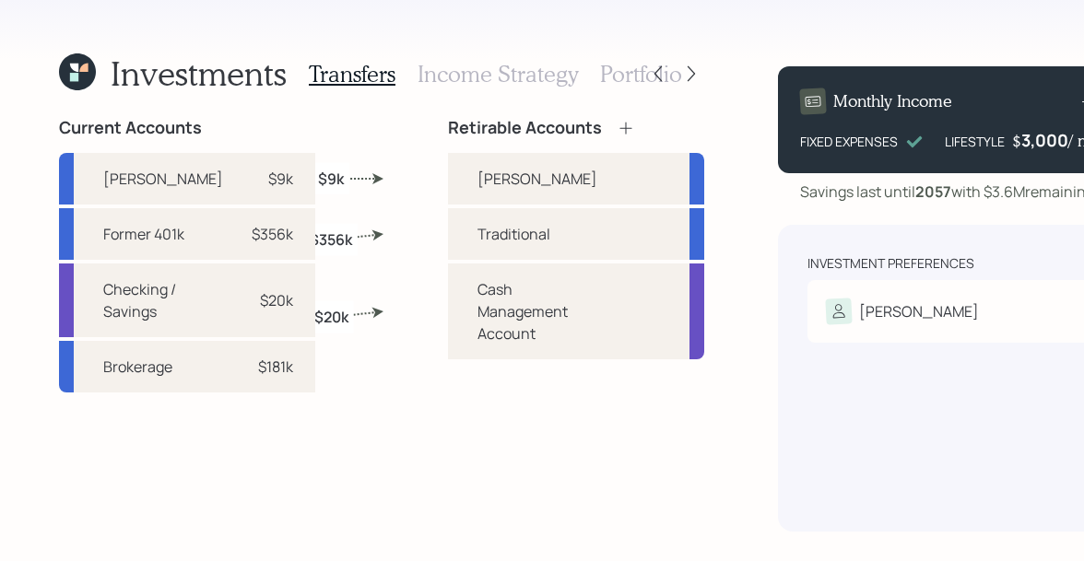
click at [441, 82] on h3 "Income Strategy" at bounding box center [498, 74] width 160 height 27
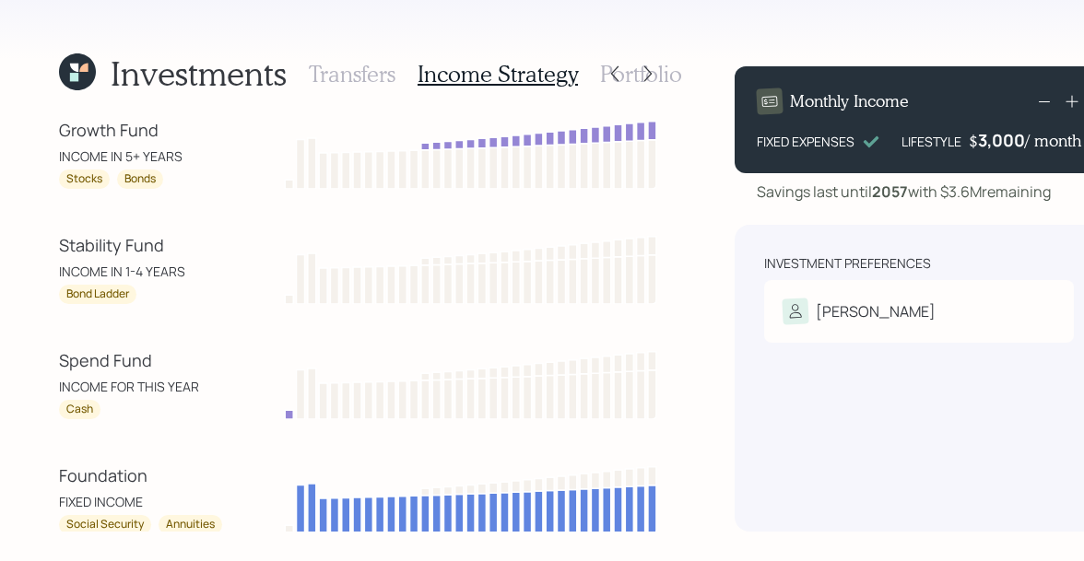
click at [349, 81] on h3 "Transfers" at bounding box center [352, 74] width 87 height 27
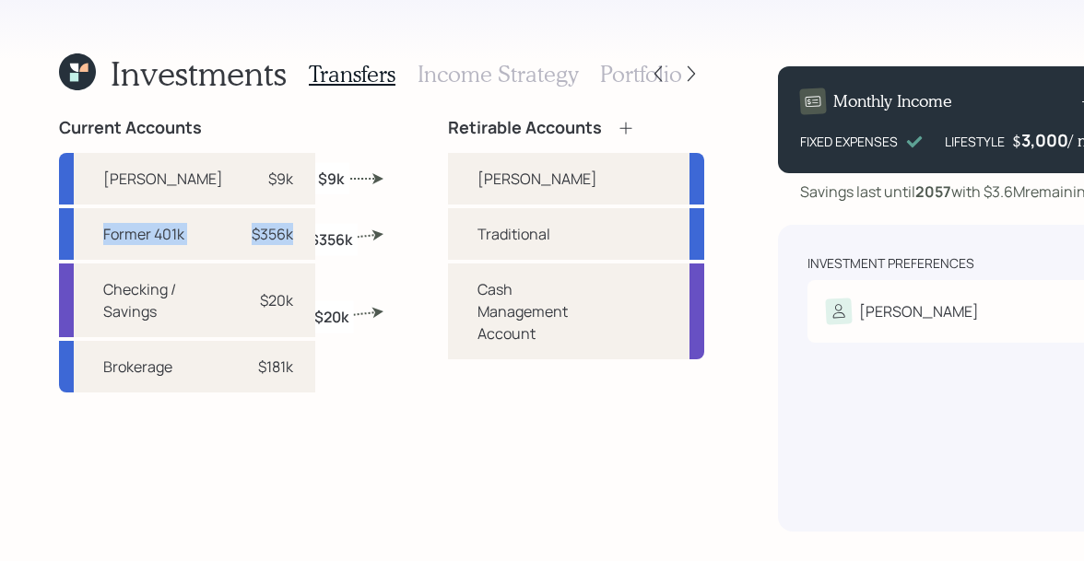
drag, startPoint x: 242, startPoint y: 245, endPoint x: 53, endPoint y: 233, distance: 190.3
click at [53, 233] on div "Investments Transfers Income Strategy Portfolio Current Accounts Roth IRA $9k F…" at bounding box center [542, 280] width 1084 height 561
click at [442, 85] on h3 "Income Strategy" at bounding box center [498, 74] width 160 height 27
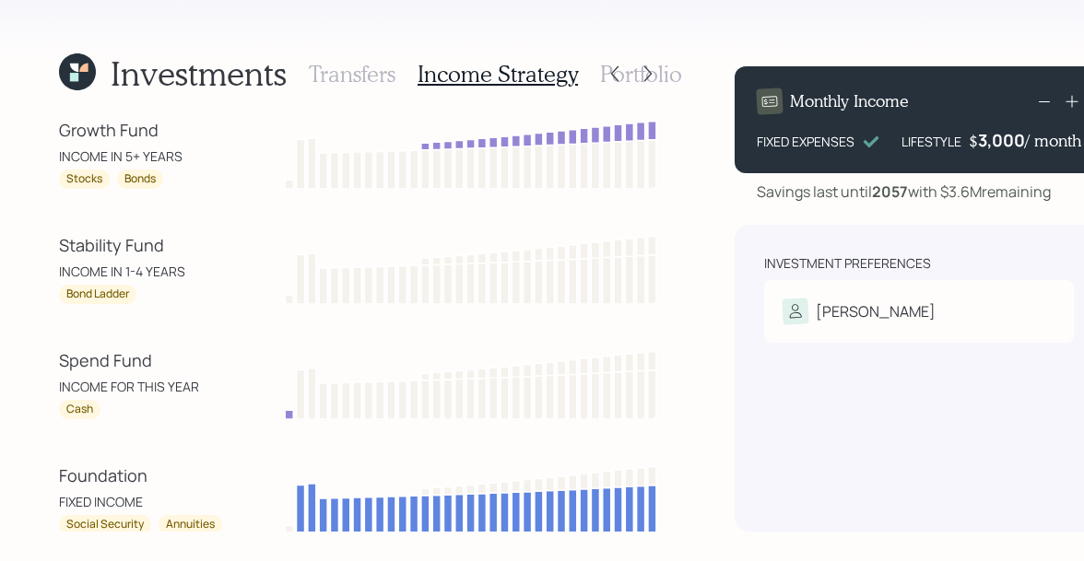
click at [351, 66] on h3 "Transfers" at bounding box center [352, 74] width 87 height 27
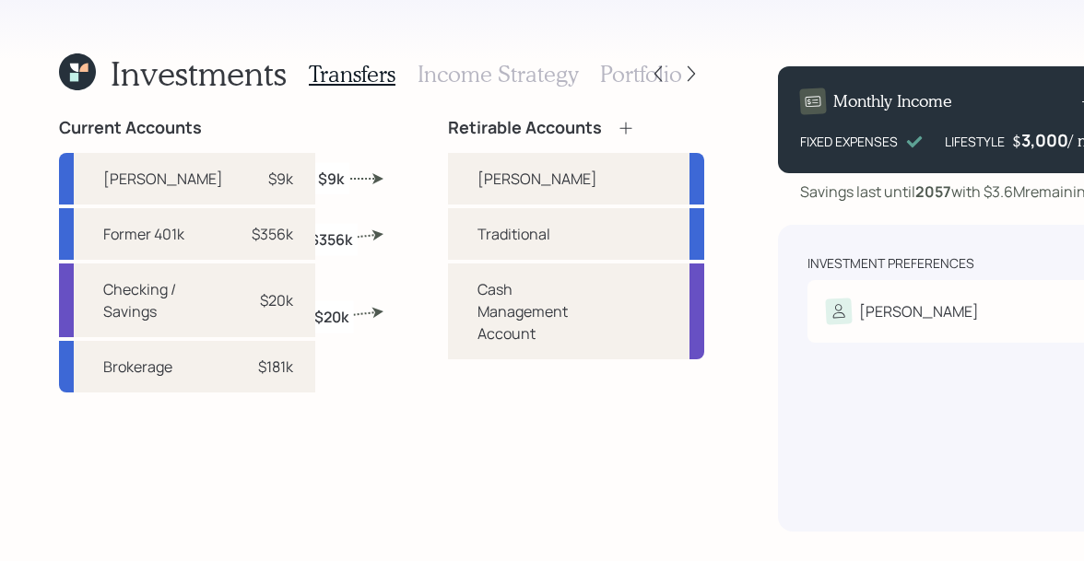
click at [476, 79] on h3 "Income Strategy" at bounding box center [498, 74] width 160 height 27
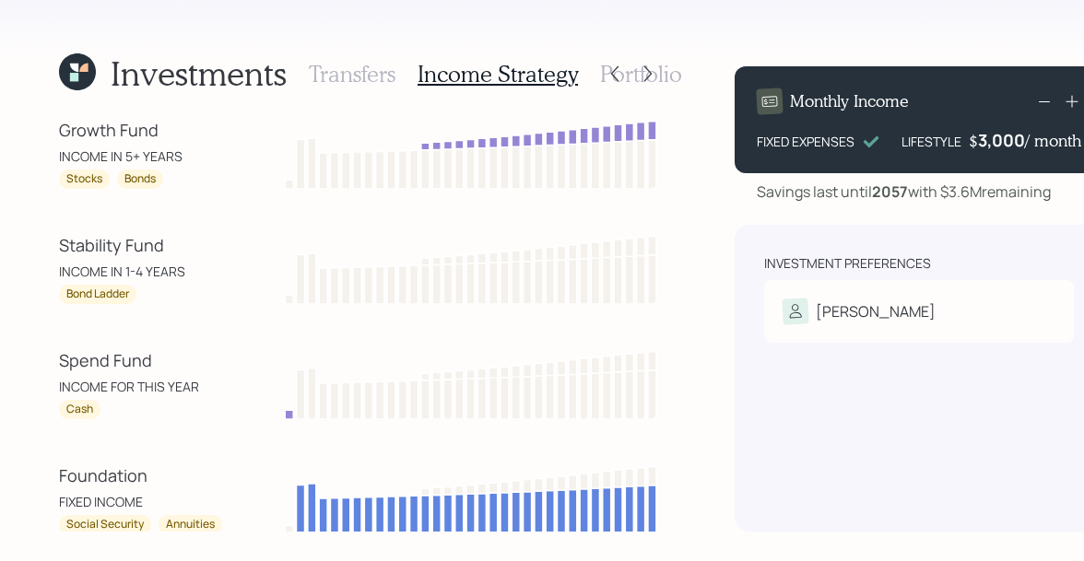
click at [349, 75] on h3 "Transfers" at bounding box center [352, 74] width 87 height 27
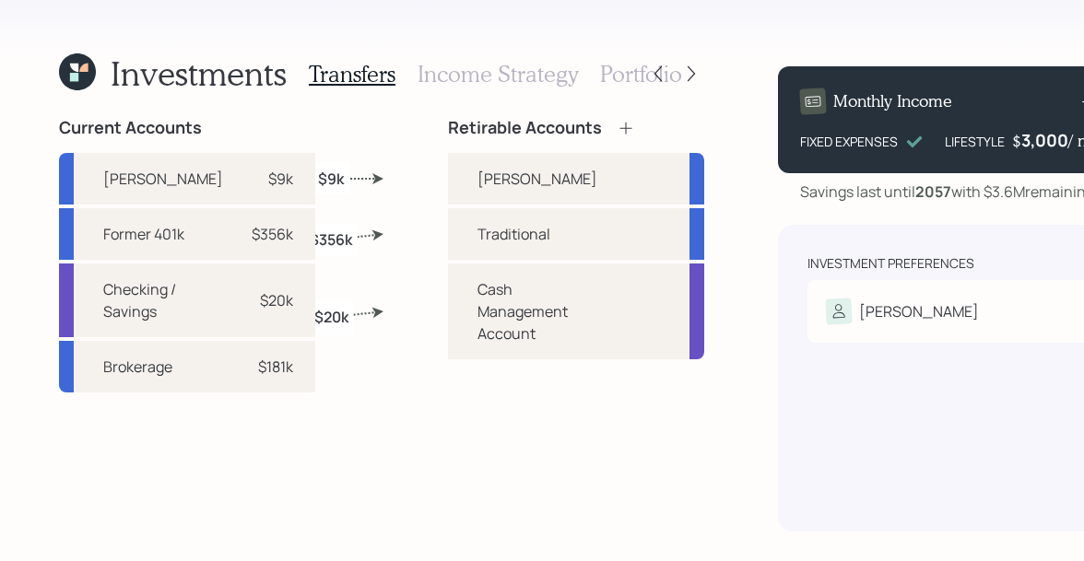
click at [477, 68] on h3 "Income Strategy" at bounding box center [498, 74] width 160 height 27
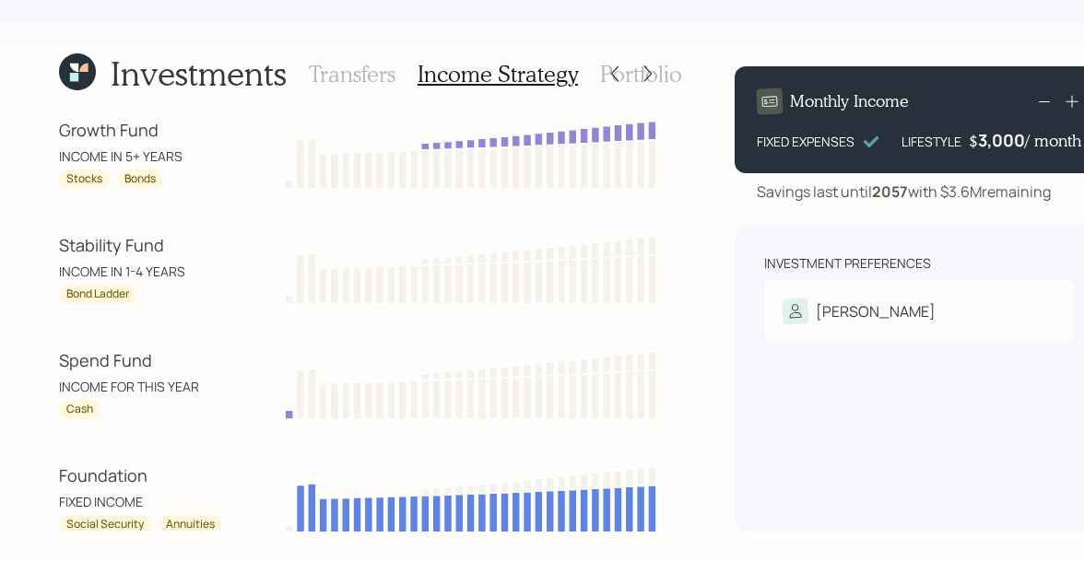
click at [373, 77] on h3 "Transfers" at bounding box center [352, 74] width 87 height 27
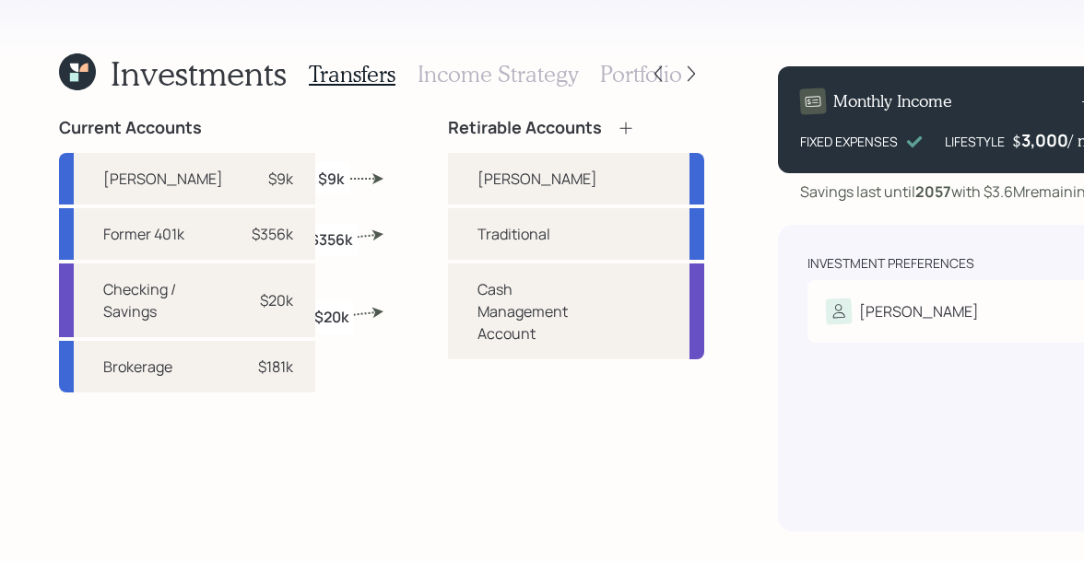
click at [454, 78] on h3 "Income Strategy" at bounding box center [498, 74] width 160 height 27
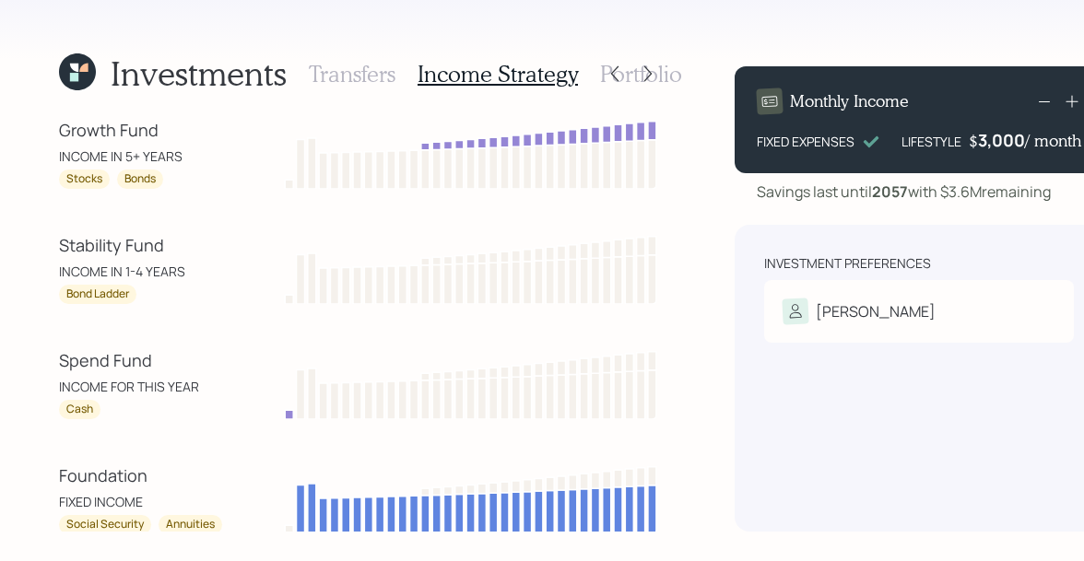
click at [77, 68] on icon at bounding box center [74, 68] width 8 height 8
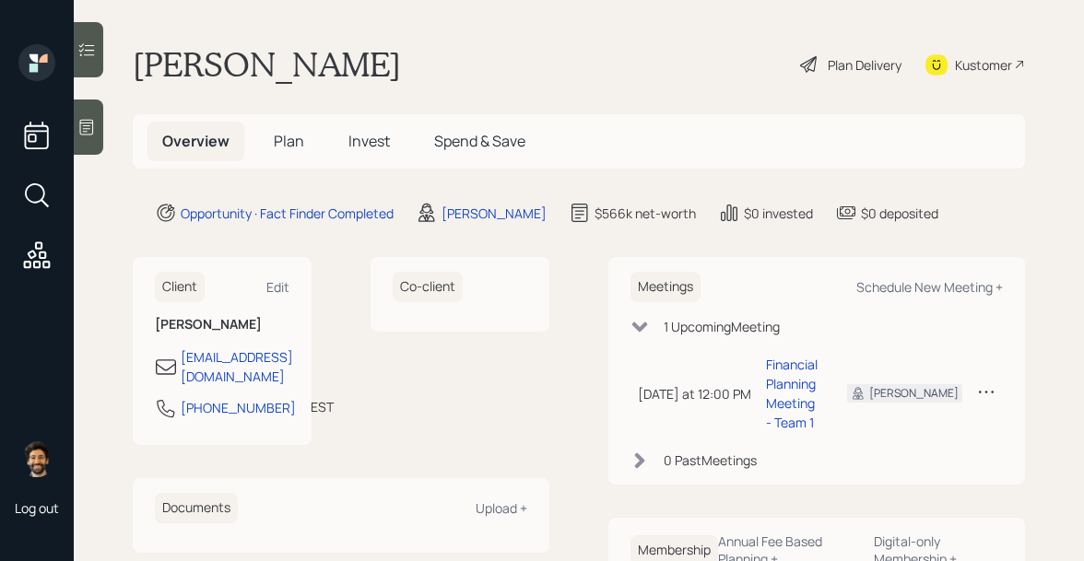
click at [291, 142] on span "Plan" at bounding box center [289, 141] width 30 height 20
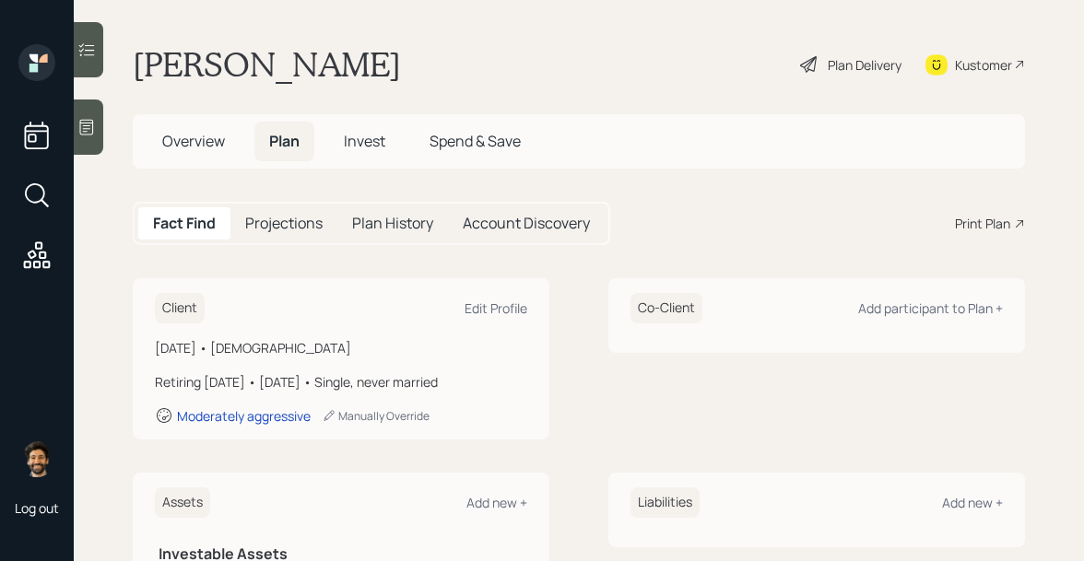
scroll to position [74, 0]
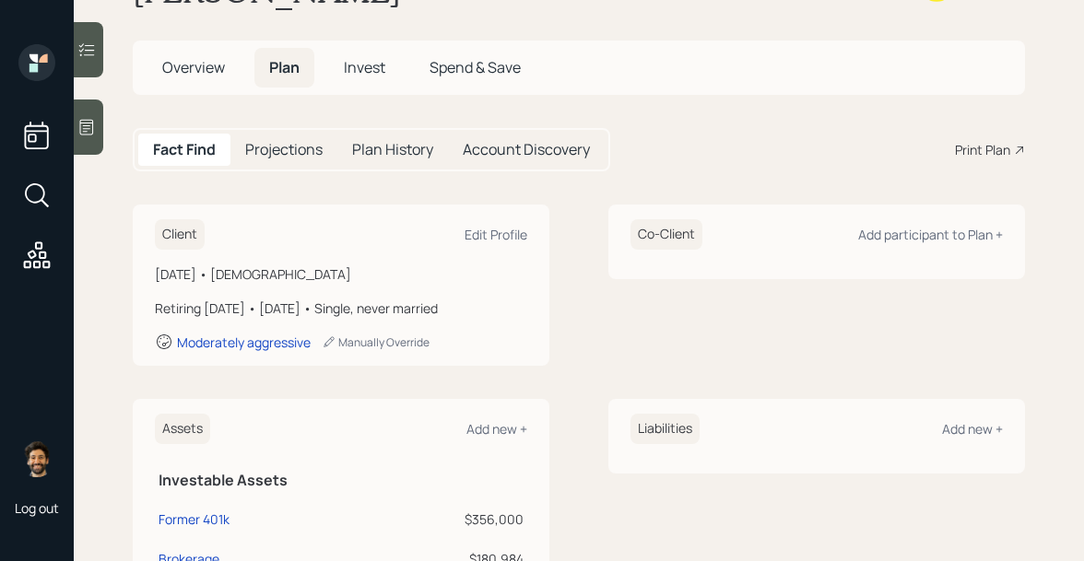
click at [360, 66] on span "Invest" at bounding box center [364, 67] width 41 height 20
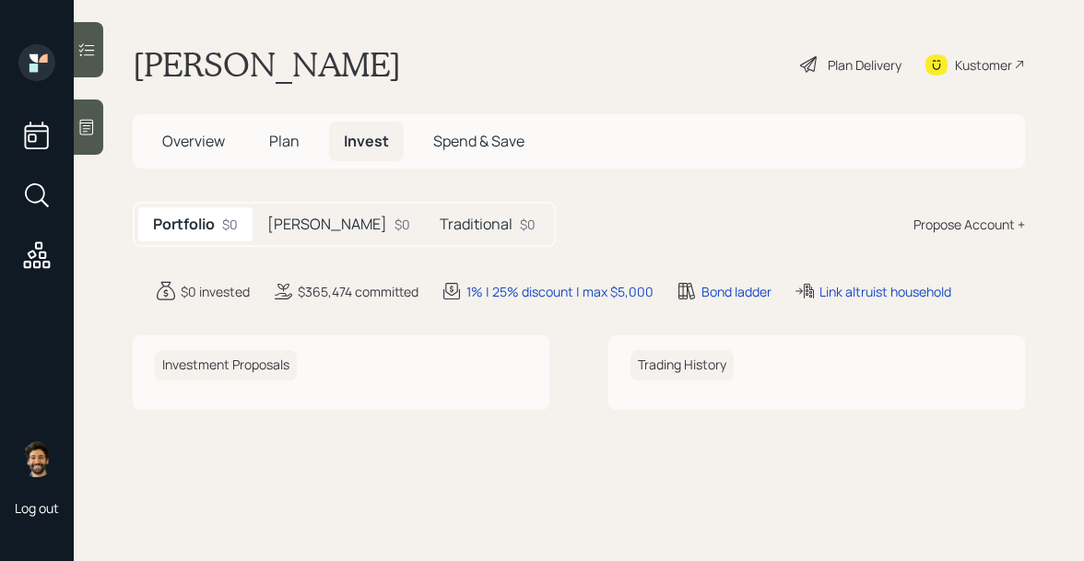
click at [440, 222] on h5 "Traditional" at bounding box center [476, 225] width 73 height 18
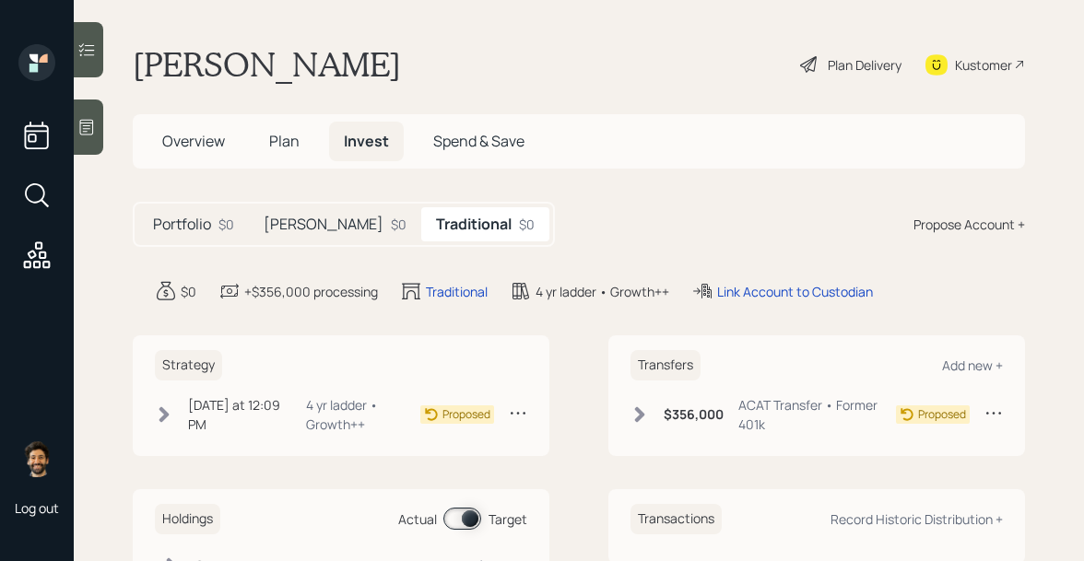
click at [320, 218] on div "Roth $0" at bounding box center [335, 224] width 172 height 34
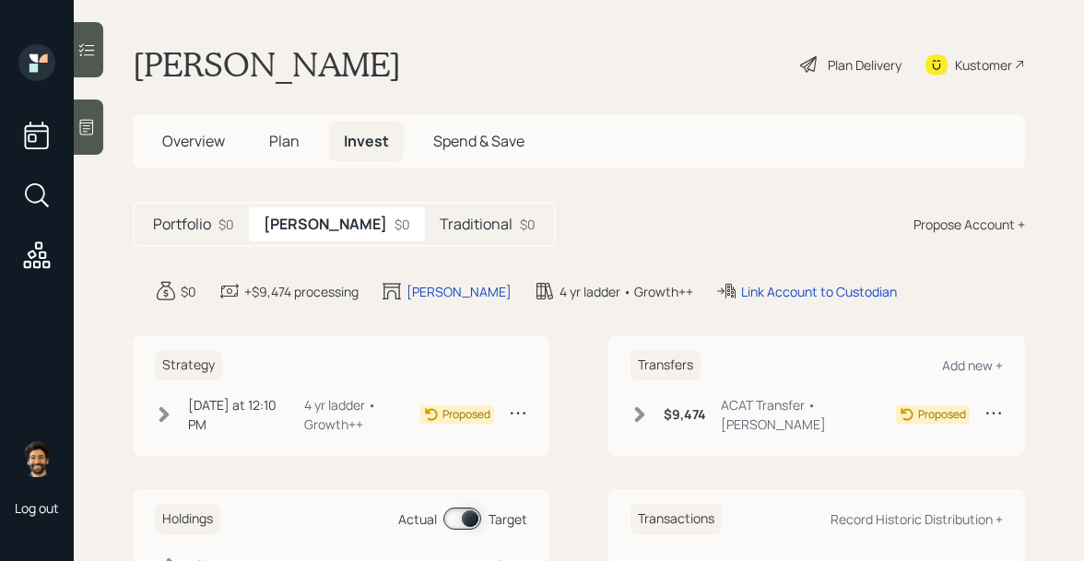
click at [871, 53] on div "Plan Delivery" at bounding box center [850, 64] width 105 height 41
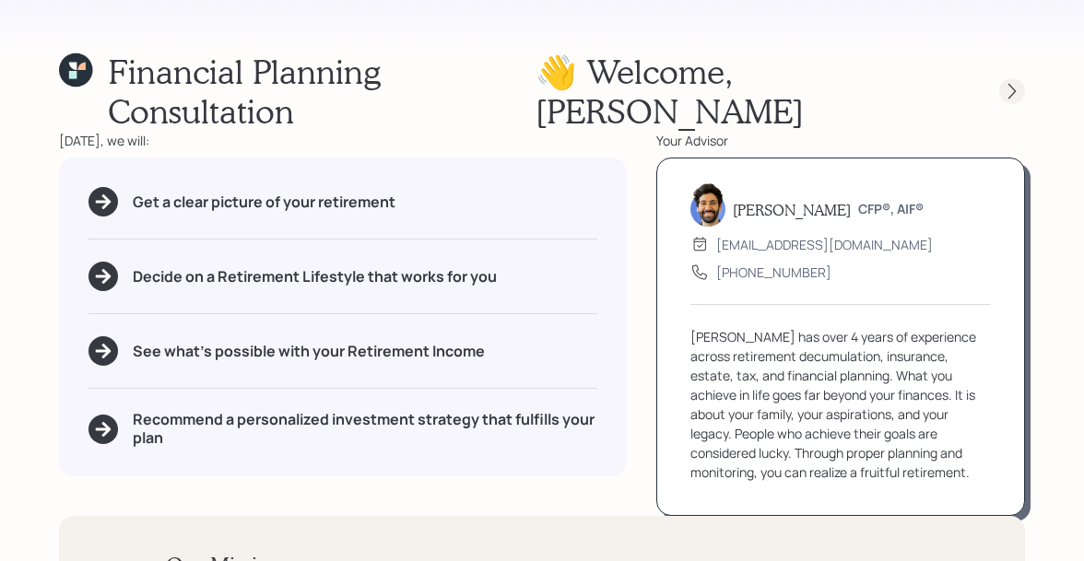
click at [1010, 82] on icon at bounding box center [1012, 91] width 18 height 18
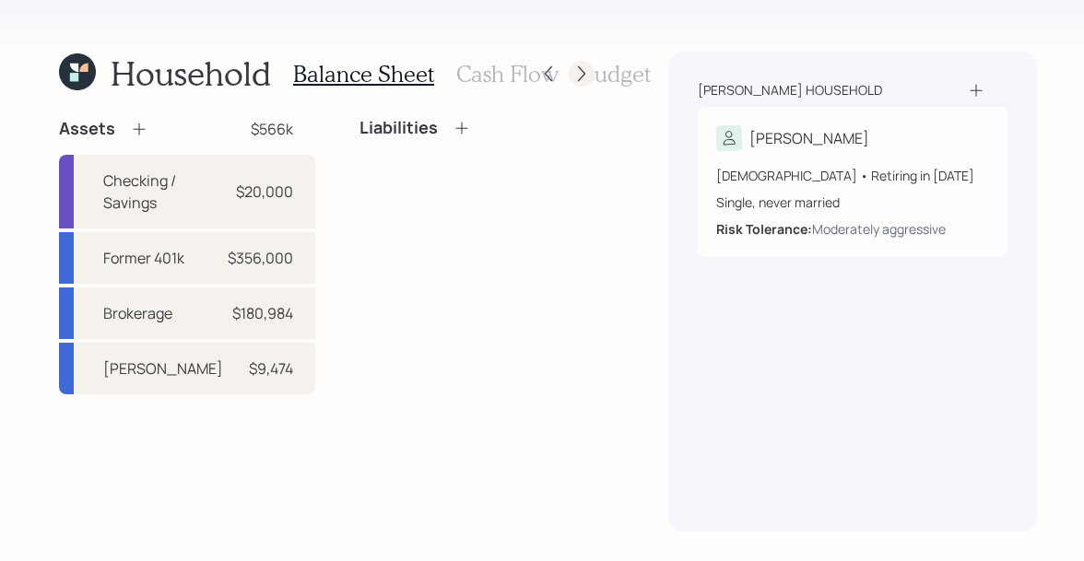
click at [582, 71] on icon at bounding box center [581, 74] width 18 height 18
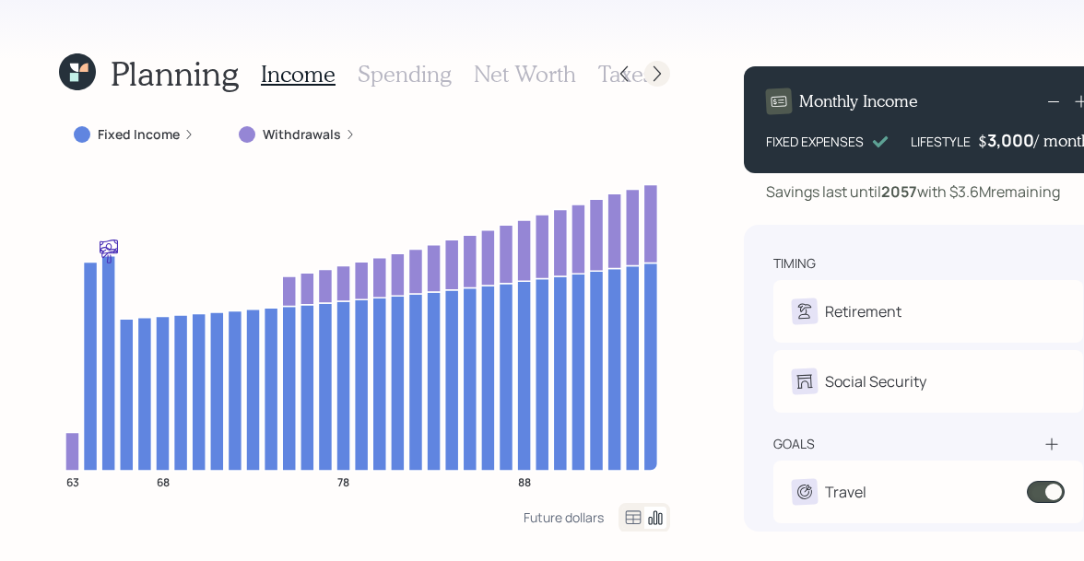
click at [648, 70] on icon at bounding box center [657, 74] width 18 height 18
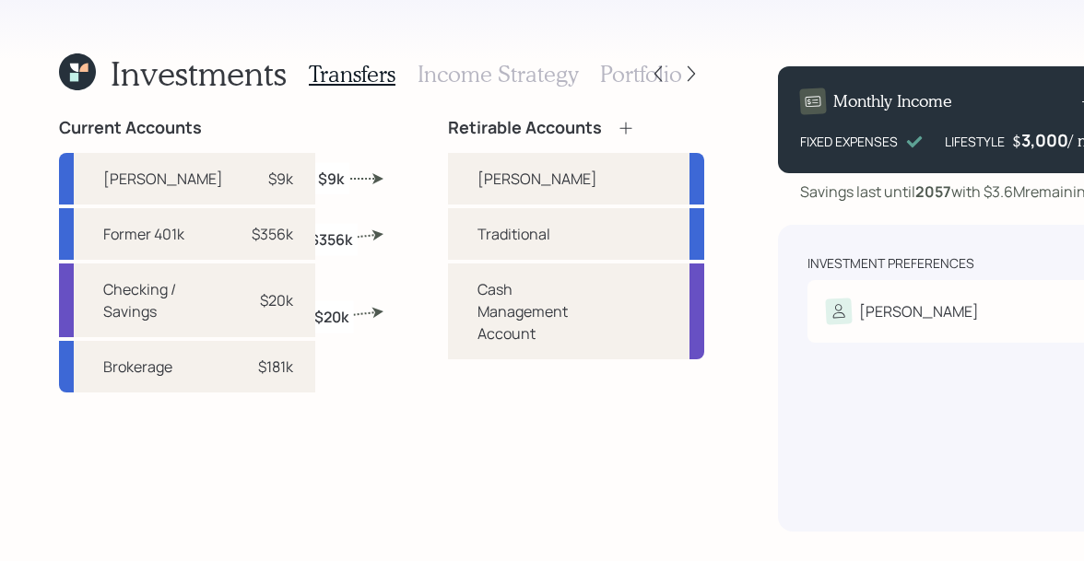
click at [502, 66] on h3 "Income Strategy" at bounding box center [498, 74] width 160 height 27
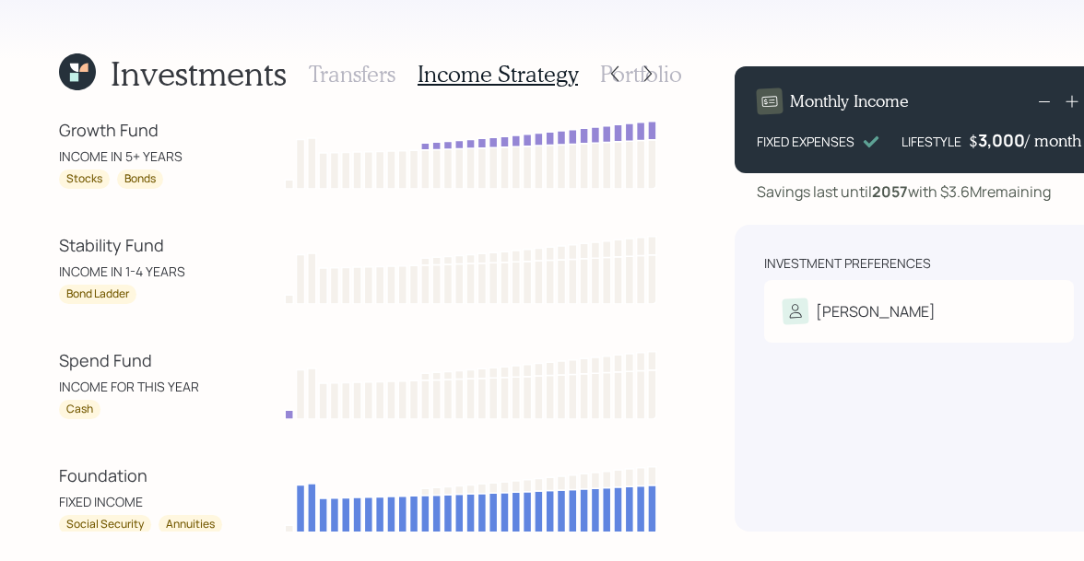
click at [668, 71] on h3 "Portfolio" at bounding box center [641, 74] width 82 height 27
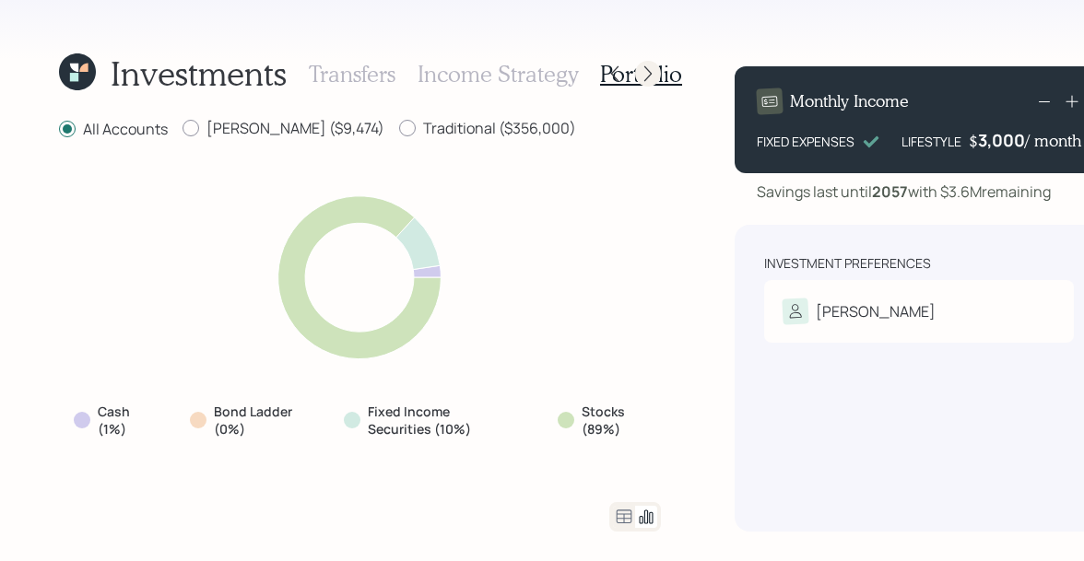
click at [647, 71] on icon at bounding box center [648, 74] width 18 height 18
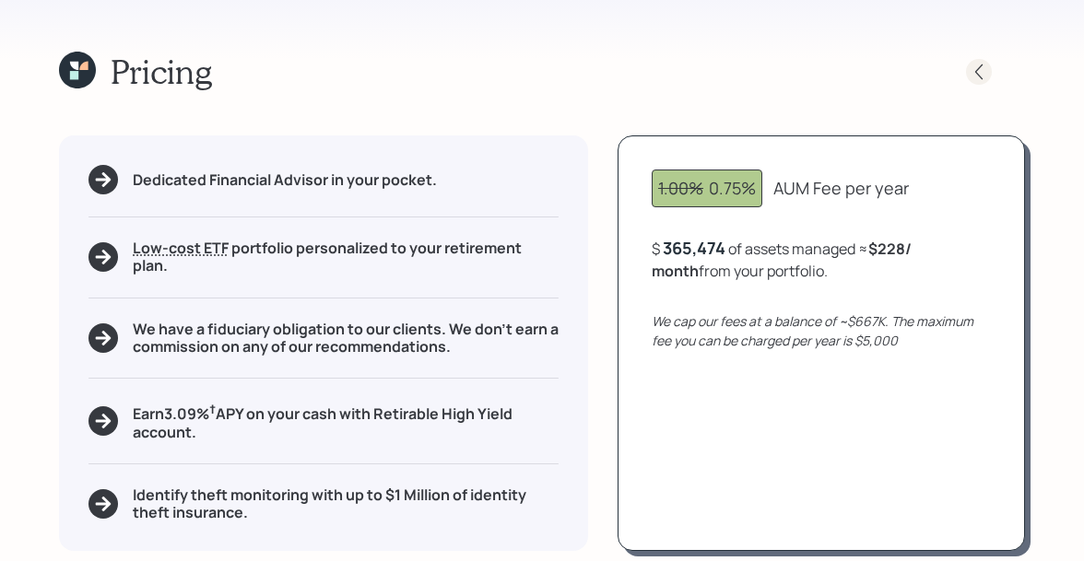
click at [969, 71] on div at bounding box center [979, 72] width 26 height 26
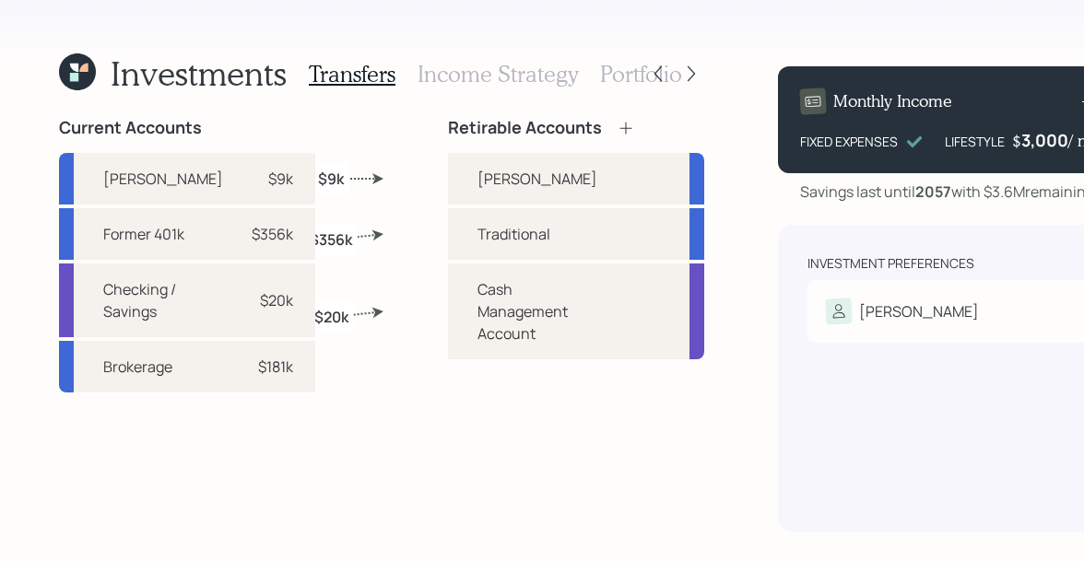
click at [665, 78] on h3 "Portfolio" at bounding box center [641, 74] width 82 height 27
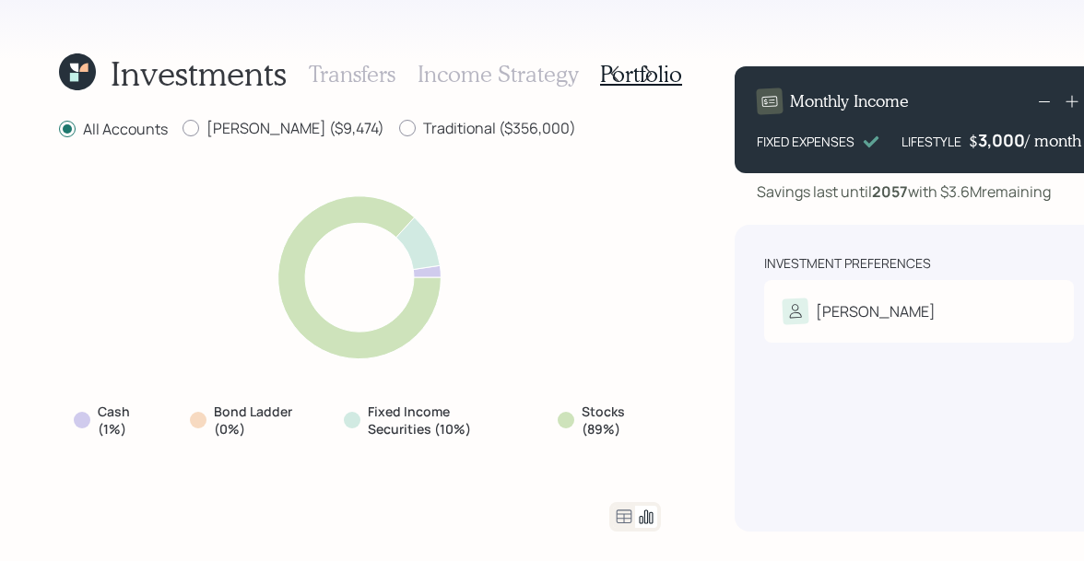
click at [621, 515] on icon at bounding box center [625, 517] width 16 height 14
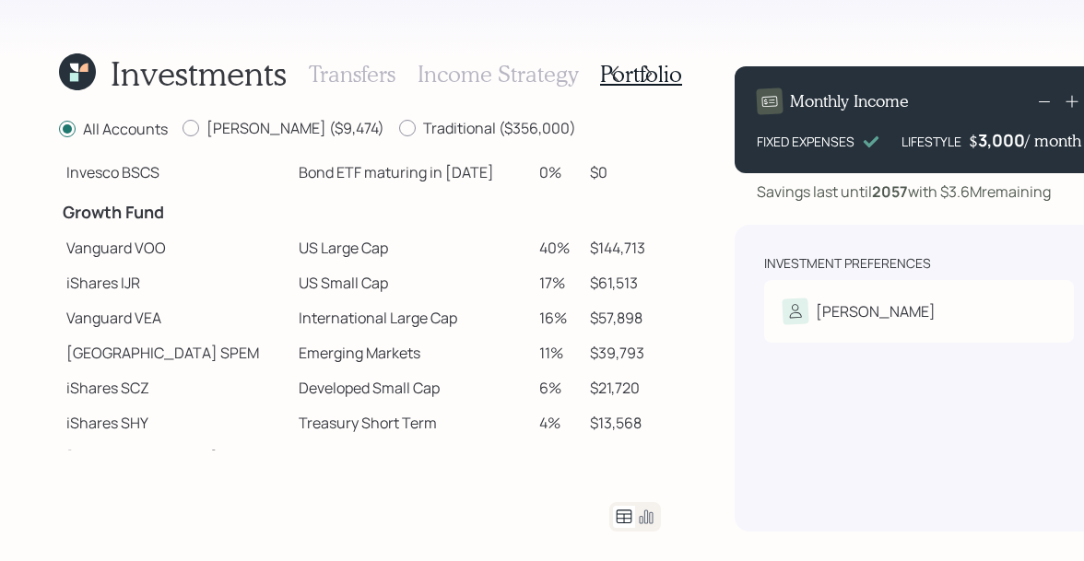
scroll to position [229, 0]
click at [645, 511] on icon at bounding box center [646, 517] width 22 height 22
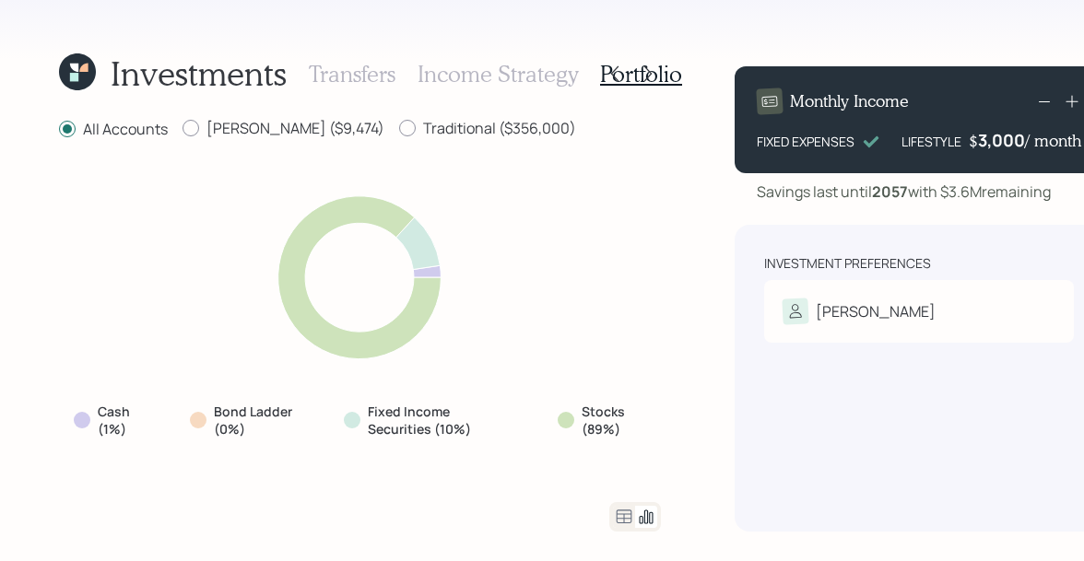
click at [546, 73] on h3 "Income Strategy" at bounding box center [498, 74] width 160 height 27
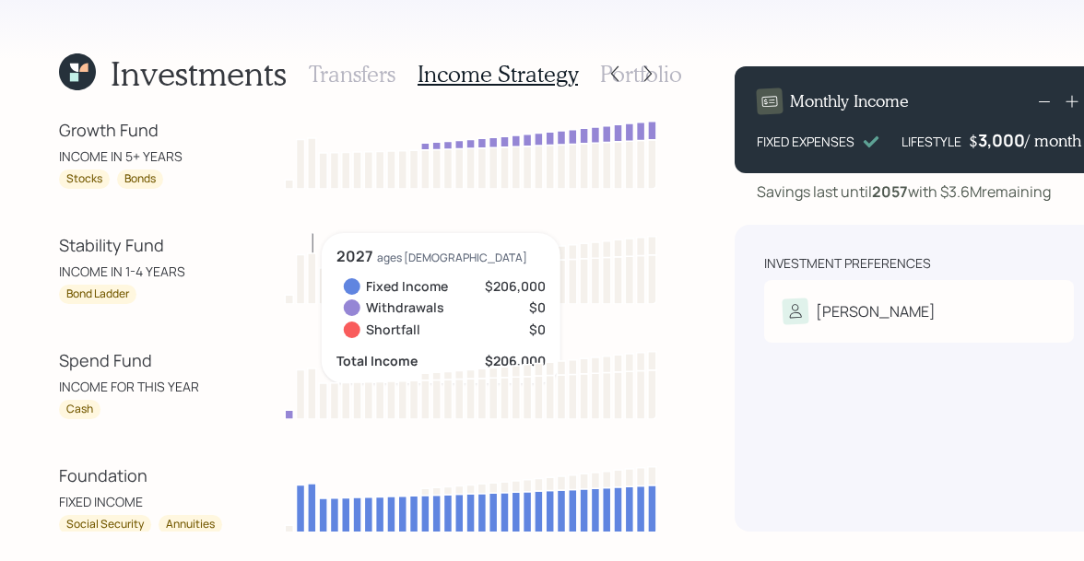
scroll to position [7, 0]
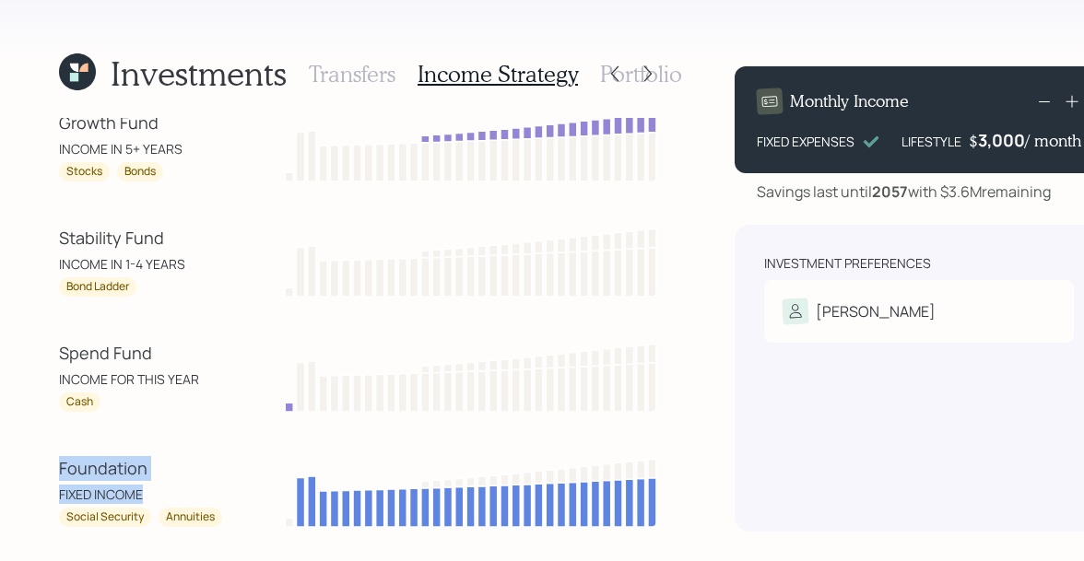
drag, startPoint x: 154, startPoint y: 495, endPoint x: 45, endPoint y: 455, distance: 115.8
click at [45, 455] on div "Investments Transfers Income Strategy Portfolio Growth Fund INCOME IN 5+ YEARS …" at bounding box center [542, 280] width 1084 height 561
drag, startPoint x: 141, startPoint y: 517, endPoint x: 54, endPoint y: 517, distance: 86.6
click at [54, 517] on div "Investments Transfers Income Strategy Portfolio Growth Fund INCOME IN 5+ YEARS …" at bounding box center [542, 280] width 1084 height 561
drag, startPoint x: 168, startPoint y: 516, endPoint x: 218, endPoint y: 522, distance: 50.1
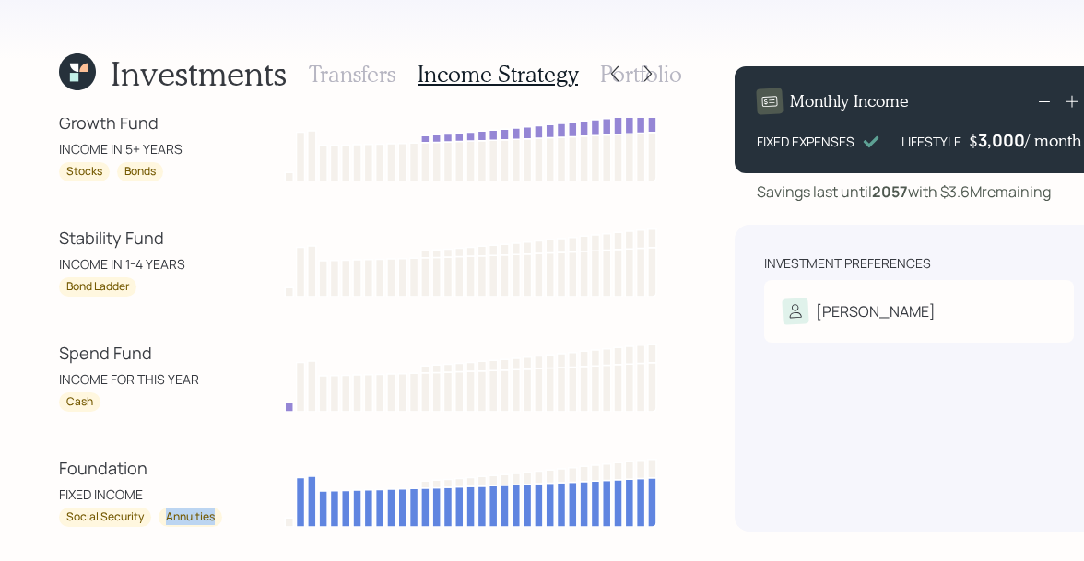
click at [218, 522] on div "Annuities" at bounding box center [191, 517] width 64 height 19
click at [148, 487] on div "FIXED INCOME" at bounding box center [142, 494] width 166 height 19
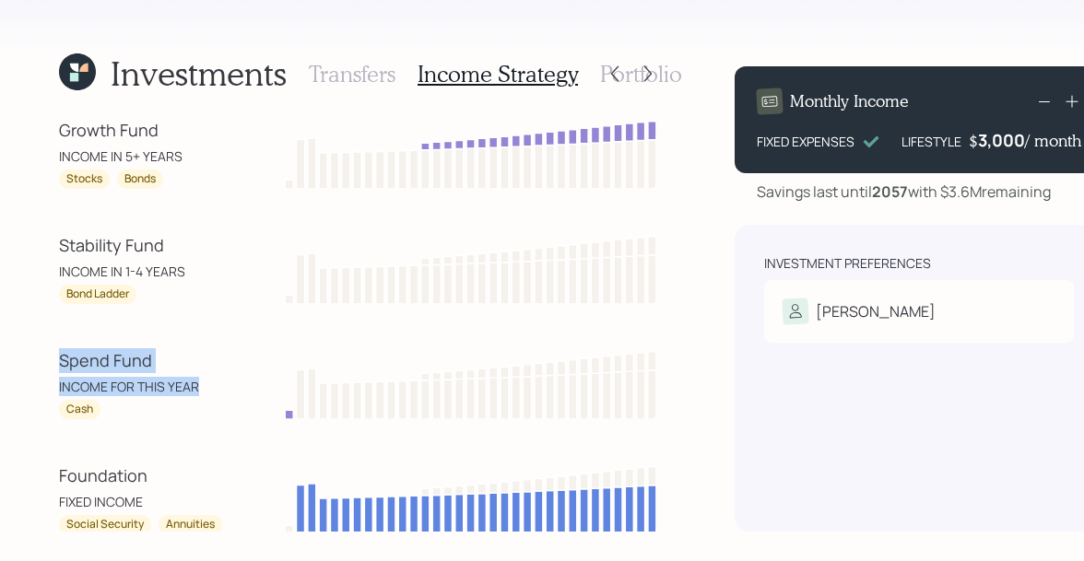
drag, startPoint x: 196, startPoint y: 389, endPoint x: 53, endPoint y: 368, distance: 145.3
click at [53, 368] on div "Investments Transfers Income Strategy Portfolio Growth Fund INCOME IN 5+ YEARS …" at bounding box center [542, 280] width 1084 height 561
click at [83, 363] on div "Spend Fund" at bounding box center [142, 360] width 166 height 25
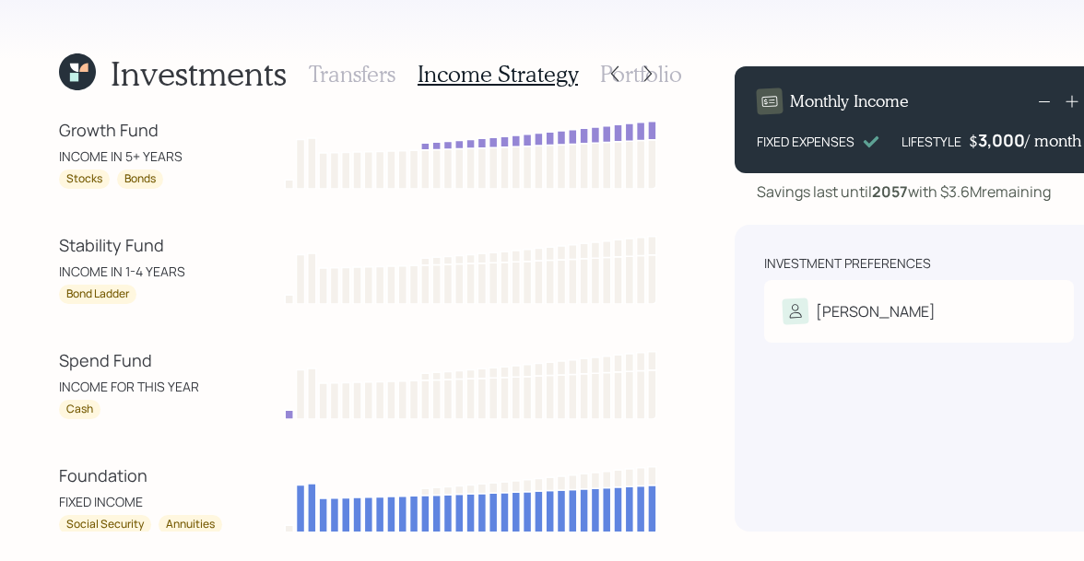
click at [93, 391] on div "INCOME FOR THIS YEAR" at bounding box center [142, 386] width 166 height 19
drag, startPoint x: 95, startPoint y: 409, endPoint x: 60, endPoint y: 409, distance: 35.0
click at [61, 409] on div "Cash" at bounding box center [79, 409] width 41 height 19
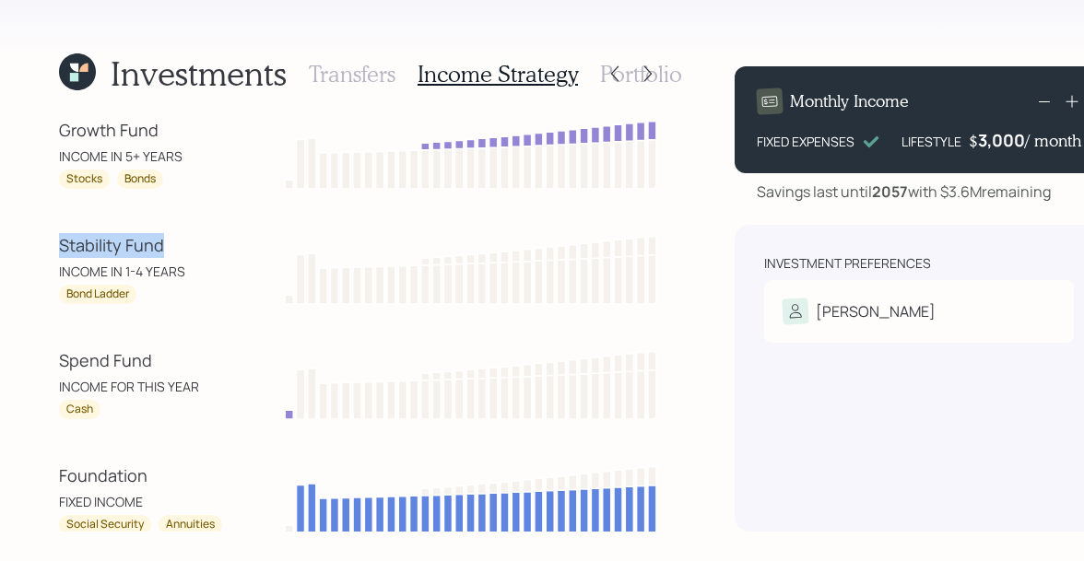
drag, startPoint x: 163, startPoint y: 249, endPoint x: 49, endPoint y: 248, distance: 114.3
click at [49, 248] on div "Investments Transfers Income Strategy Portfolio Growth Fund INCOME IN 5+ YEARS …" at bounding box center [542, 280] width 1084 height 561
drag, startPoint x: 185, startPoint y: 274, endPoint x: 55, endPoint y: 276, distance: 130.0
click at [55, 276] on div "Investments Transfers Income Strategy Portfolio Growth Fund INCOME IN 5+ YEARS …" at bounding box center [542, 280] width 1084 height 561
drag, startPoint x: 132, startPoint y: 295, endPoint x: 59, endPoint y: 297, distance: 72.8
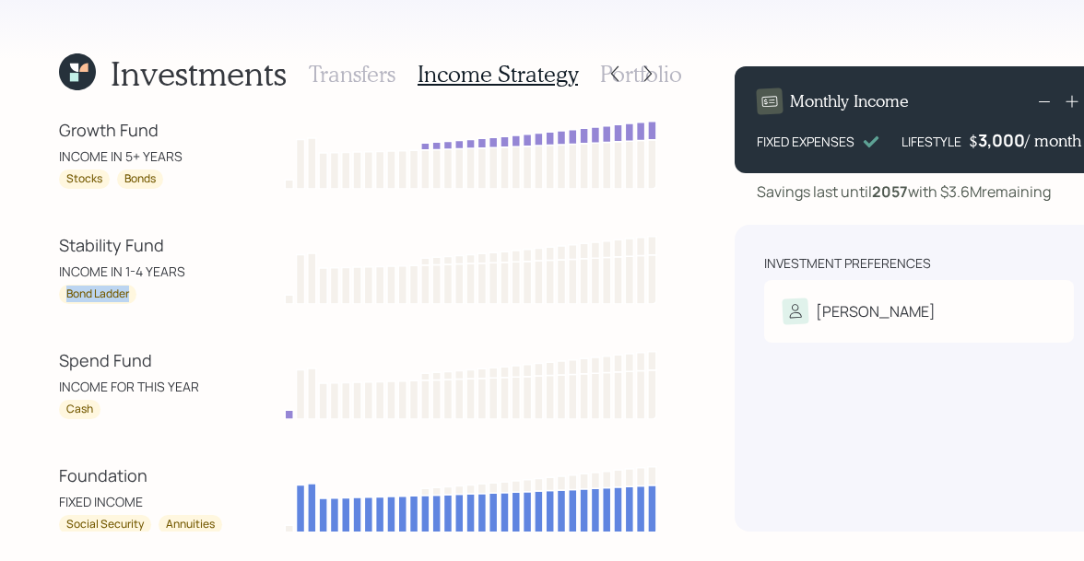
click at [59, 297] on div "Bond Ladder" at bounding box center [97, 294] width 77 height 19
drag, startPoint x: 180, startPoint y: 149, endPoint x: 56, endPoint y: 152, distance: 123.5
click at [56, 152] on div "Investments Transfers Income Strategy Portfolio Growth Fund INCOME IN 5+ YEARS …" at bounding box center [542, 280] width 1084 height 561
drag, startPoint x: 171, startPoint y: 131, endPoint x: 42, endPoint y: 118, distance: 128.8
click at [42, 118] on div "Investments Transfers Income Strategy Portfolio Growth Fund INCOME IN 5+ YEARS …" at bounding box center [542, 280] width 1084 height 561
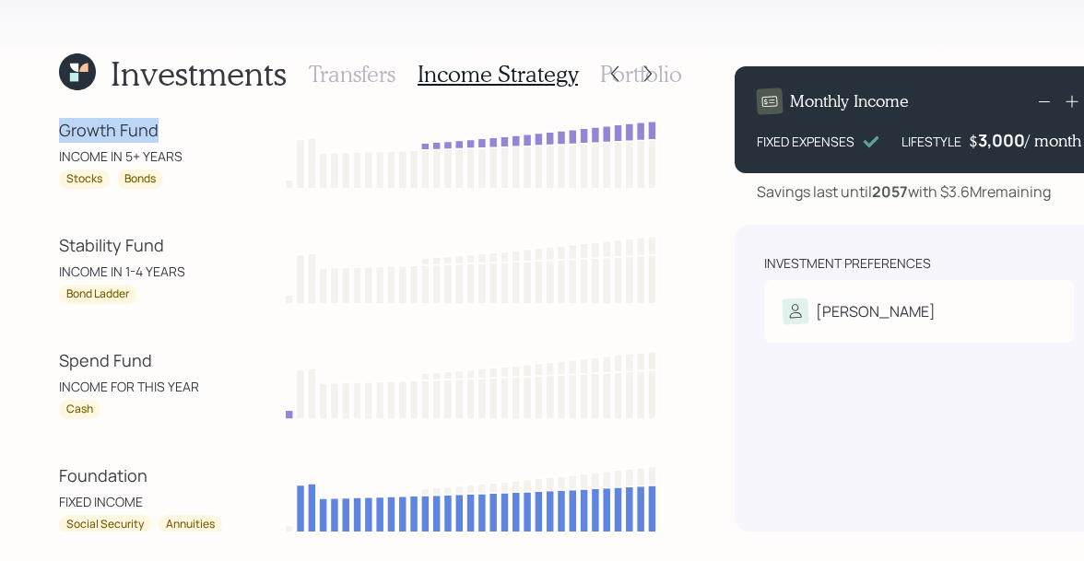
click at [116, 134] on div "Growth Fund" at bounding box center [142, 130] width 166 height 25
click at [131, 124] on div "Growth Fund" at bounding box center [142, 130] width 166 height 25
drag, startPoint x: 178, startPoint y: 152, endPoint x: 56, endPoint y: 132, distance: 123.3
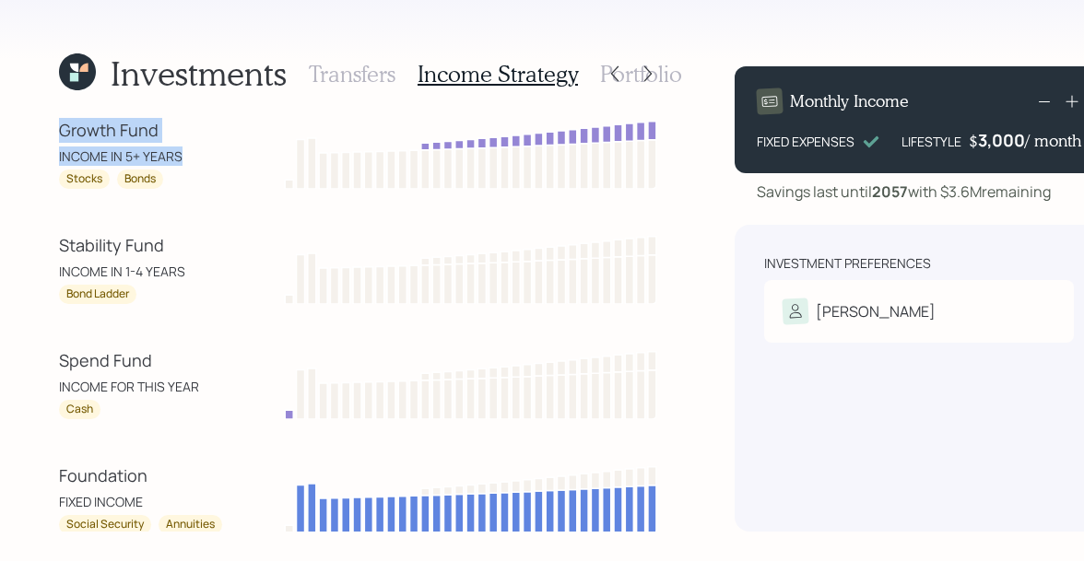
click at [56, 132] on div "Investments Transfers Income Strategy Portfolio Growth Fund INCOME IN 5+ YEARS …" at bounding box center [542, 280] width 1084 height 561
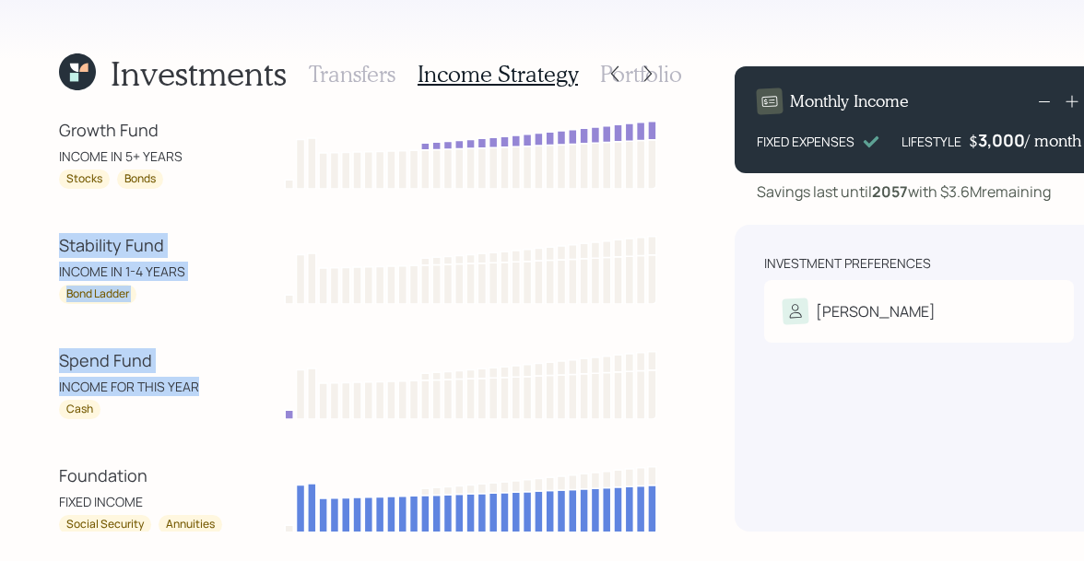
drag, startPoint x: 203, startPoint y: 386, endPoint x: 56, endPoint y: 248, distance: 201.5
click at [56, 248] on div "Investments Transfers Income Strategy Portfolio Growth Fund INCOME IN 5+ YEARS …" at bounding box center [542, 280] width 1084 height 561
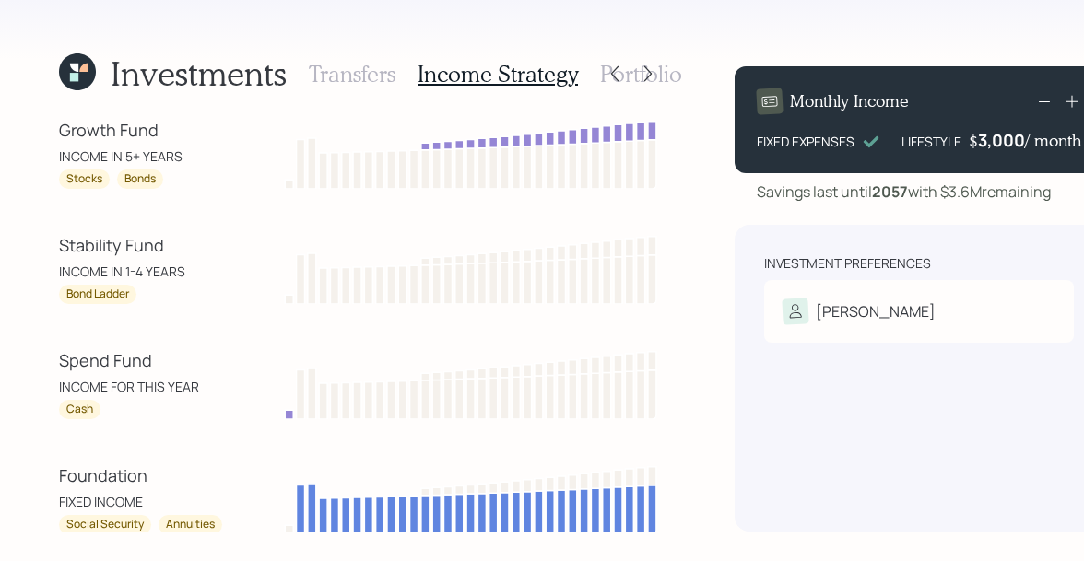
click at [665, 74] on h3 "Portfolio" at bounding box center [641, 74] width 82 height 27
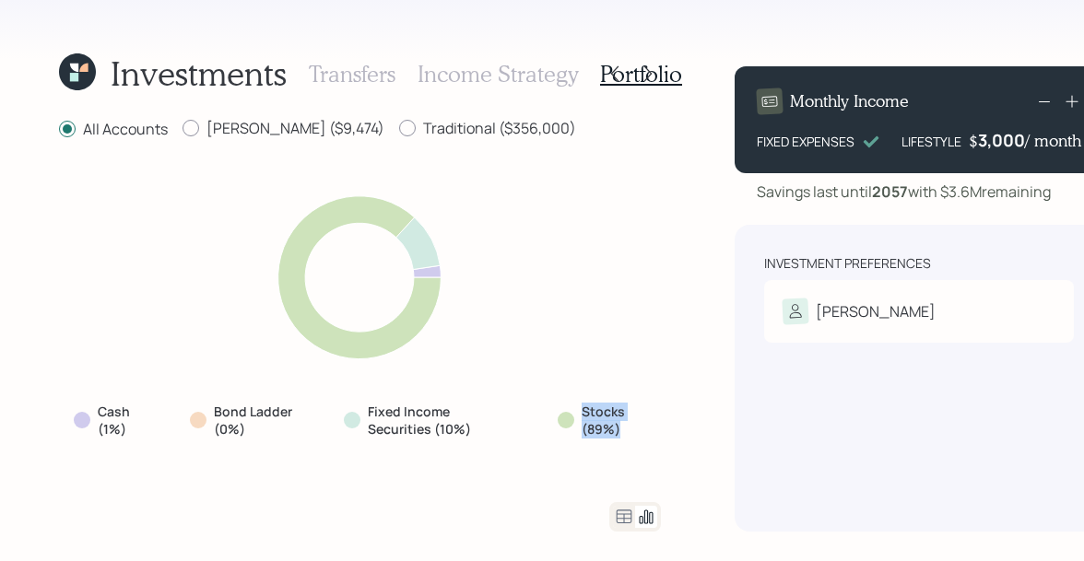
drag, startPoint x: 617, startPoint y: 433, endPoint x: 565, endPoint y: 411, distance: 56.2
click at [565, 411] on div "Stocks (89%)" at bounding box center [602, 421] width 88 height 36
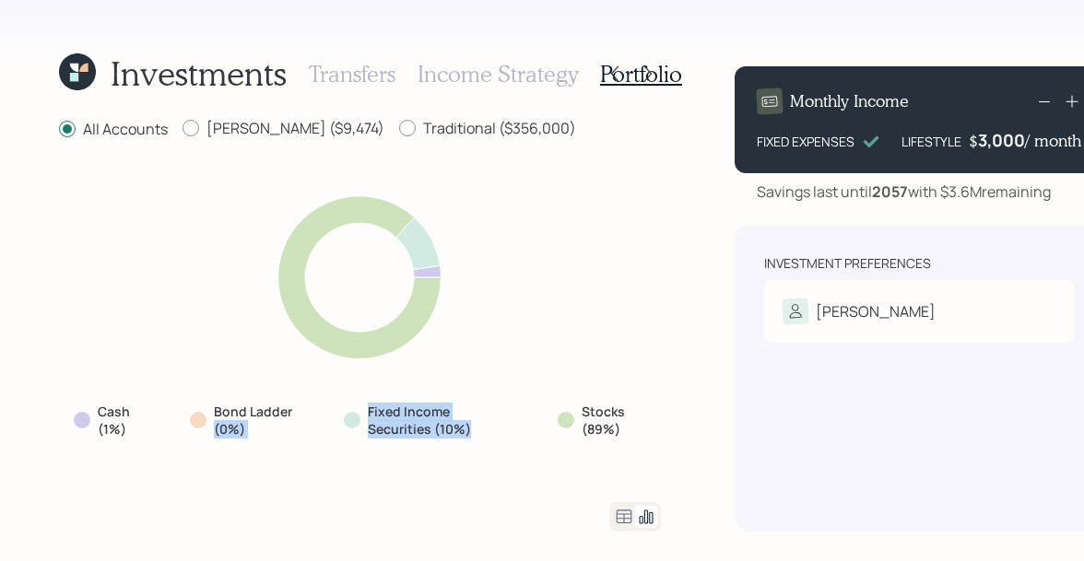
drag, startPoint x: 479, startPoint y: 430, endPoint x: 303, endPoint y: 411, distance: 177.1
click at [303, 411] on div "Cash (1%) Bond Ladder (0%) Fixed Income Securities (10%) Stocks (89%)" at bounding box center [360, 420] width 602 height 51
click at [652, 75] on icon at bounding box center [648, 74] width 18 height 18
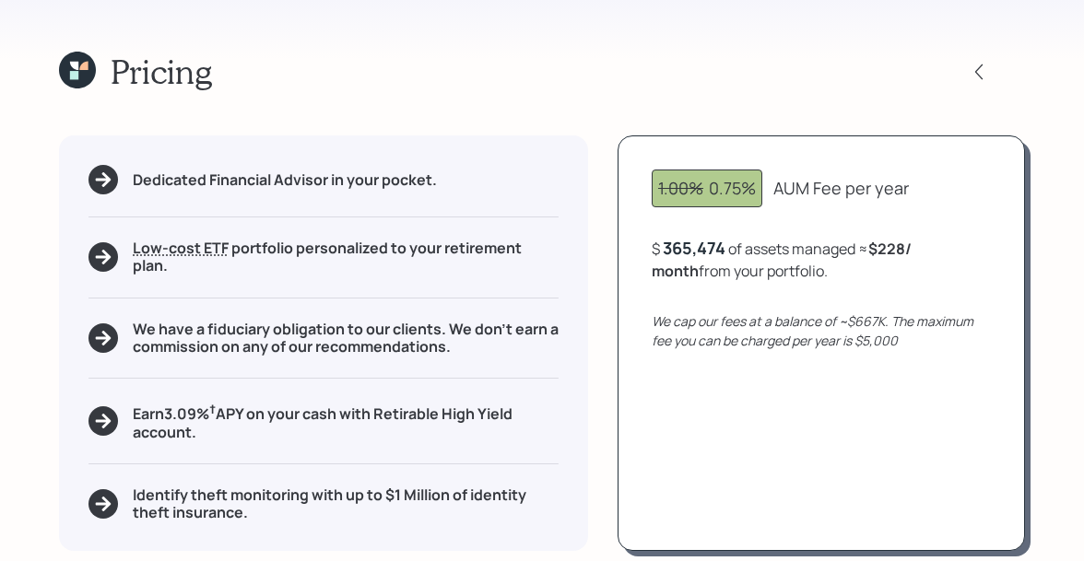
click at [79, 66] on icon at bounding box center [77, 70] width 37 height 37
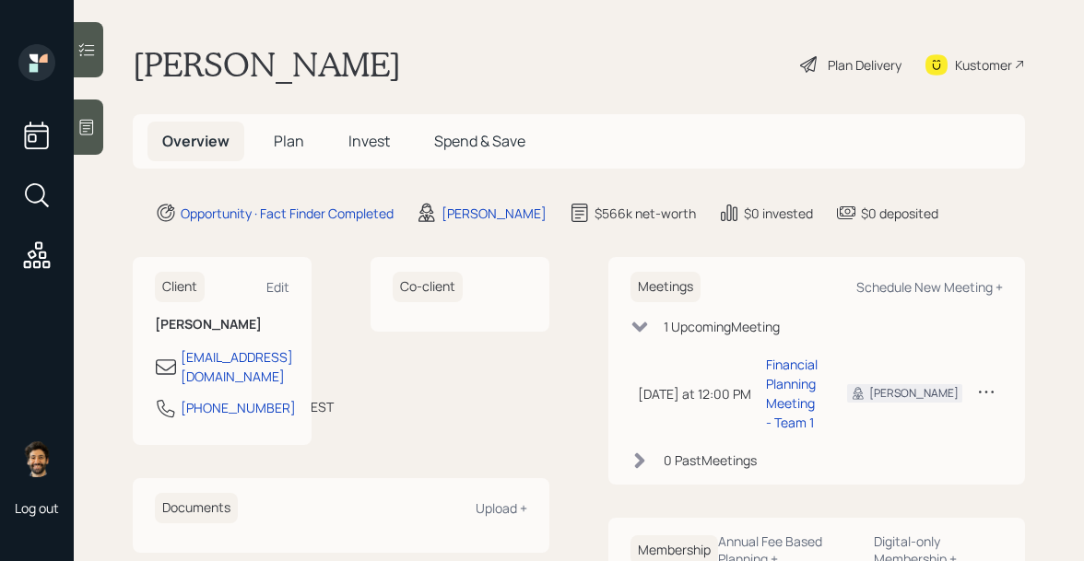
click at [96, 128] on icon at bounding box center [86, 127] width 18 height 18
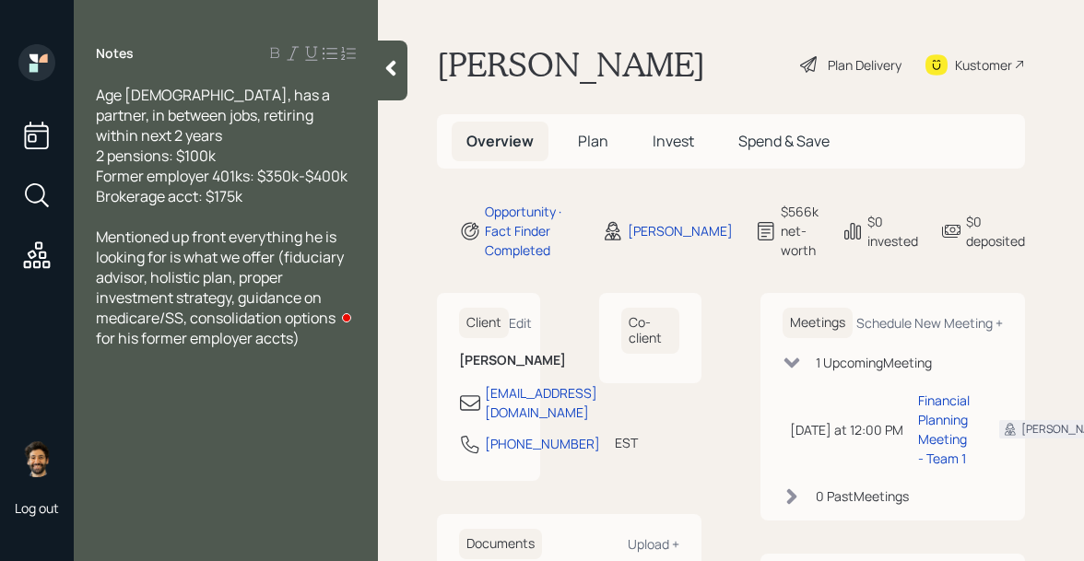
click at [395, 66] on icon at bounding box center [391, 68] width 18 height 18
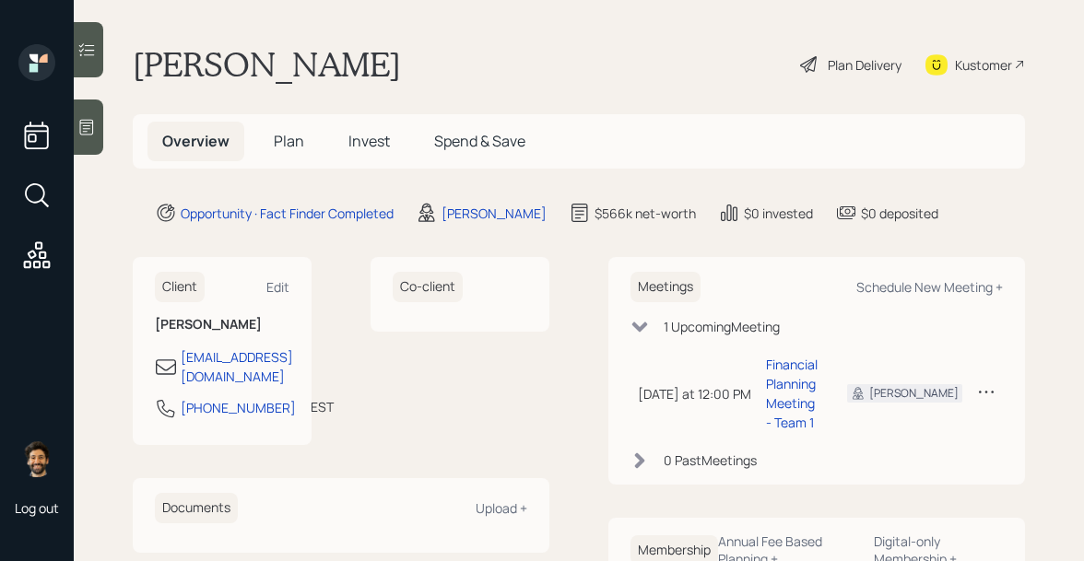
click at [307, 144] on h5 "Plan" at bounding box center [289, 142] width 60 height 40
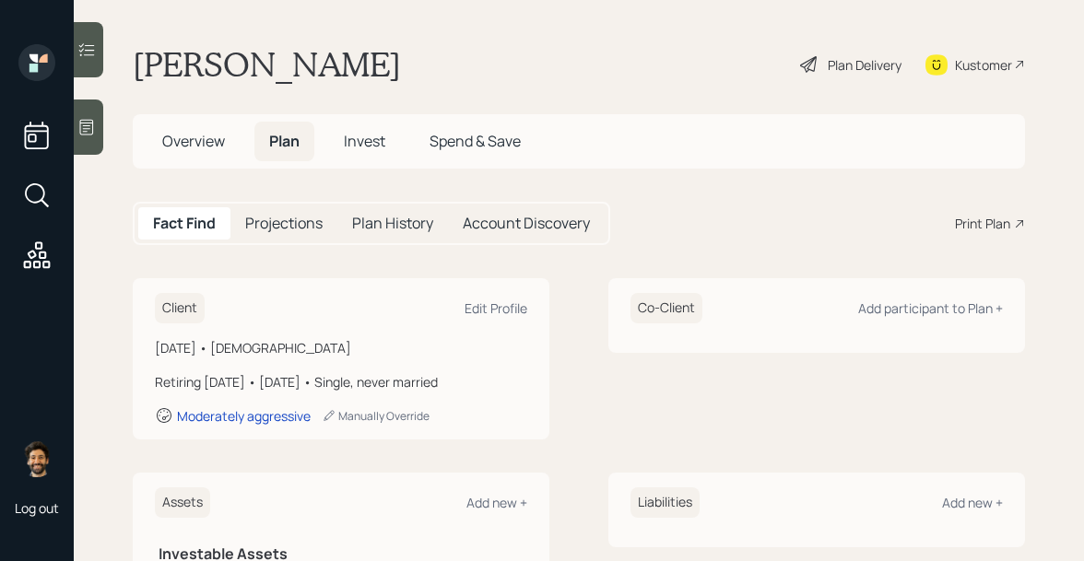
click at [991, 214] on div "Print Plan" at bounding box center [982, 223] width 55 height 19
click at [859, 70] on div "Plan Delivery" at bounding box center [865, 64] width 74 height 19
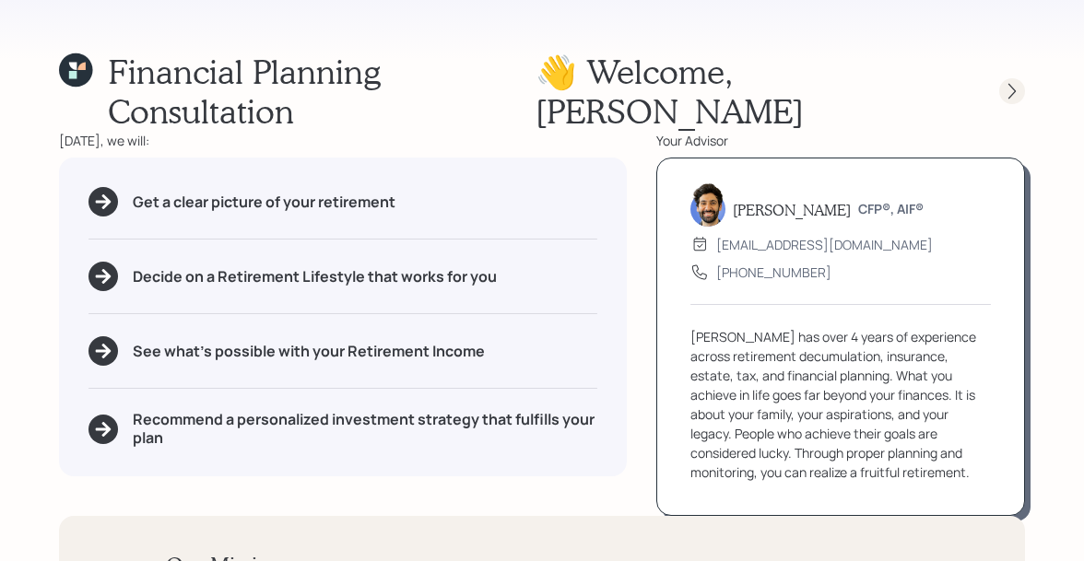
click at [1007, 82] on icon at bounding box center [1012, 91] width 18 height 18
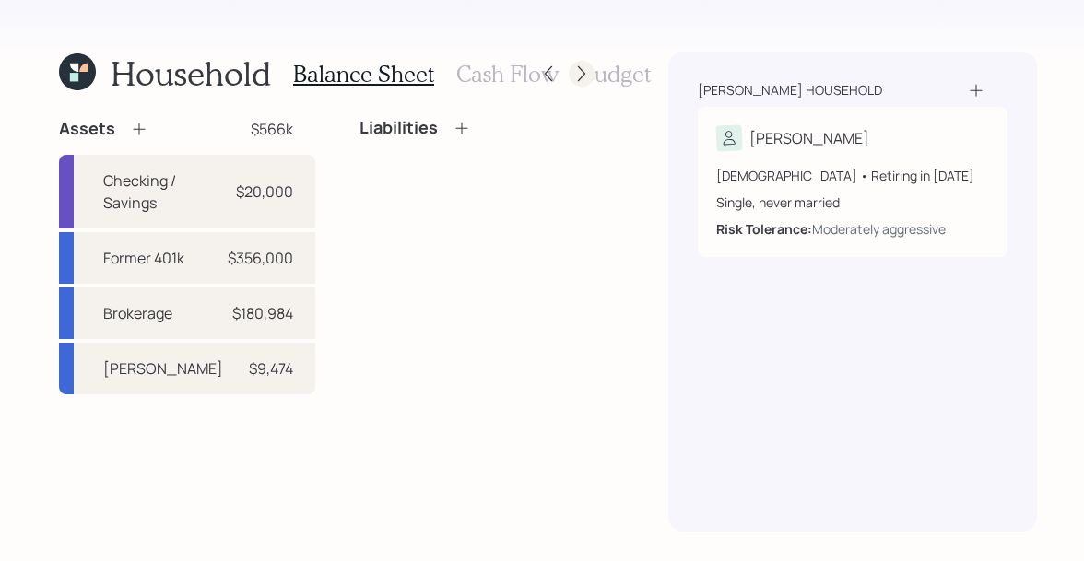
click at [582, 67] on icon at bounding box center [581, 74] width 18 height 18
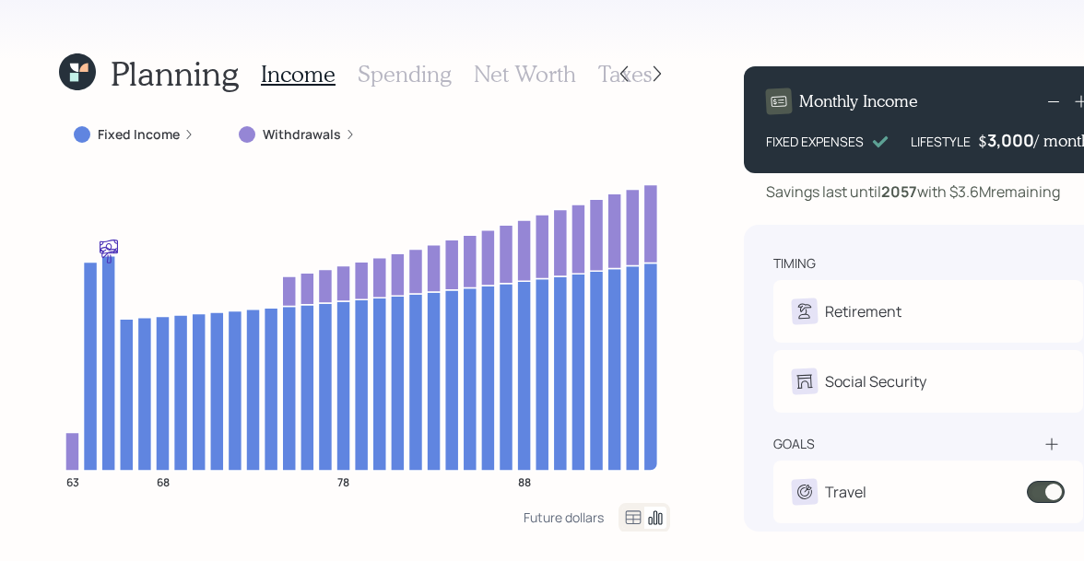
click at [598, 75] on h3 "Taxes" at bounding box center [624, 74] width 53 height 27
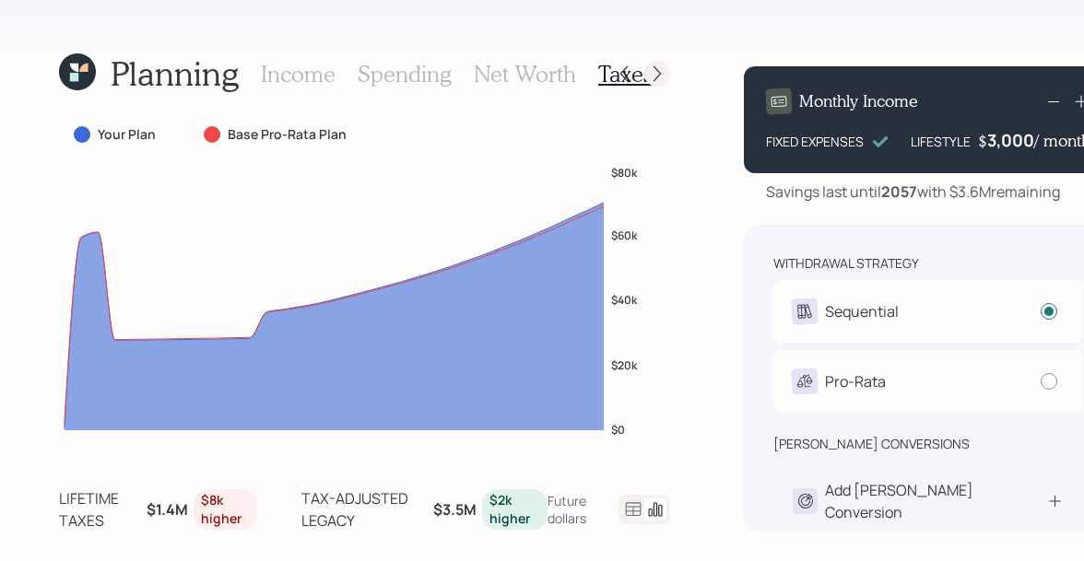
click at [653, 77] on icon at bounding box center [657, 74] width 18 height 18
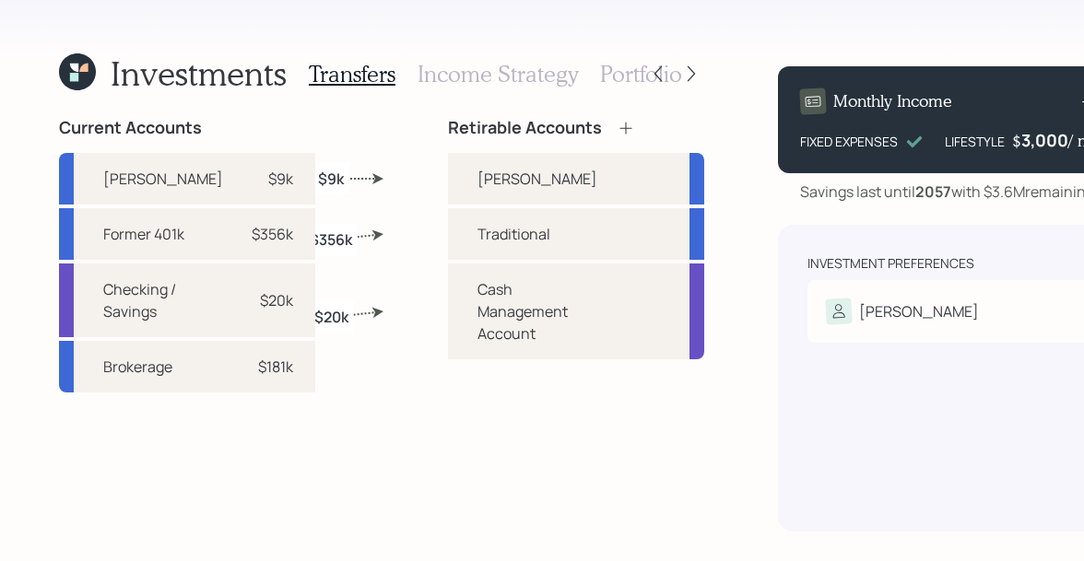
click at [668, 78] on h3 "Portfolio" at bounding box center [641, 74] width 82 height 27
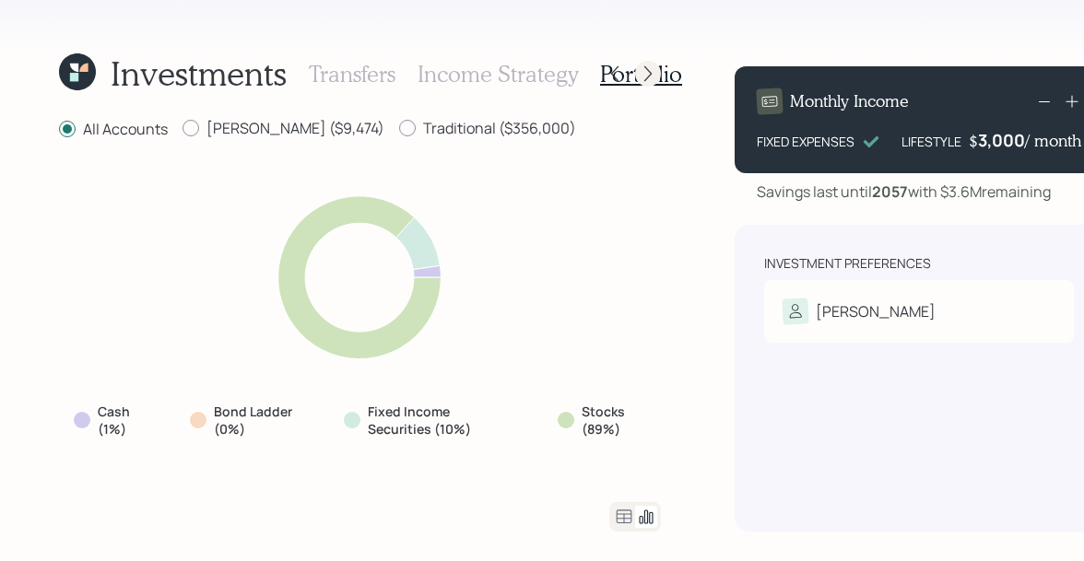
click at [646, 77] on icon at bounding box center [648, 74] width 18 height 18
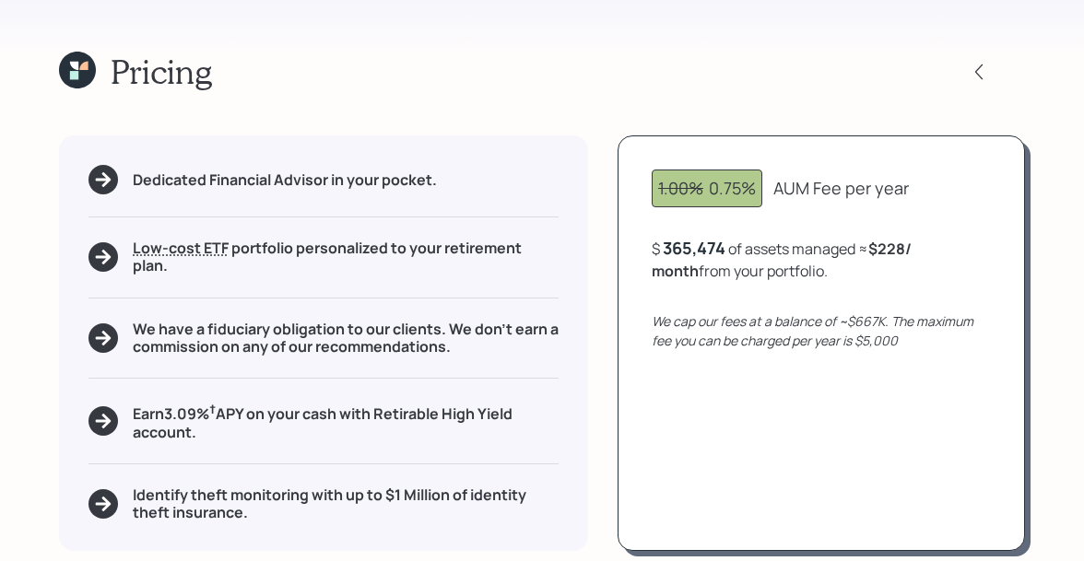
click at [80, 71] on icon at bounding box center [77, 70] width 37 height 37
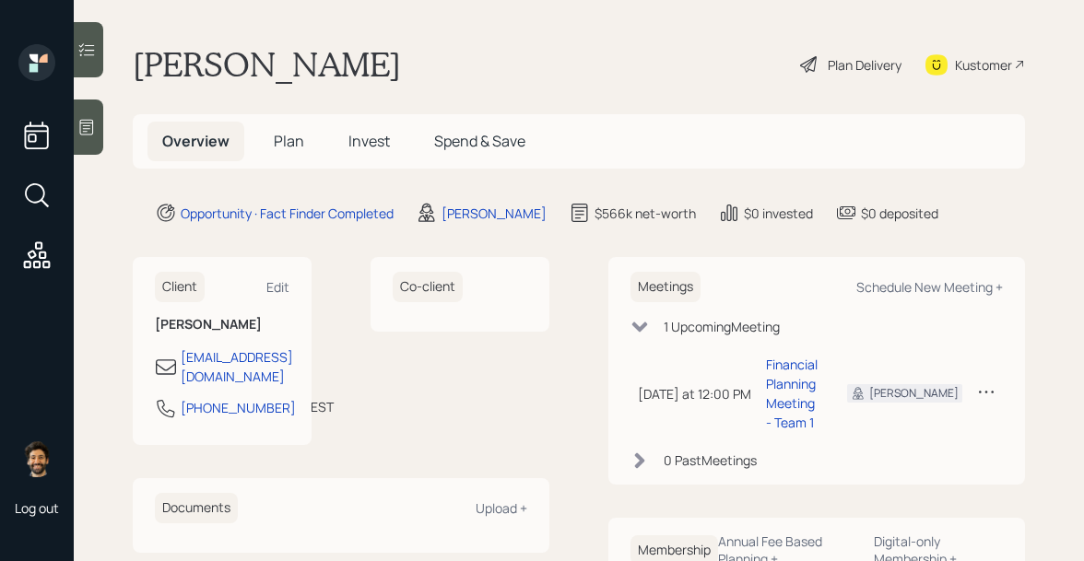
click at [854, 70] on div "Plan Delivery" at bounding box center [865, 64] width 74 height 19
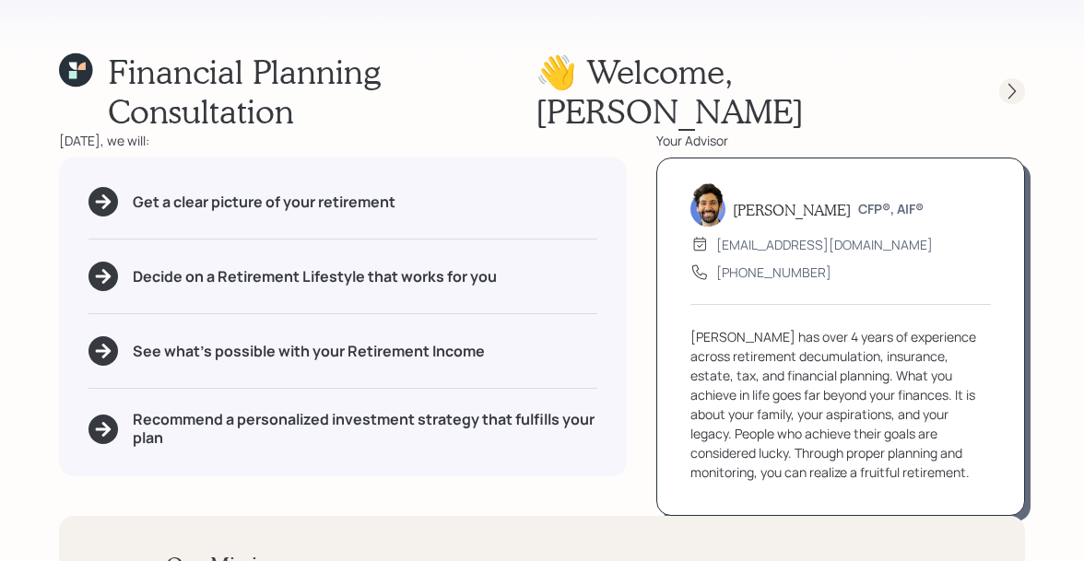
click at [1013, 84] on icon at bounding box center [1011, 92] width 7 height 16
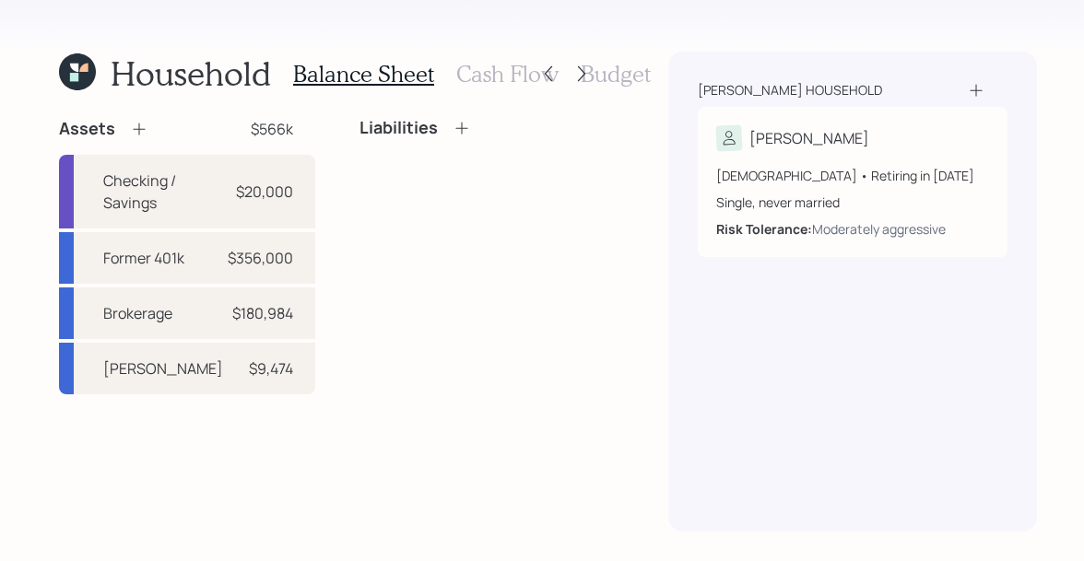
click at [485, 73] on h3 "Cash Flow" at bounding box center [507, 74] width 102 height 27
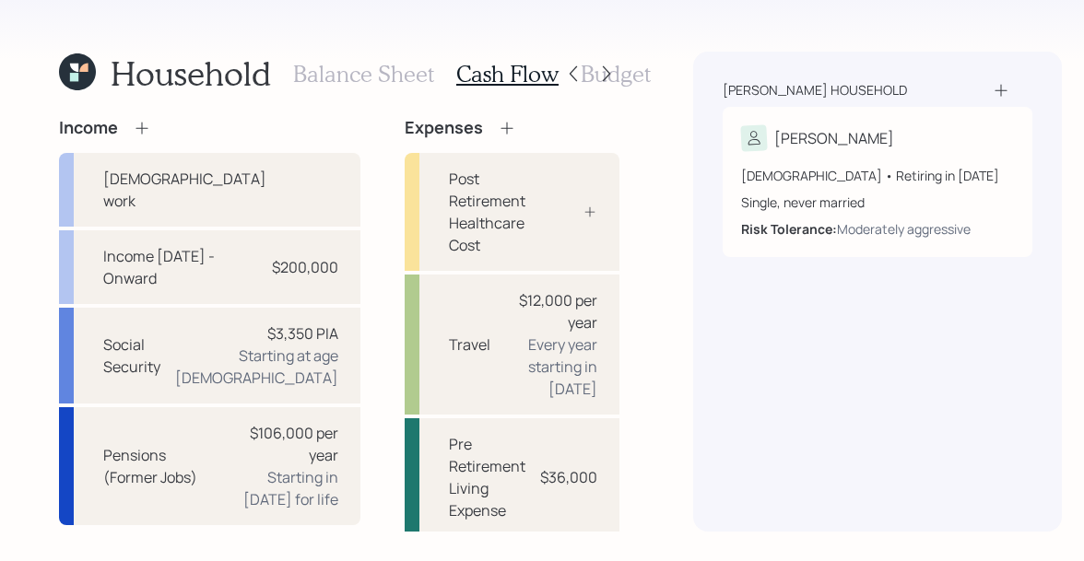
click at [633, 71] on h3 "Budget" at bounding box center [616, 74] width 70 height 27
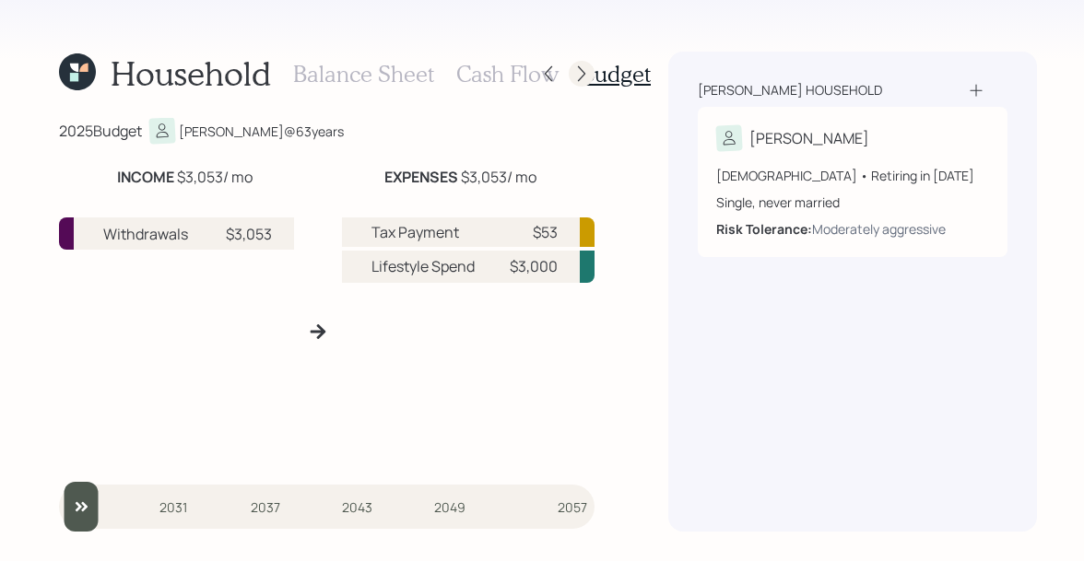
click at [573, 69] on icon at bounding box center [581, 74] width 18 height 18
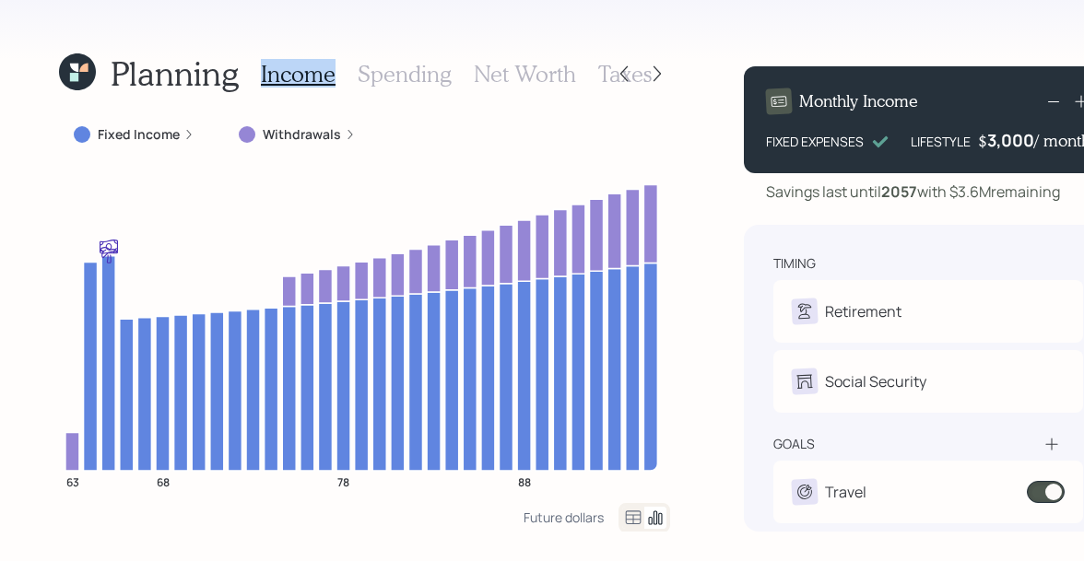
drag, startPoint x: 336, startPoint y: 73, endPoint x: 253, endPoint y: 74, distance: 82.0
click at [253, 74] on div "Planning Income Spending Net Worth Taxes" at bounding box center [335, 74] width 552 height 44
click at [11, 263] on div "Planning Income Spending Net Worth Taxes Fixed Income Withdrawals 63 68 78 88 F…" at bounding box center [542, 280] width 1084 height 561
drag, startPoint x: 61, startPoint y: 483, endPoint x: 84, endPoint y: 483, distance: 23.0
click at [84, 483] on icon "63 68 78 88" at bounding box center [362, 334] width 606 height 337
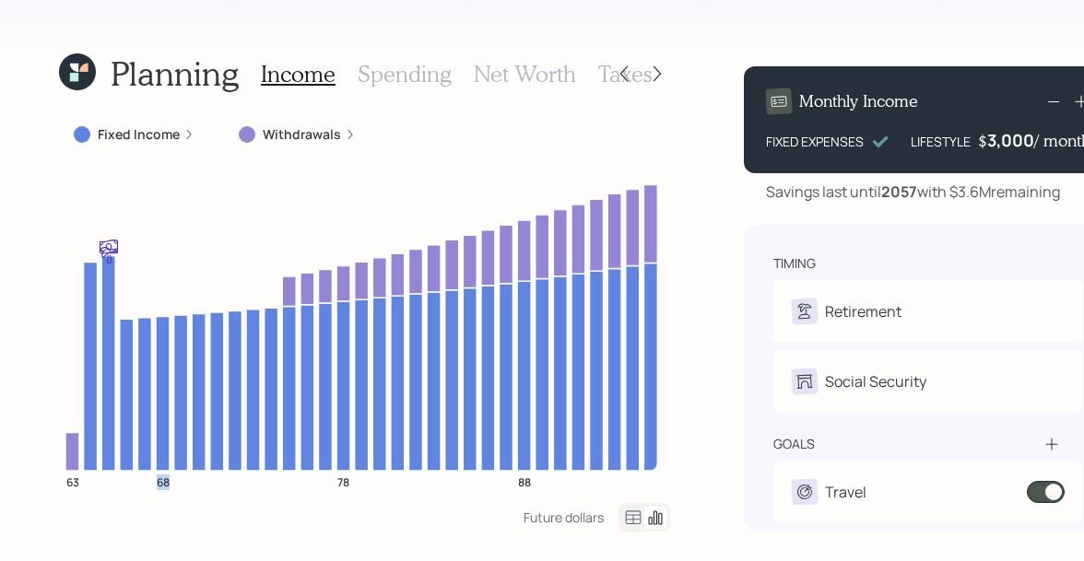
drag, startPoint x: 155, startPoint y: 480, endPoint x: 213, endPoint y: 477, distance: 58.2
click at [213, 477] on icon "63 68 78 88" at bounding box center [362, 334] width 606 height 337
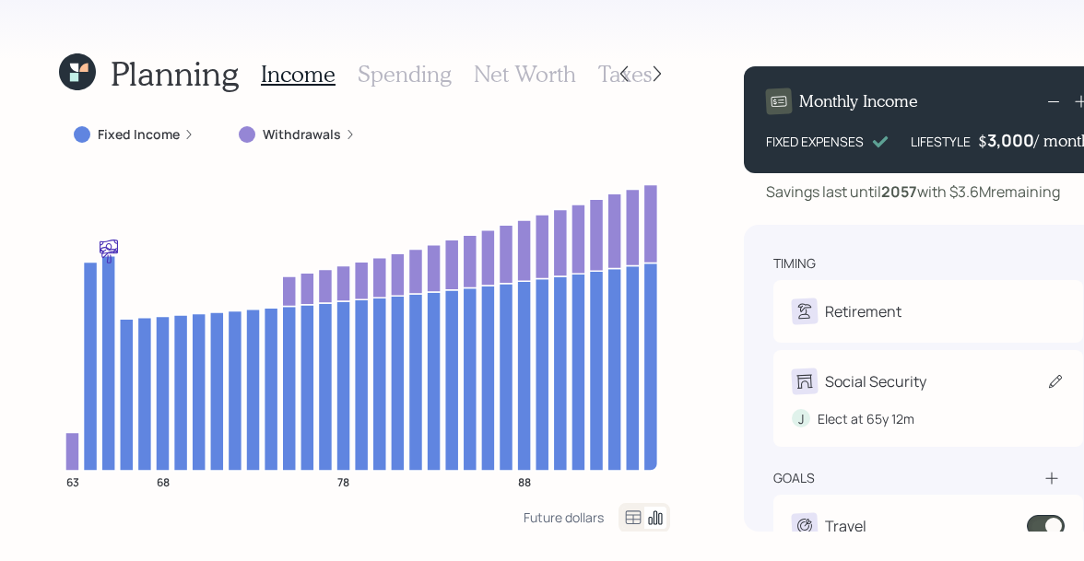
click at [1048, 380] on icon at bounding box center [1055, 381] width 18 height 18
select select "12"
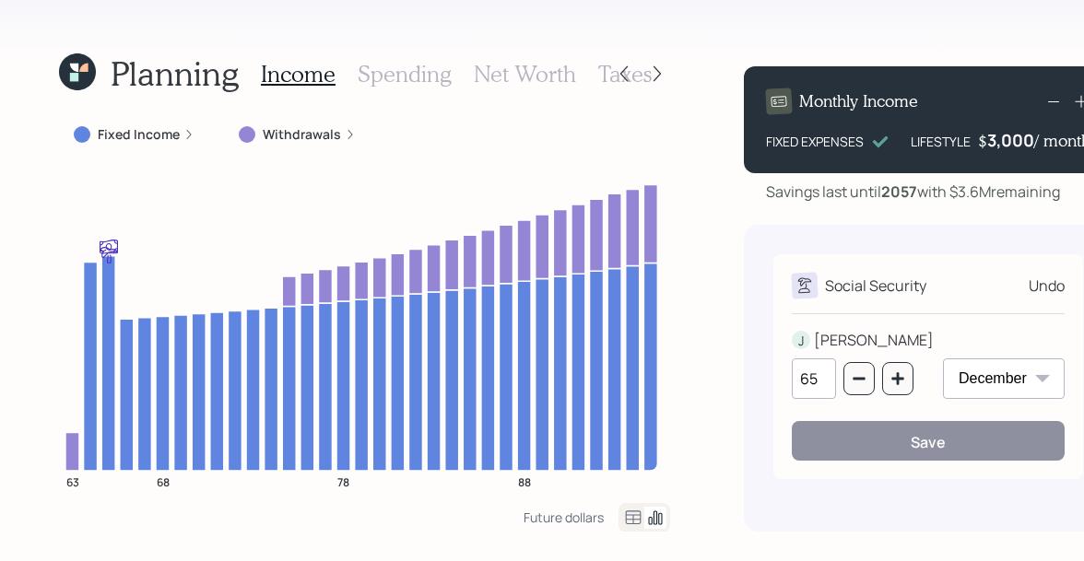
drag, startPoint x: 821, startPoint y: 375, endPoint x: 754, endPoint y: 376, distance: 67.3
click at [754, 376] on div "Social Security Undo J JAMES 65 January February March April May June July Augu…" at bounding box center [928, 378] width 369 height 307
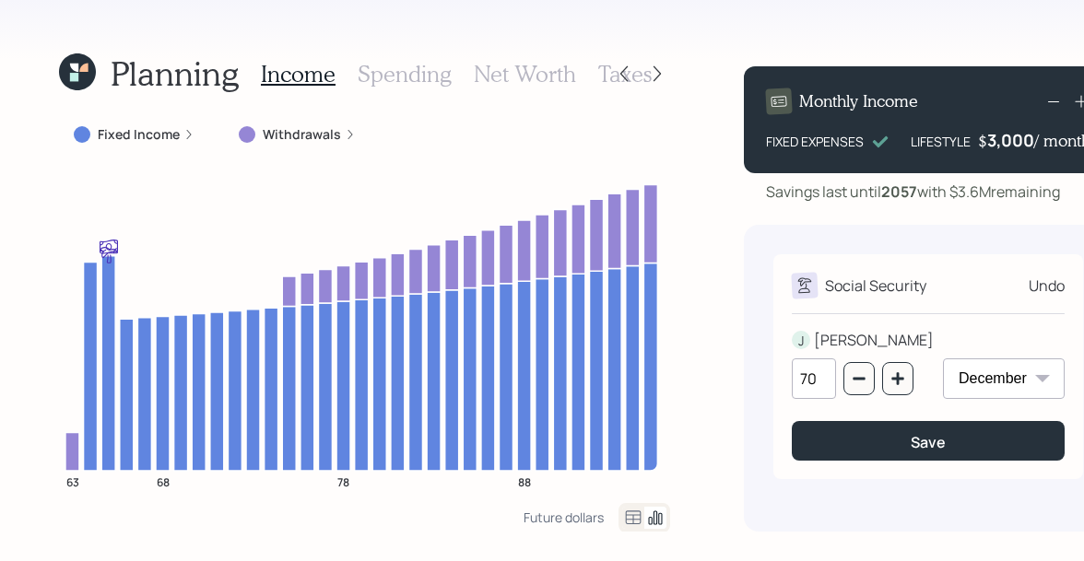
click at [816, 330] on div "JAMES" at bounding box center [874, 340] width 120 height 22
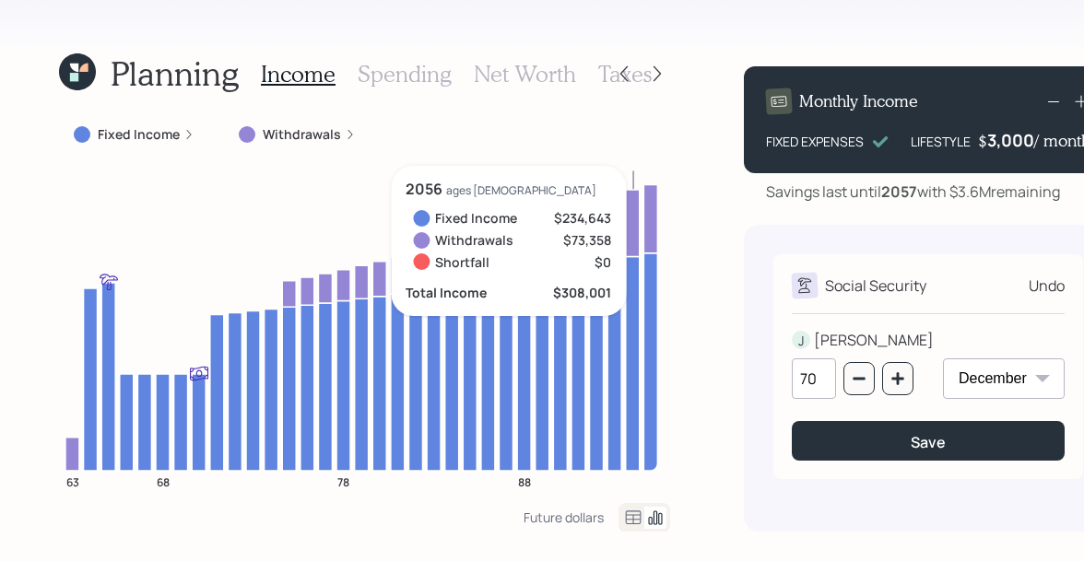
click at [823, 372] on input "70" at bounding box center [814, 379] width 44 height 41
type input "67"
click at [834, 297] on div "Social Security" at bounding box center [875, 286] width 101 height 22
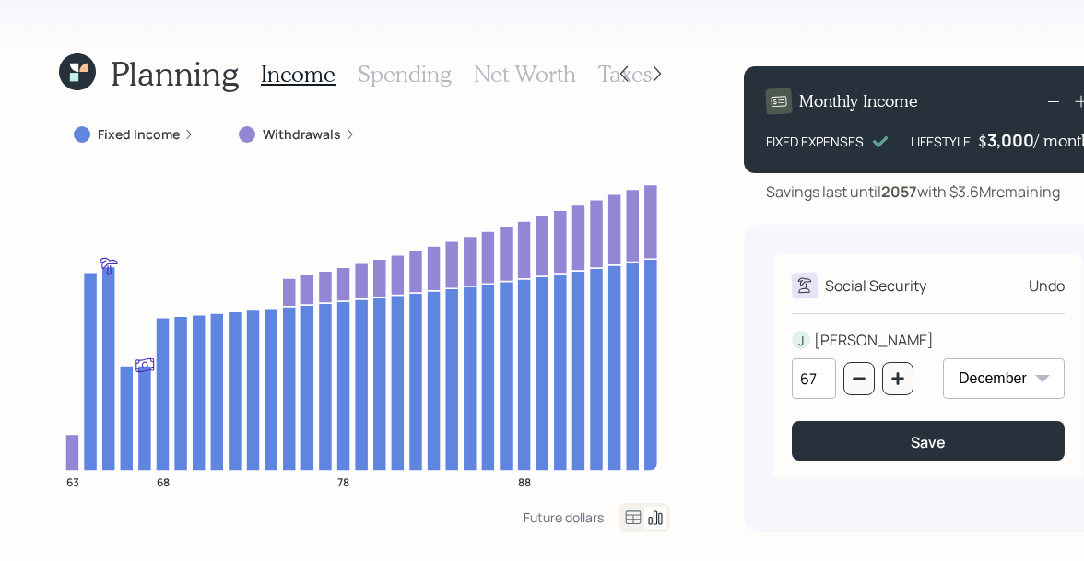
click at [82, 73] on icon at bounding box center [77, 71] width 37 height 37
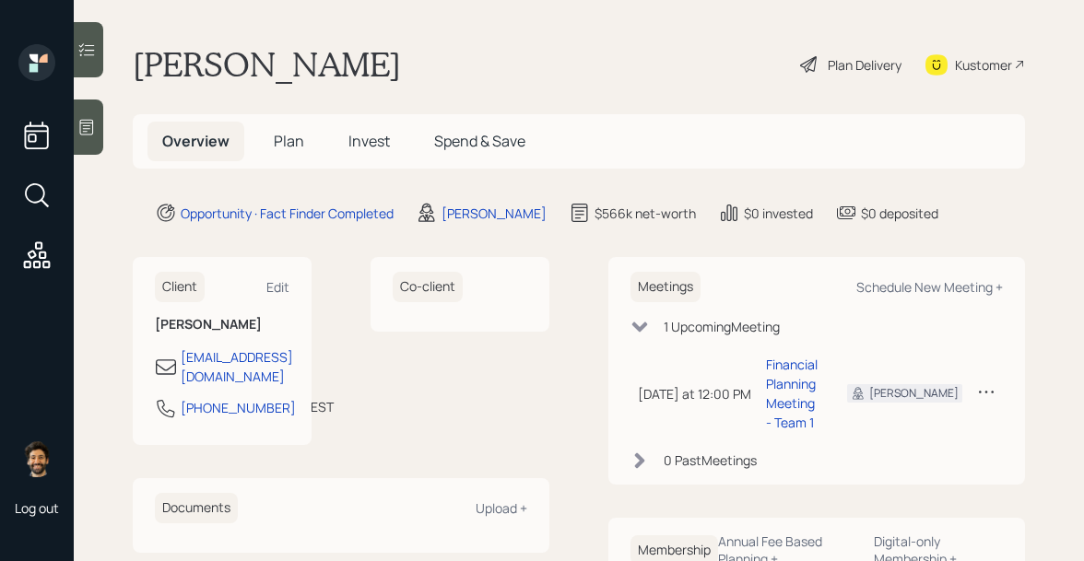
click at [857, 68] on div "Plan Delivery" at bounding box center [865, 64] width 74 height 19
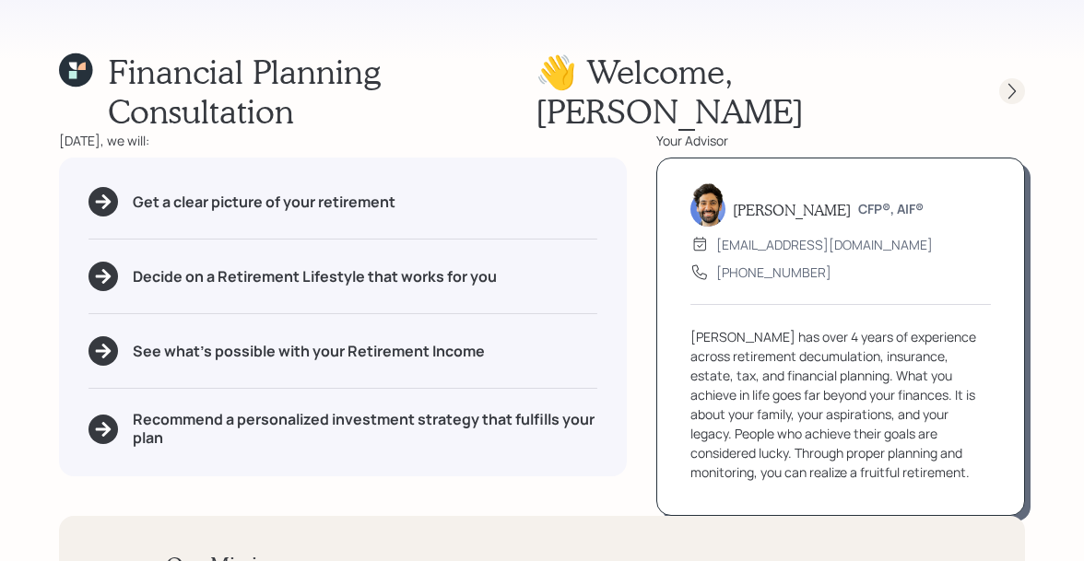
click at [1008, 82] on icon at bounding box center [1012, 91] width 18 height 18
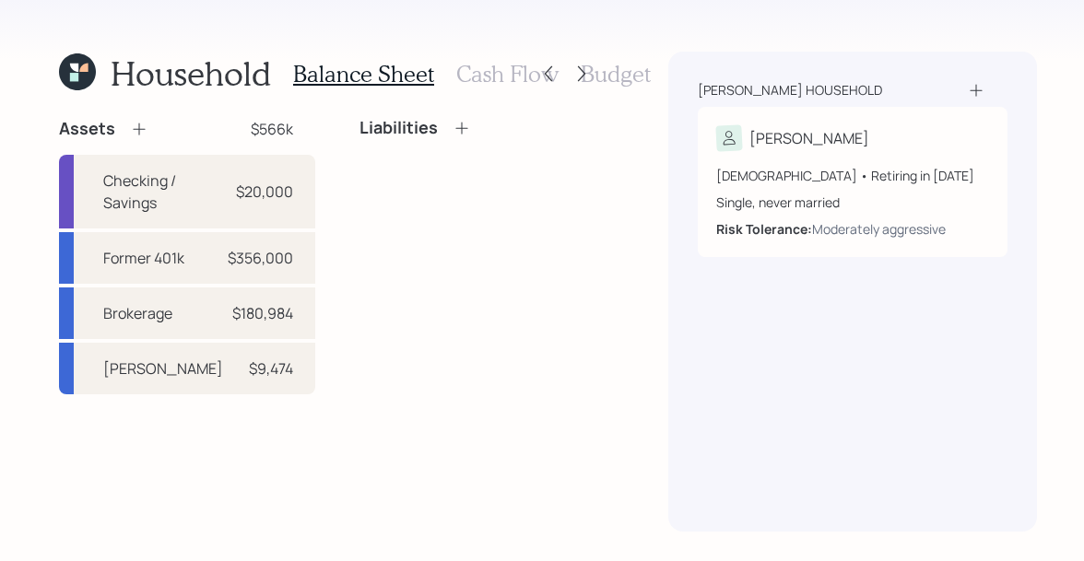
click at [496, 70] on h3 "Cash Flow" at bounding box center [507, 74] width 102 height 27
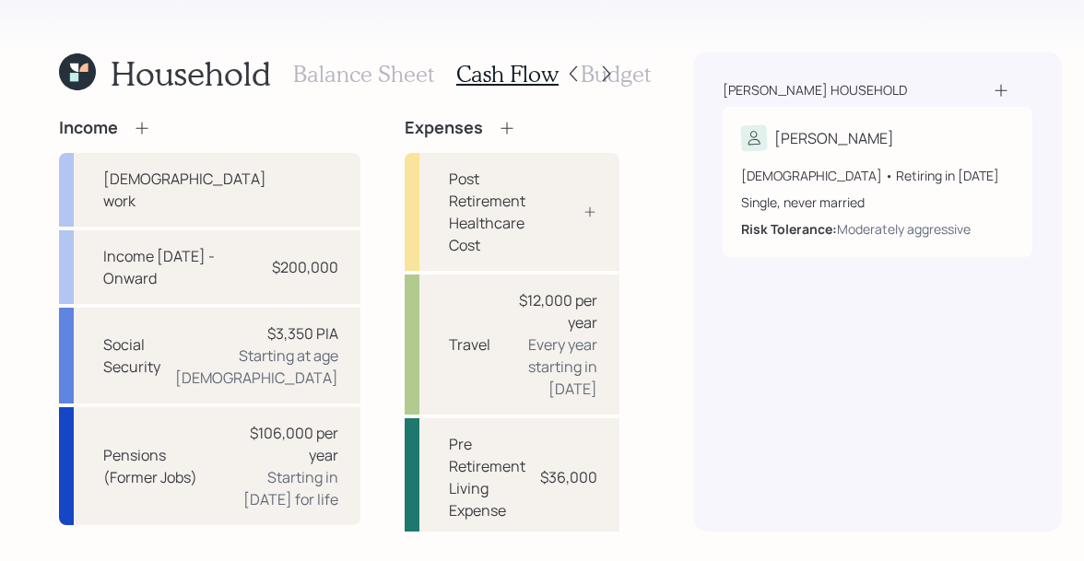
click at [367, 72] on h3 "Balance Sheet" at bounding box center [363, 74] width 141 height 27
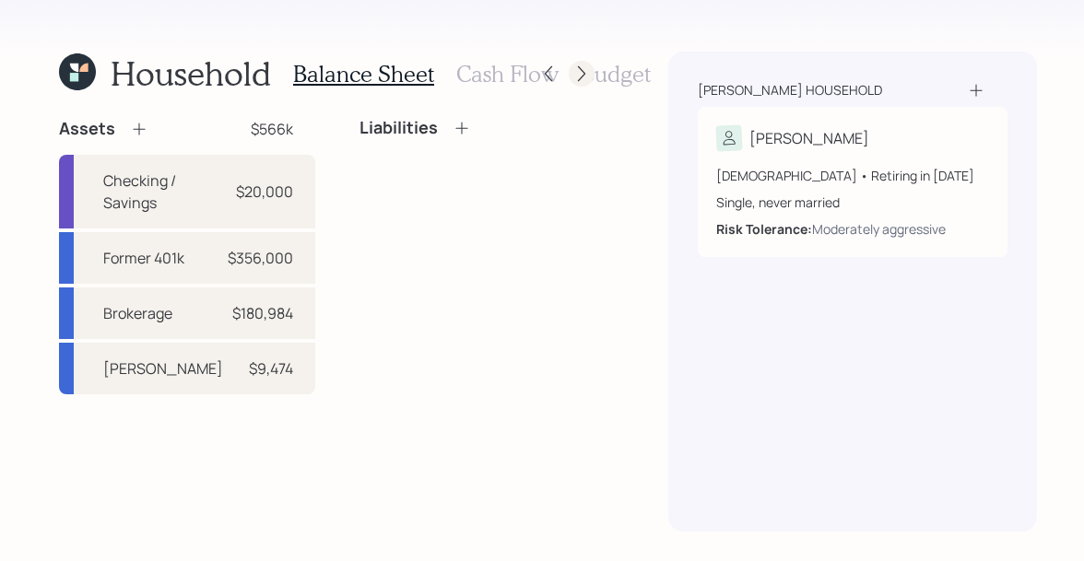
click at [579, 63] on div at bounding box center [582, 74] width 26 height 26
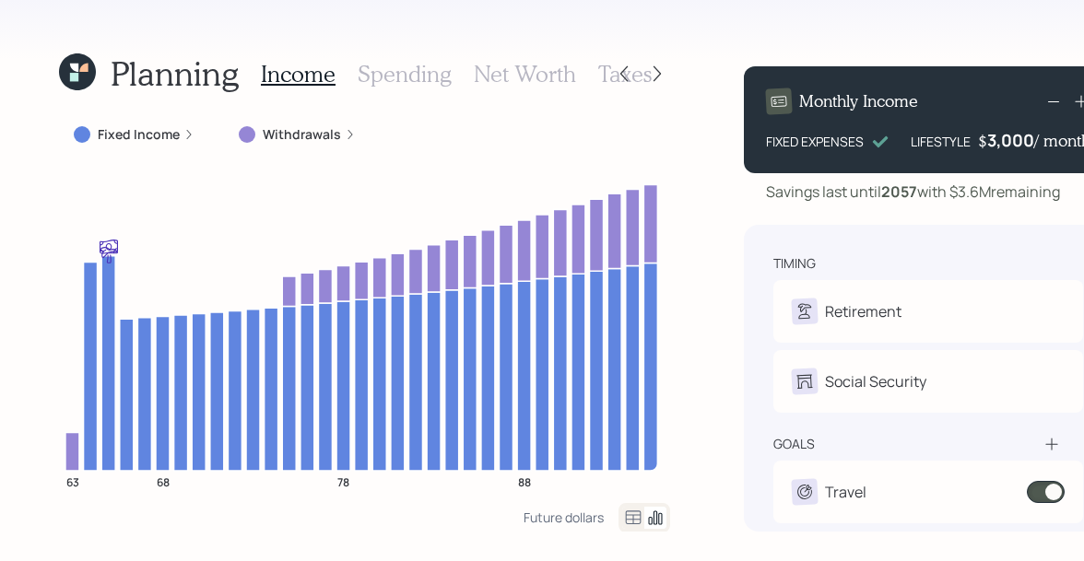
click at [85, 69] on icon at bounding box center [83, 68] width 8 height 8
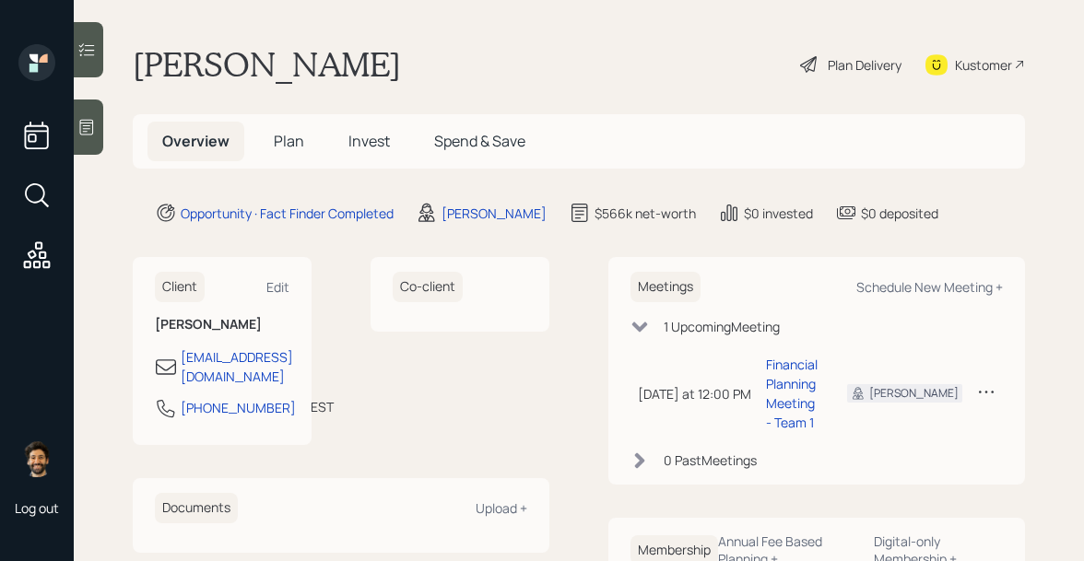
click at [288, 144] on span "Plan" at bounding box center [289, 141] width 30 height 20
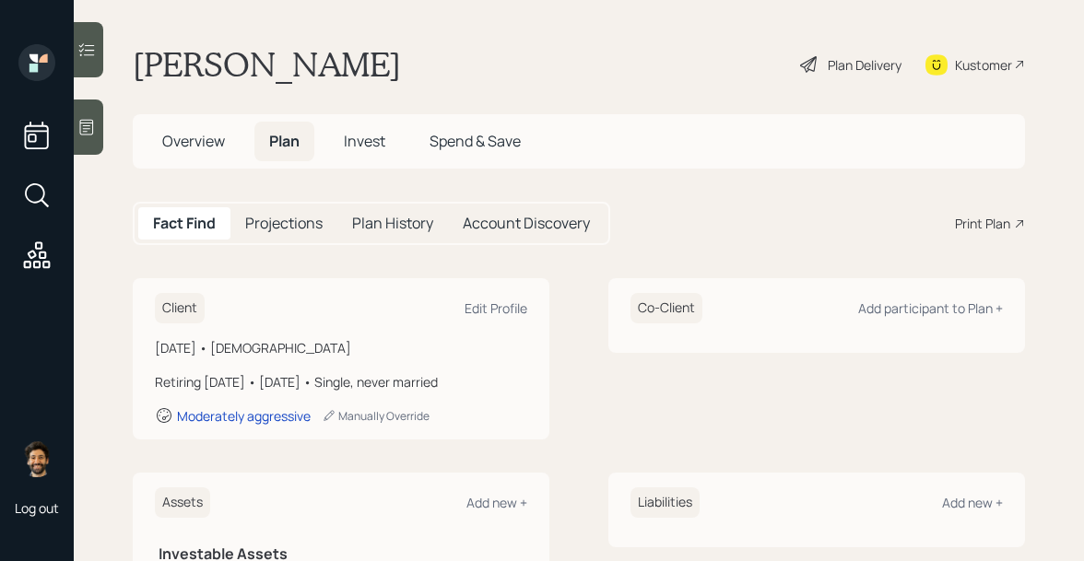
click at [206, 145] on span "Overview" at bounding box center [193, 141] width 63 height 20
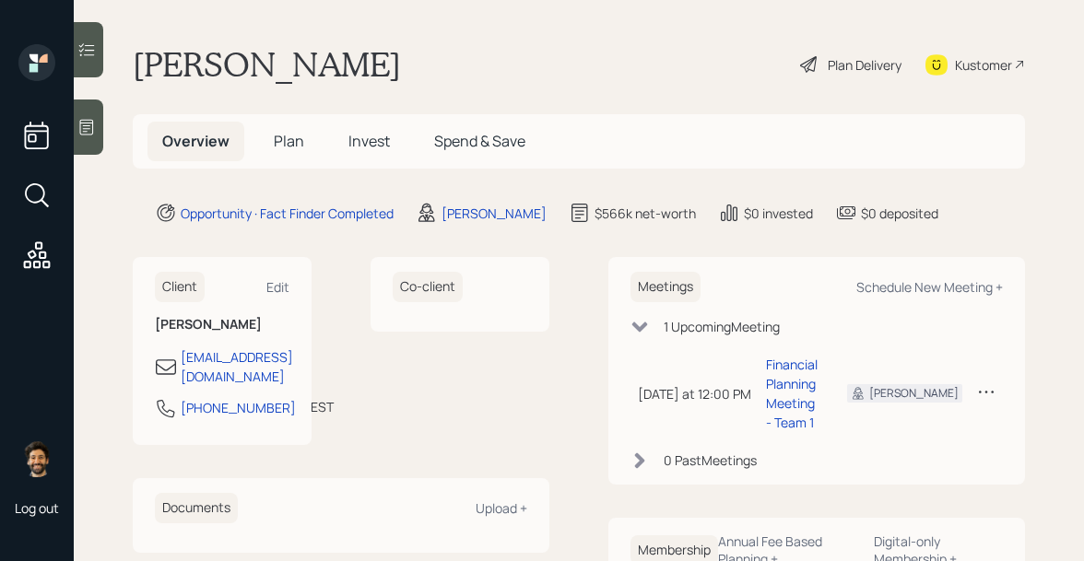
click at [962, 69] on div "Kustomer" at bounding box center [983, 64] width 57 height 19
click at [866, 63] on div "Plan Delivery" at bounding box center [865, 64] width 74 height 19
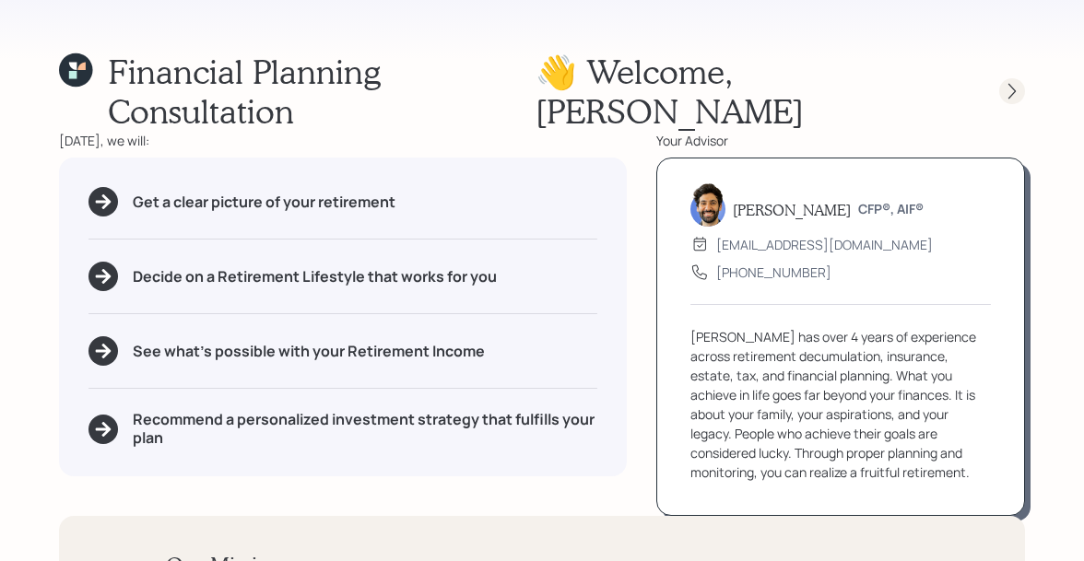
click at [1007, 82] on icon at bounding box center [1012, 91] width 18 height 18
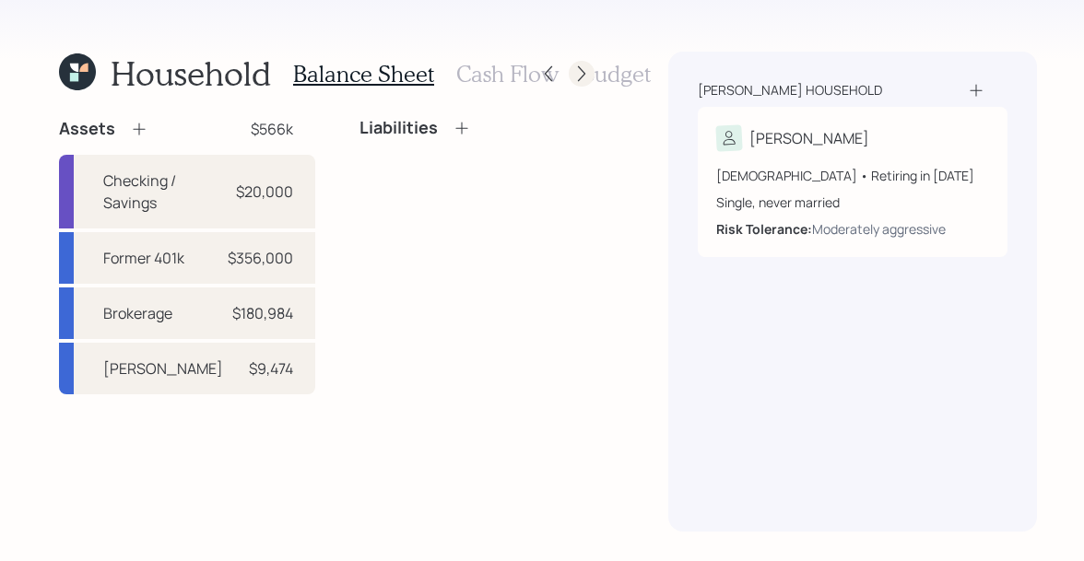
click at [583, 74] on icon at bounding box center [581, 74] width 18 height 18
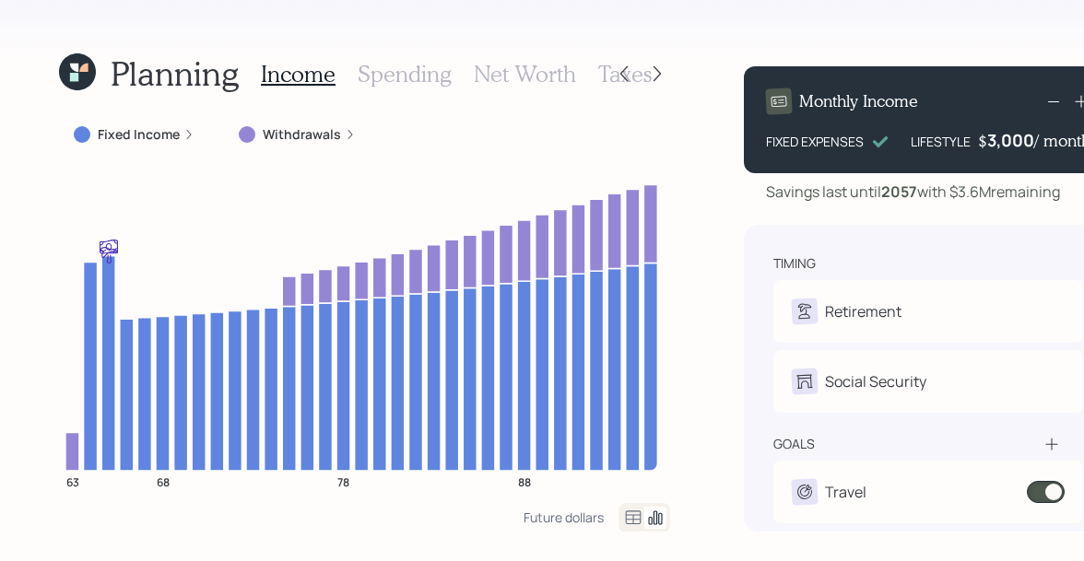
click at [598, 66] on h3 "Taxes" at bounding box center [624, 74] width 53 height 27
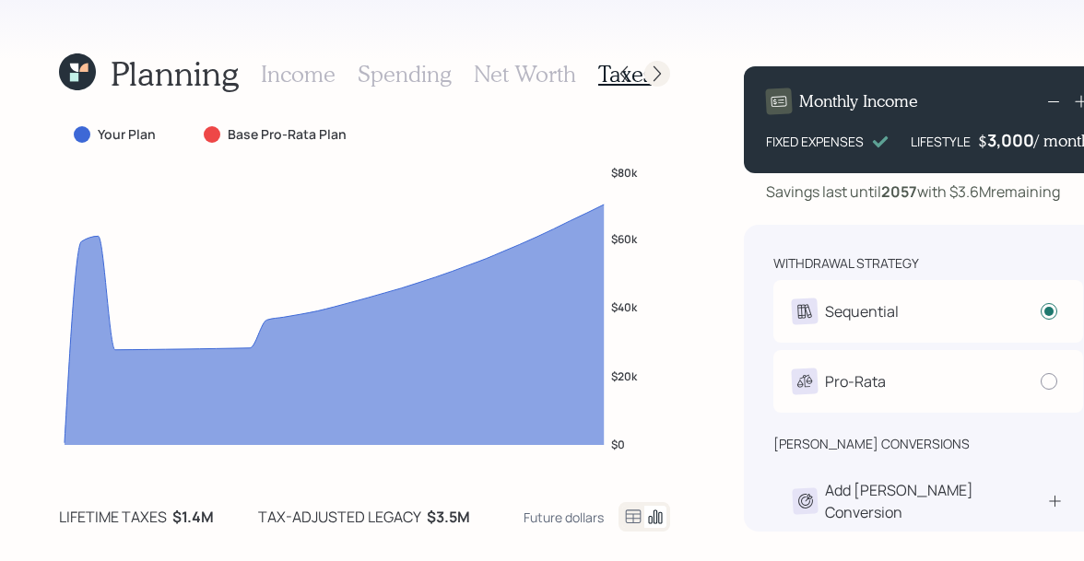
click at [648, 69] on icon at bounding box center [657, 74] width 18 height 18
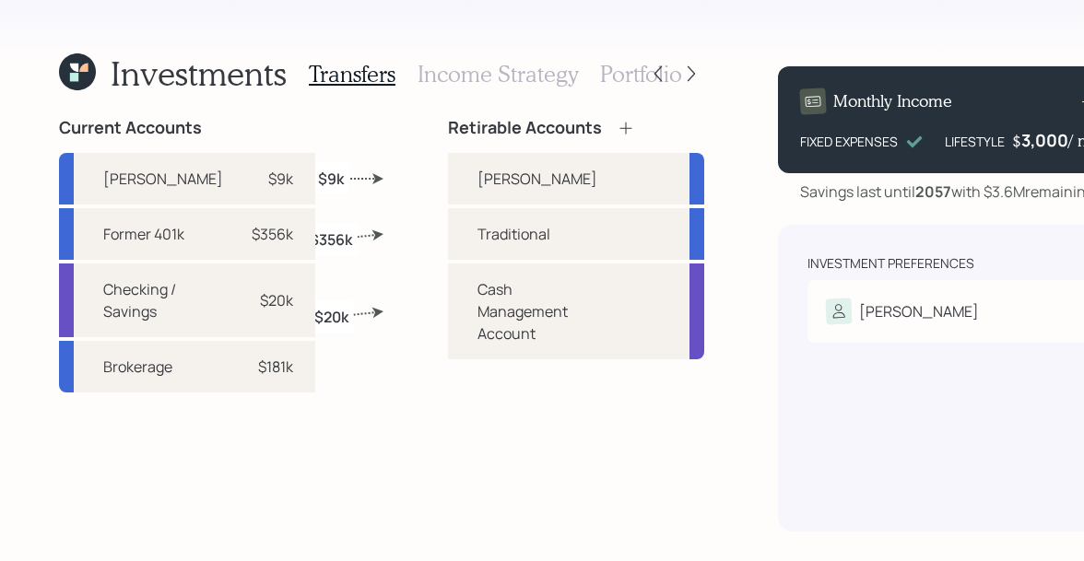
click at [670, 83] on h3 "Portfolio" at bounding box center [641, 74] width 82 height 27
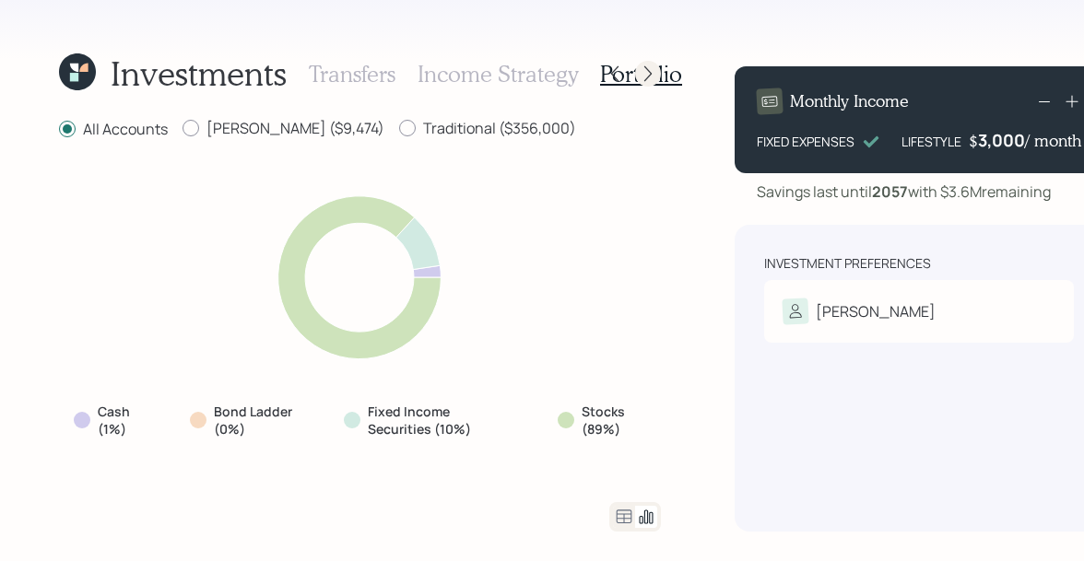
click at [646, 66] on icon at bounding box center [648, 74] width 18 height 18
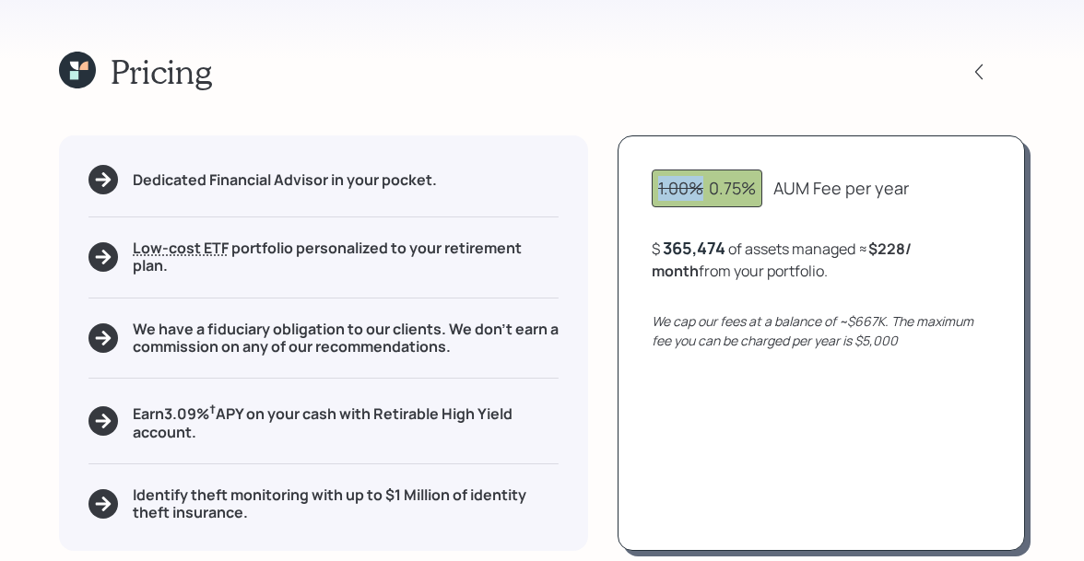
drag, startPoint x: 701, startPoint y: 190, endPoint x: 648, endPoint y: 187, distance: 53.5
click at [648, 187] on div "1.00% 0.75% AUM Fee per year $ 365,474 of assets managed ≈ $228 / month from yo…" at bounding box center [821, 343] width 407 height 416
drag, startPoint x: 710, startPoint y: 184, endPoint x: 767, endPoint y: 187, distance: 57.2
click at [767, 187] on div "1.00% 0.75% AUM Fee per year" at bounding box center [821, 189] width 339 height 38
drag, startPoint x: 776, startPoint y: 184, endPoint x: 816, endPoint y: 183, distance: 39.6
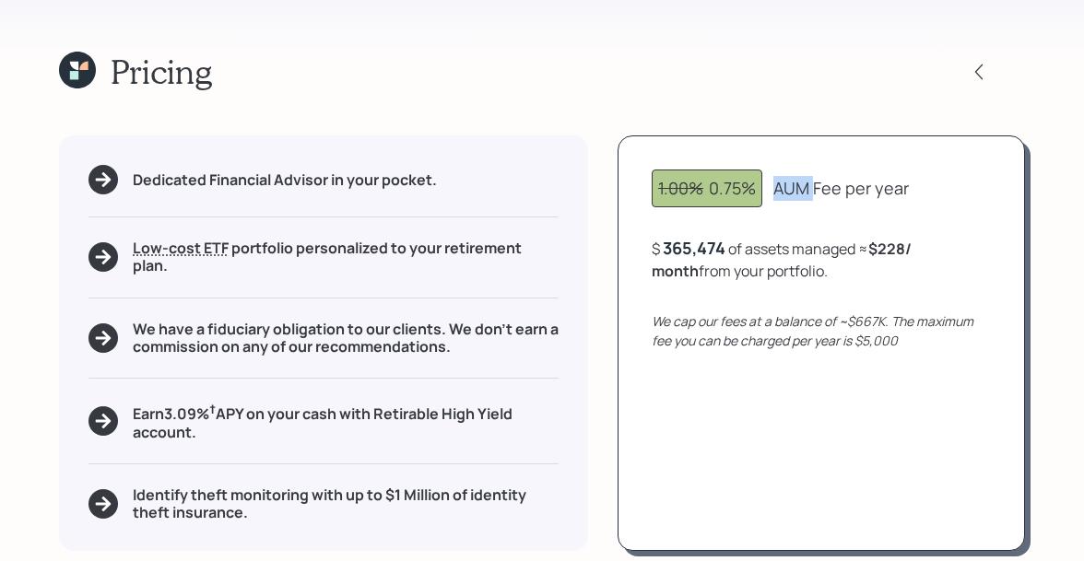
click at [816, 183] on div "AUM Fee per year" at bounding box center [840, 188] width 135 height 25
click at [74, 75] on icon at bounding box center [74, 75] width 8 height 8
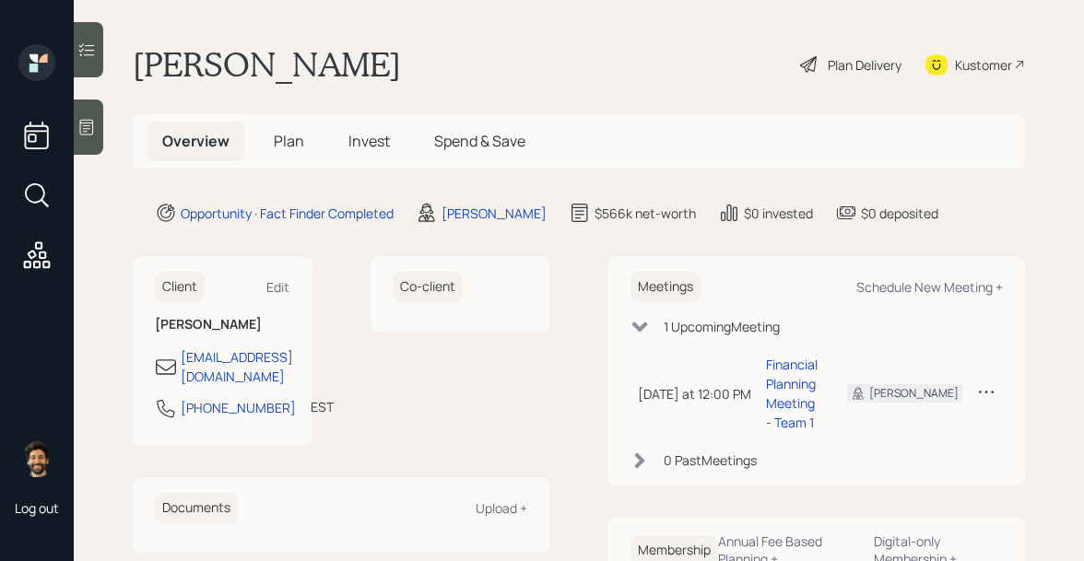
click at [88, 136] on div at bounding box center [88, 127] width 29 height 55
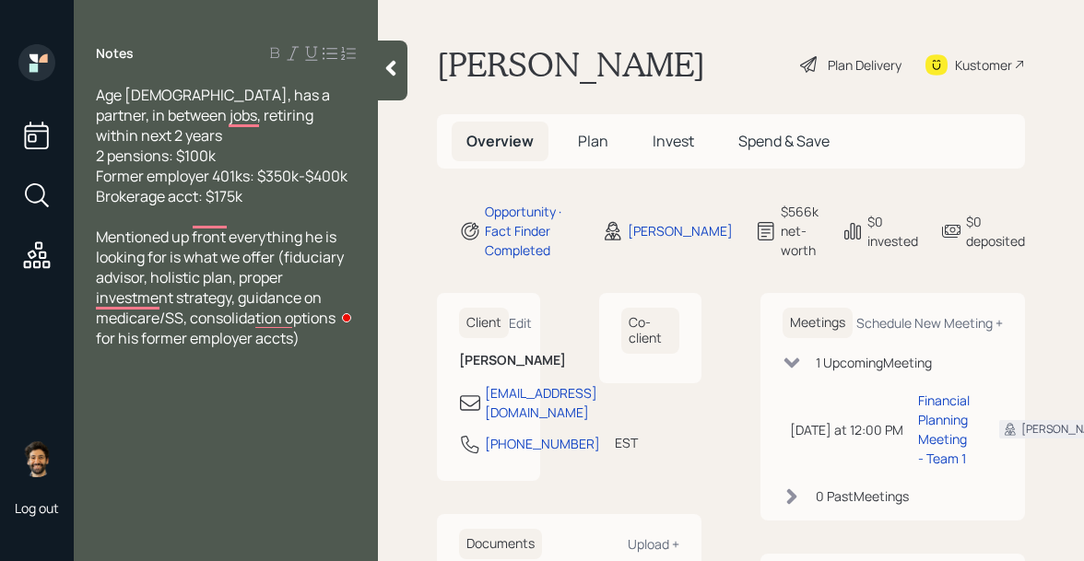
click at [388, 65] on icon at bounding box center [391, 69] width 10 height 16
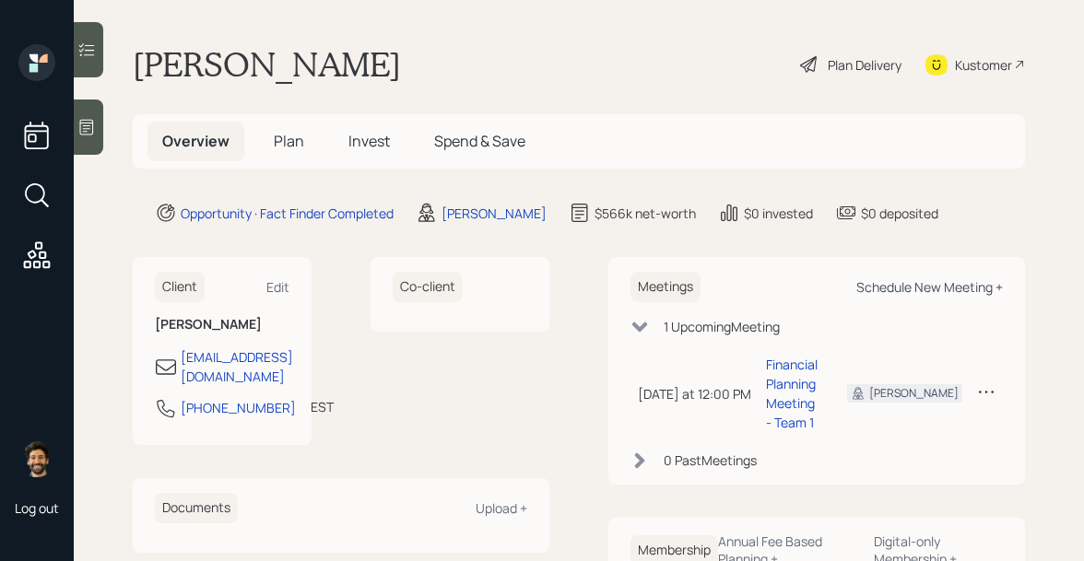
click at [959, 291] on div "Schedule New Meeting +" at bounding box center [929, 287] width 147 height 18
select select "f14b762f-c7c2-4b89-9227-8fa891345eea"
